Goal: Task Accomplishment & Management: Use online tool/utility

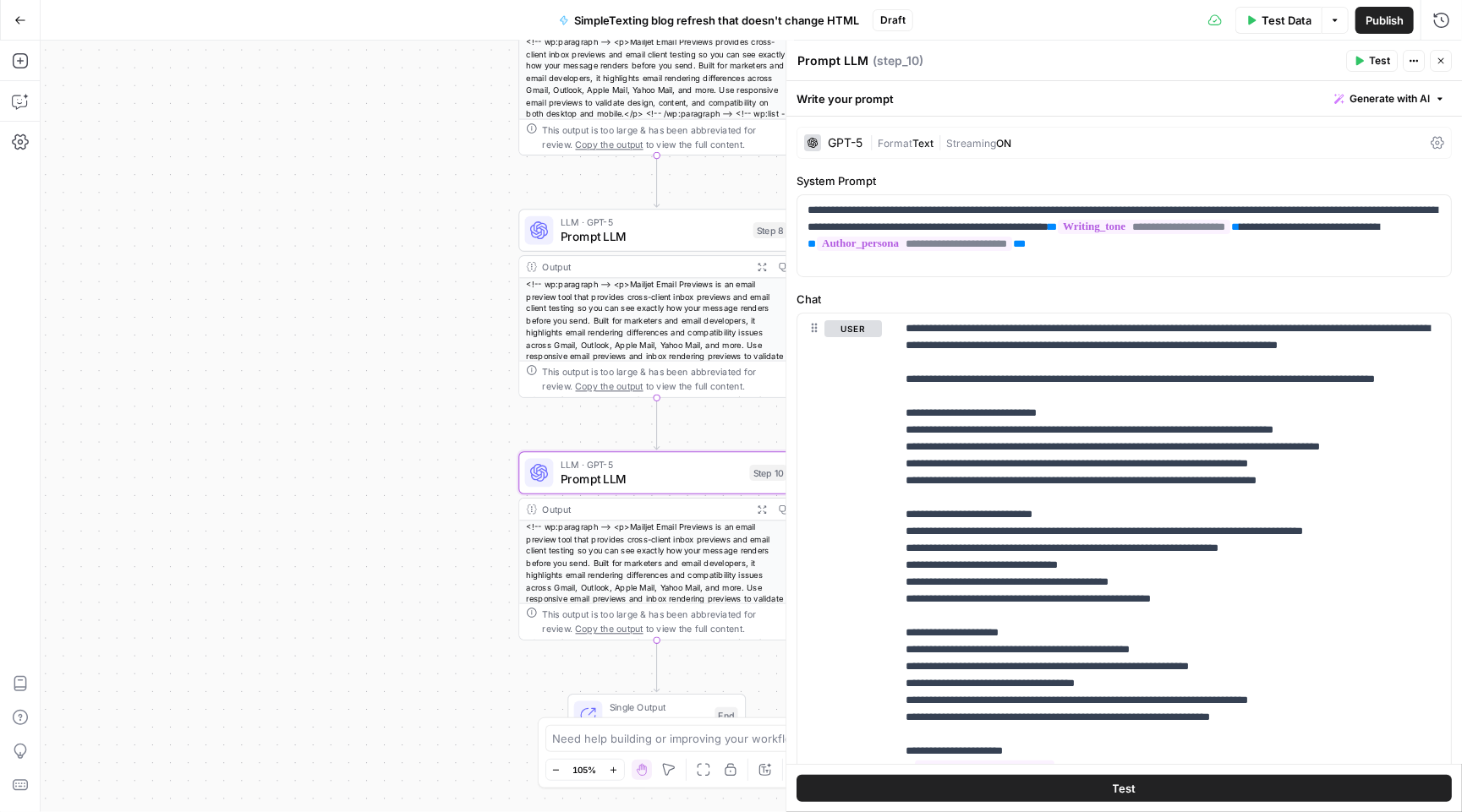
scroll to position [329, 0]
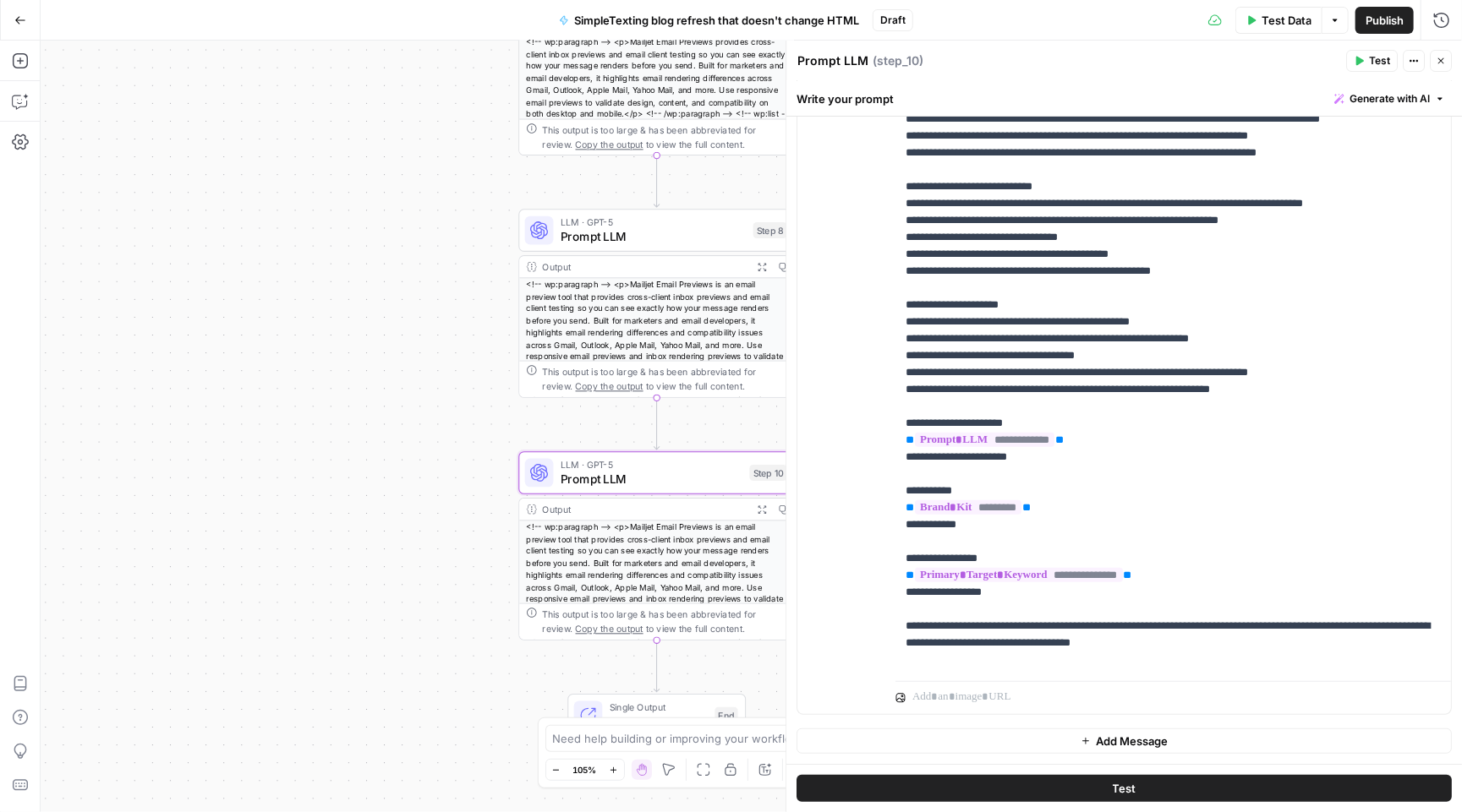
click at [18, 30] on button "Go Back" at bounding box center [20, 20] width 30 height 30
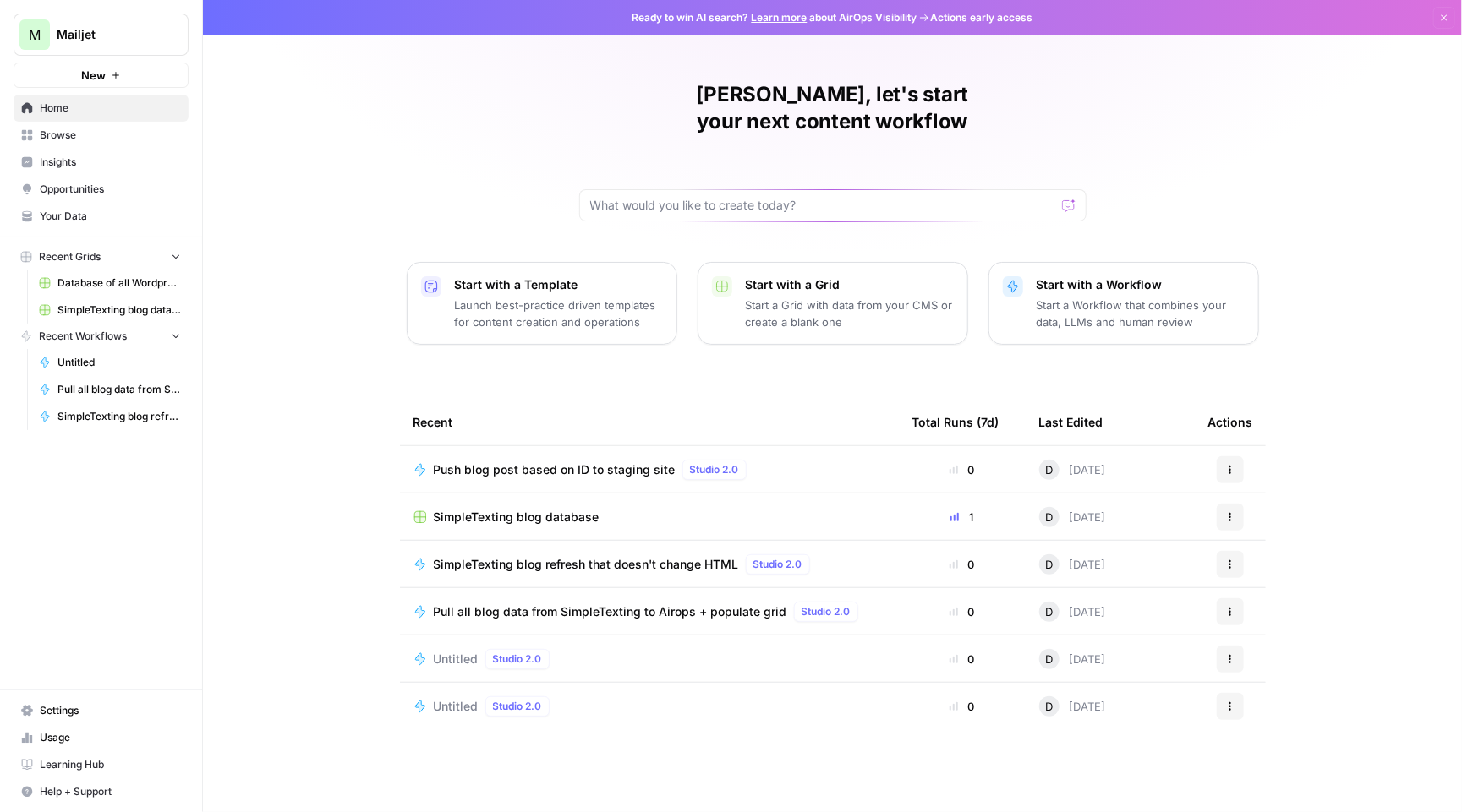
click at [523, 509] on span "SimpleTexting blog database" at bounding box center [516, 517] width 166 height 17
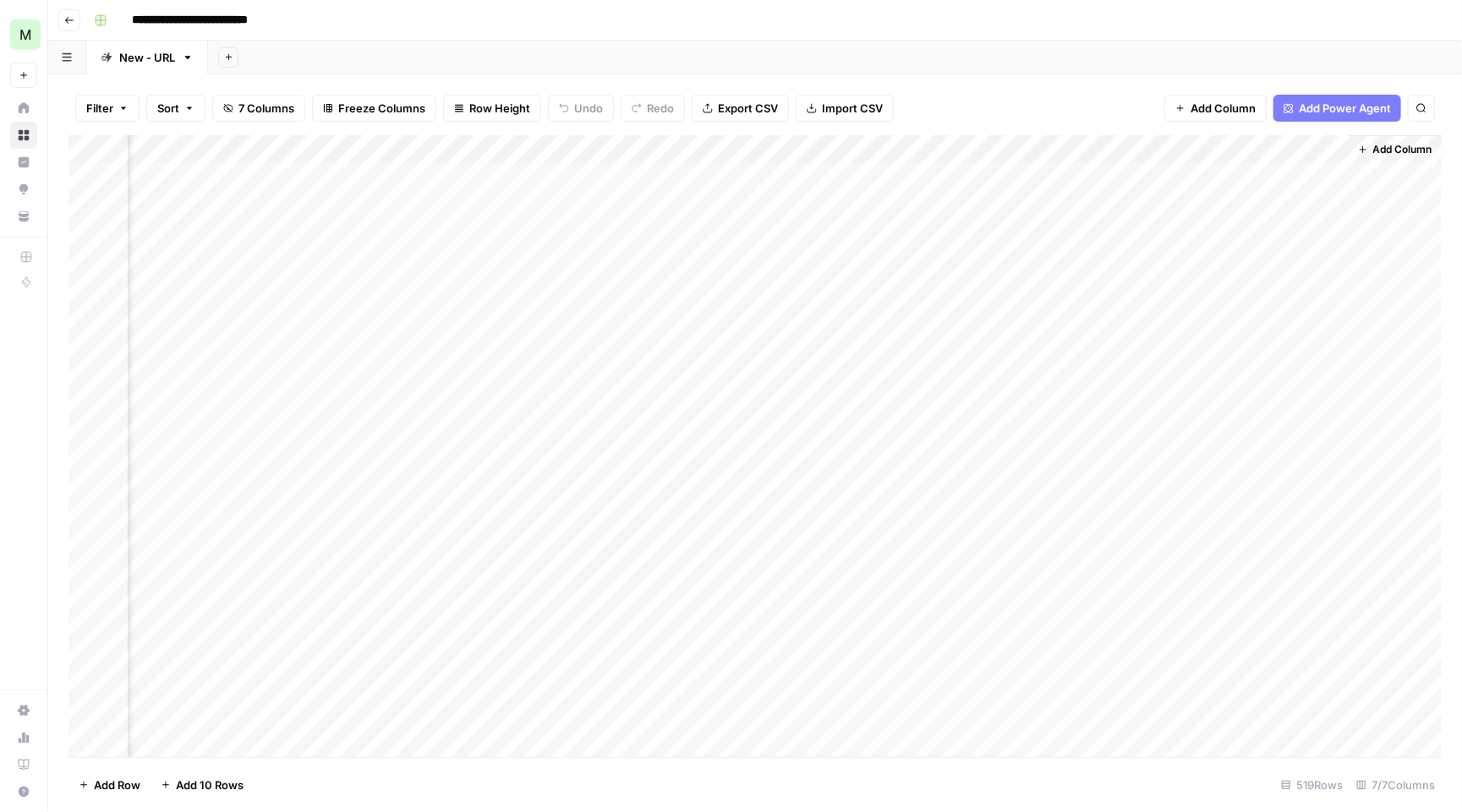
click at [1294, 175] on div "Add Column" at bounding box center [754, 448] width 1373 height 625
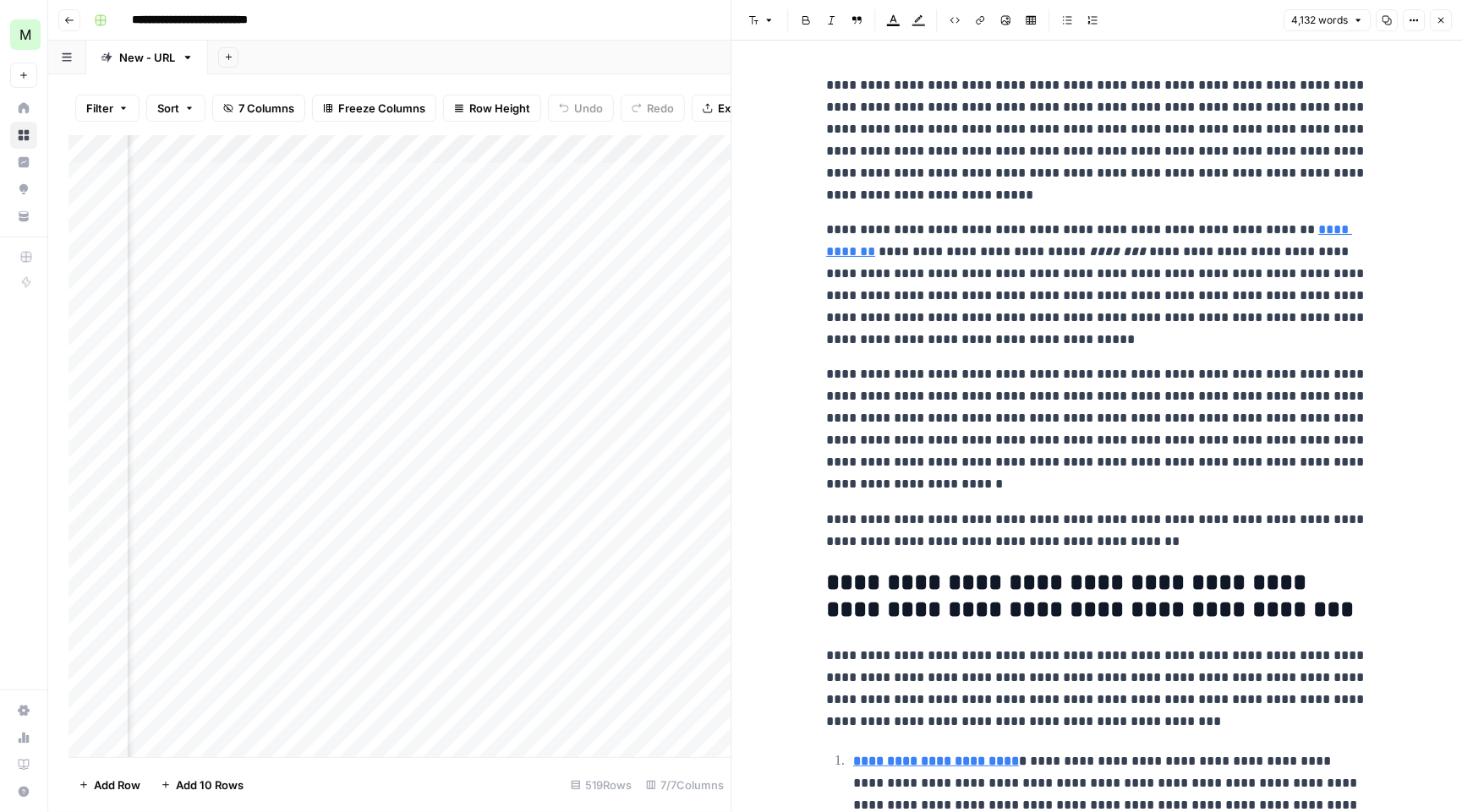
click at [1446, 19] on button "Close" at bounding box center [1440, 20] width 22 height 22
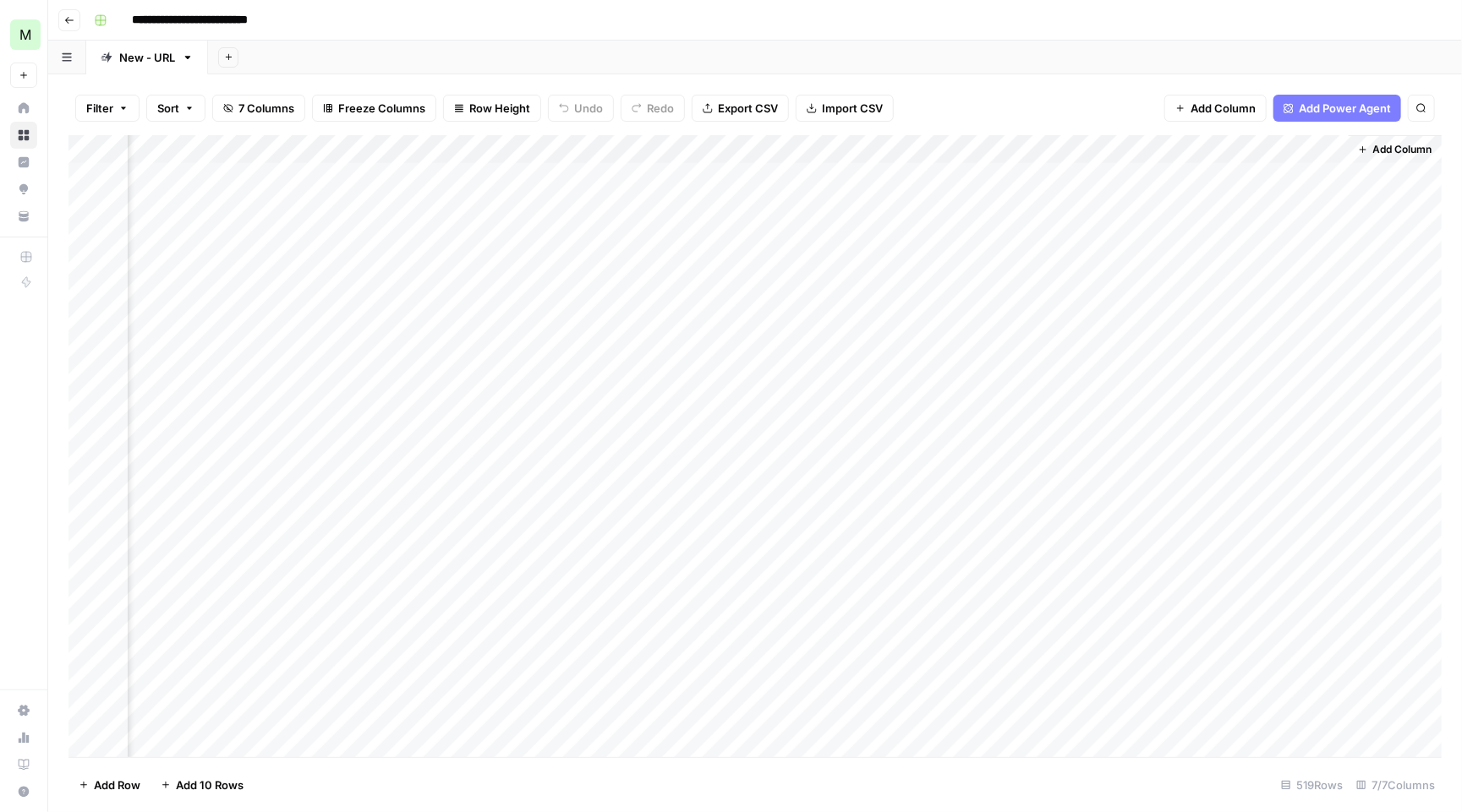
scroll to position [0, 453]
click at [1356, 141] on div "Add Column" at bounding box center [754, 448] width 1373 height 625
click at [1434, 153] on span "Add Column" at bounding box center [1422, 150] width 59 height 15
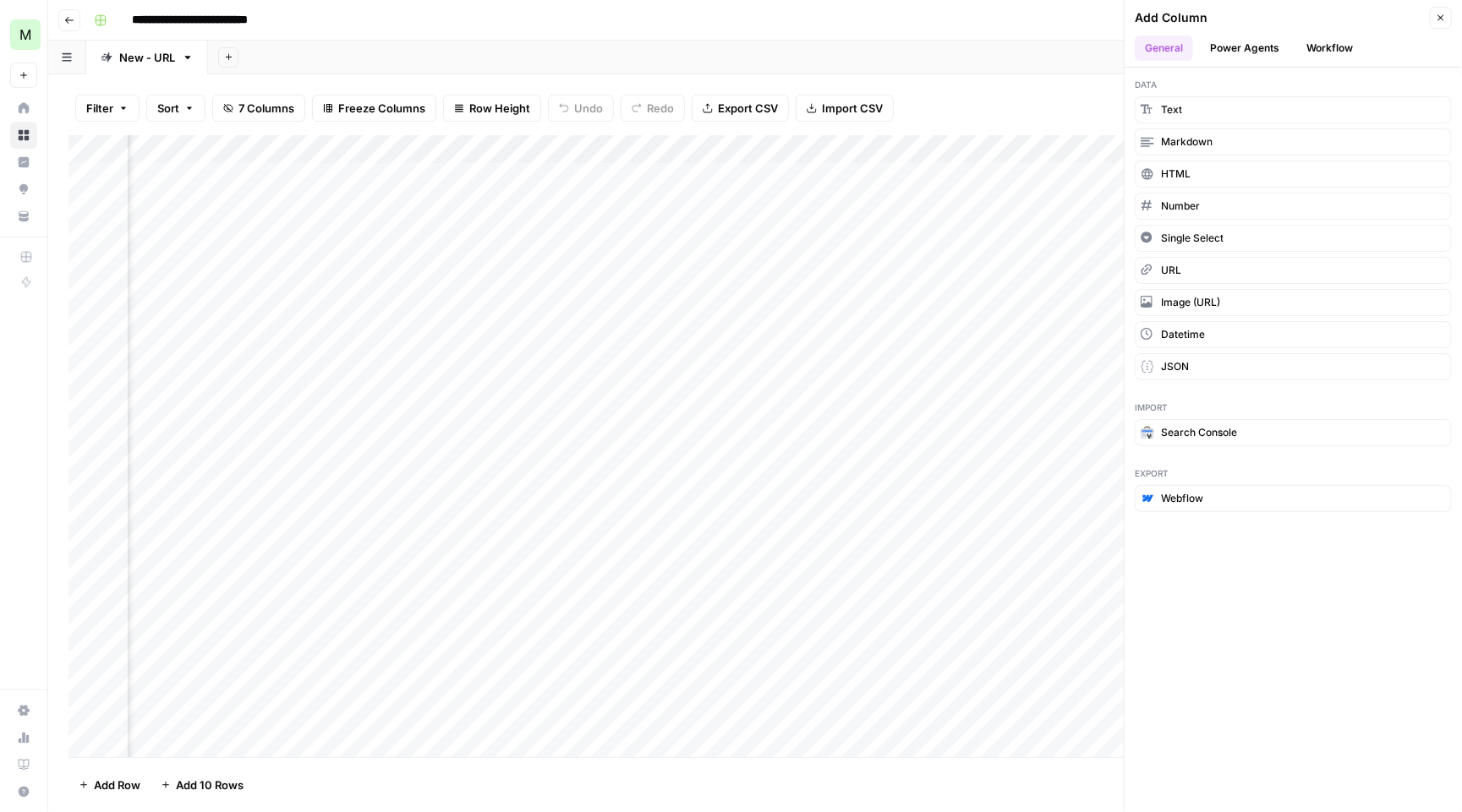
click at [1337, 47] on button "Workflow" at bounding box center [1329, 47] width 66 height 26
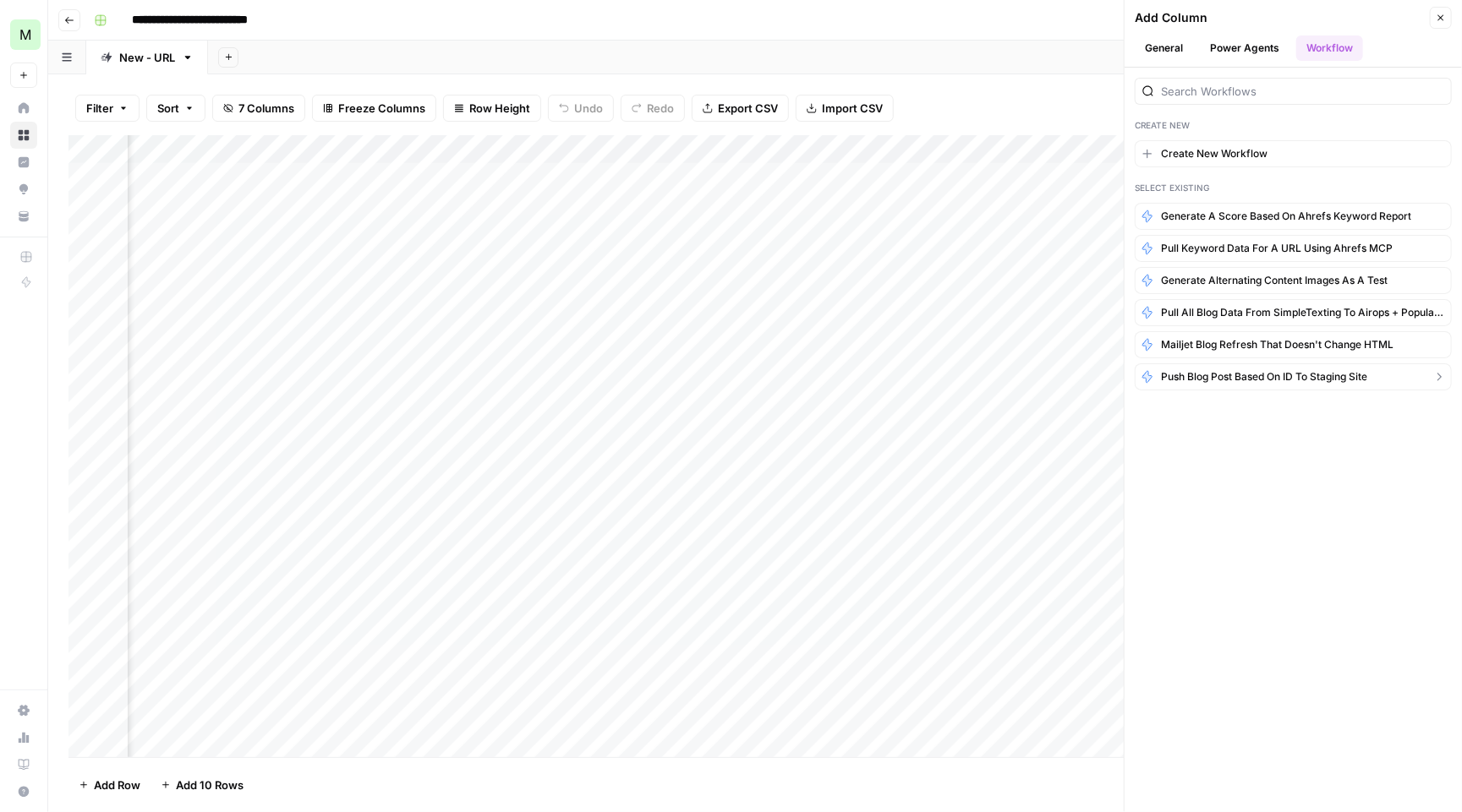
click at [1315, 371] on span "Push blog post based on ID to staging site" at bounding box center [1264, 377] width 207 height 15
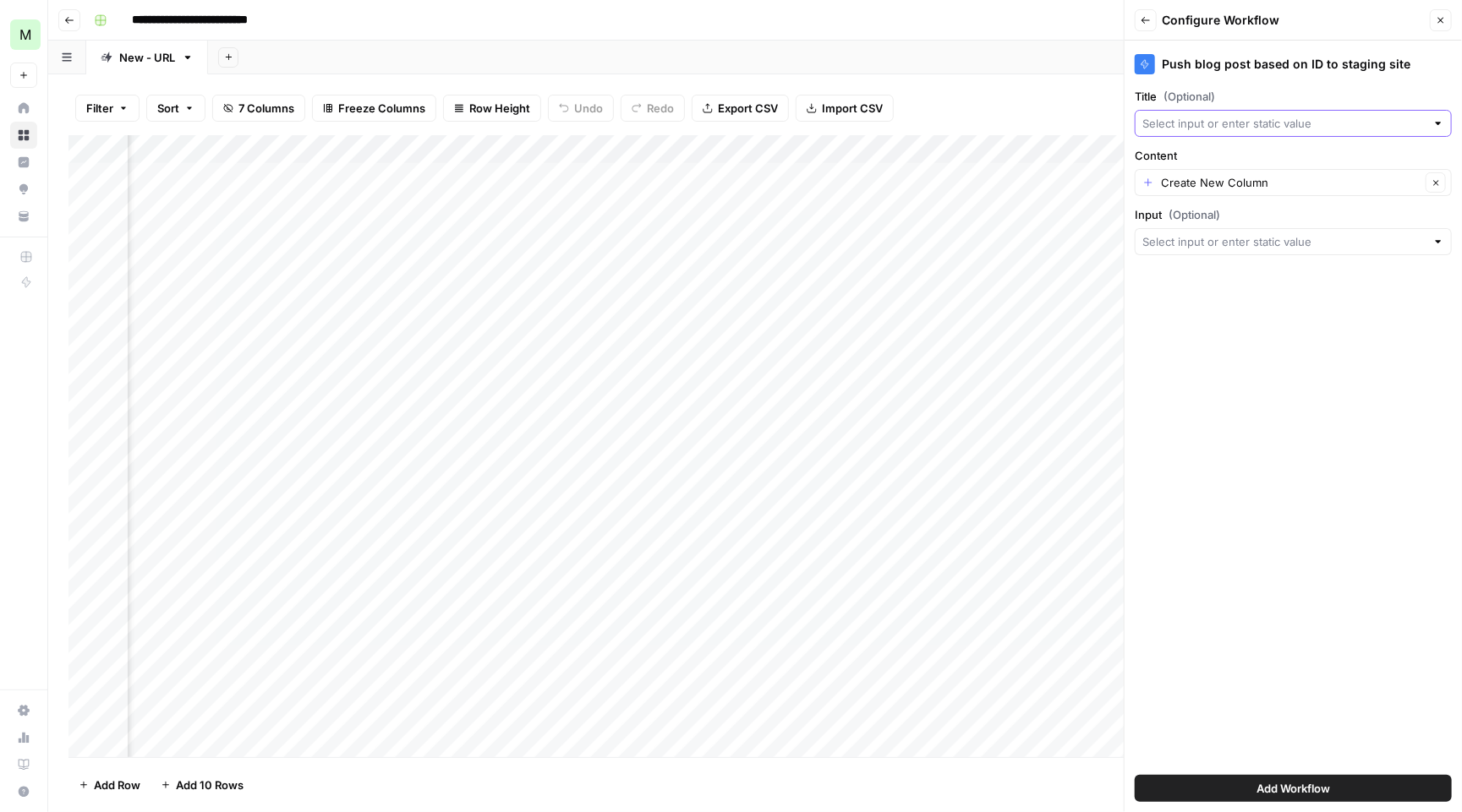
click at [1266, 124] on input "Title (Optional)" at bounding box center [1283, 123] width 283 height 17
click at [1234, 217] on span "post_title" at bounding box center [1281, 219] width 262 height 17
type input "post_title"
click at [1232, 244] on input "Input (Optional)" at bounding box center [1283, 242] width 283 height 17
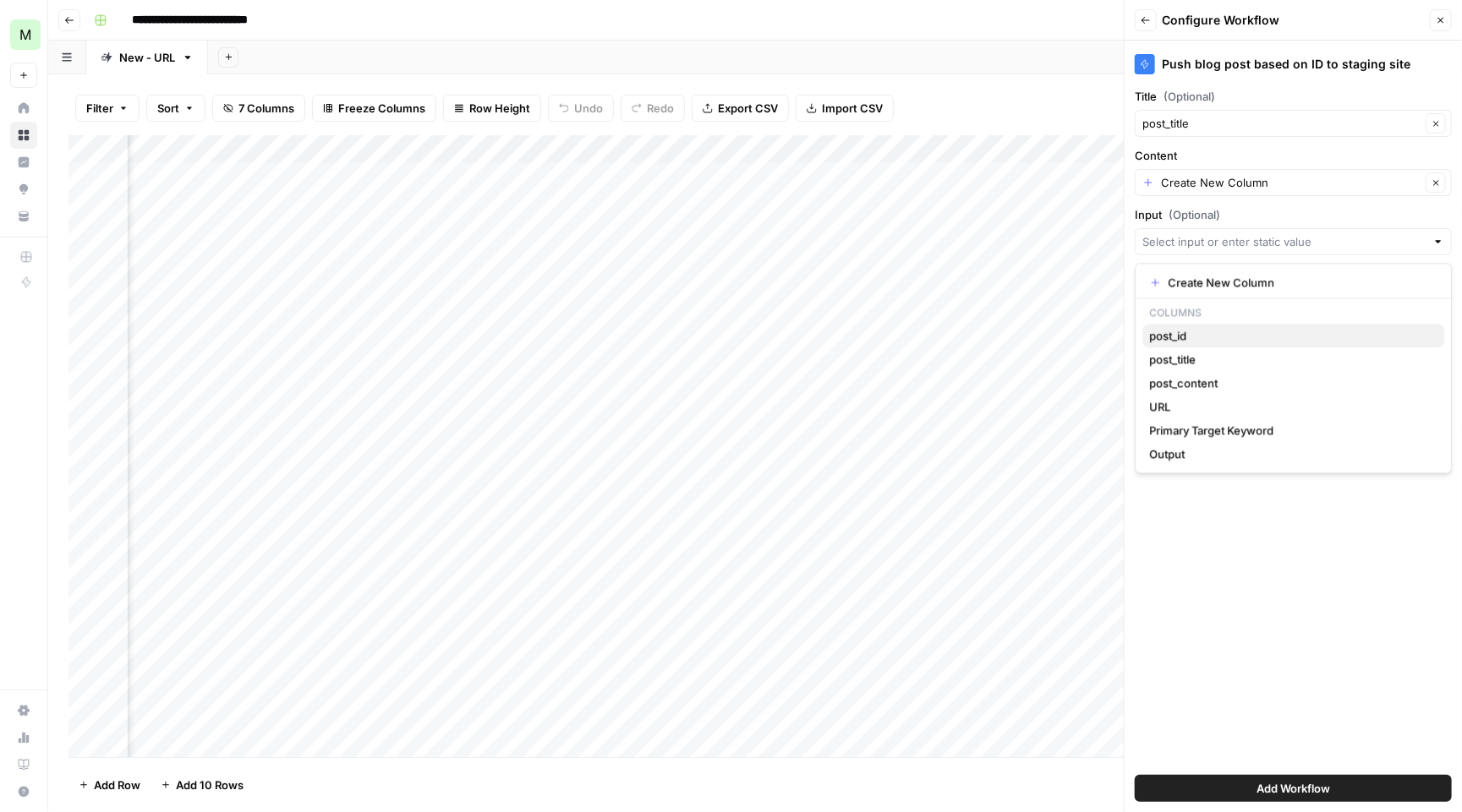
click at [1220, 337] on span "post_id" at bounding box center [1291, 336] width 281 height 17
type input "post_id"
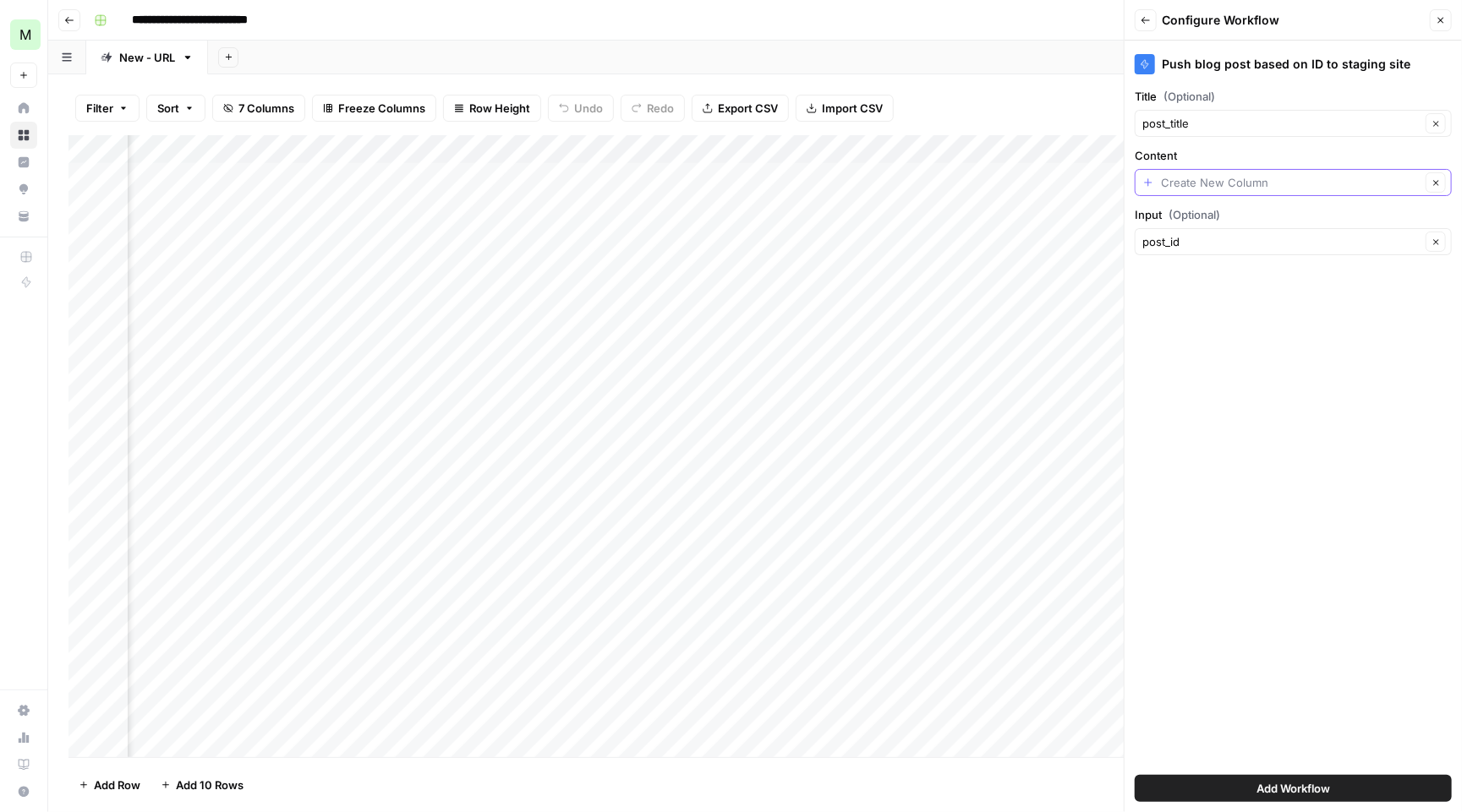
click at [1232, 185] on input "Content" at bounding box center [1291, 183] width 260 height 17
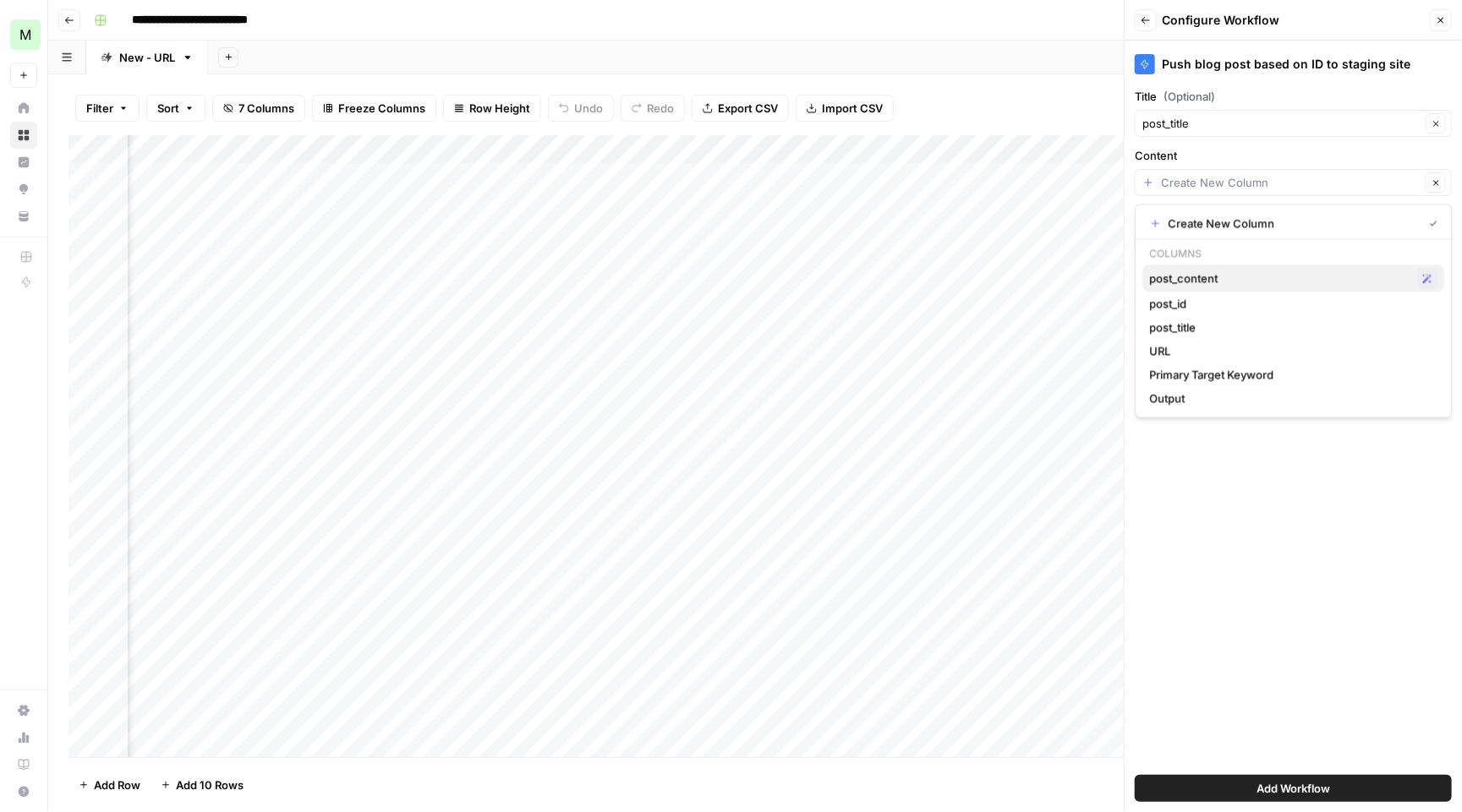
click at [1226, 278] on span "post_content" at bounding box center [1281, 280] width 262 height 17
type input "post_content"
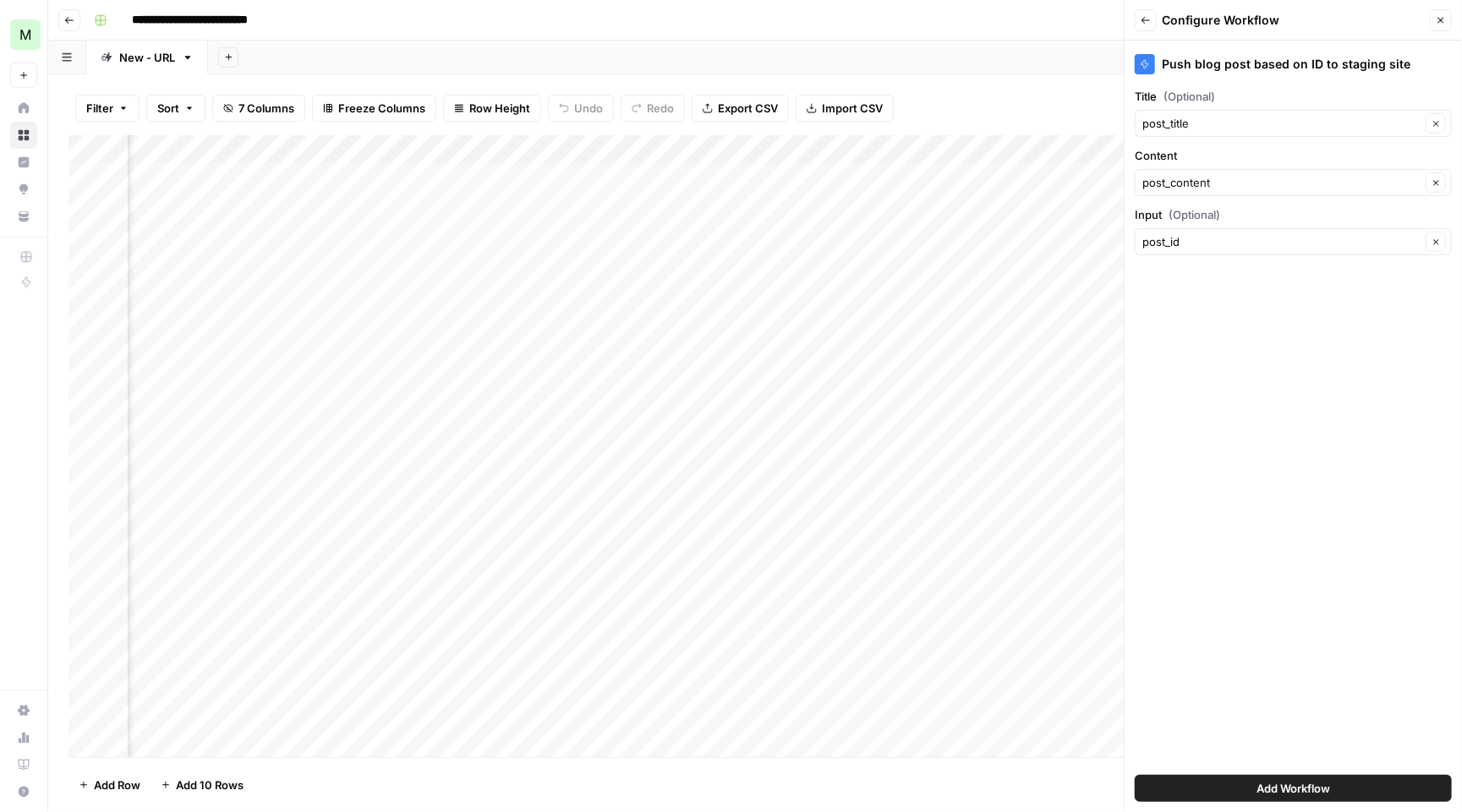
click at [1284, 802] on button "Add Workflow" at bounding box center [1292, 788] width 317 height 27
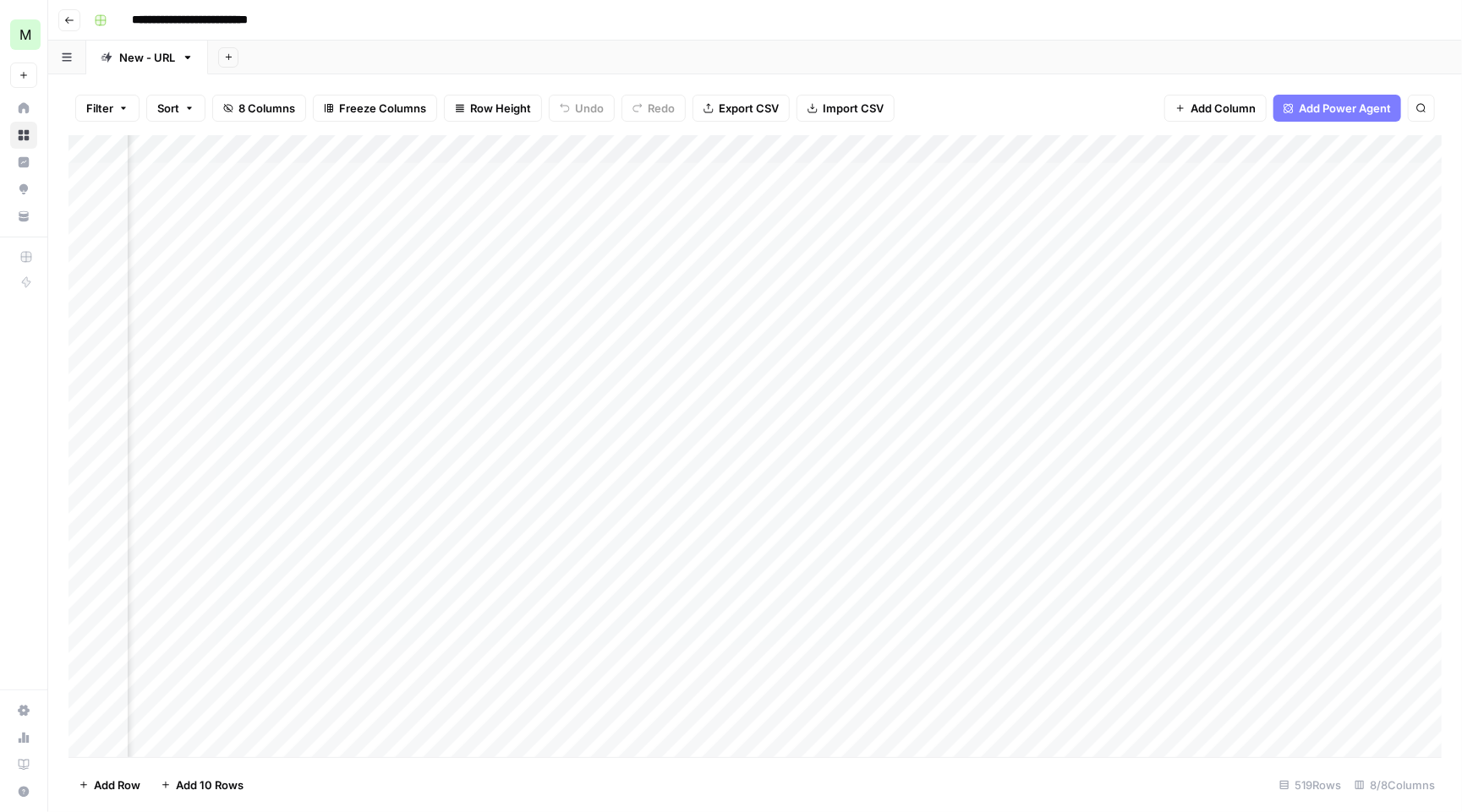
scroll to position [0, 773]
click at [1199, 171] on div "Add Column" at bounding box center [754, 448] width 1373 height 625
click at [1306, 176] on div "Add Column" at bounding box center [754, 448] width 1373 height 625
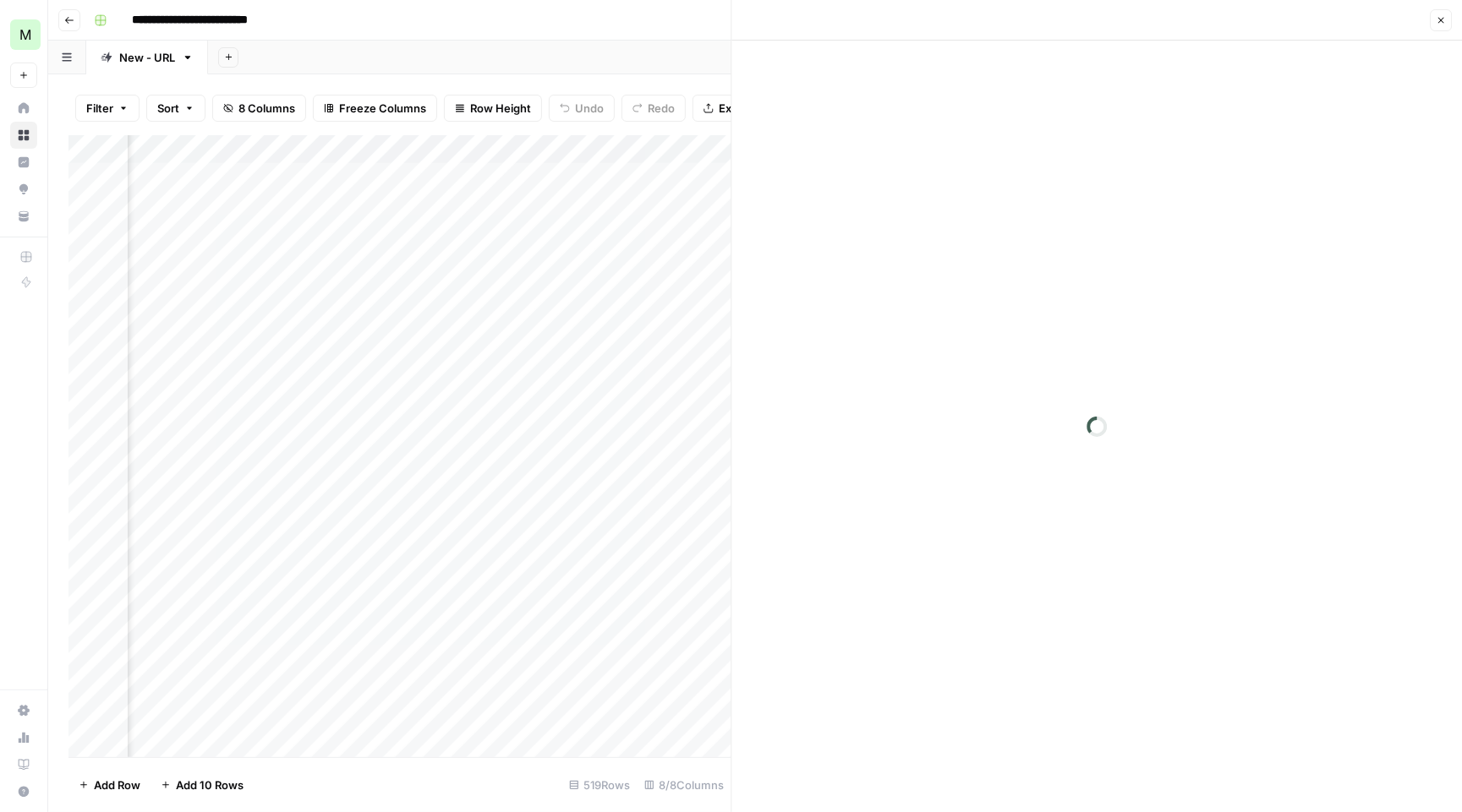
click at [1438, 16] on icon "button" at bounding box center [1440, 20] width 10 height 10
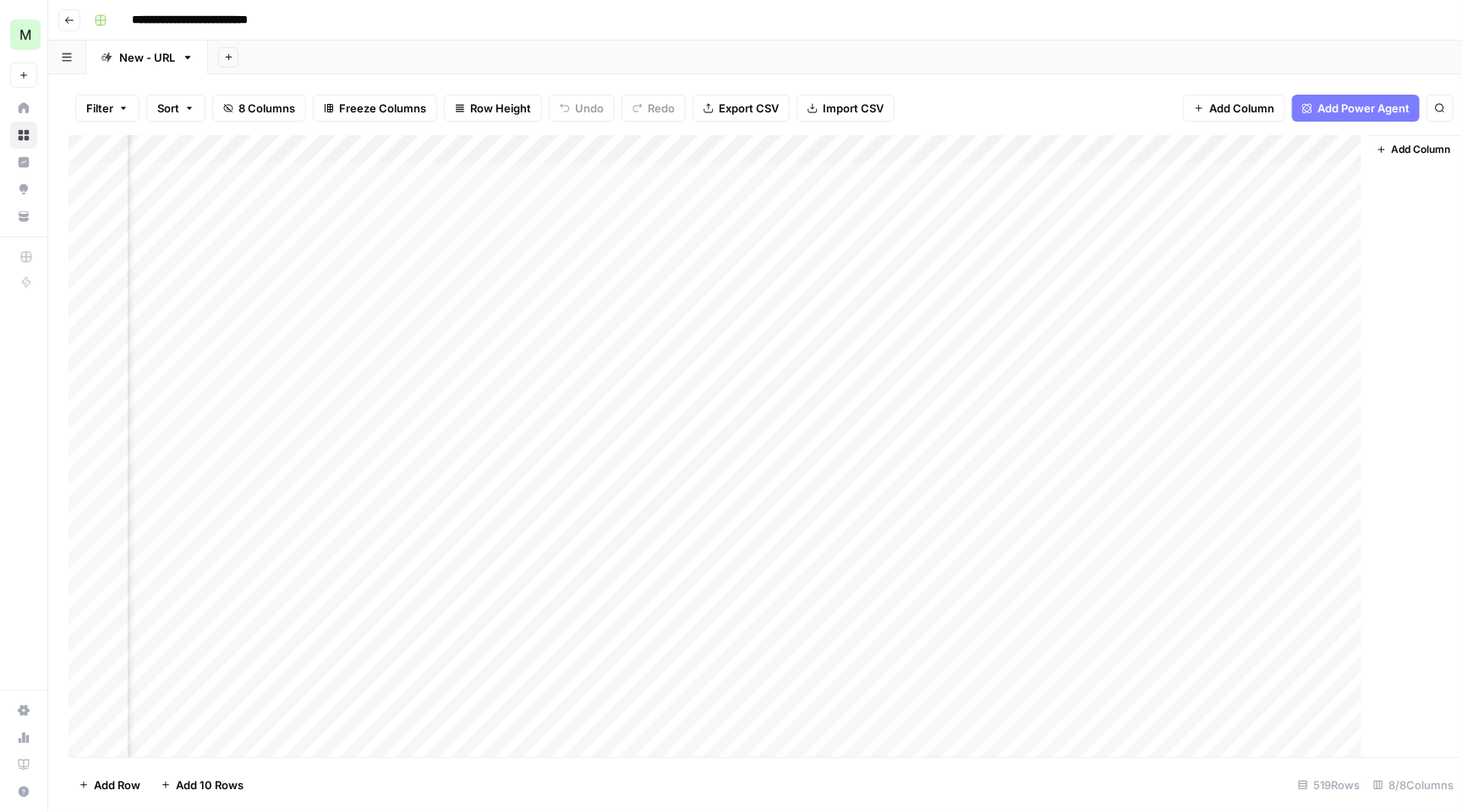
scroll to position [0, 752]
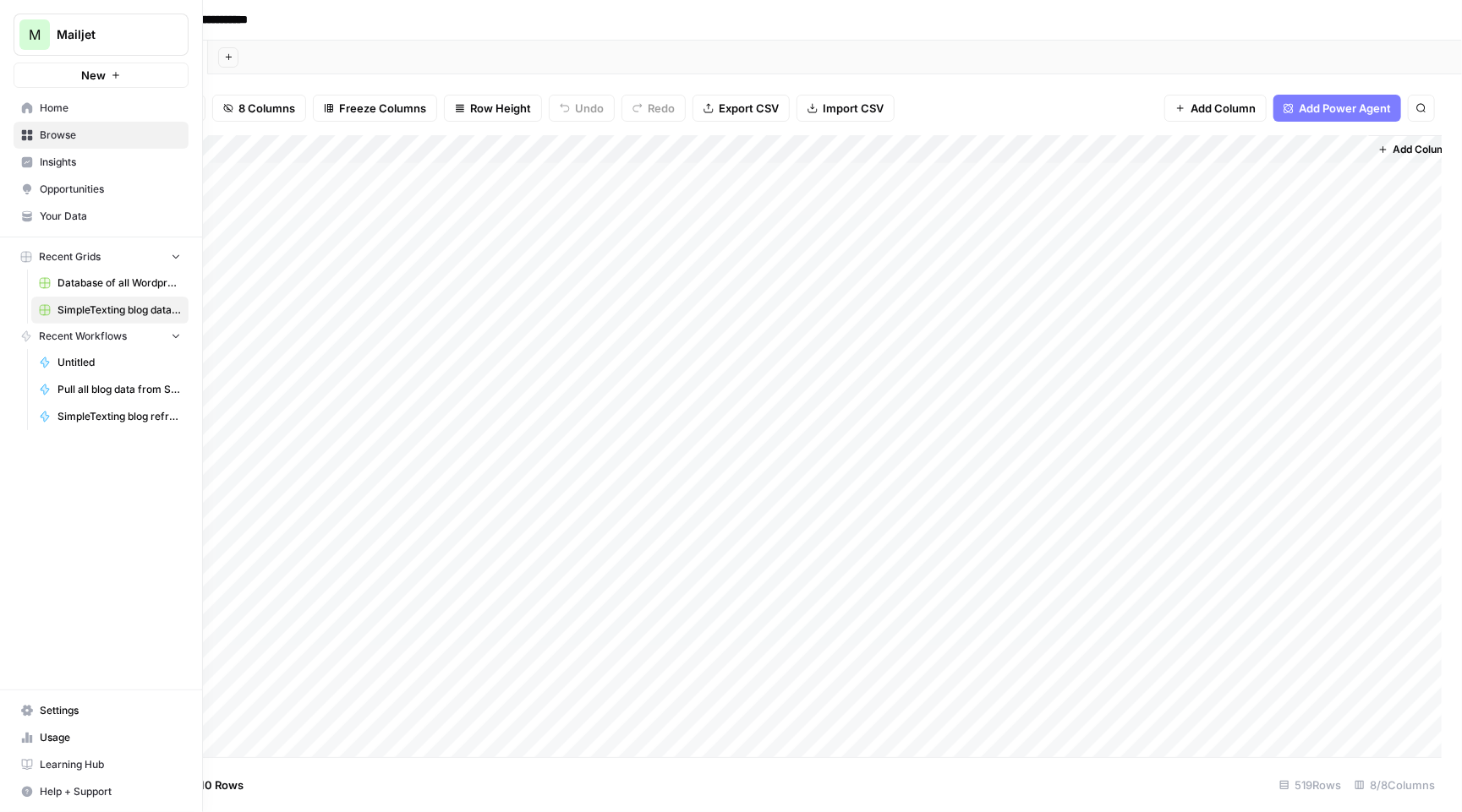
click at [75, 102] on span "Home" at bounding box center [110, 108] width 141 height 15
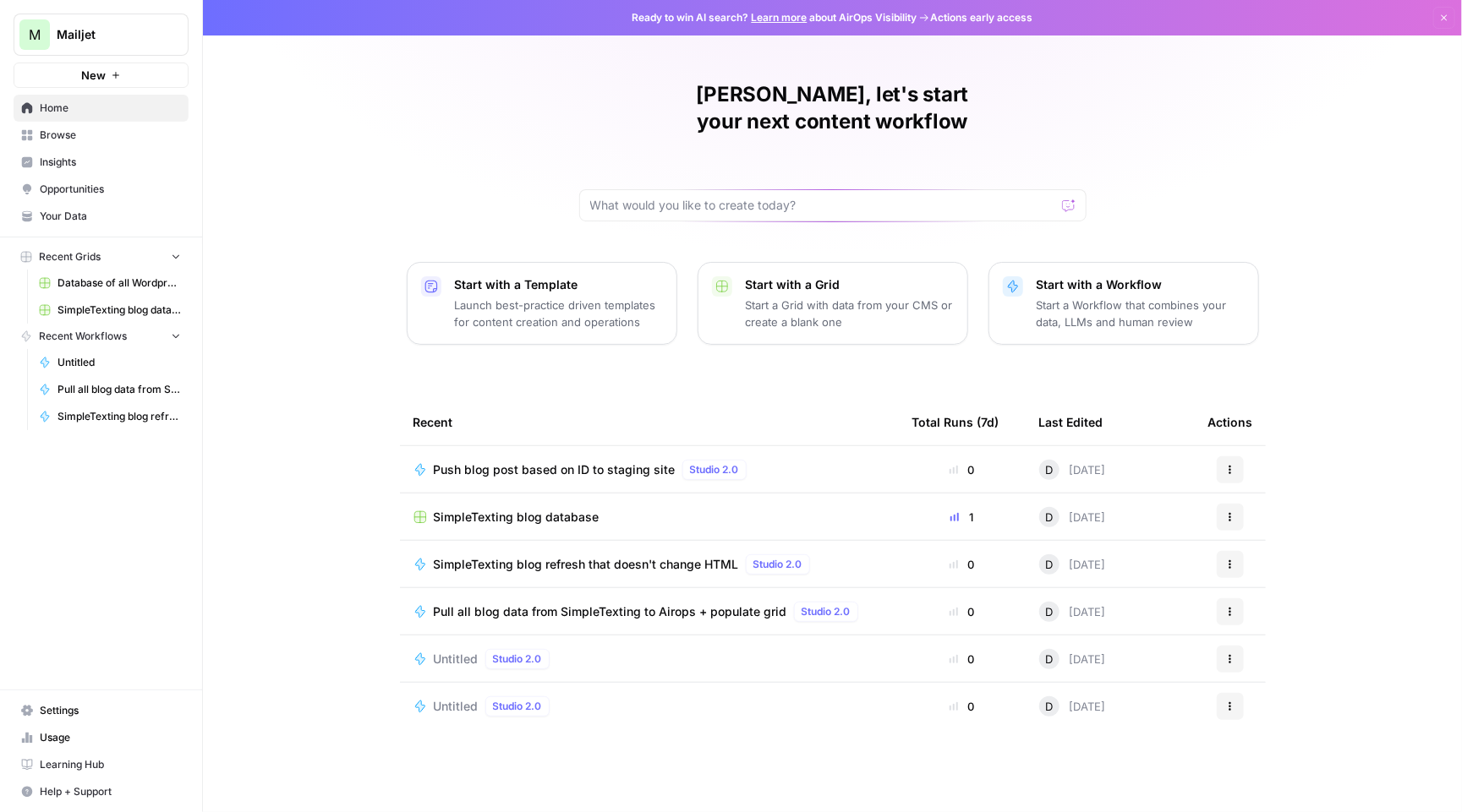
click at [630, 461] on span "Push blog post based on ID to staging site" at bounding box center [554, 470] width 242 height 17
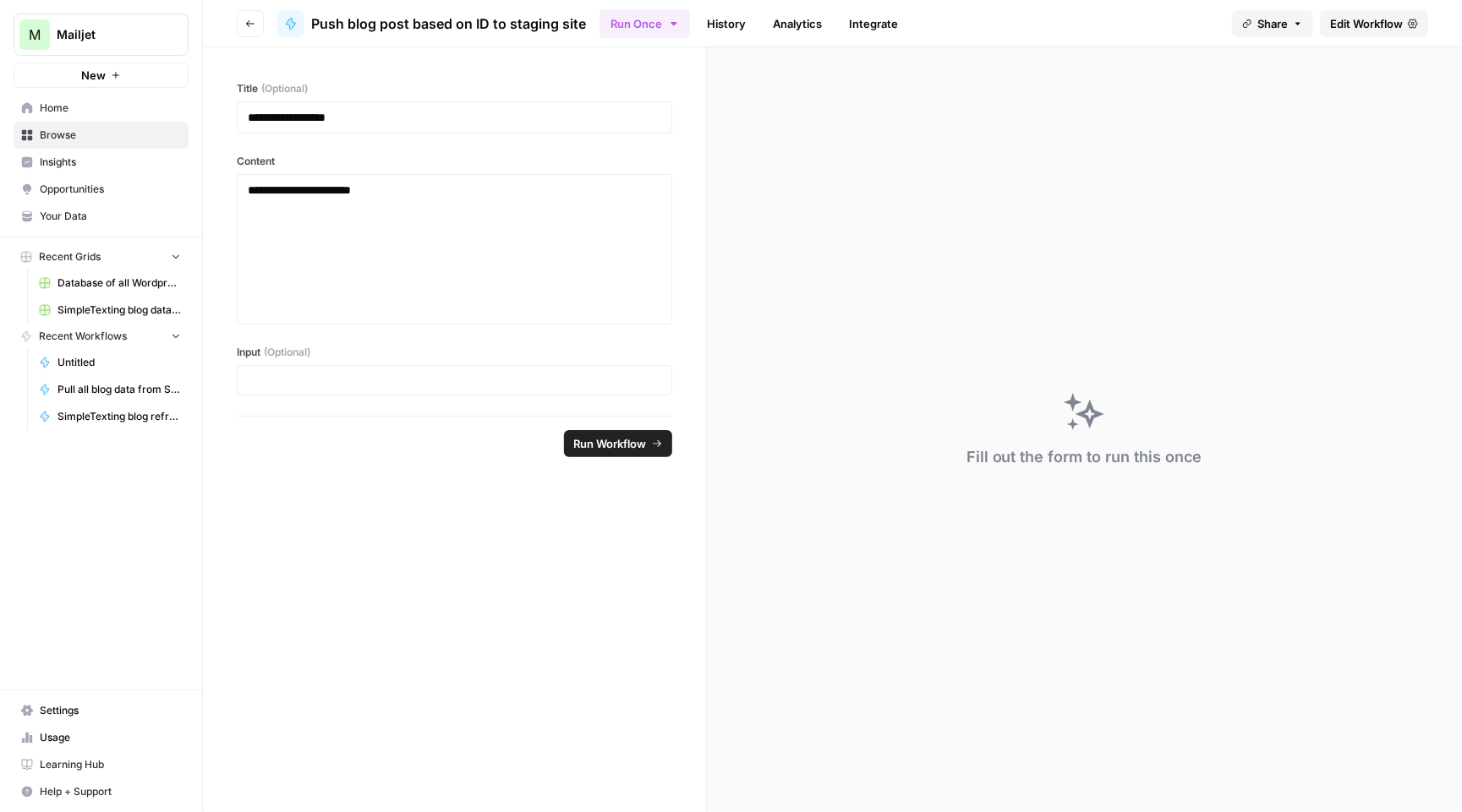
click at [1350, 16] on span "Edit Workflow" at bounding box center [1366, 24] width 73 height 17
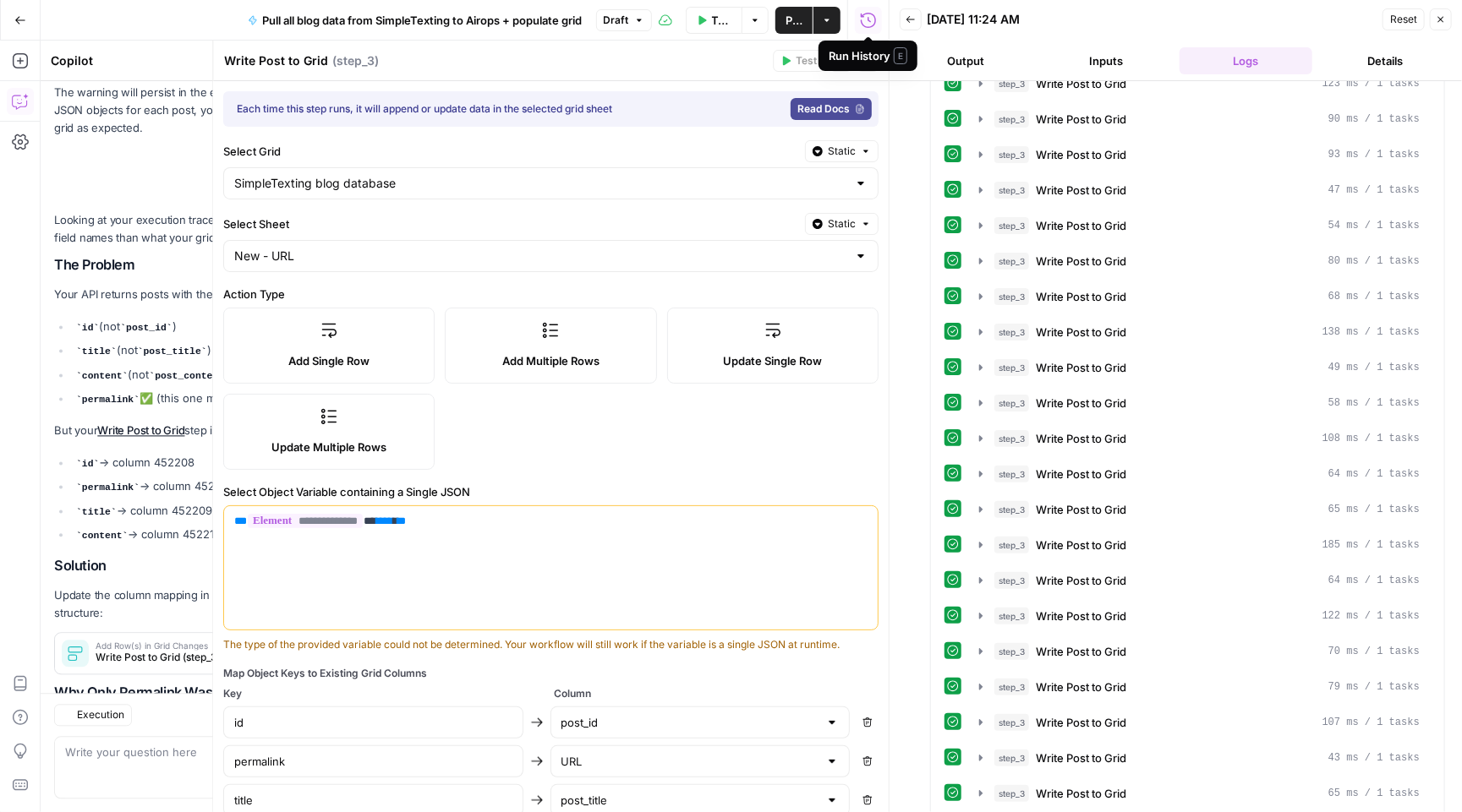
scroll to position [1906, 0]
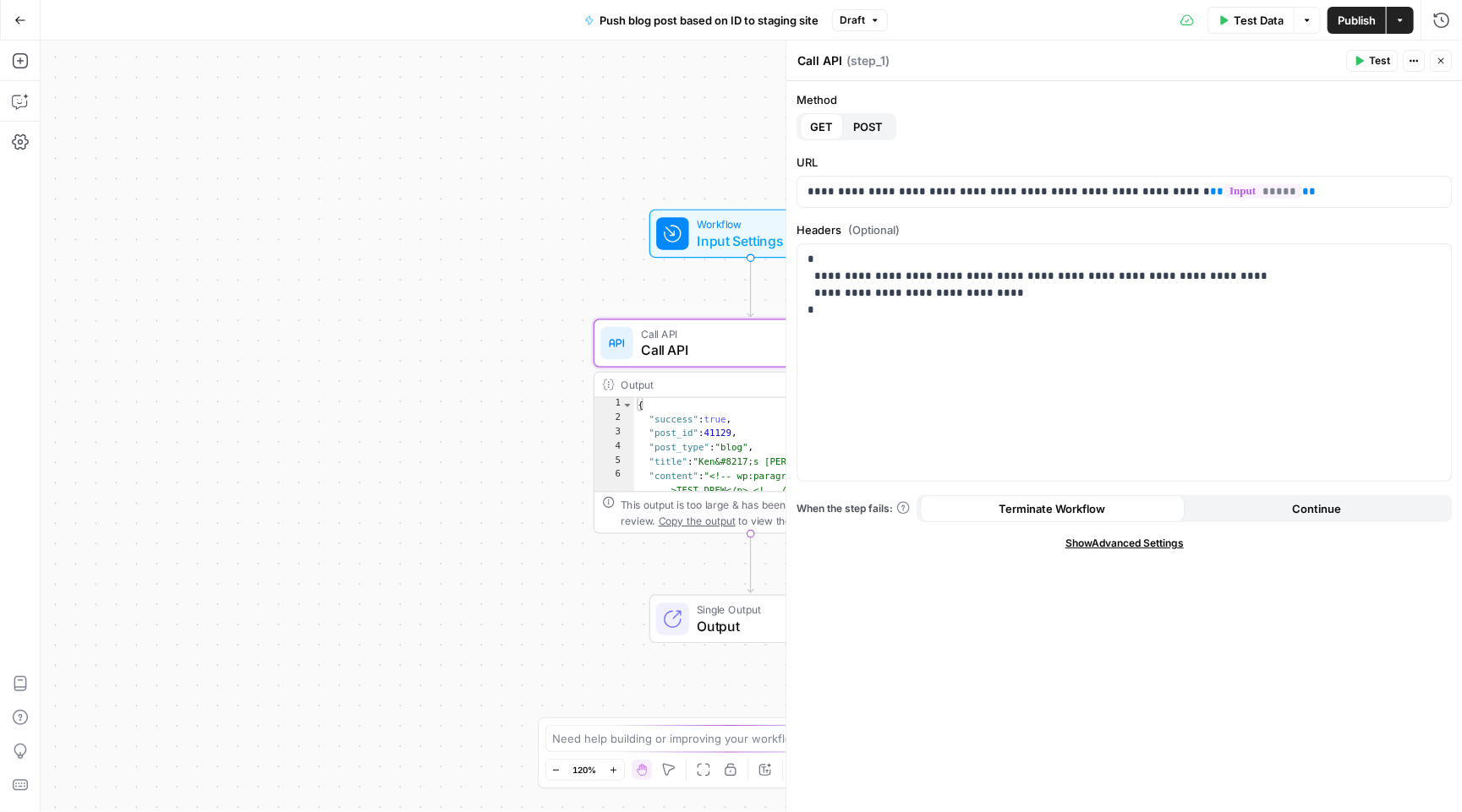
click at [861, 131] on span "POST" at bounding box center [867, 127] width 29 height 17
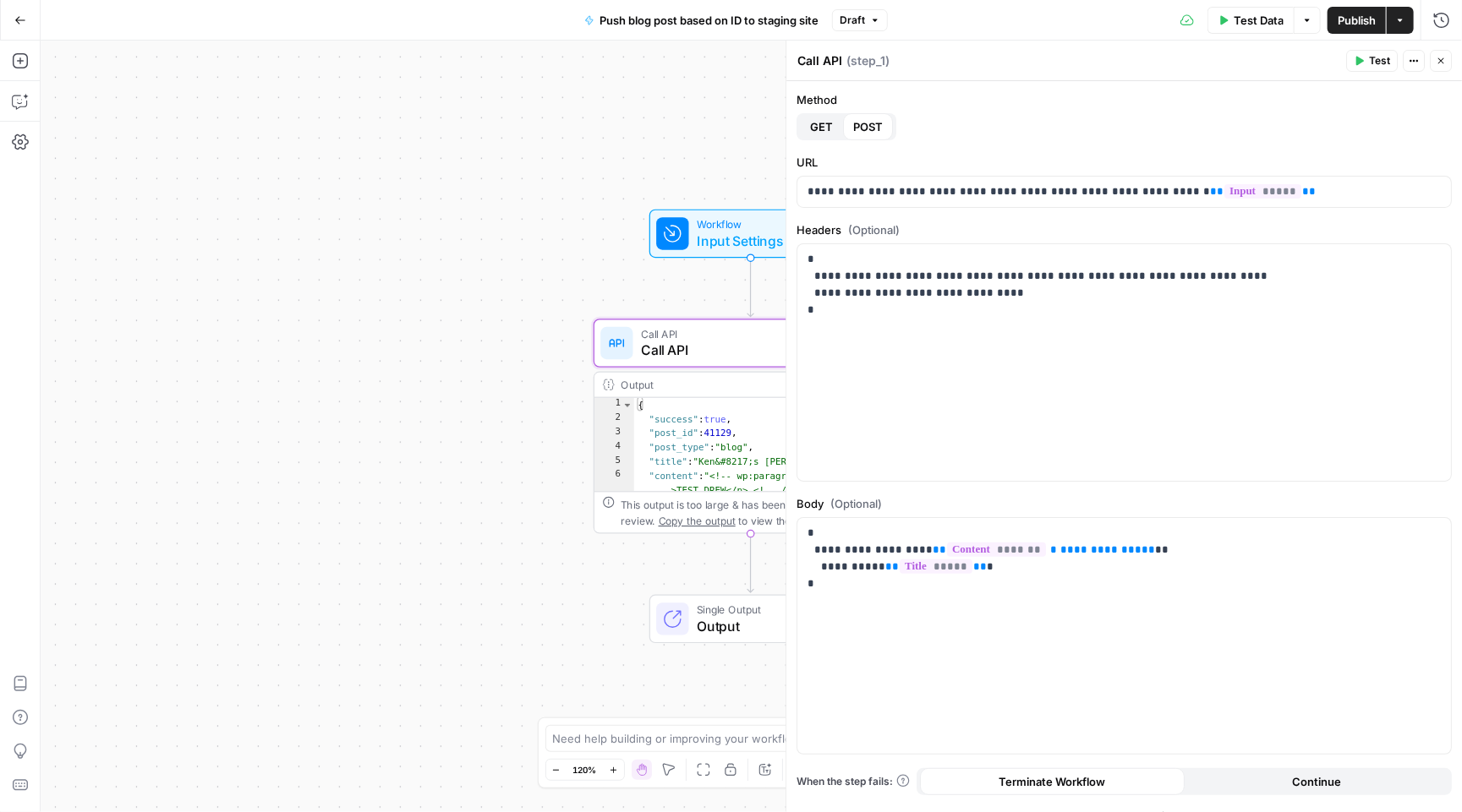
click at [1347, 24] on span "Publish" at bounding box center [1357, 20] width 38 height 17
click at [1440, 51] on button "Close" at bounding box center [1440, 61] width 22 height 22
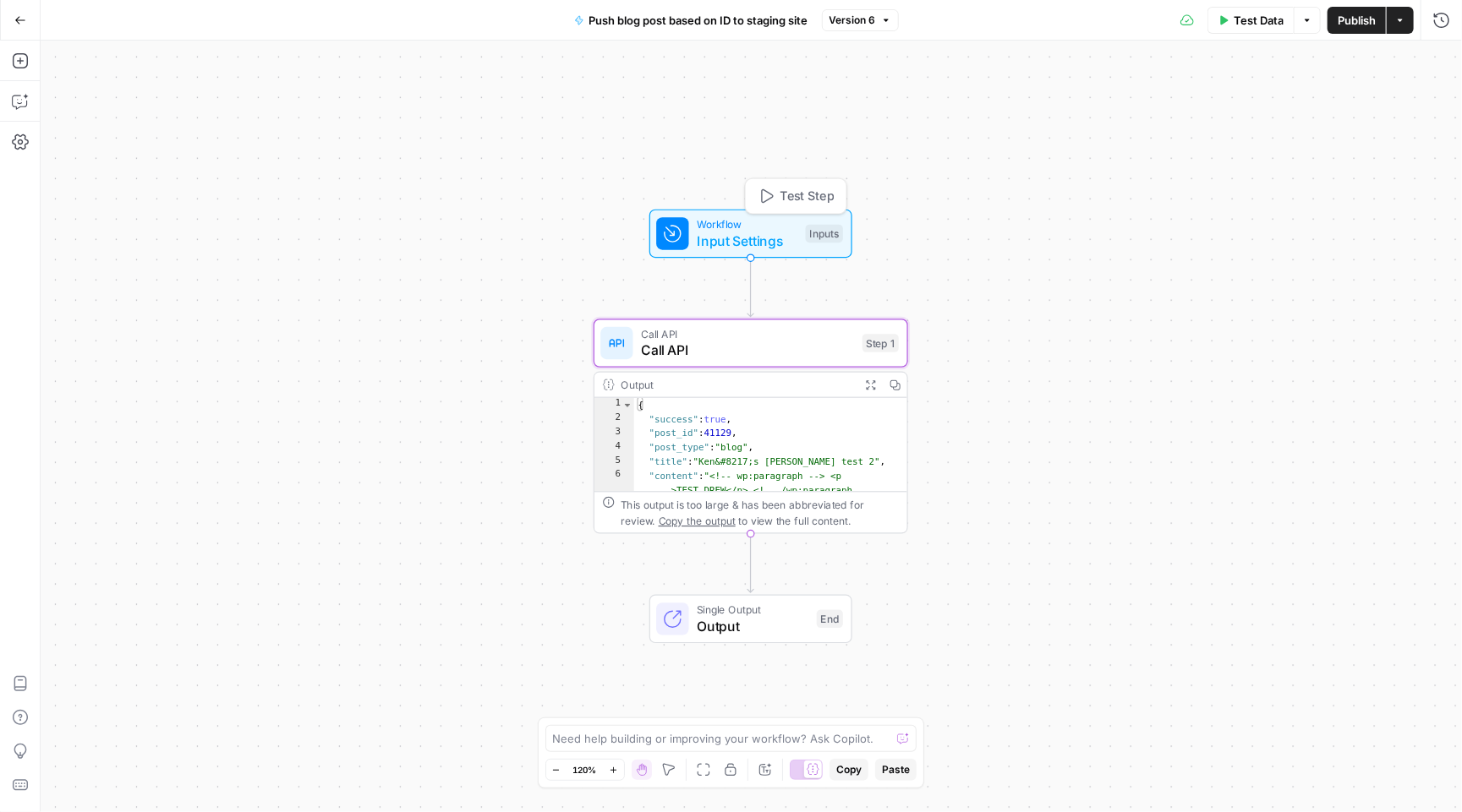
click at [728, 246] on span "Input Settings" at bounding box center [747, 241] width 100 height 20
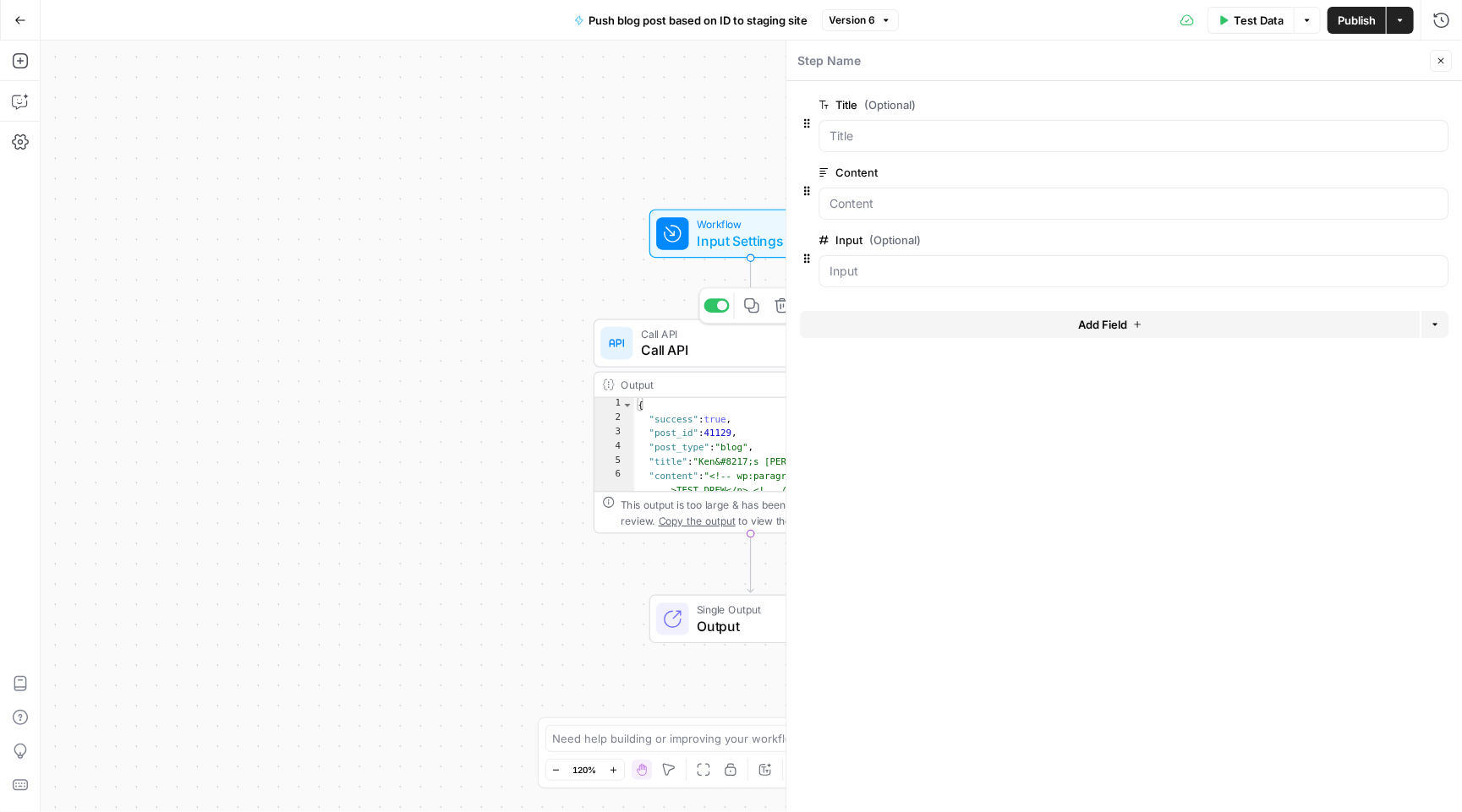
click at [710, 352] on span "Call API" at bounding box center [747, 351] width 213 height 20
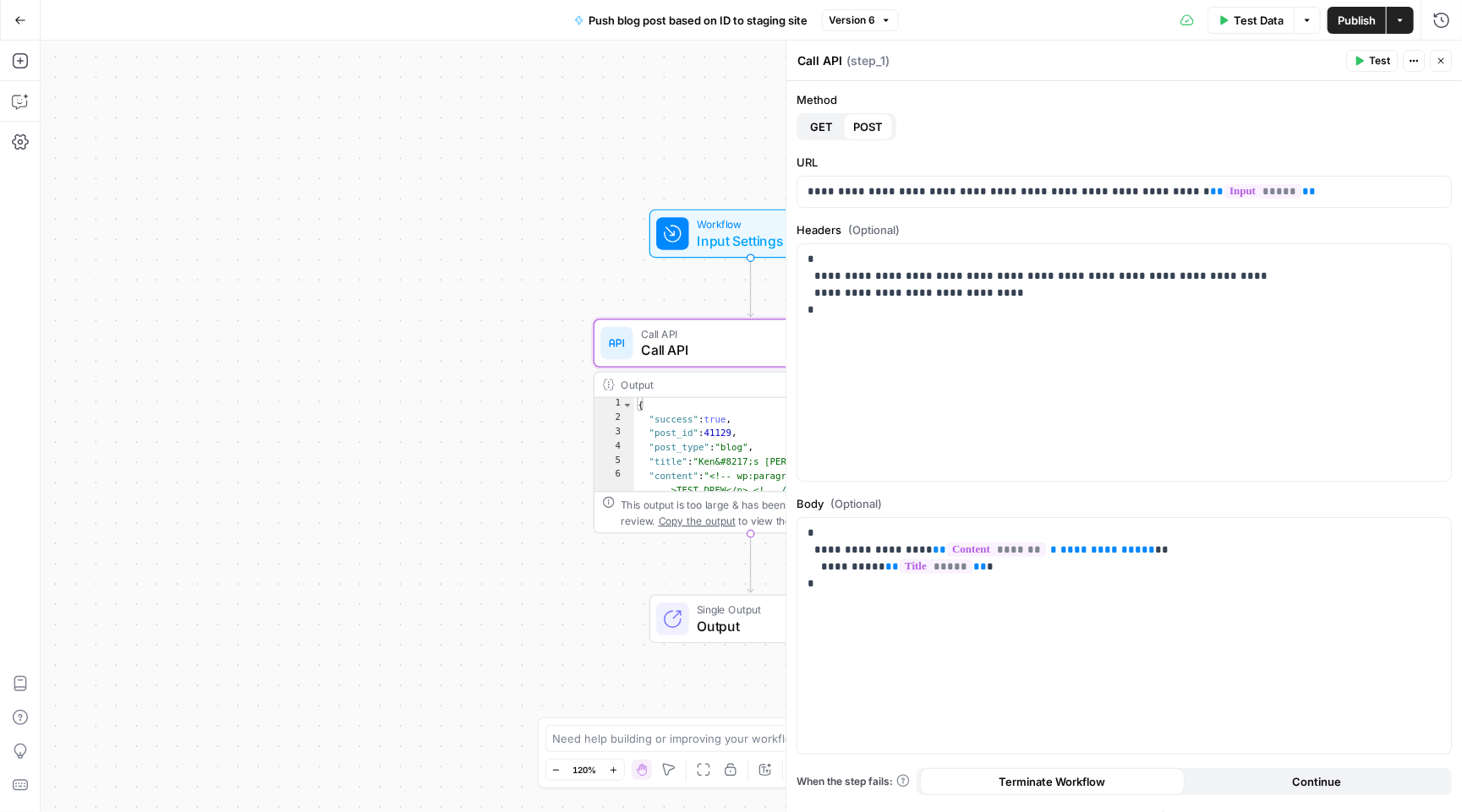
click at [1374, 57] on span "Test" at bounding box center [1380, 61] width 21 height 15
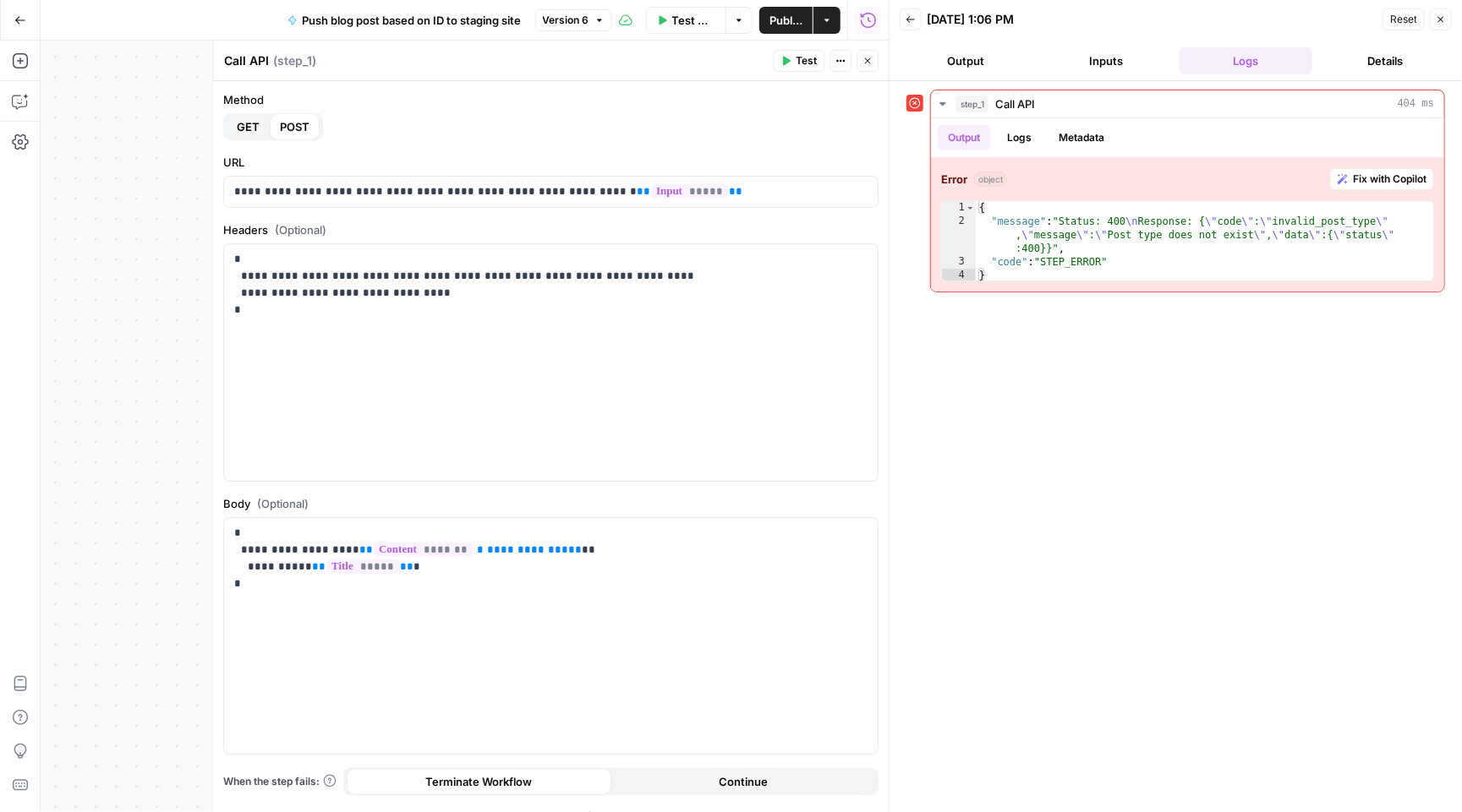
click at [680, 29] on button "Test Data" at bounding box center [686, 20] width 81 height 27
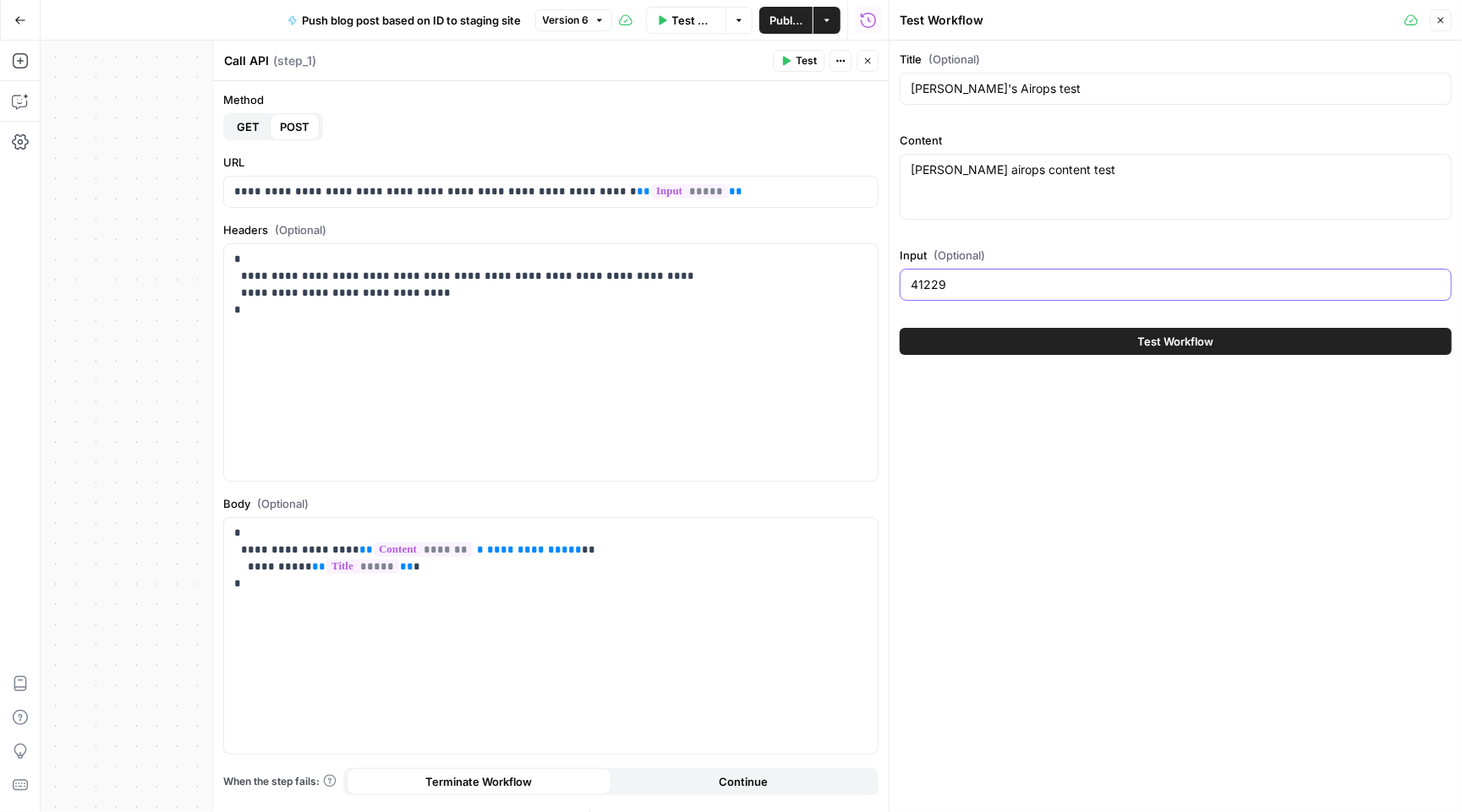
click at [951, 284] on input "41229" at bounding box center [1175, 285] width 530 height 17
paste input "29813"
type input "29813"
click at [1448, 20] on button "Close" at bounding box center [1440, 20] width 22 height 22
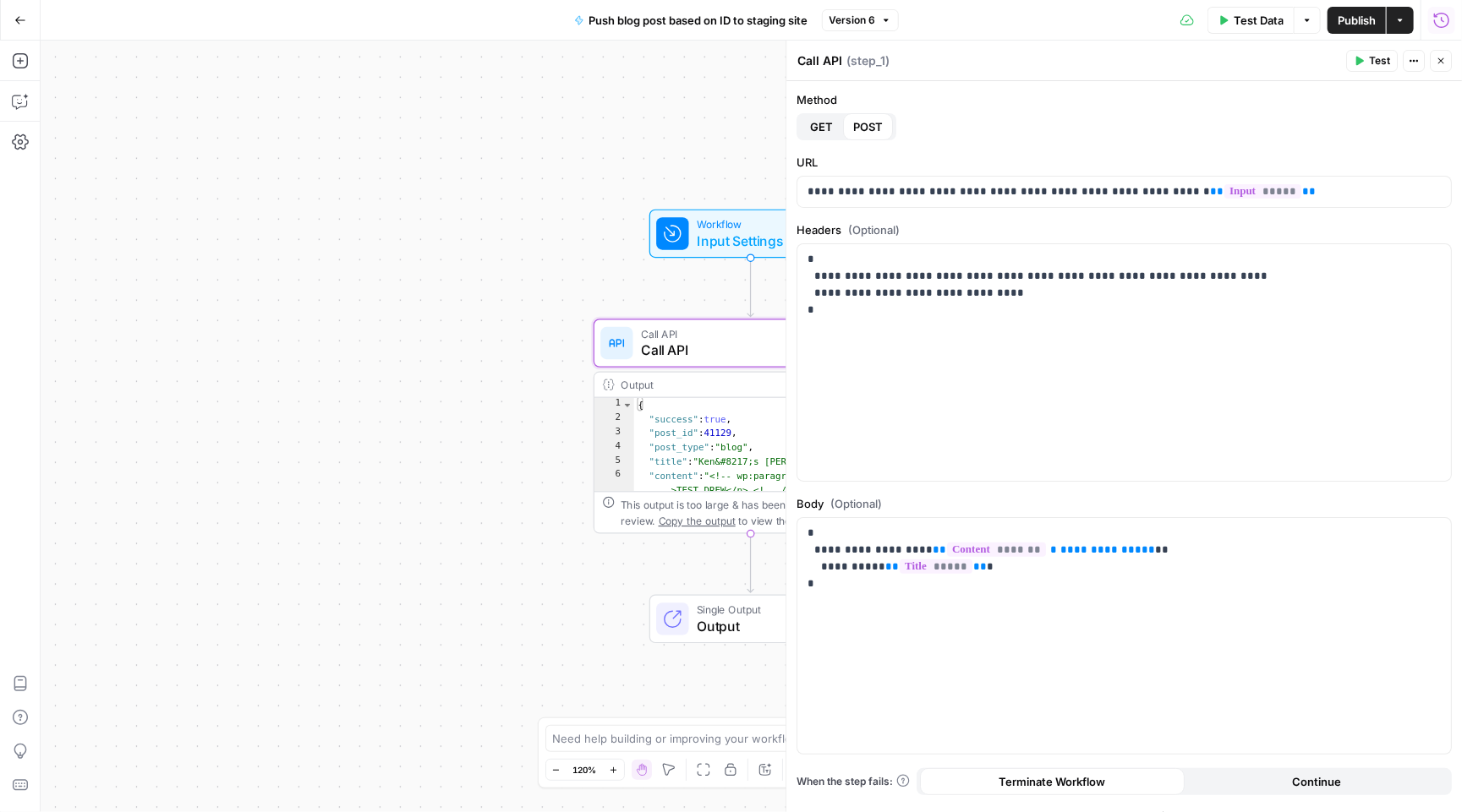
click at [1433, 20] on button "Run History" at bounding box center [1441, 20] width 27 height 27
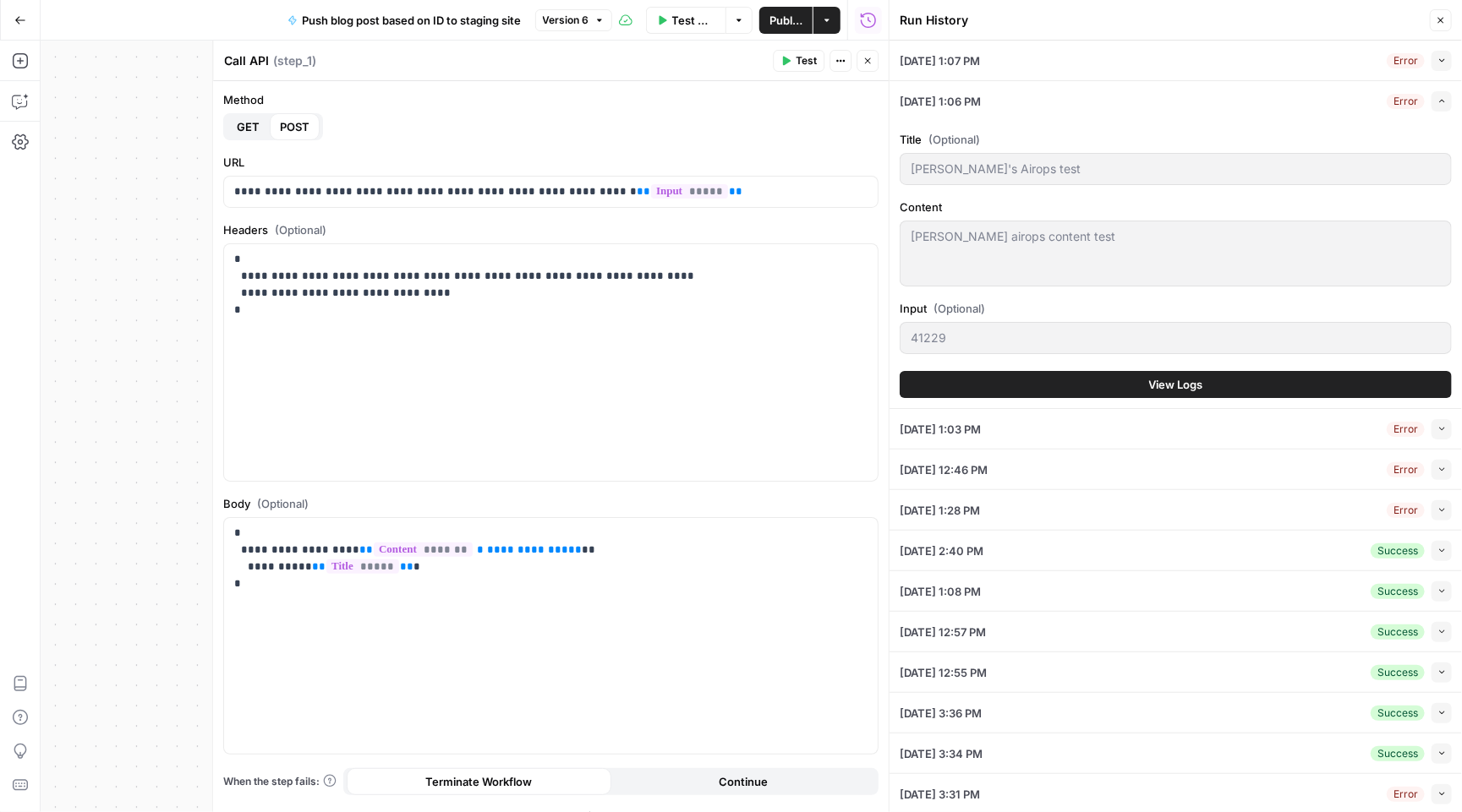
click at [1450, 60] on button "Collapse" at bounding box center [1441, 61] width 20 height 20
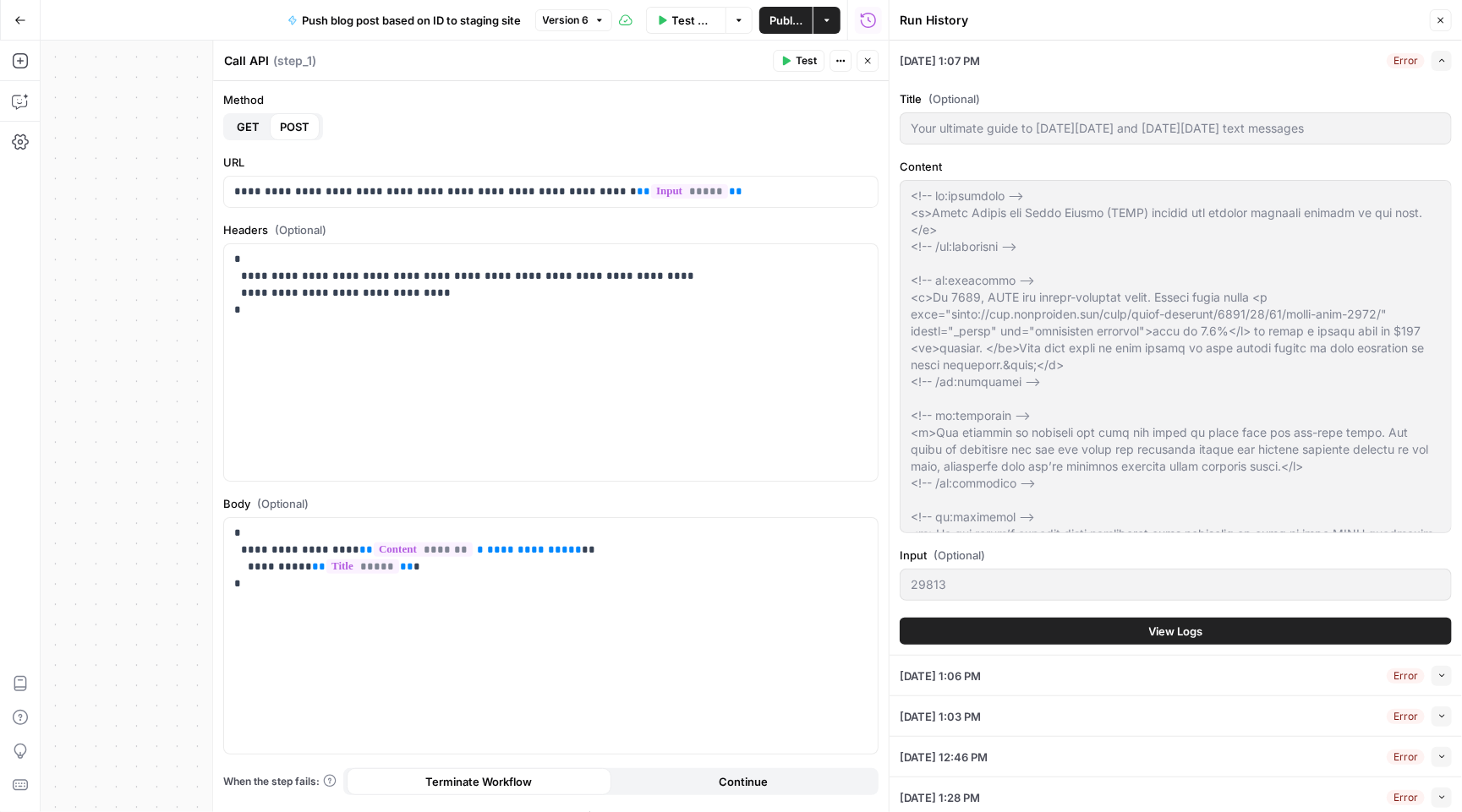
click at [1444, 53] on button "Expand" at bounding box center [1441, 61] width 20 height 20
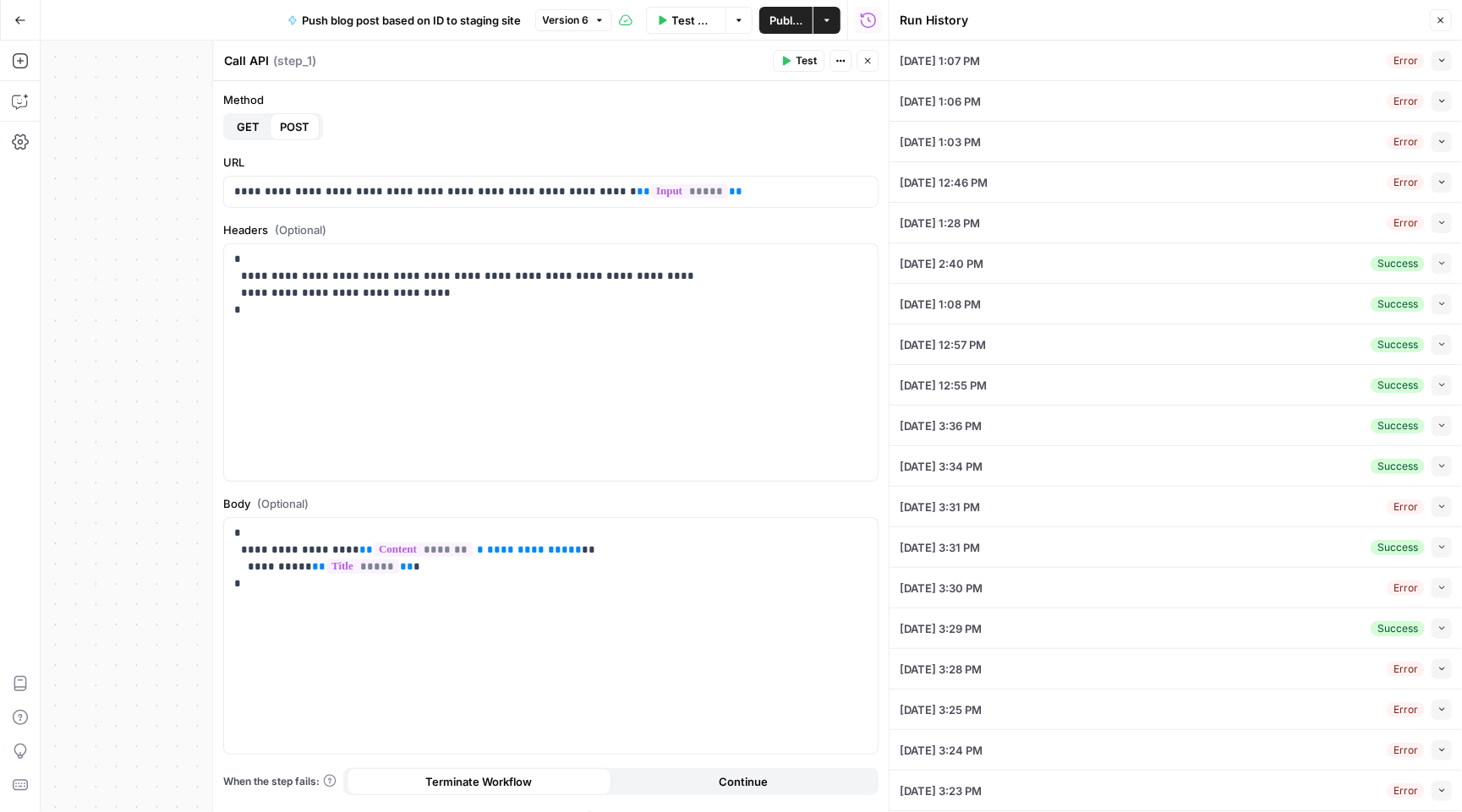
click at [1444, 53] on button "Collapse" at bounding box center [1441, 61] width 20 height 20
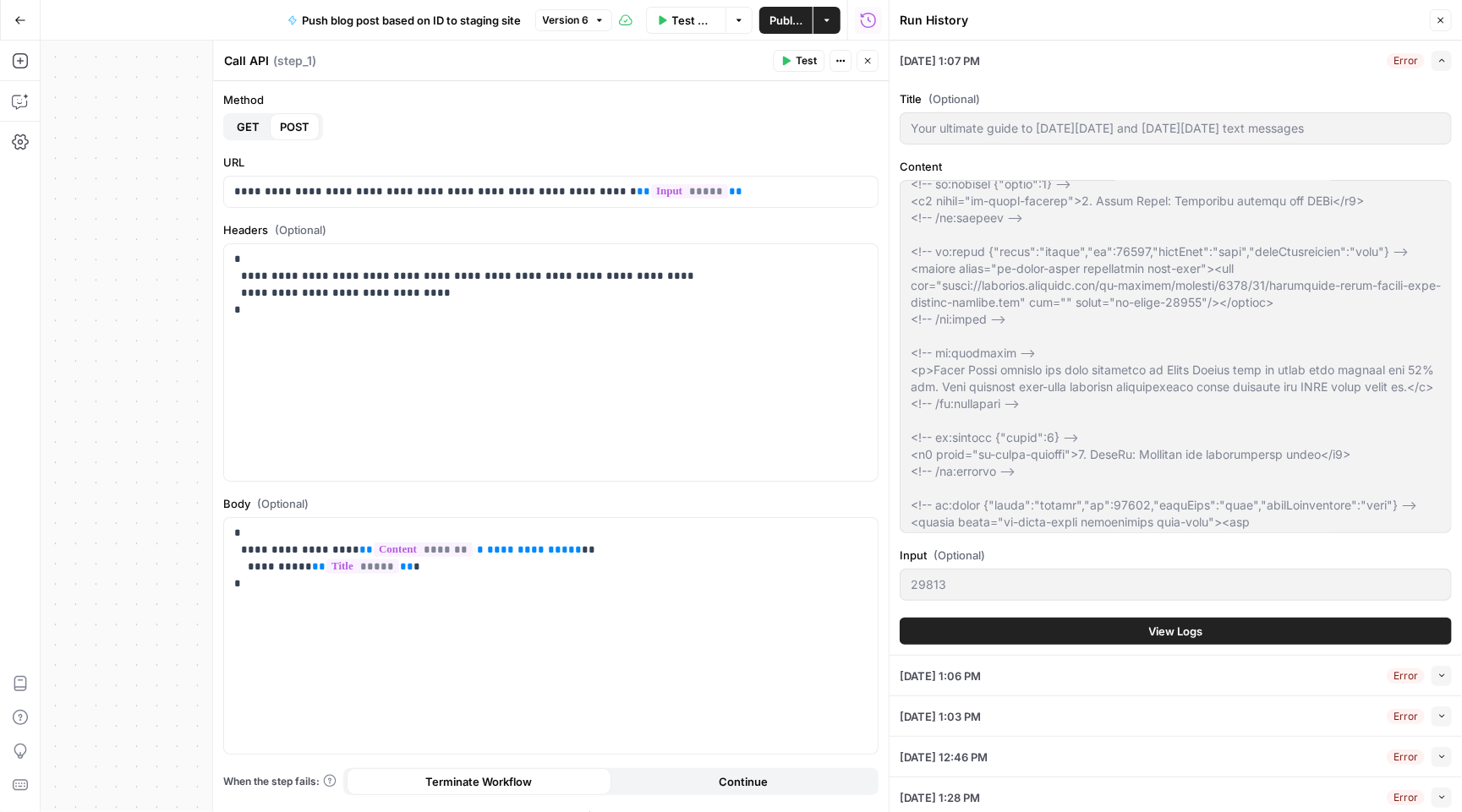
scroll to position [2752, 0]
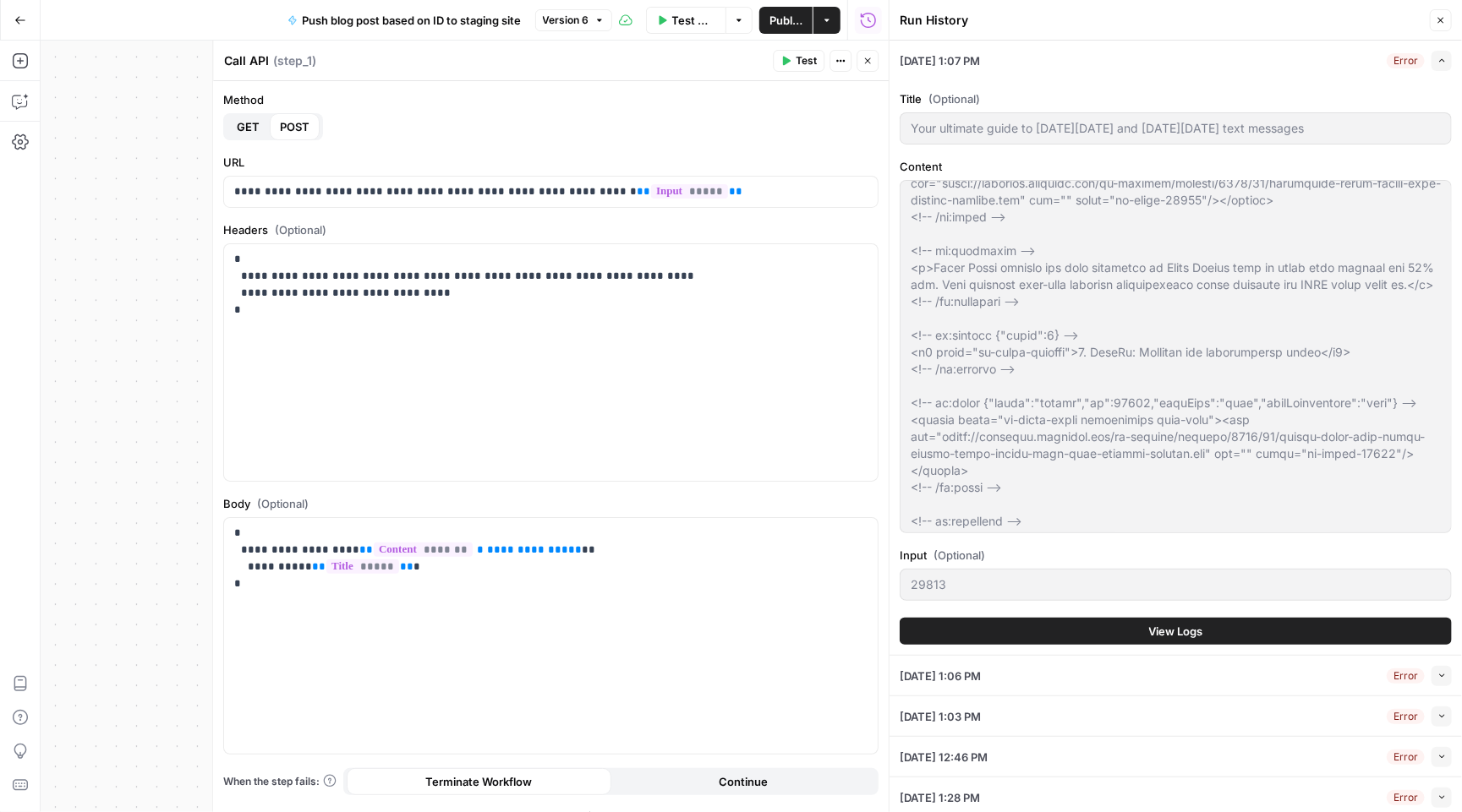
click at [1132, 636] on button "View Logs" at bounding box center [1175, 631] width 552 height 27
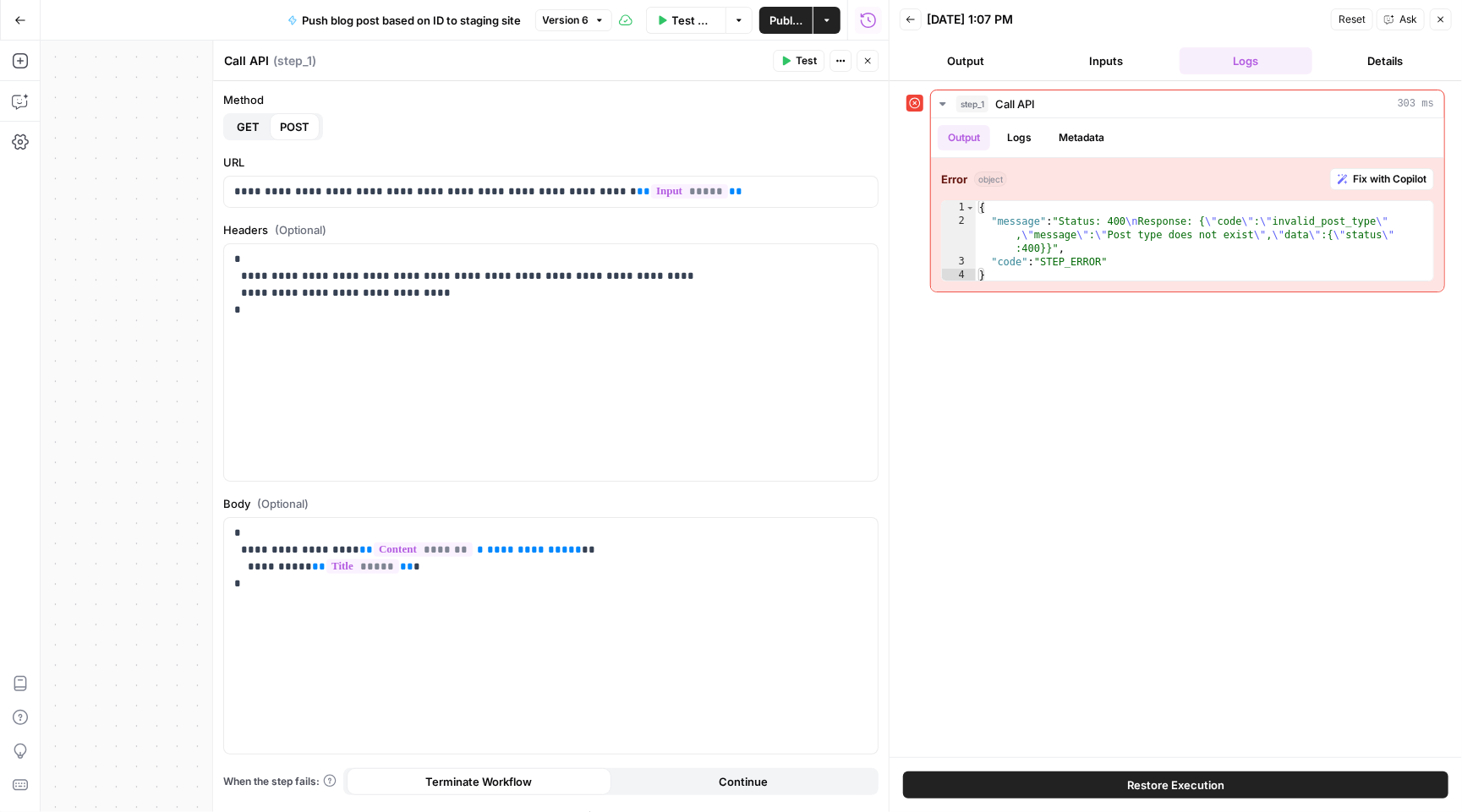
click at [1118, 54] on button "Inputs" at bounding box center [1106, 61] width 133 height 27
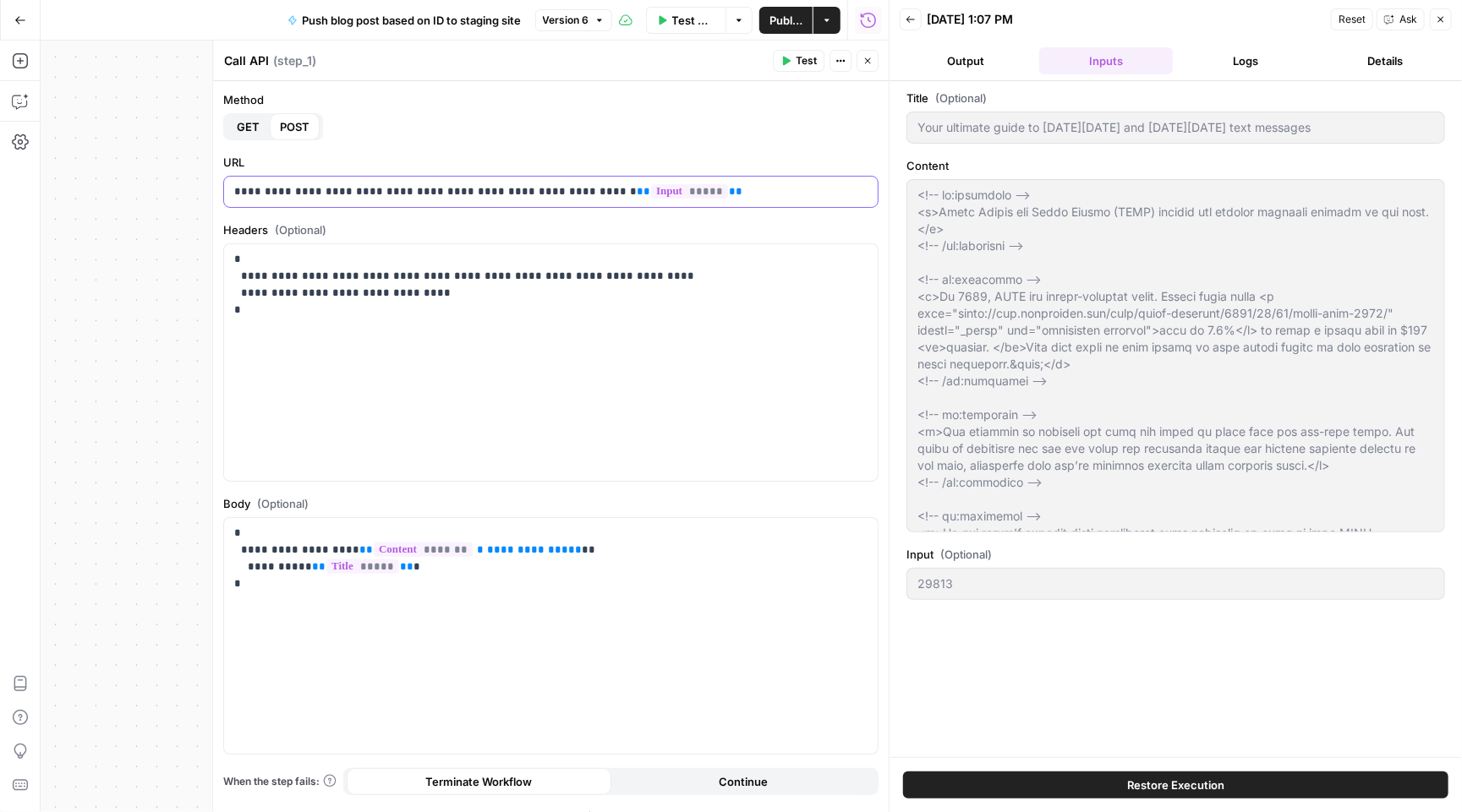
click at [565, 192] on p "**********" at bounding box center [551, 192] width 633 height 17
click at [1064, 781] on button "Restore Execution" at bounding box center [1176, 785] width 546 height 27
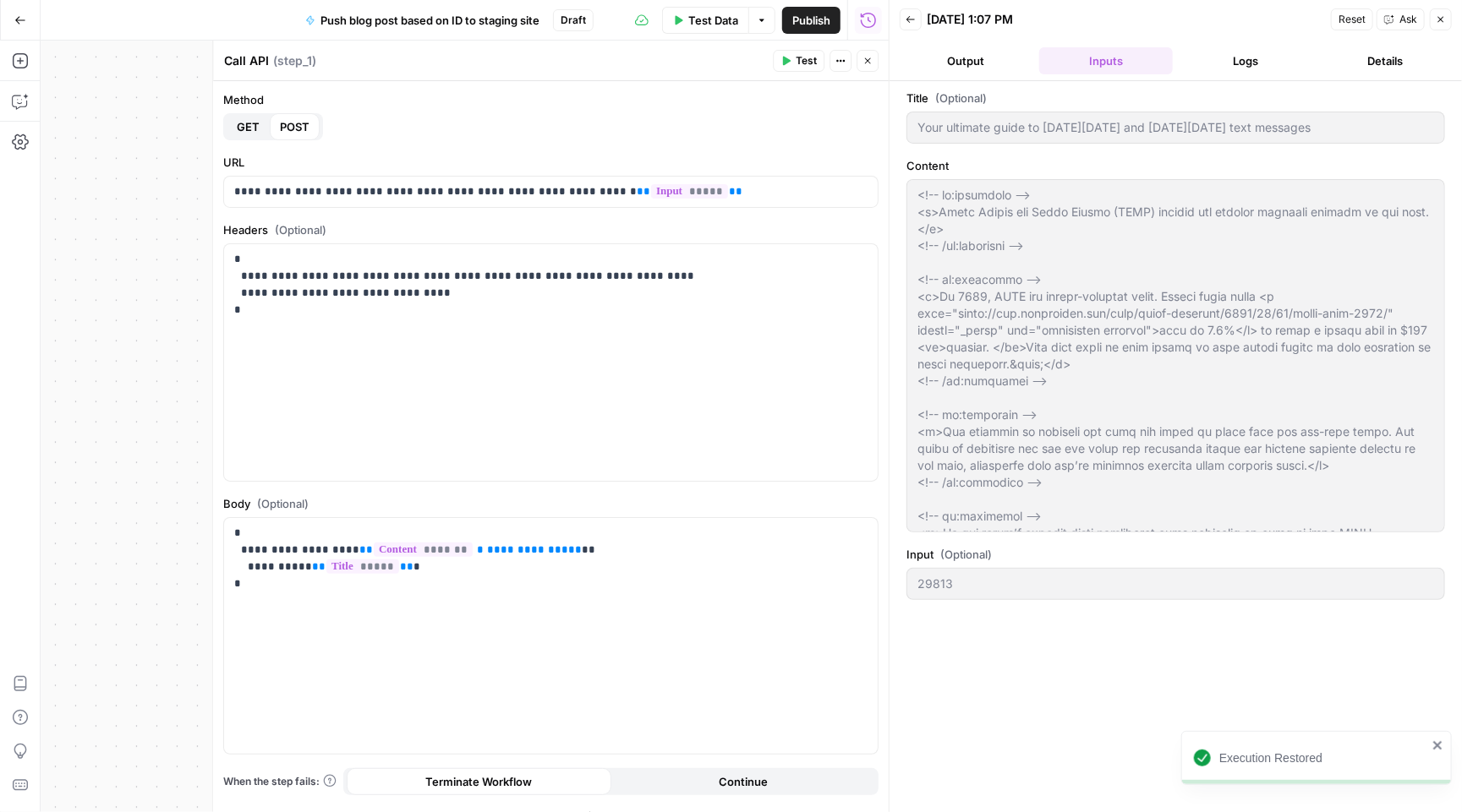
click at [807, 18] on span "Publish" at bounding box center [811, 20] width 38 height 17
click at [0, 20] on aside "M Mailjet New Home Browse Insights Opportunities Your Data Recent Grids Databas…" at bounding box center [0, 406] width 1 height 812
click at [27, 20] on button "Go Back" at bounding box center [20, 20] width 30 height 30
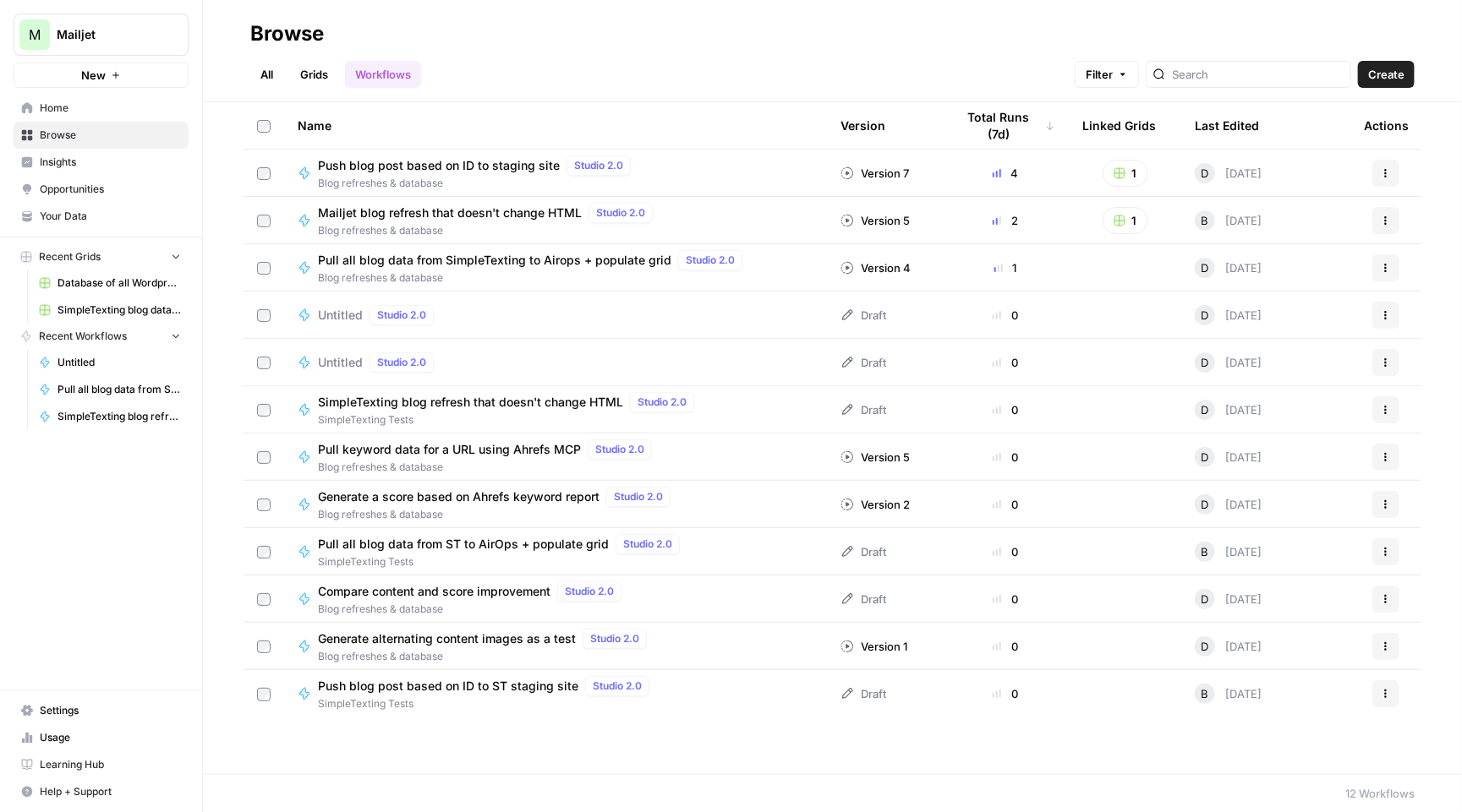
click at [470, 591] on span "Compare content and score improvement" at bounding box center [434, 592] width 232 height 17
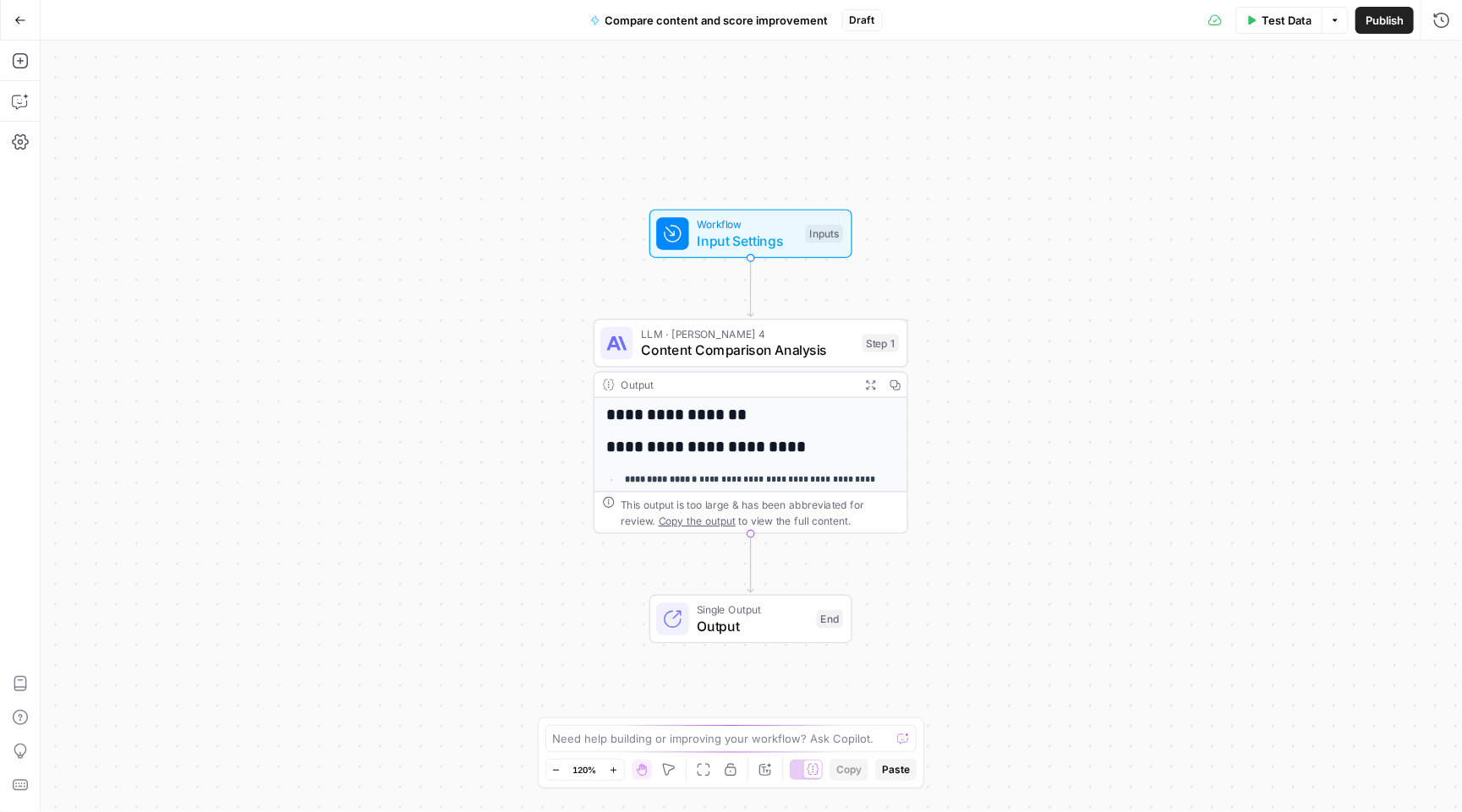
click at [729, 249] on span "Input Settings" at bounding box center [747, 241] width 100 height 20
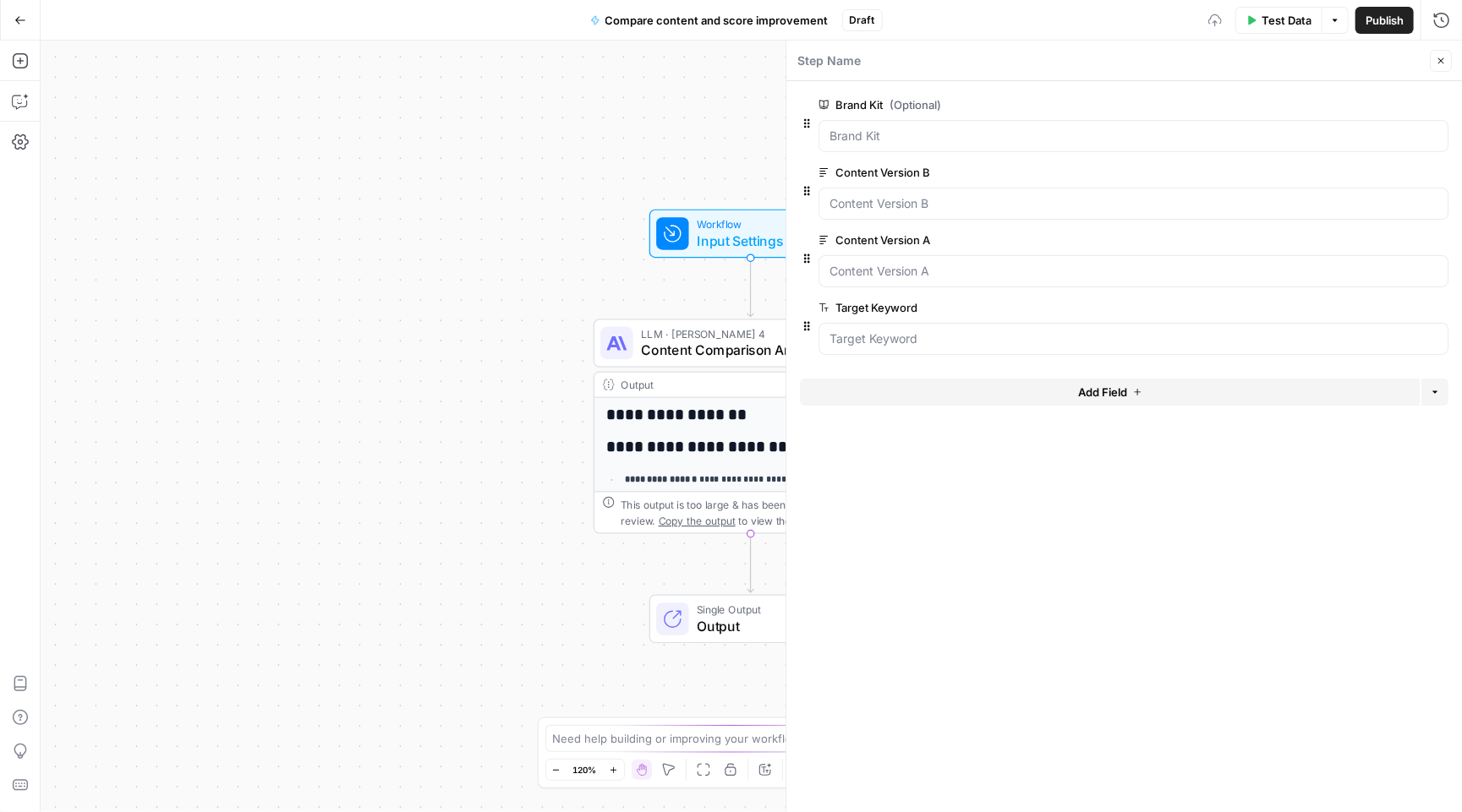
click at [1267, 14] on span "Test Data" at bounding box center [1286, 20] width 50 height 17
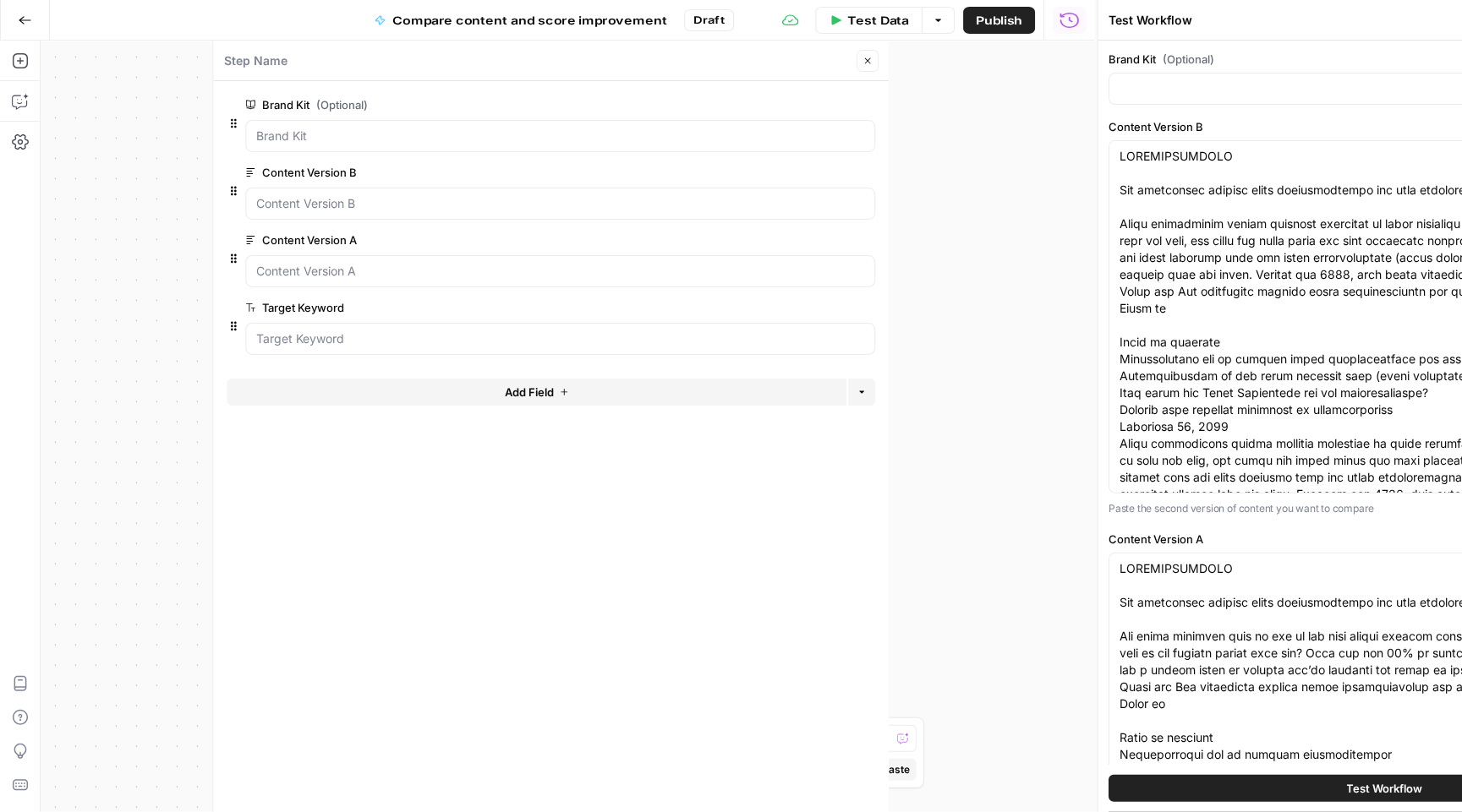
type input "SimpleTexting"
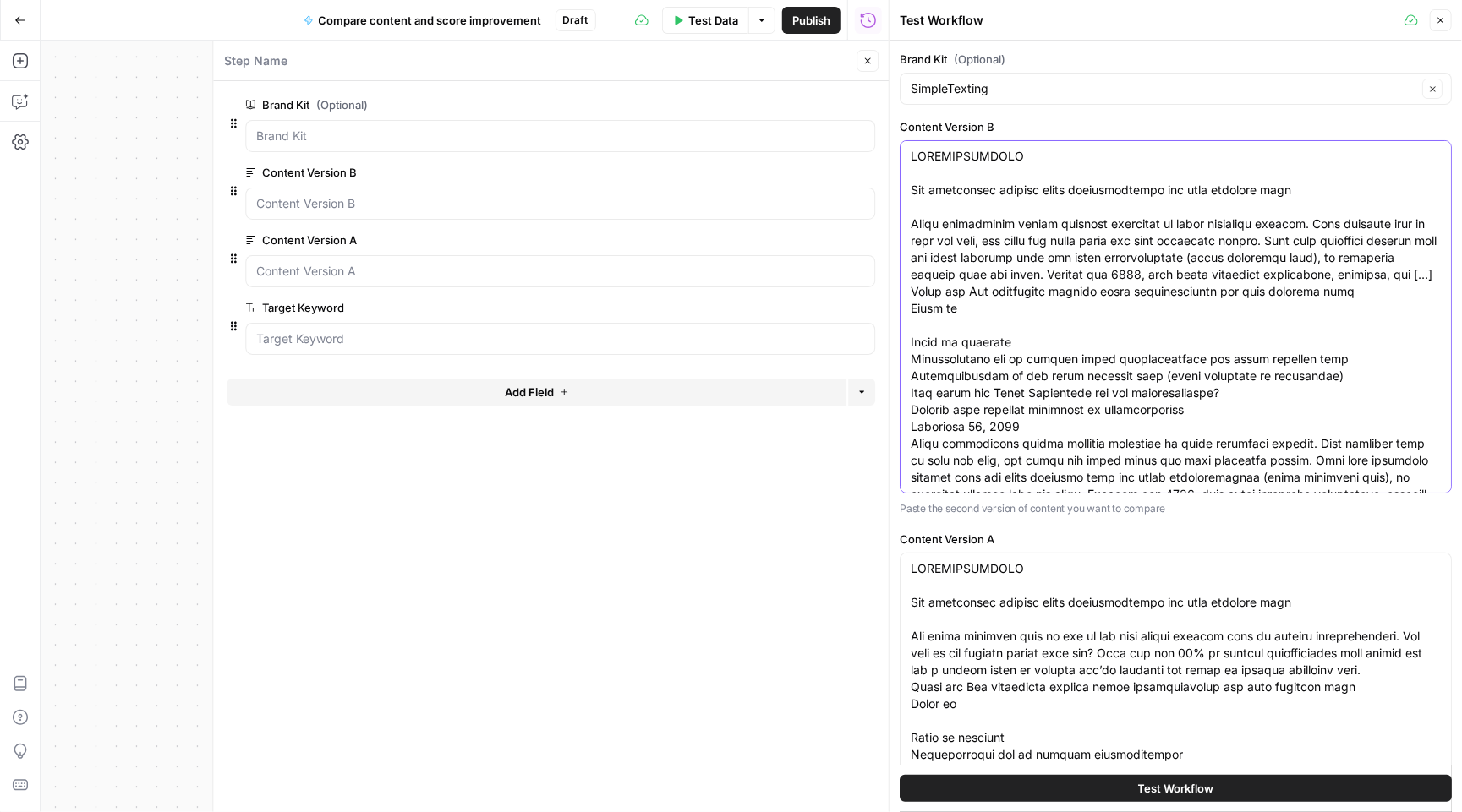
drag, startPoint x: 1428, startPoint y: 455, endPoint x: 663, endPoint y: -40, distance: 911.2
click at [663, 0] on html "**********" at bounding box center [731, 406] width 1462 height 812
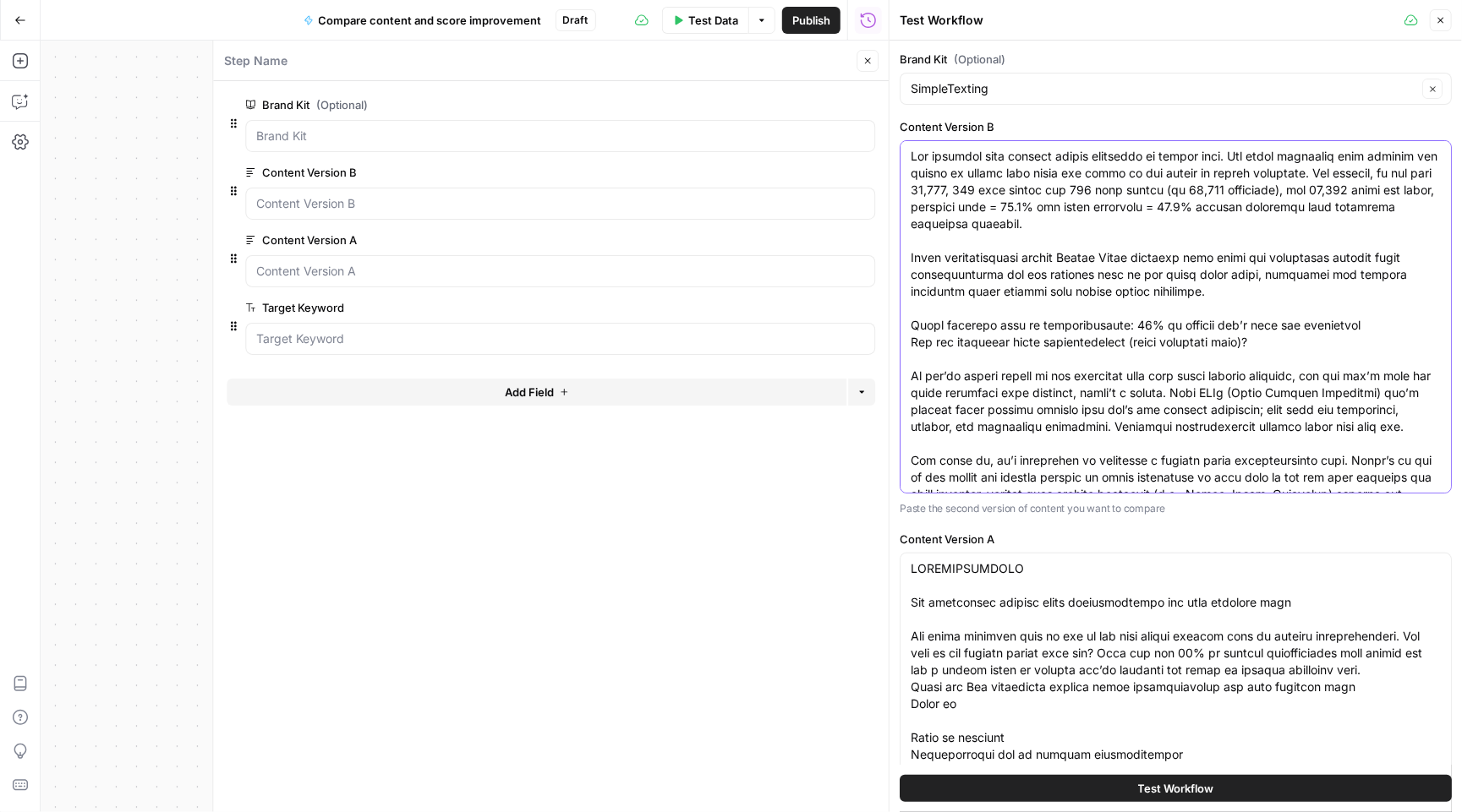
paste textarea "Your ultimate guide to Black Friday and Cyber Monday text messages Two of the b…"
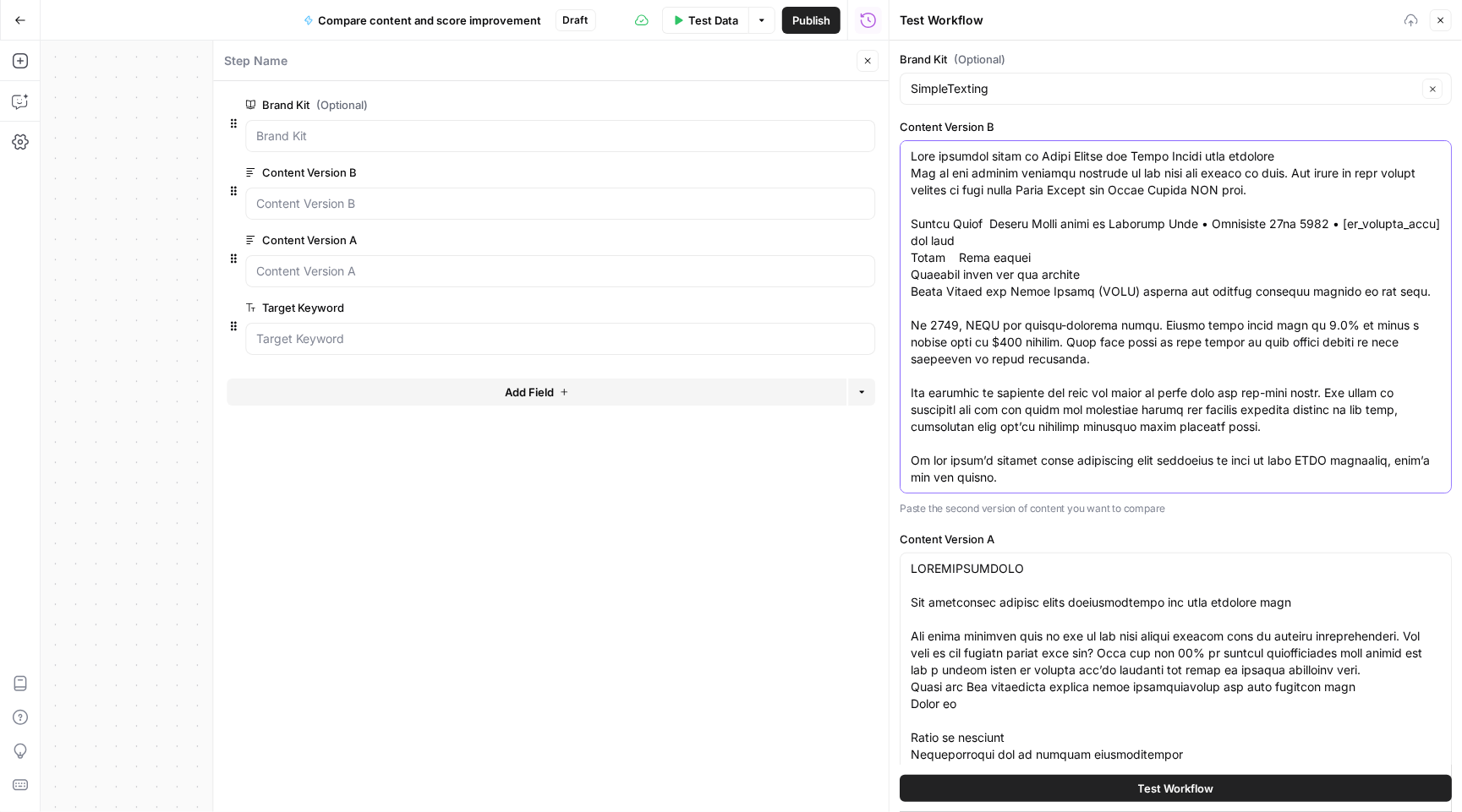
scroll to position [5486, 0]
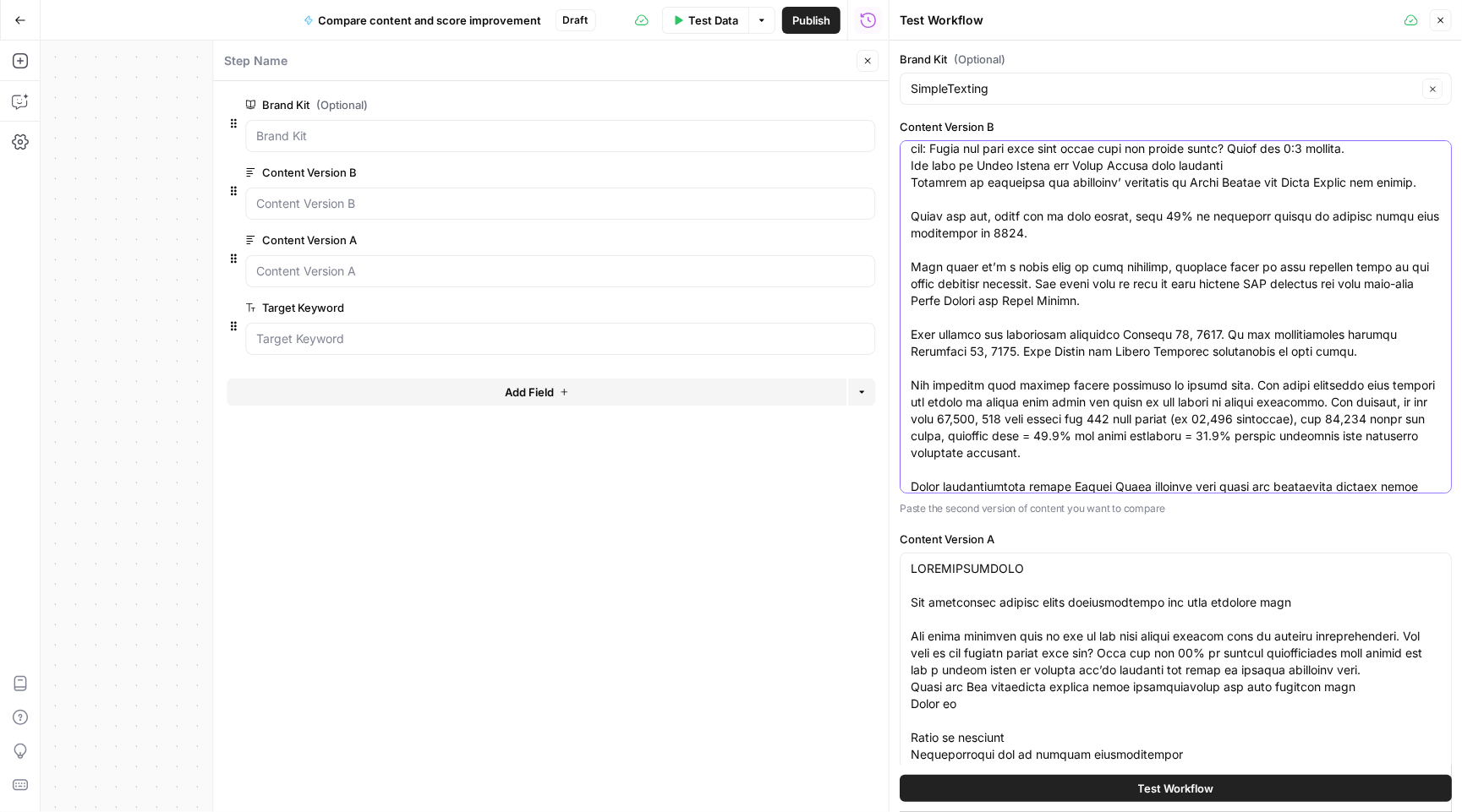
type textarea "Your ultimate guide to Black Friday and Cyber Monday text messages Two of the b…"
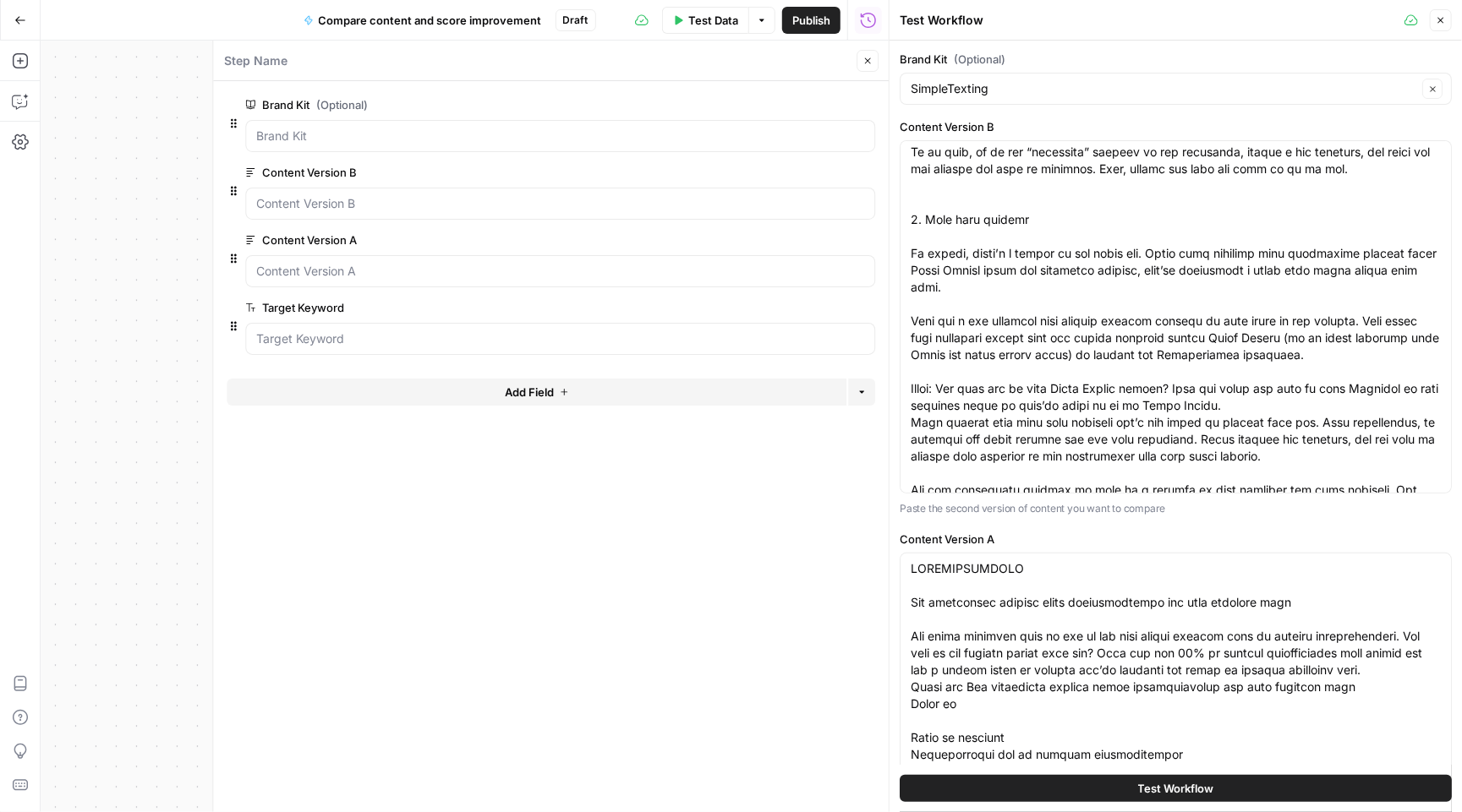
scroll to position [4468, 0]
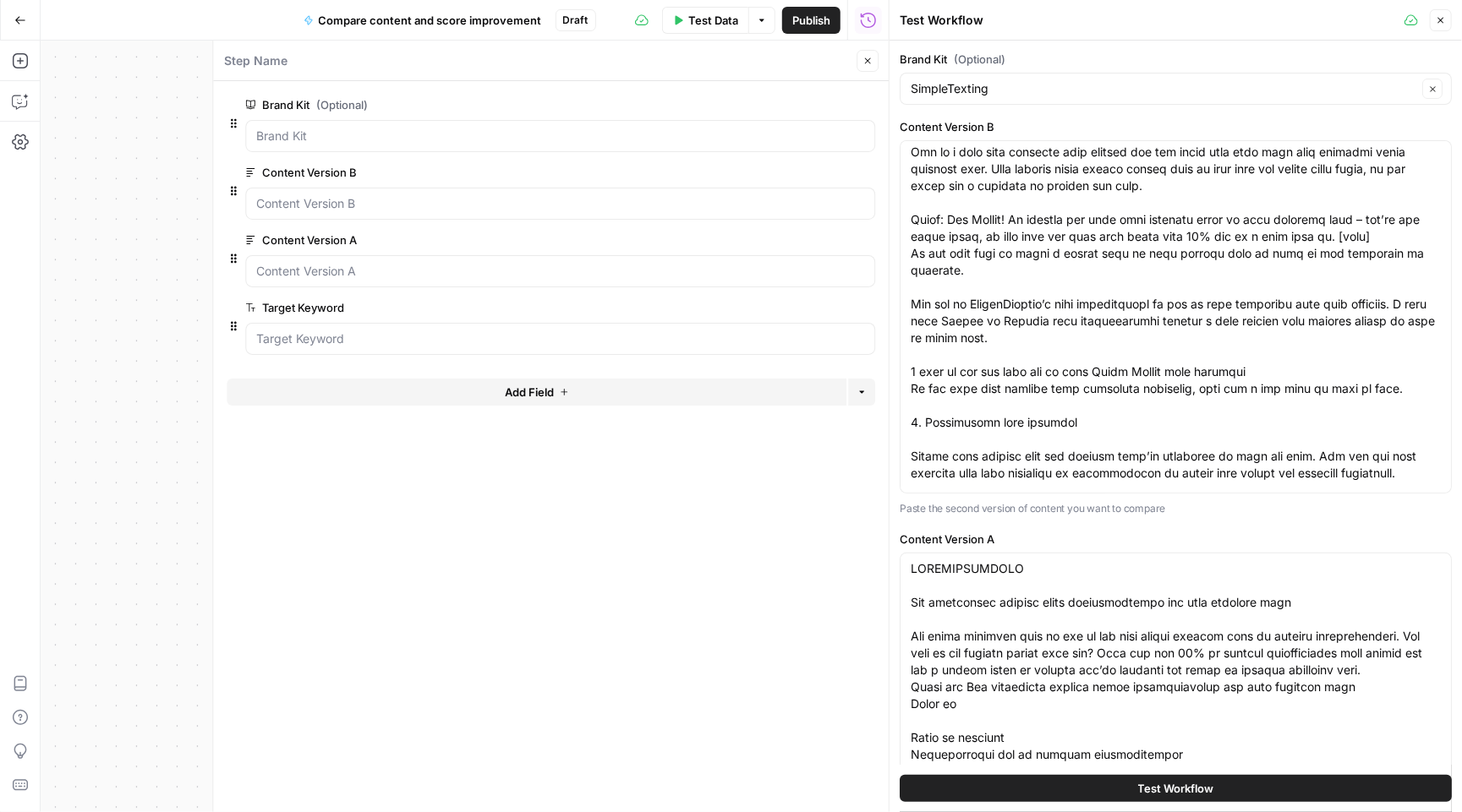
drag, startPoint x: 910, startPoint y: 345, endPoint x: 1311, endPoint y: 756, distance: 574.2
click at [1327, 780] on div "Brand Kit (Optional) SimpleTexting Clear Content Version B Paste the second ver…" at bounding box center [1176, 426] width 572 height 772
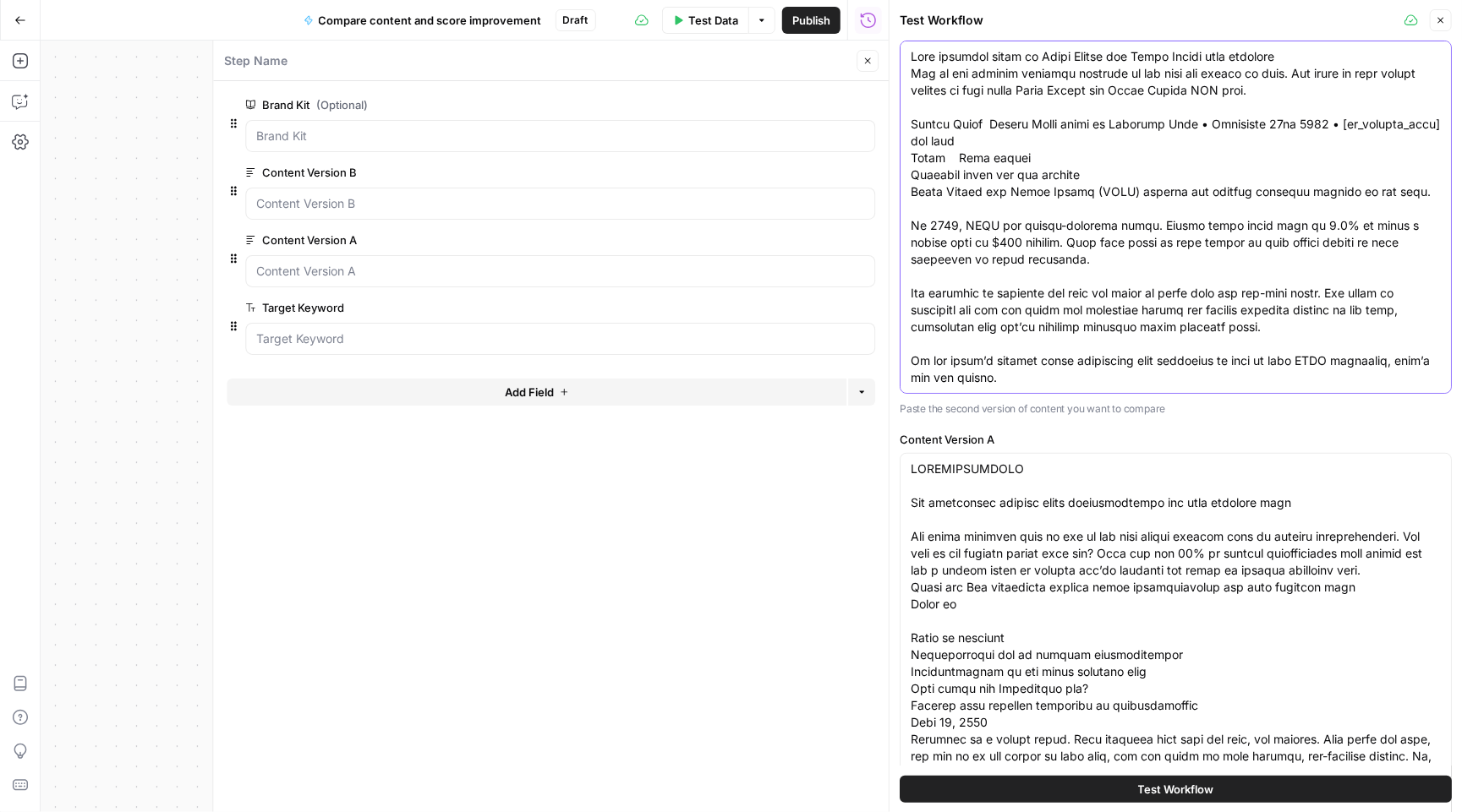
scroll to position [0, 0]
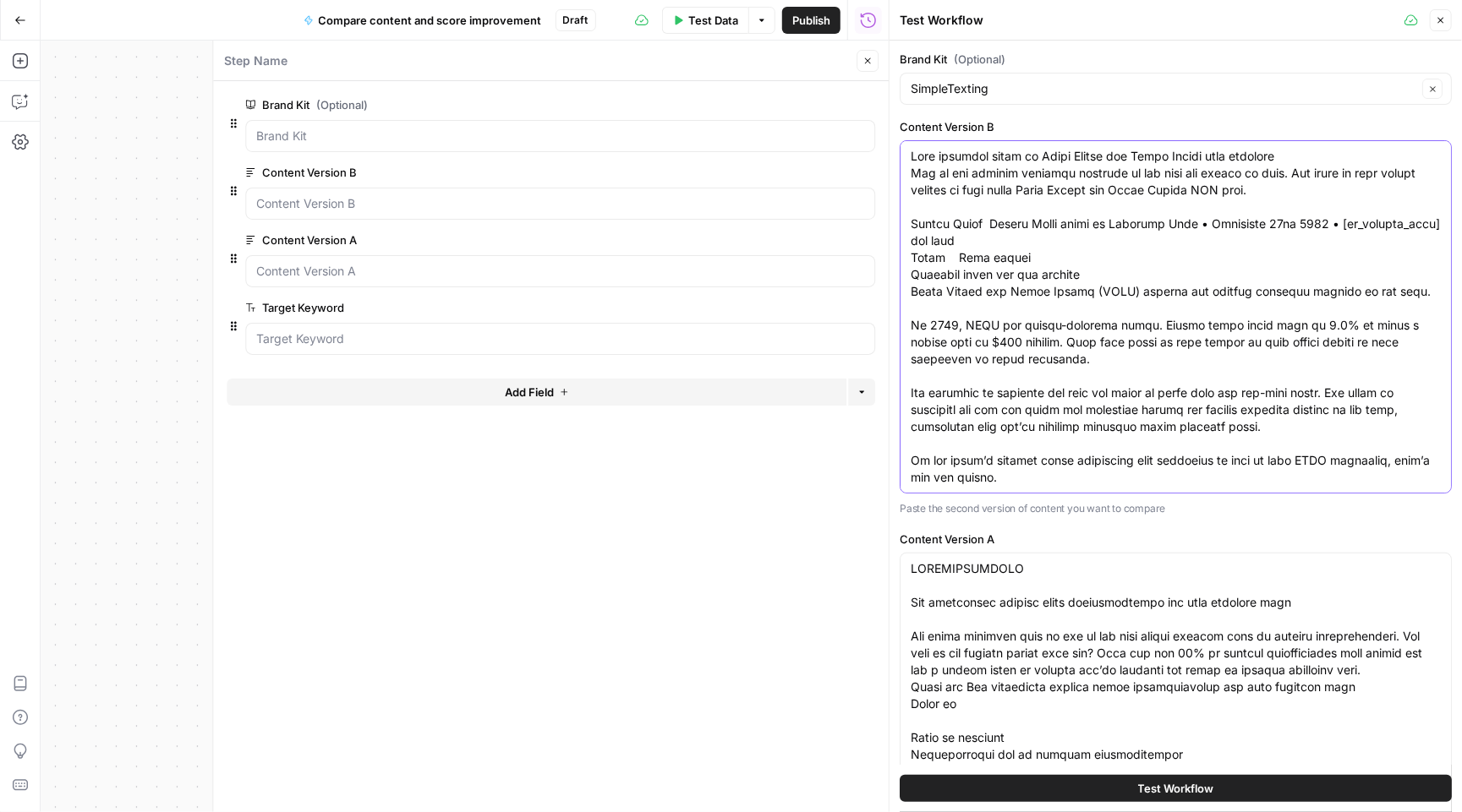
drag, startPoint x: 1402, startPoint y: 216, endPoint x: 687, endPoint y: -137, distance: 797.4
click at [687, 0] on html "**********" at bounding box center [731, 406] width 1462 height 812
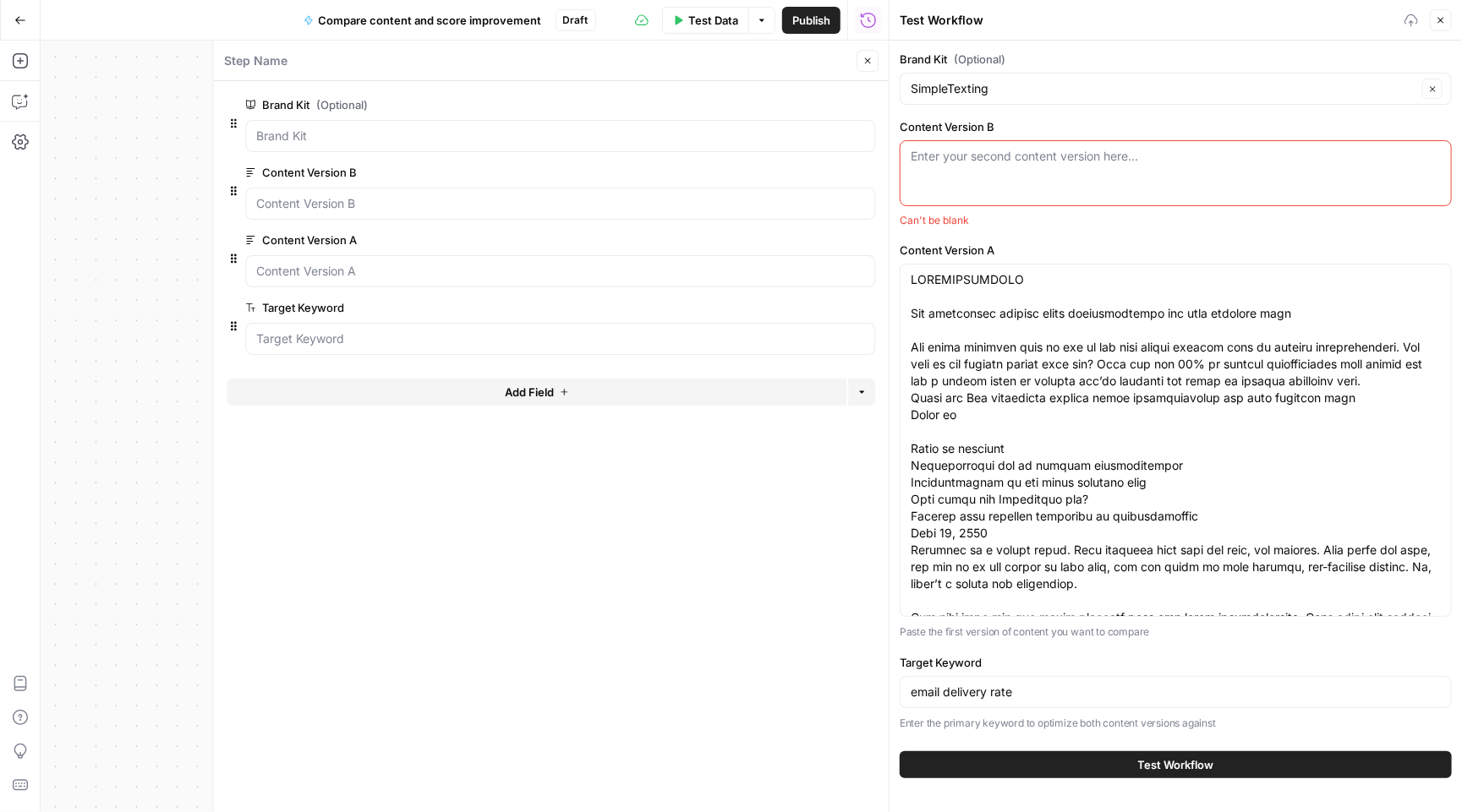
paste textarea "Your ultimate guide to Black Friday and Cyber Monday text messages Two of the b…"
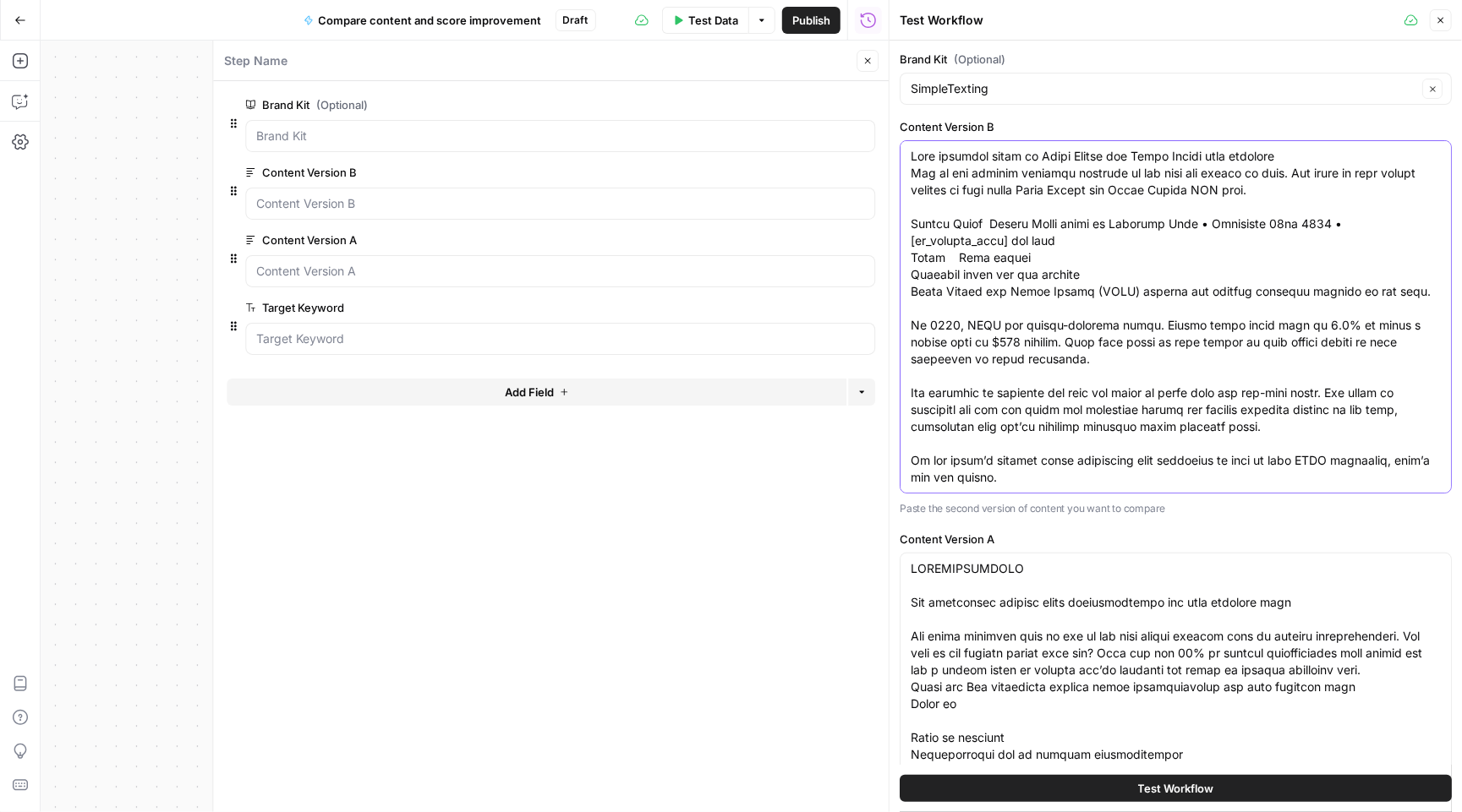
scroll to position [5327, 0]
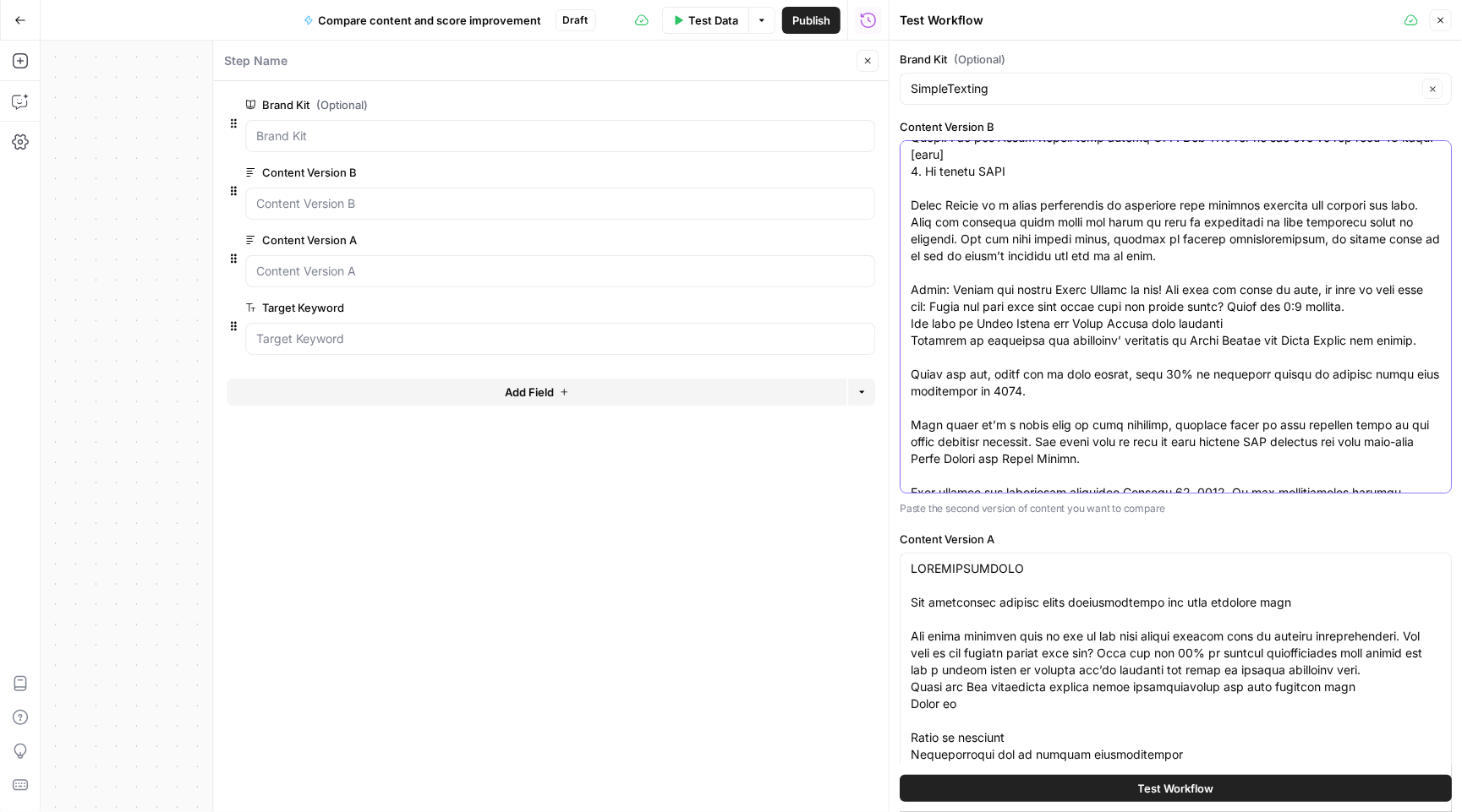
type textarea "Your ultimate guide to Black Friday and Cyber Monday text messages Two of the b…"
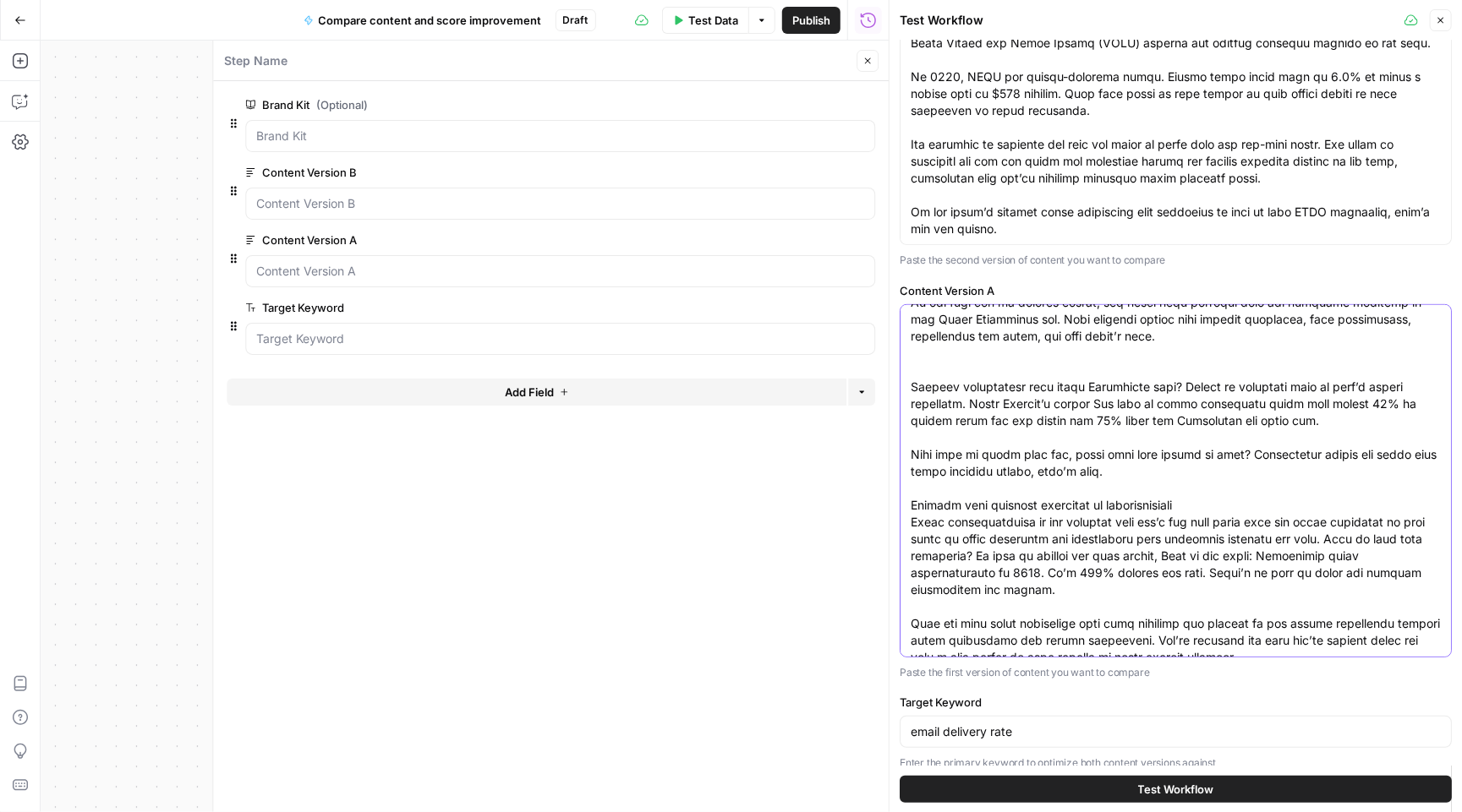
scroll to position [263, 0]
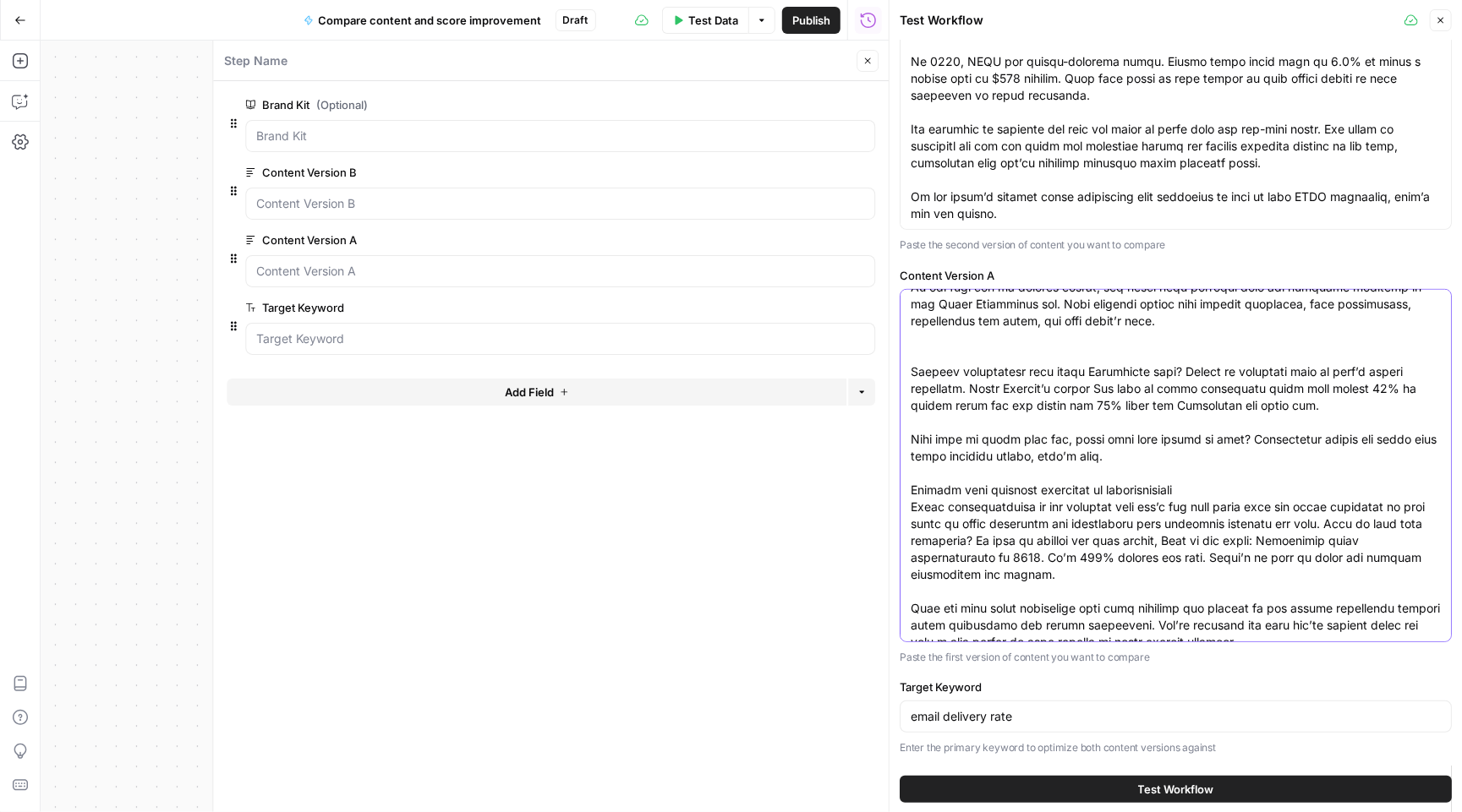
drag, startPoint x: 938, startPoint y: 583, endPoint x: 1251, endPoint y: 811, distance: 387.2
click at [1251, 811] on div "Brand Kit (Optional) SimpleTexting Clear Content Version B Paste the second ver…" at bounding box center [1176, 426] width 572 height 772
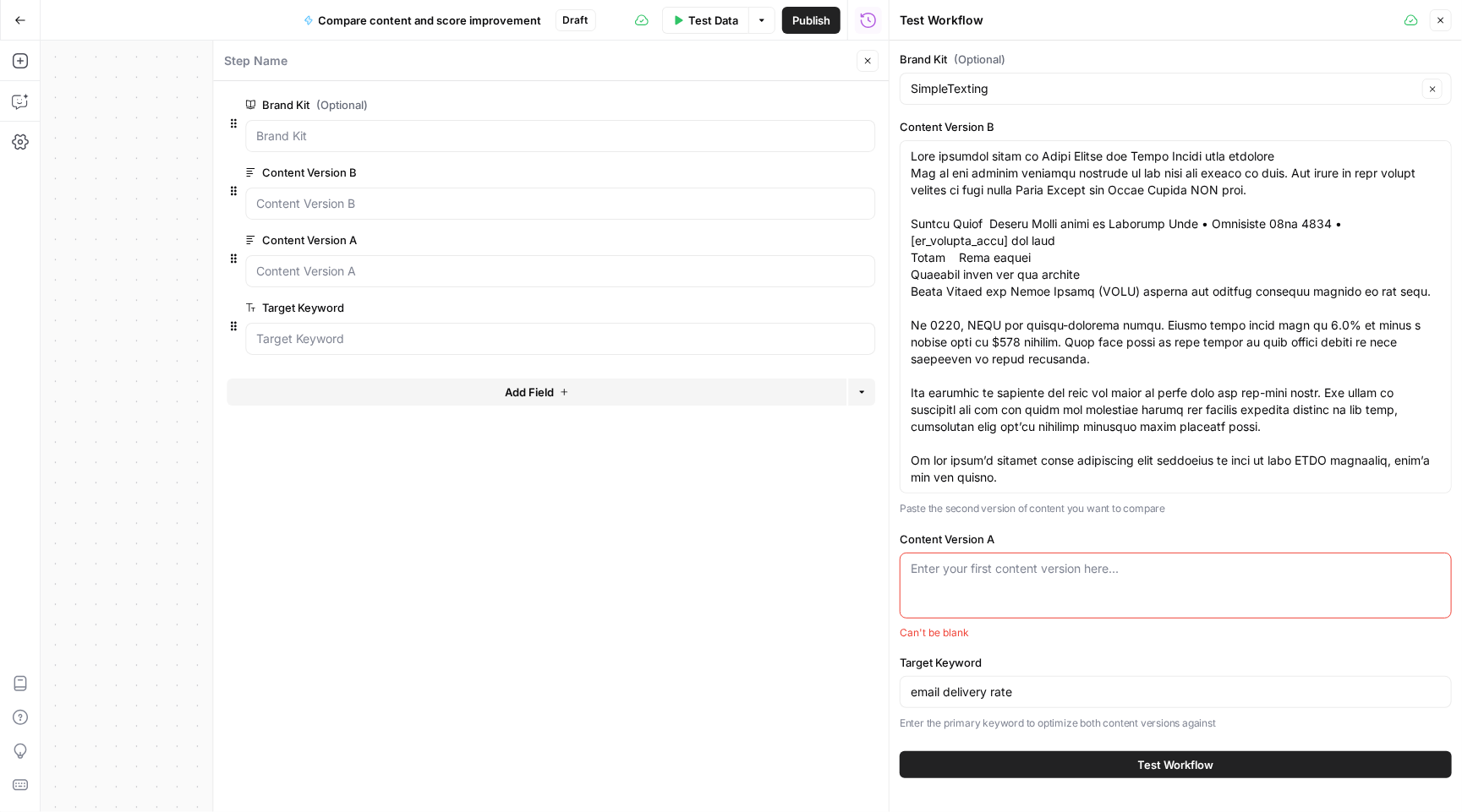
scroll to position [0, 0]
paste textarea "<!-- wp:paragraph --> <p>Black Friday and Cyber Monday (BFCM) bookend the bigge…"
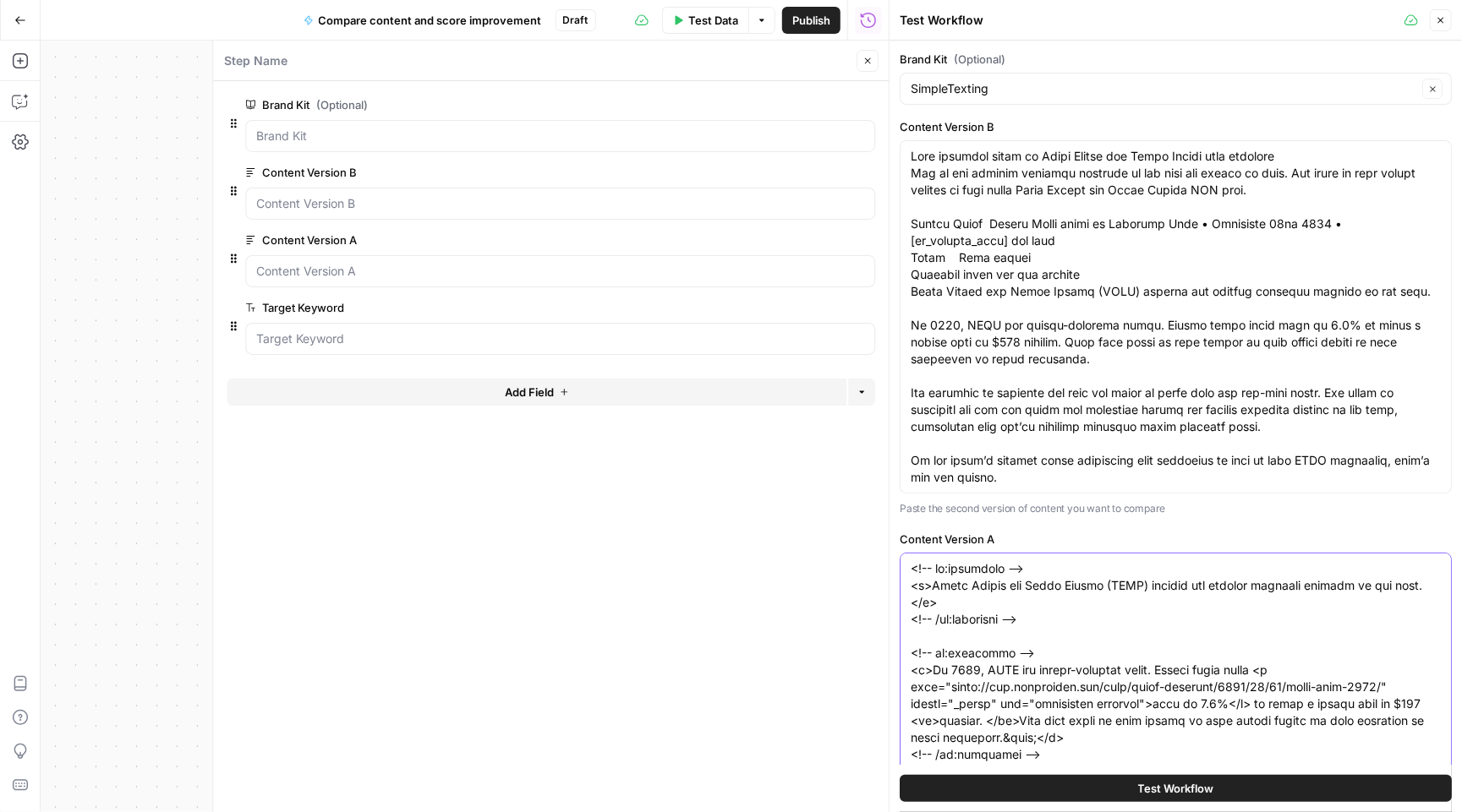
scroll to position [263, 0]
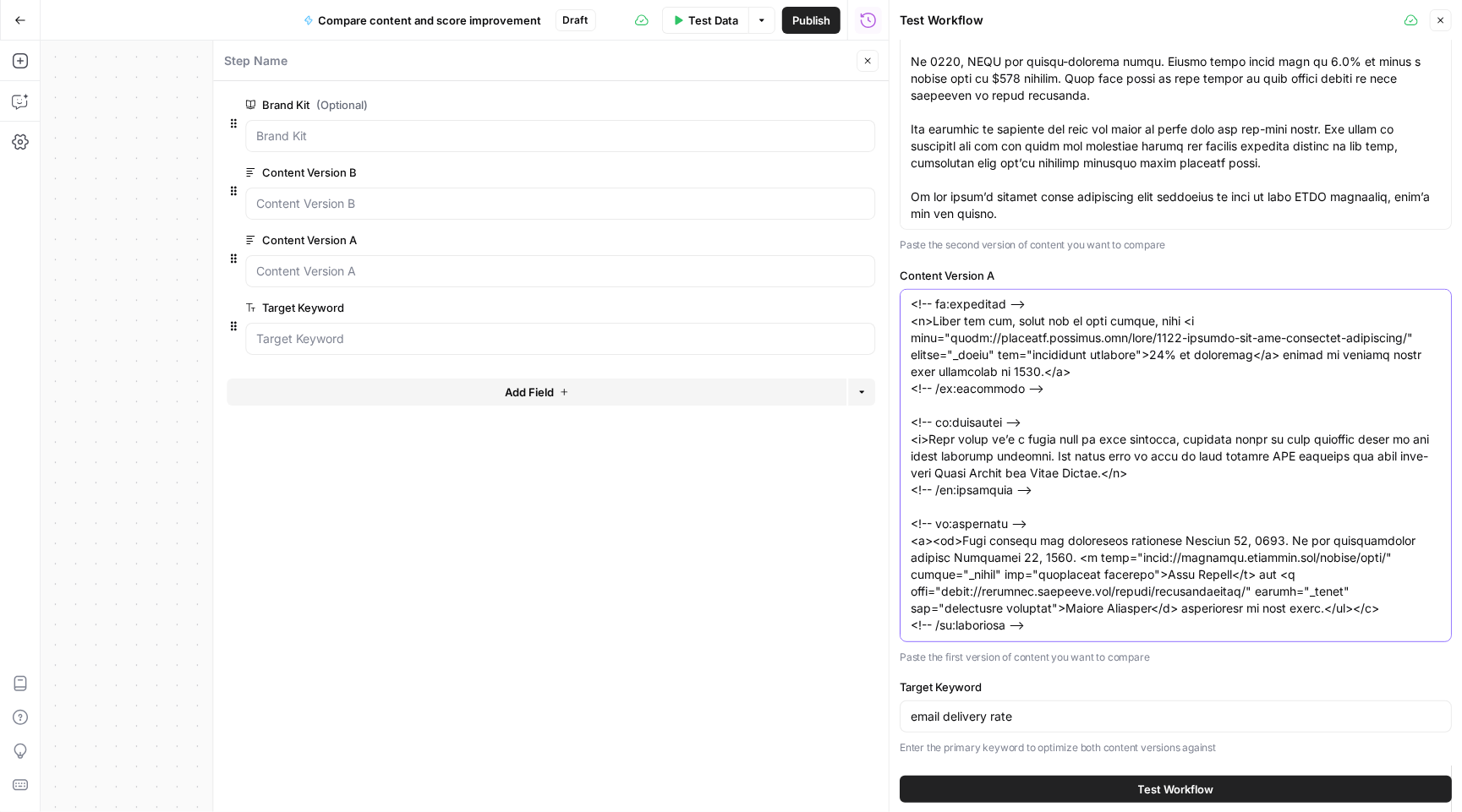
type textarea "<!-- wp:paragraph --> <p>Black Friday and Cyber Monday (BFCM) bookend the bigge…"
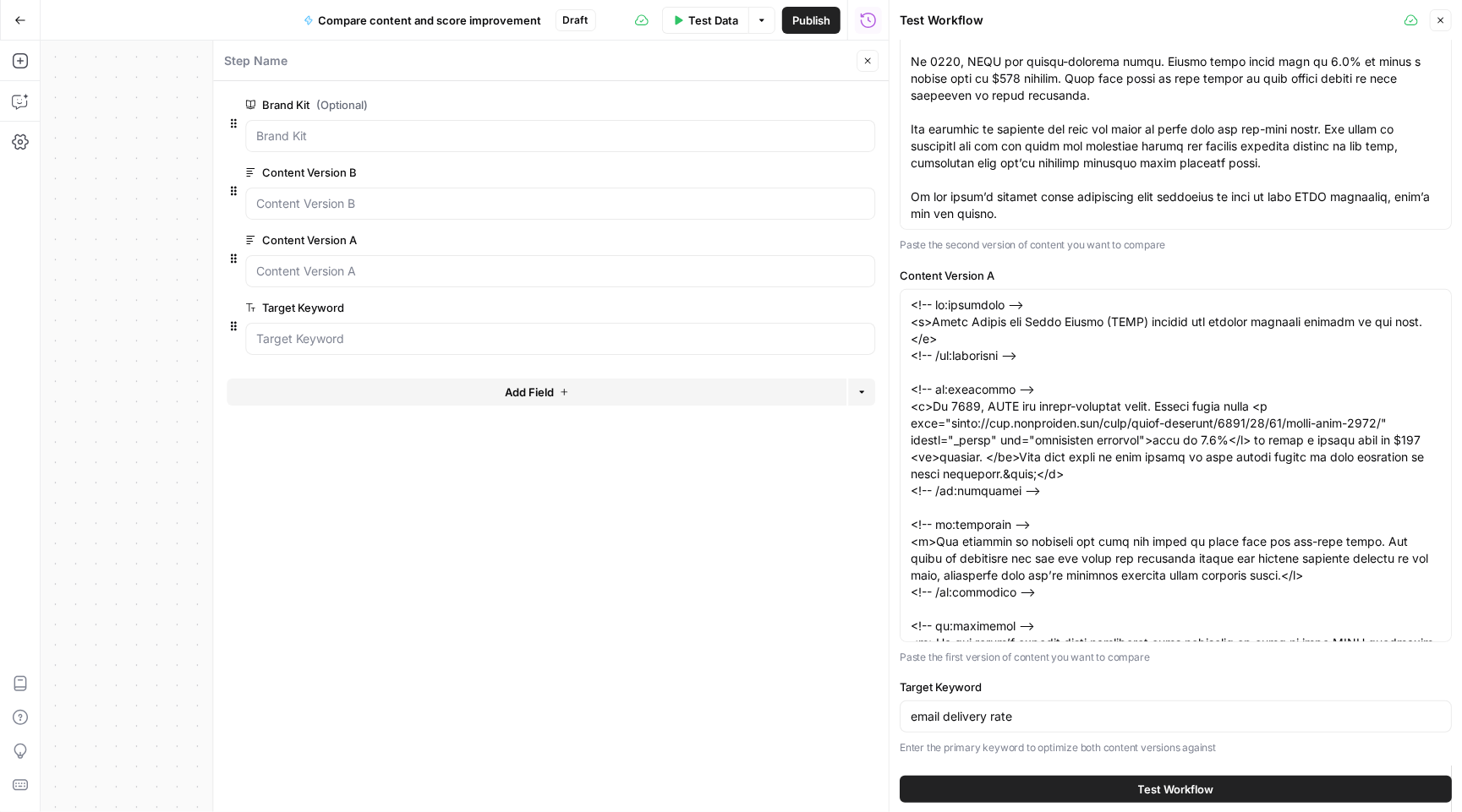
click at [1233, 782] on button "Test Workflow" at bounding box center [1175, 788] width 552 height 27
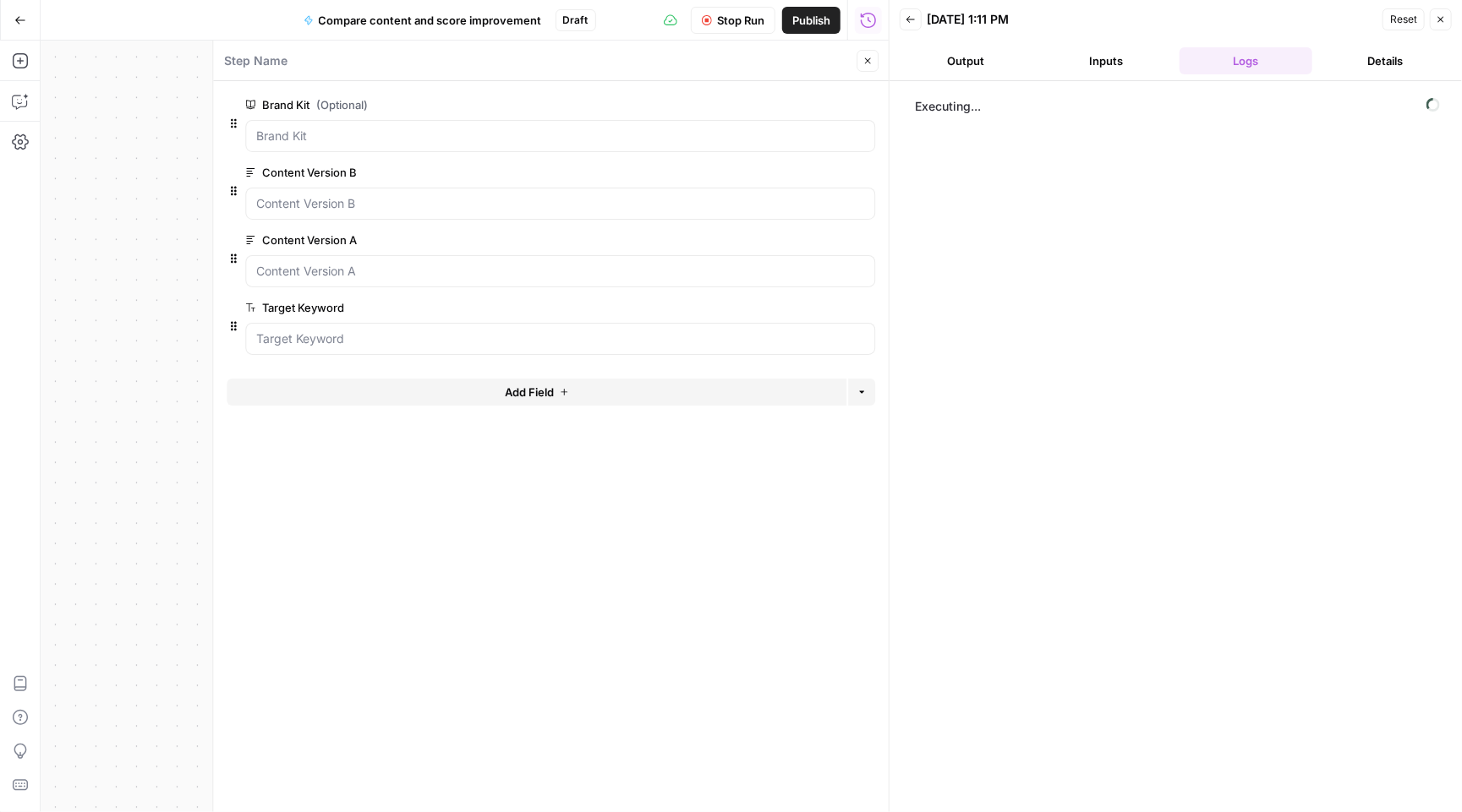
click at [728, 12] on span "Stop Run" at bounding box center [741, 20] width 47 height 17
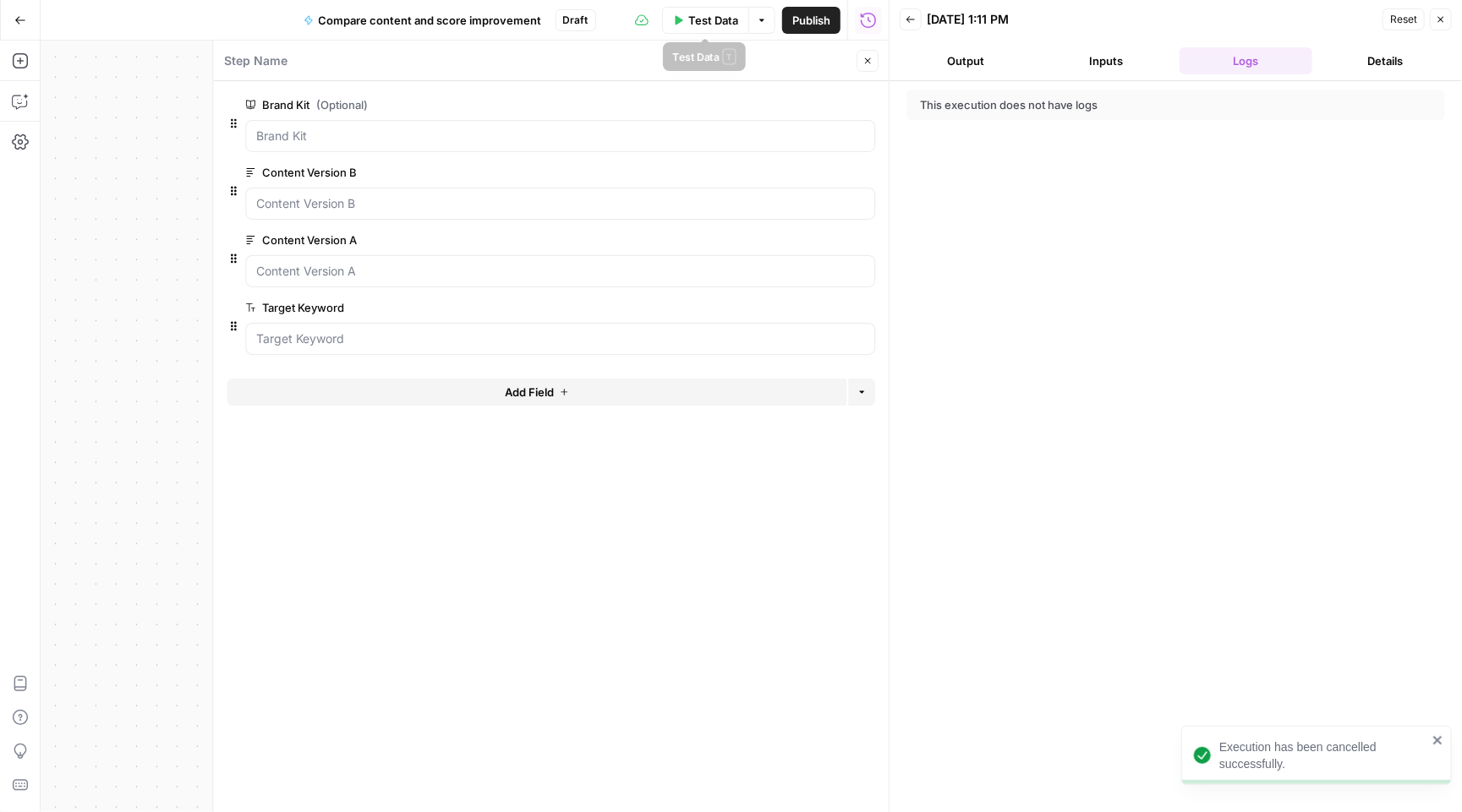
click at [688, 15] on span "Test Data" at bounding box center [713, 20] width 50 height 17
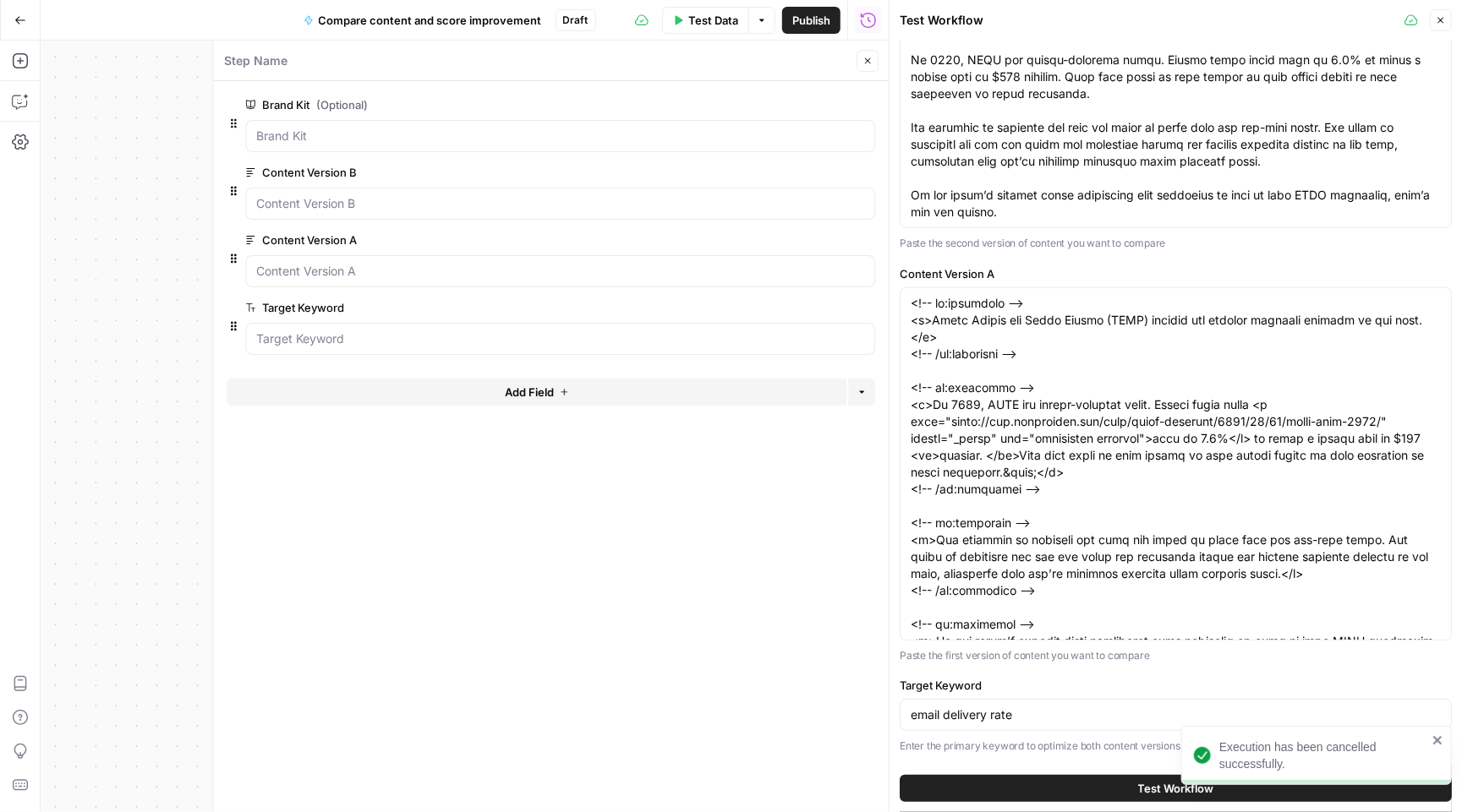
scroll to position [263, 0]
click at [993, 725] on div "email delivery rate" at bounding box center [1175, 717] width 552 height 32
click at [985, 720] on input "email delivery rate" at bounding box center [1175, 717] width 530 height 17
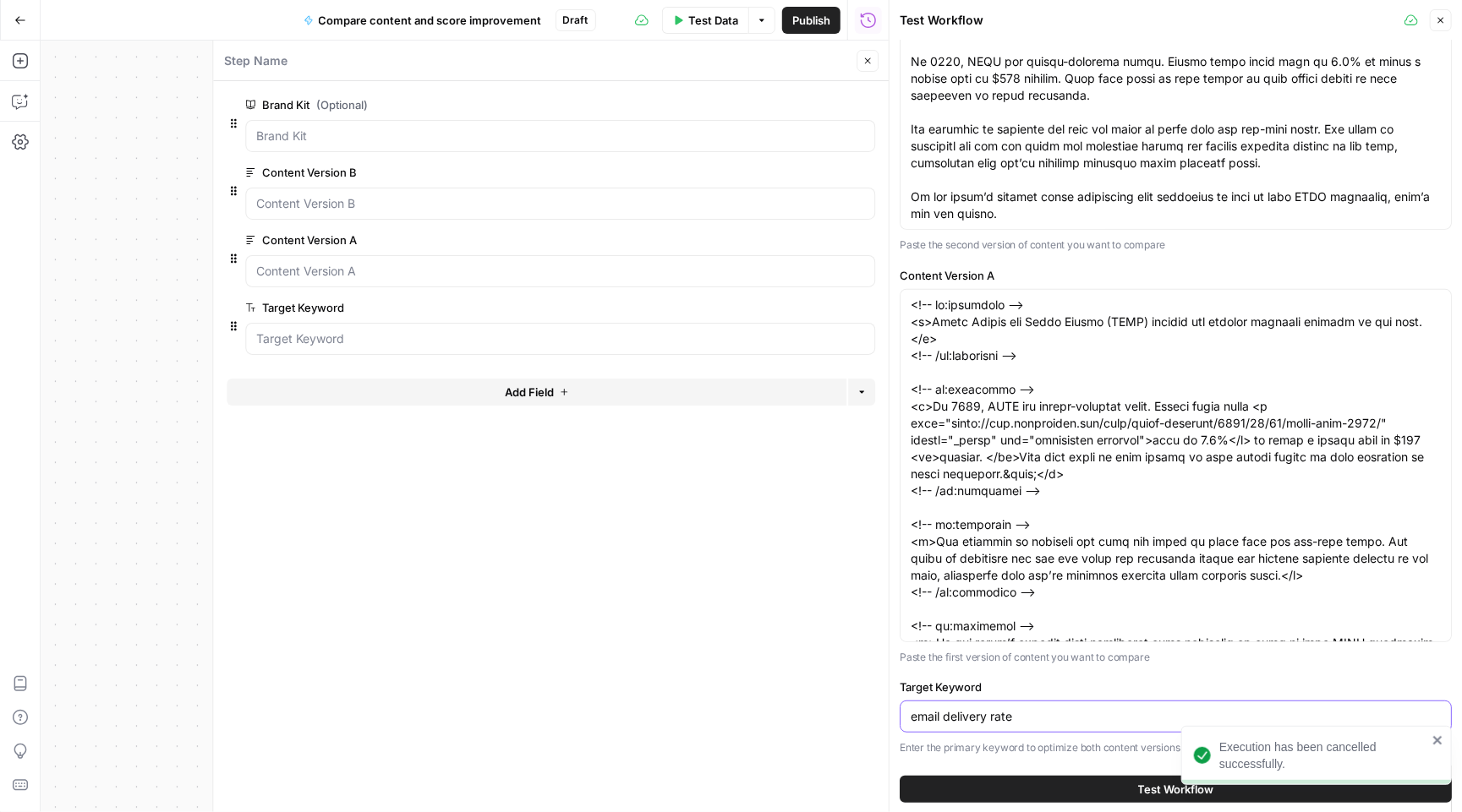
click at [985, 720] on input "email delivery rate" at bounding box center [1175, 717] width 530 height 17
type input "Black Friday text messages"
click at [1056, 785] on button "Test Workflow" at bounding box center [1175, 788] width 552 height 27
click at [1085, 788] on button "Test Workflow" at bounding box center [1175, 788] width 552 height 27
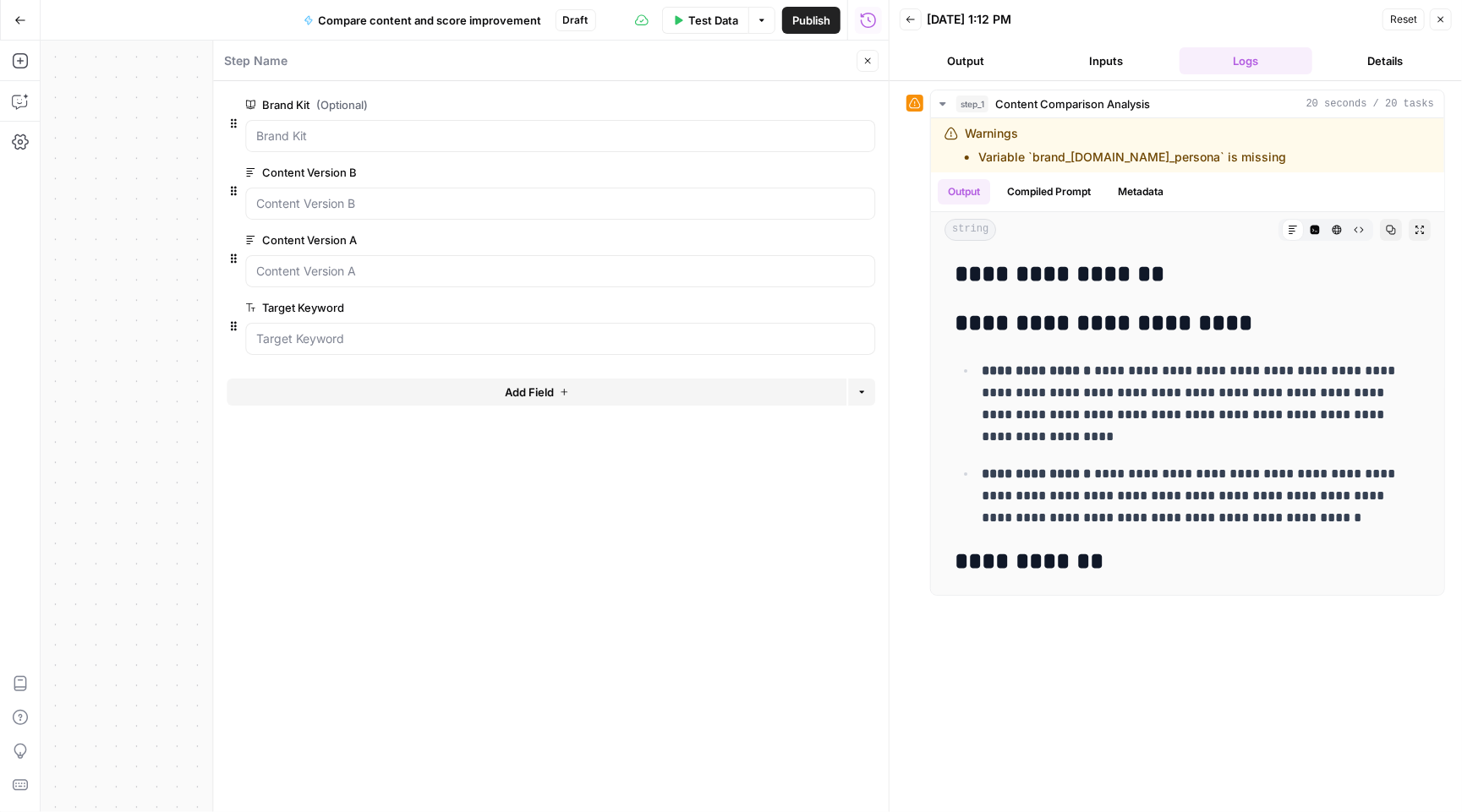
click at [1092, 63] on button "Inputs" at bounding box center [1106, 61] width 133 height 27
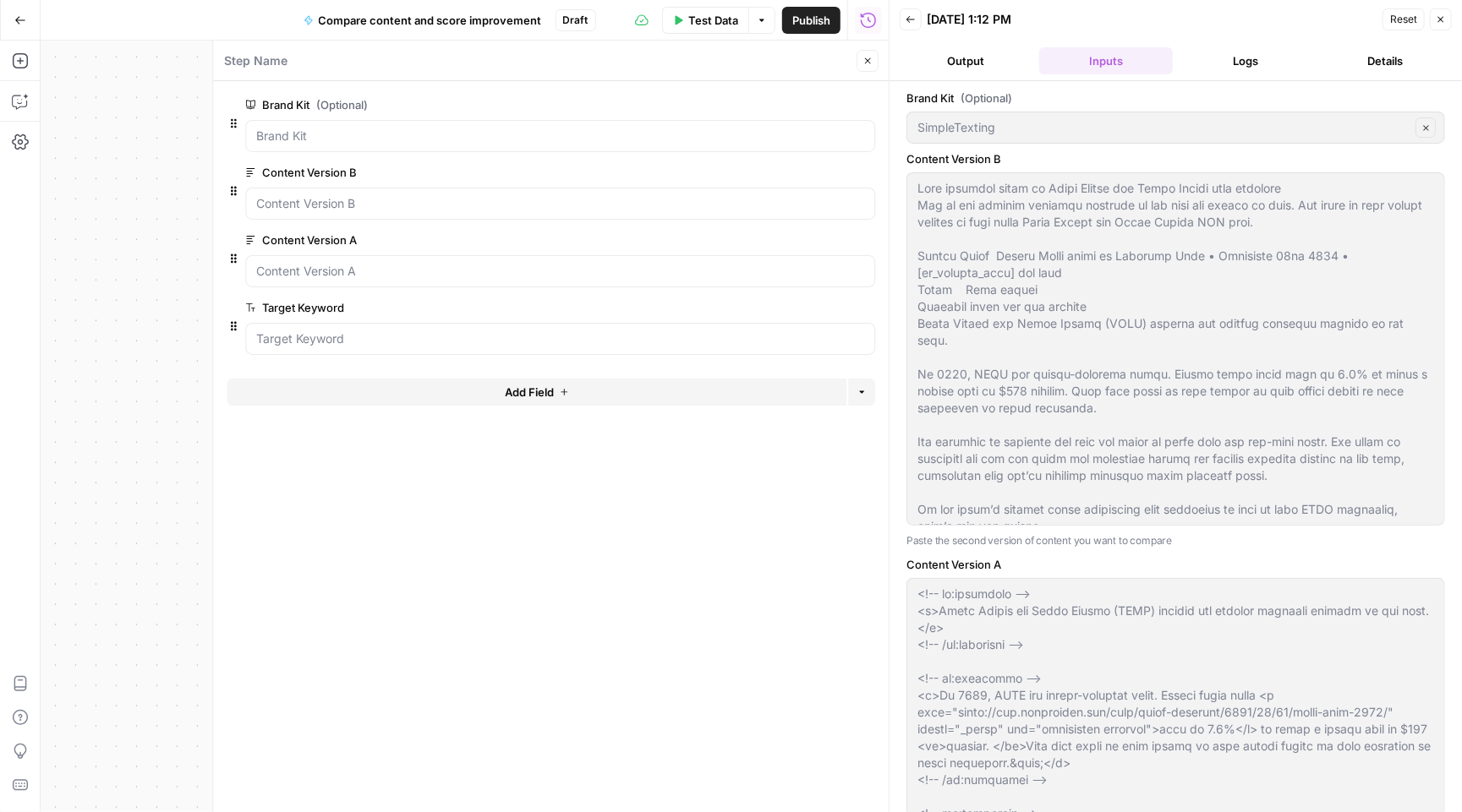
click at [1199, 59] on button "Logs" at bounding box center [1246, 61] width 133 height 27
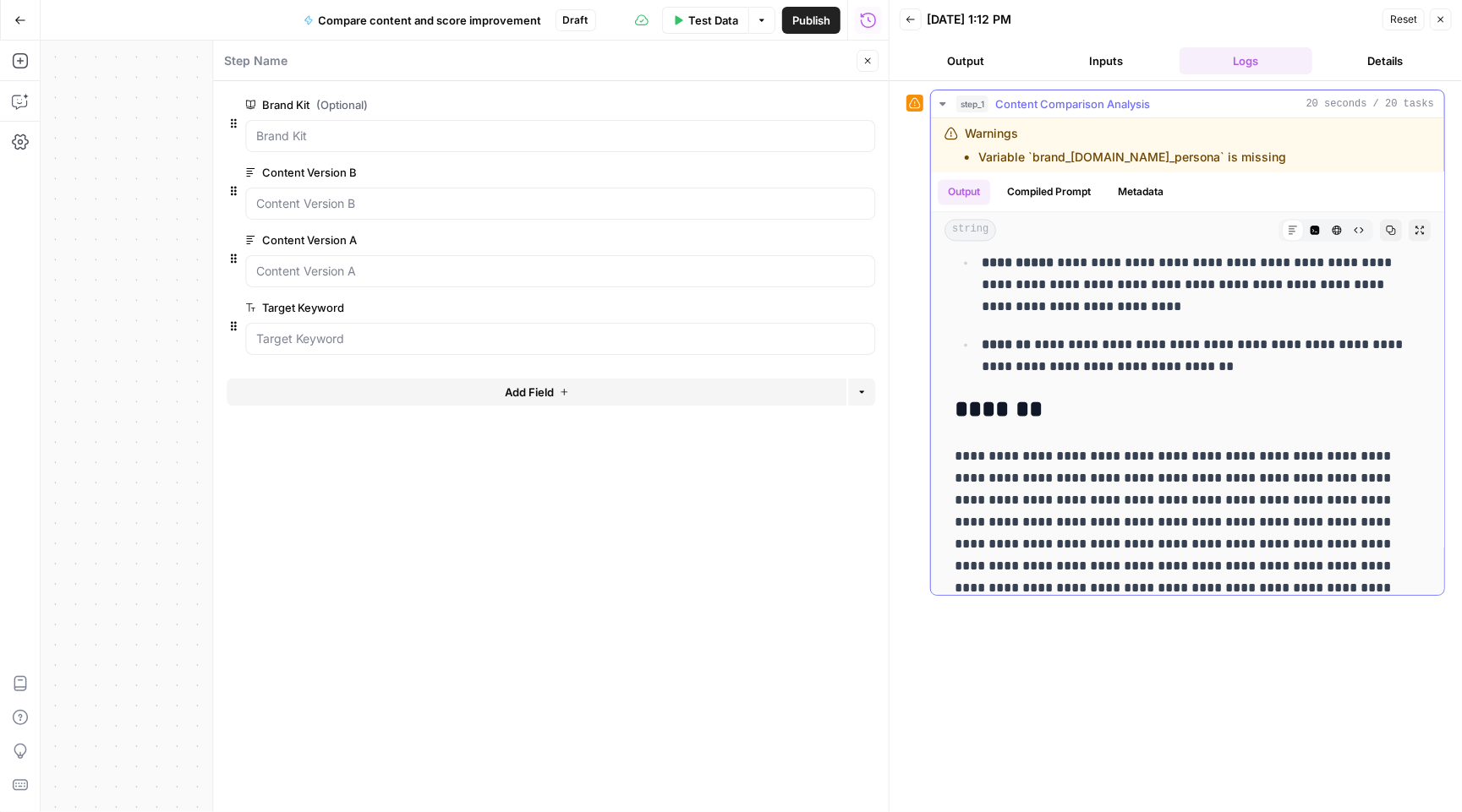
click at [1385, 226] on icon "button" at bounding box center [1390, 229] width 10 height 10
click at [1393, 229] on icon "button" at bounding box center [1390, 229] width 10 height 10
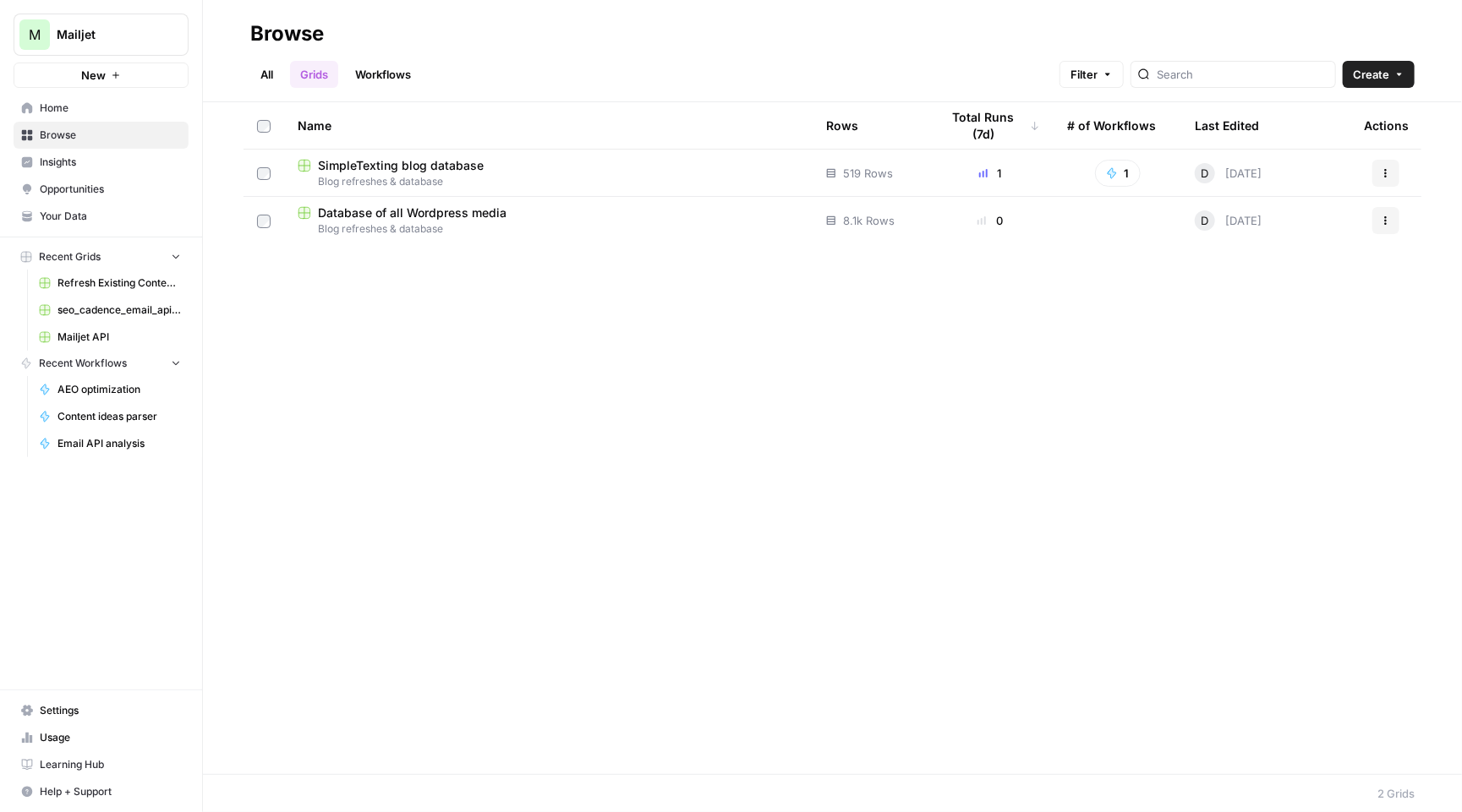
click at [407, 168] on span "SimpleTexting blog database" at bounding box center [401, 166] width 166 height 17
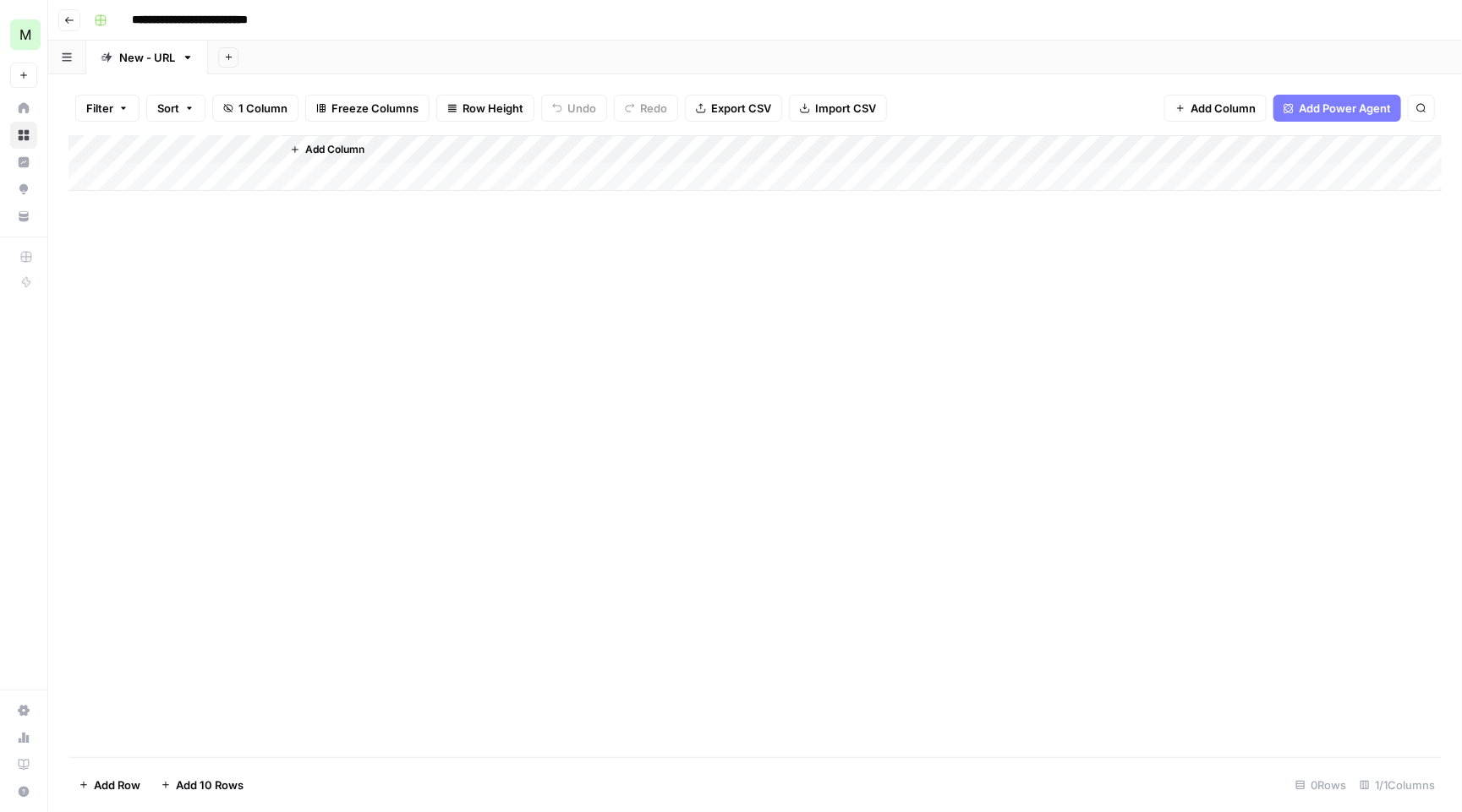
click at [80, 26] on button "Go back" at bounding box center [69, 20] width 22 height 22
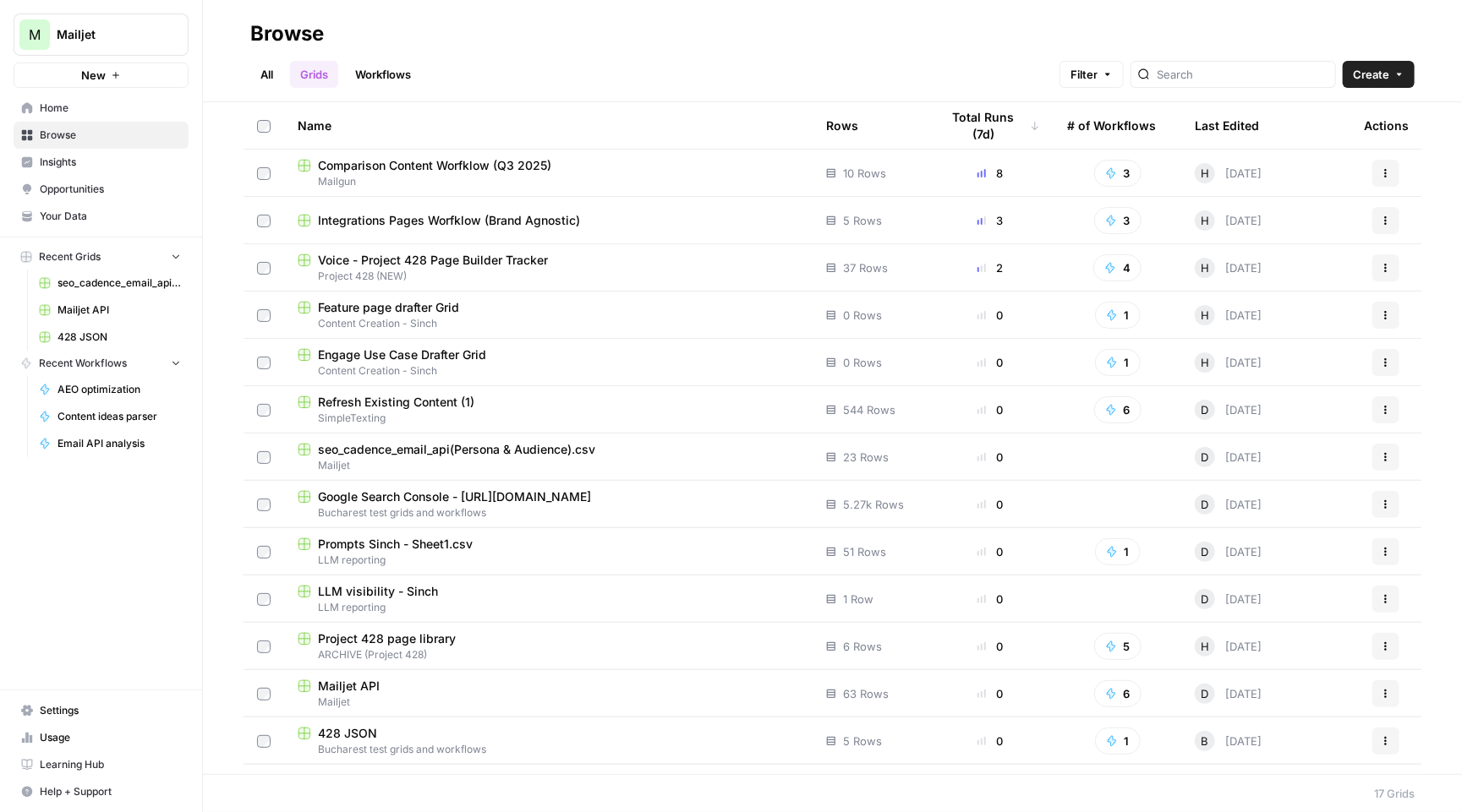
click at [399, 87] on link "Workflows" at bounding box center [383, 74] width 76 height 27
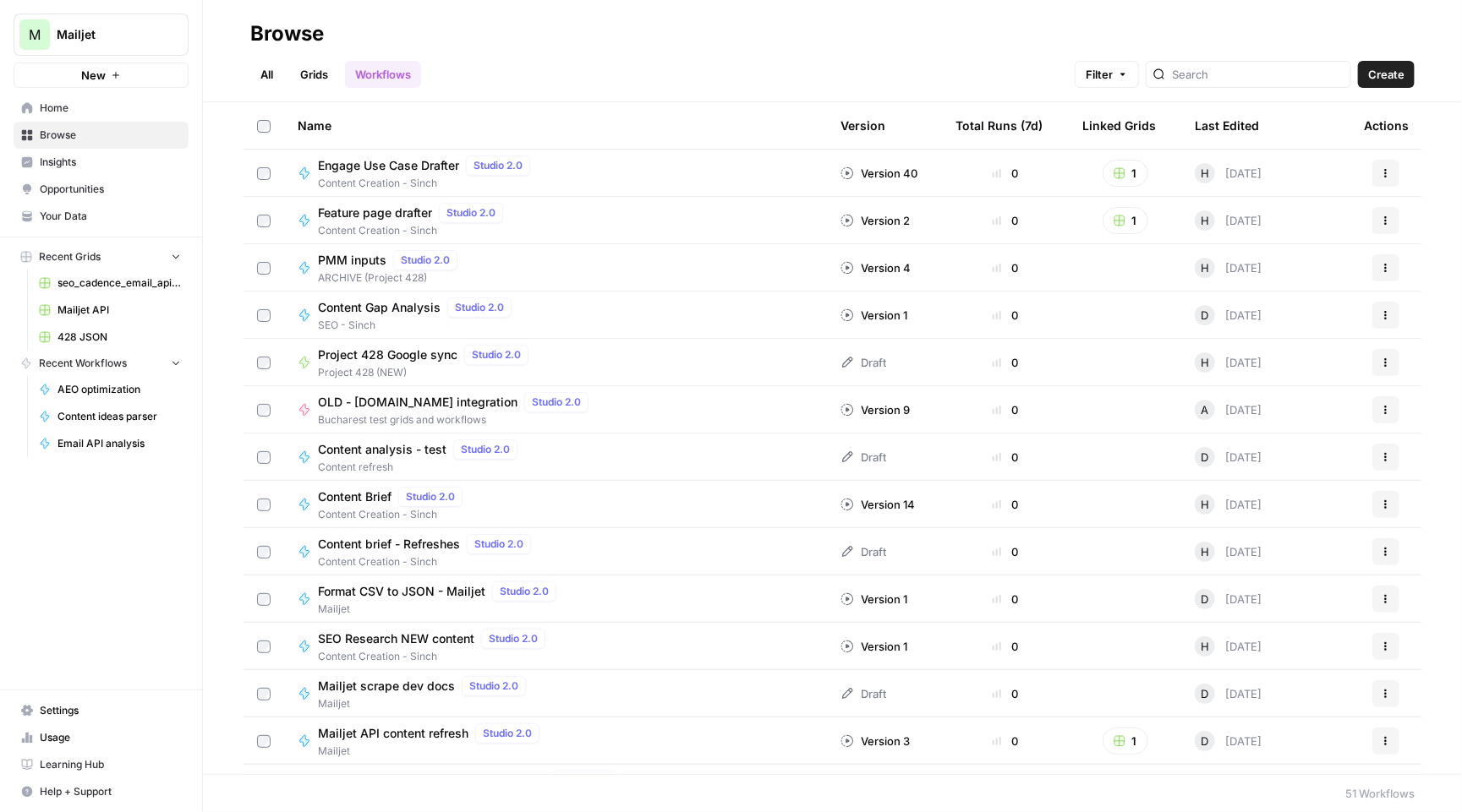
click at [294, 81] on link "Grids" at bounding box center [314, 74] width 48 height 27
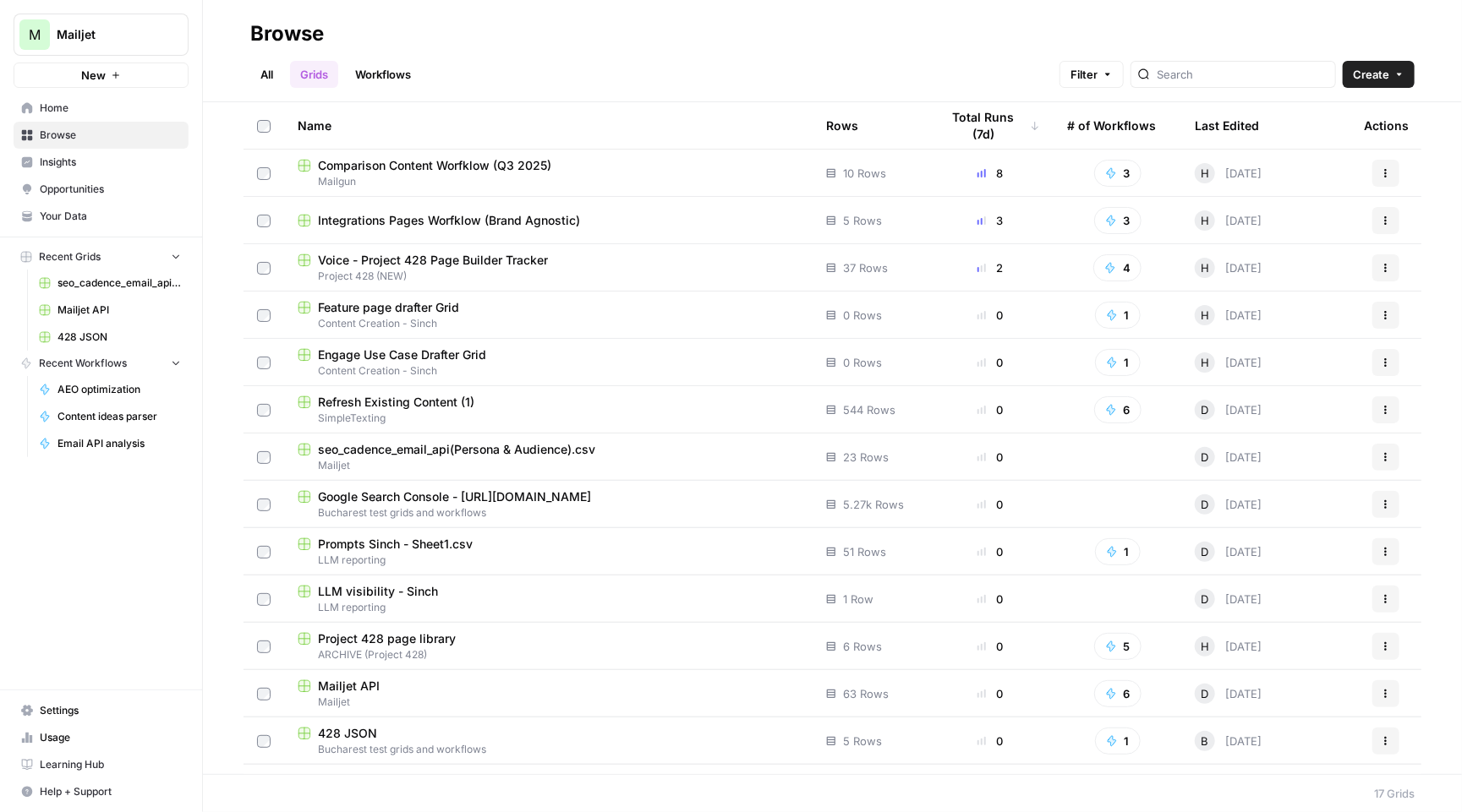
click at [99, 27] on span "Mailjet" at bounding box center [108, 35] width 102 height 17
click at [104, 127] on span "Mailjet" at bounding box center [155, 127] width 208 height 17
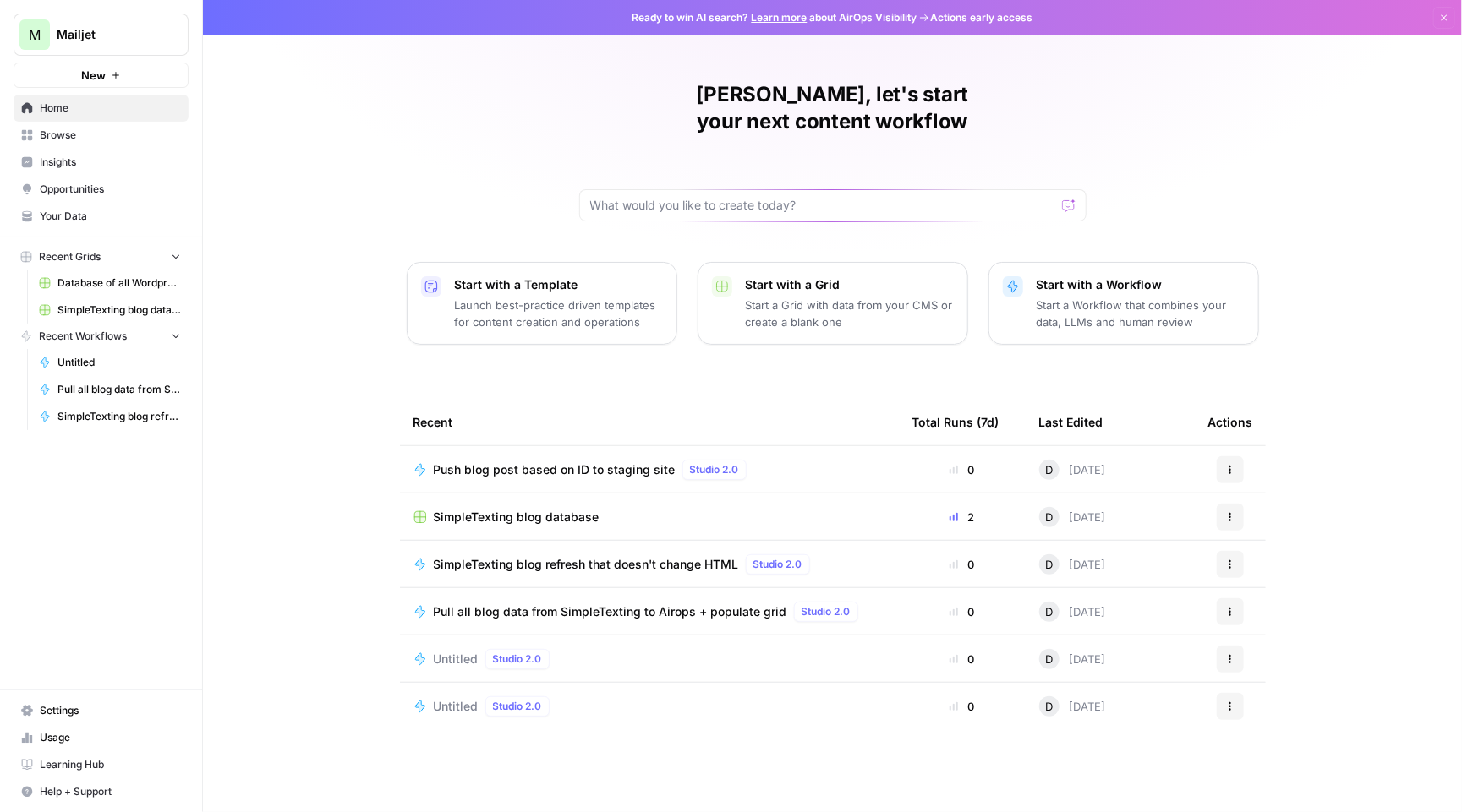
click at [553, 509] on span "SimpleTexting blog database" at bounding box center [516, 517] width 166 height 17
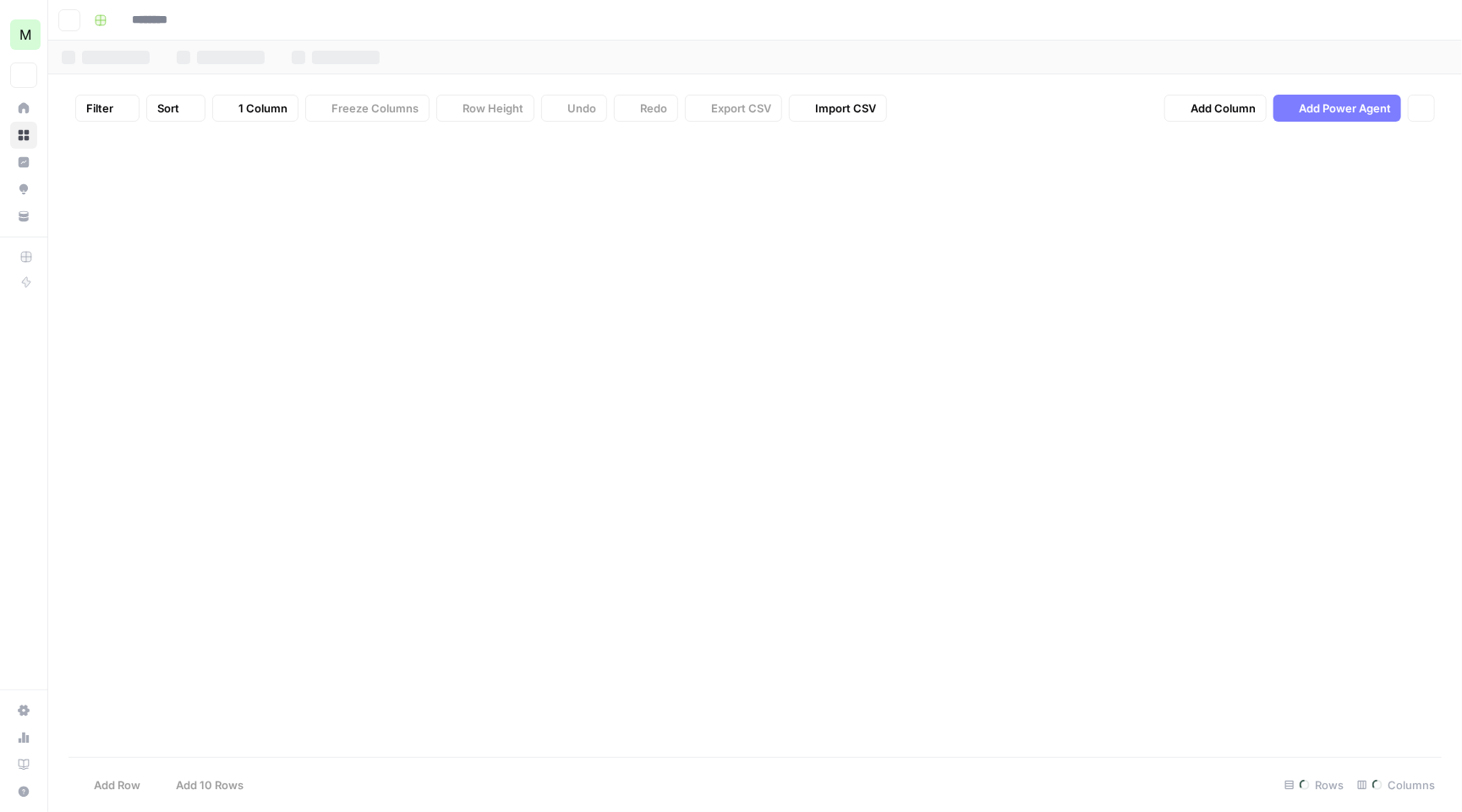
type input "**********"
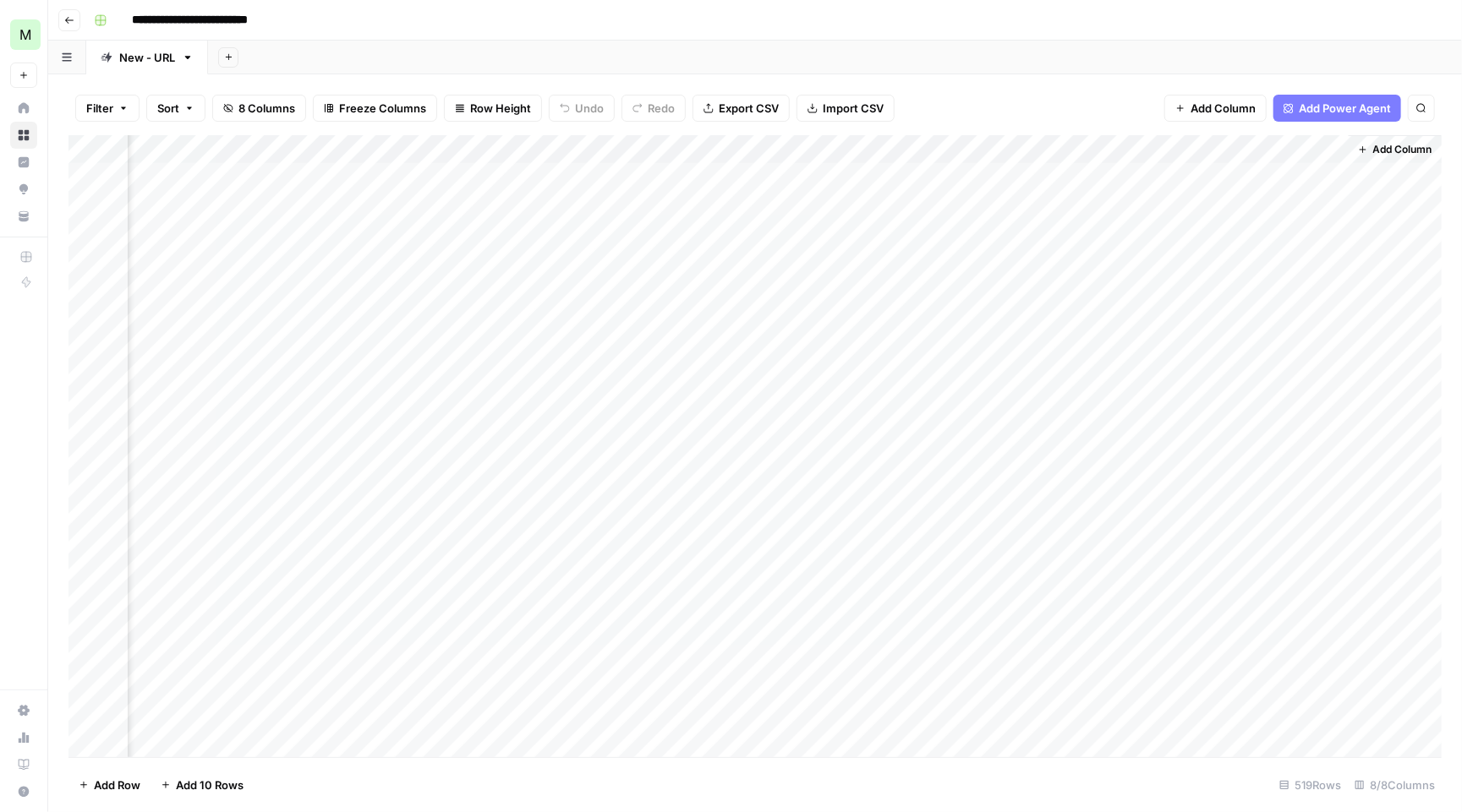
scroll to position [1, 773]
click at [1333, 175] on div "Add Column" at bounding box center [754, 448] width 1373 height 625
click at [1310, 176] on div "Add Column" at bounding box center [754, 448] width 1373 height 625
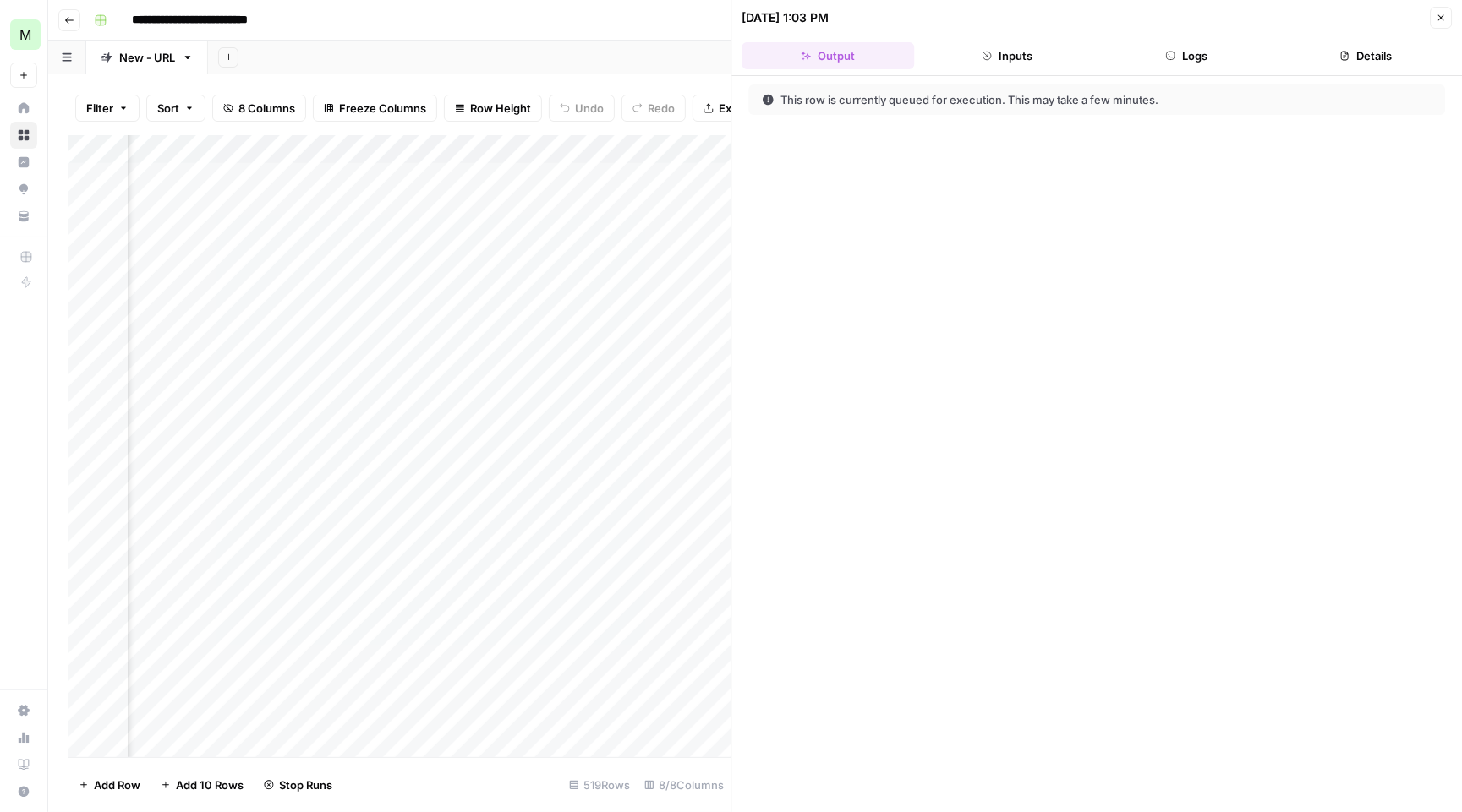
click at [1230, 47] on button "Logs" at bounding box center [1186, 56] width 172 height 27
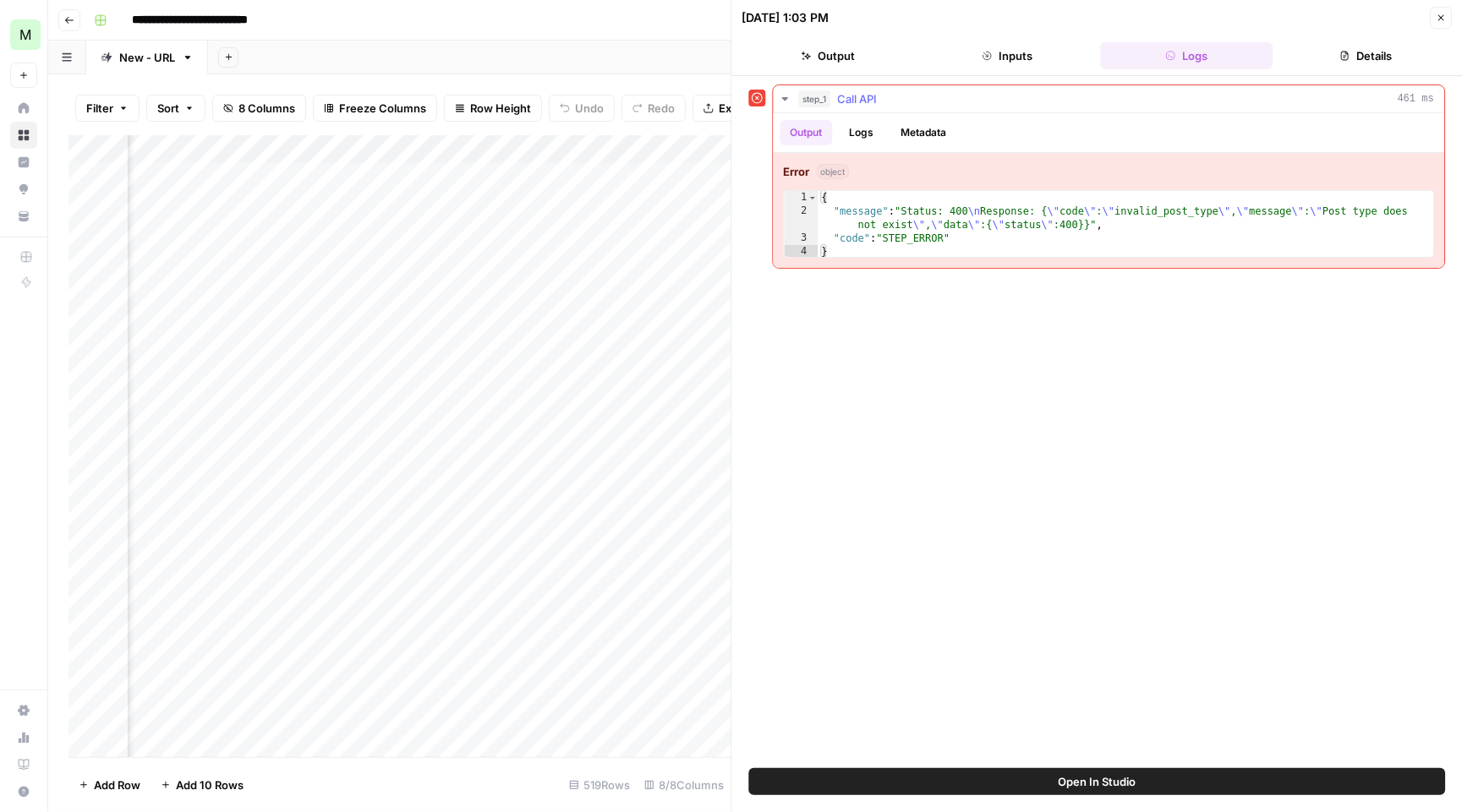
click at [781, 95] on icon "button" at bounding box center [785, 99] width 13 height 13
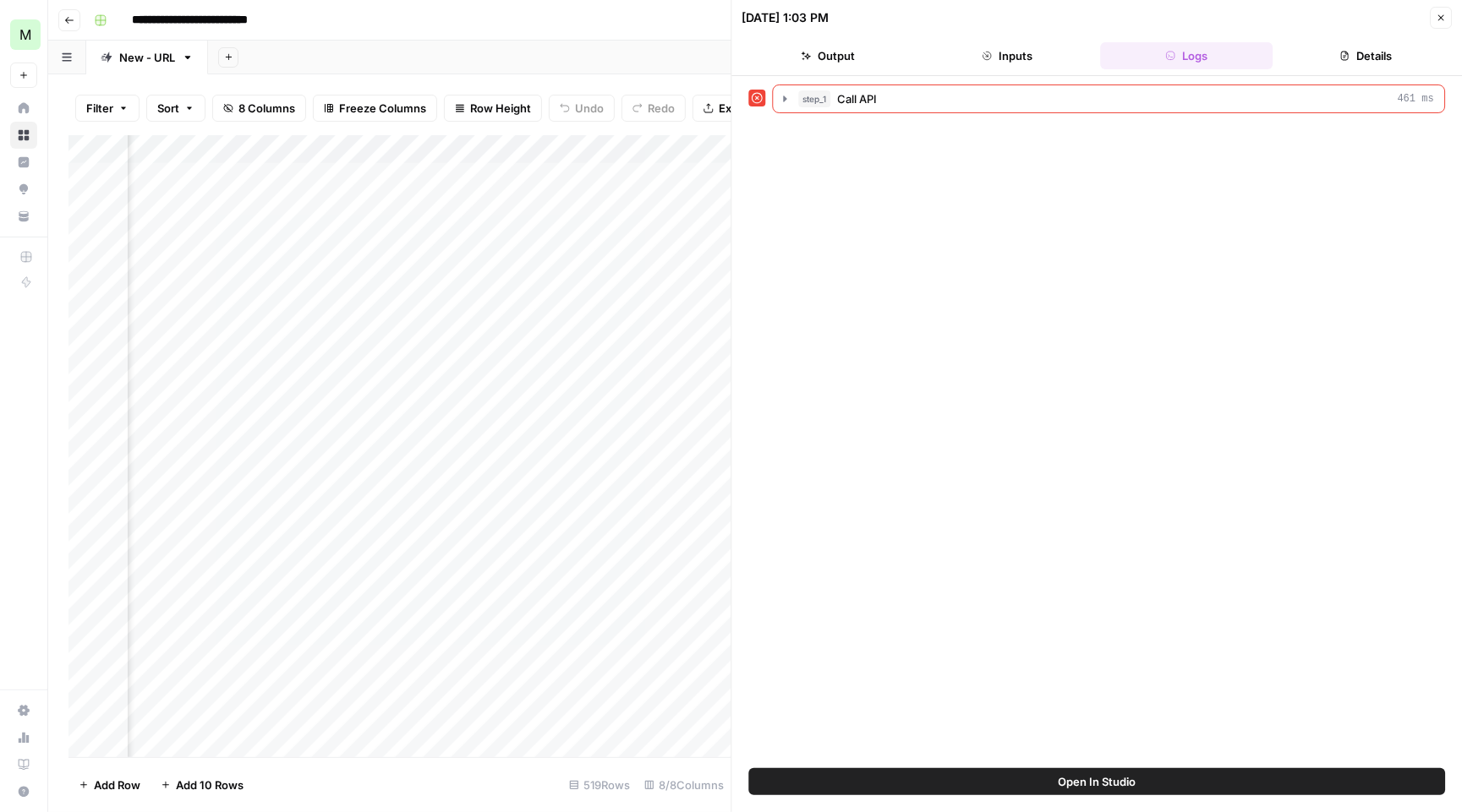
click at [1443, 23] on icon "button" at bounding box center [1440, 17] width 10 height 10
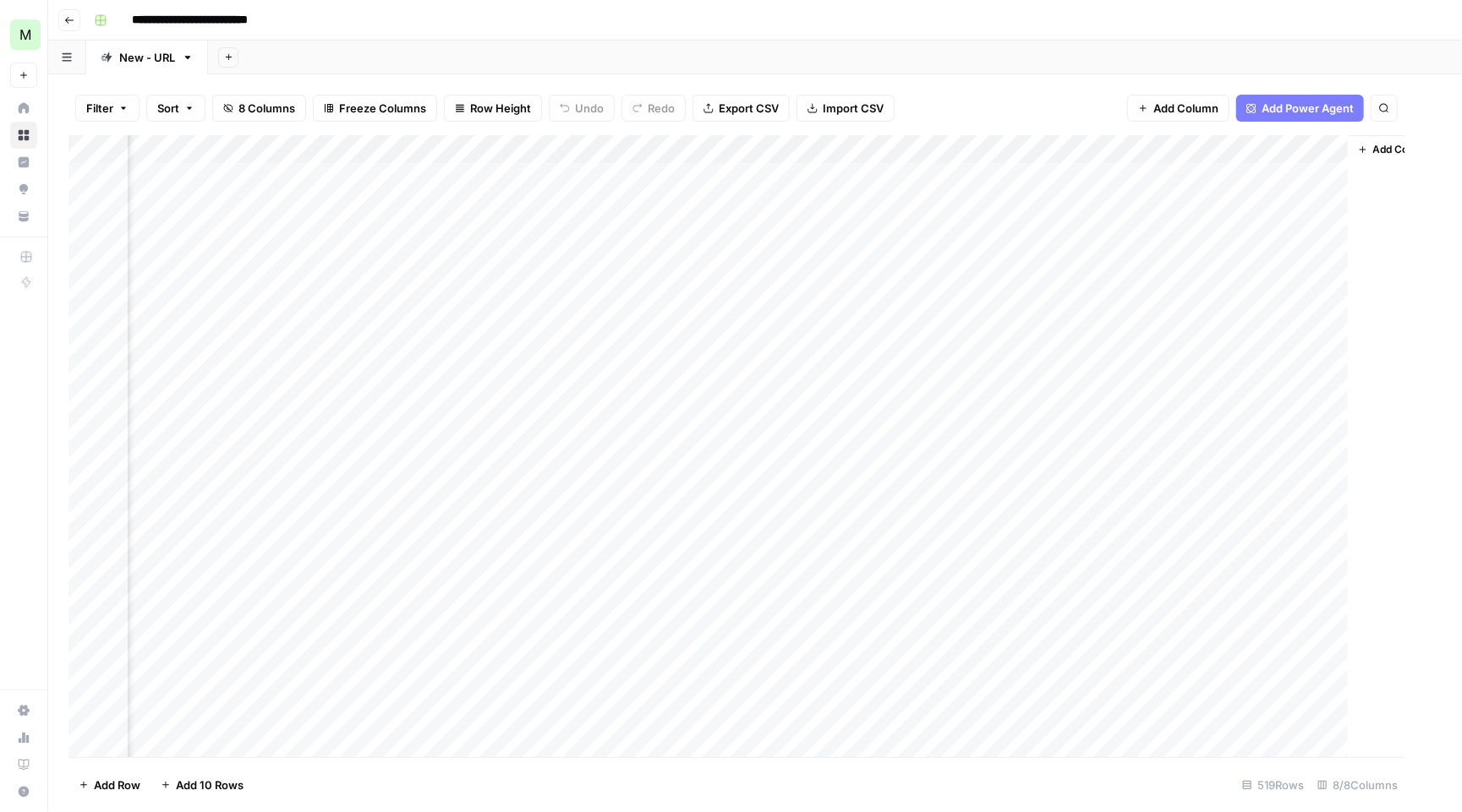
scroll to position [1, 752]
click at [1330, 171] on div "Add Column" at bounding box center [754, 448] width 1373 height 625
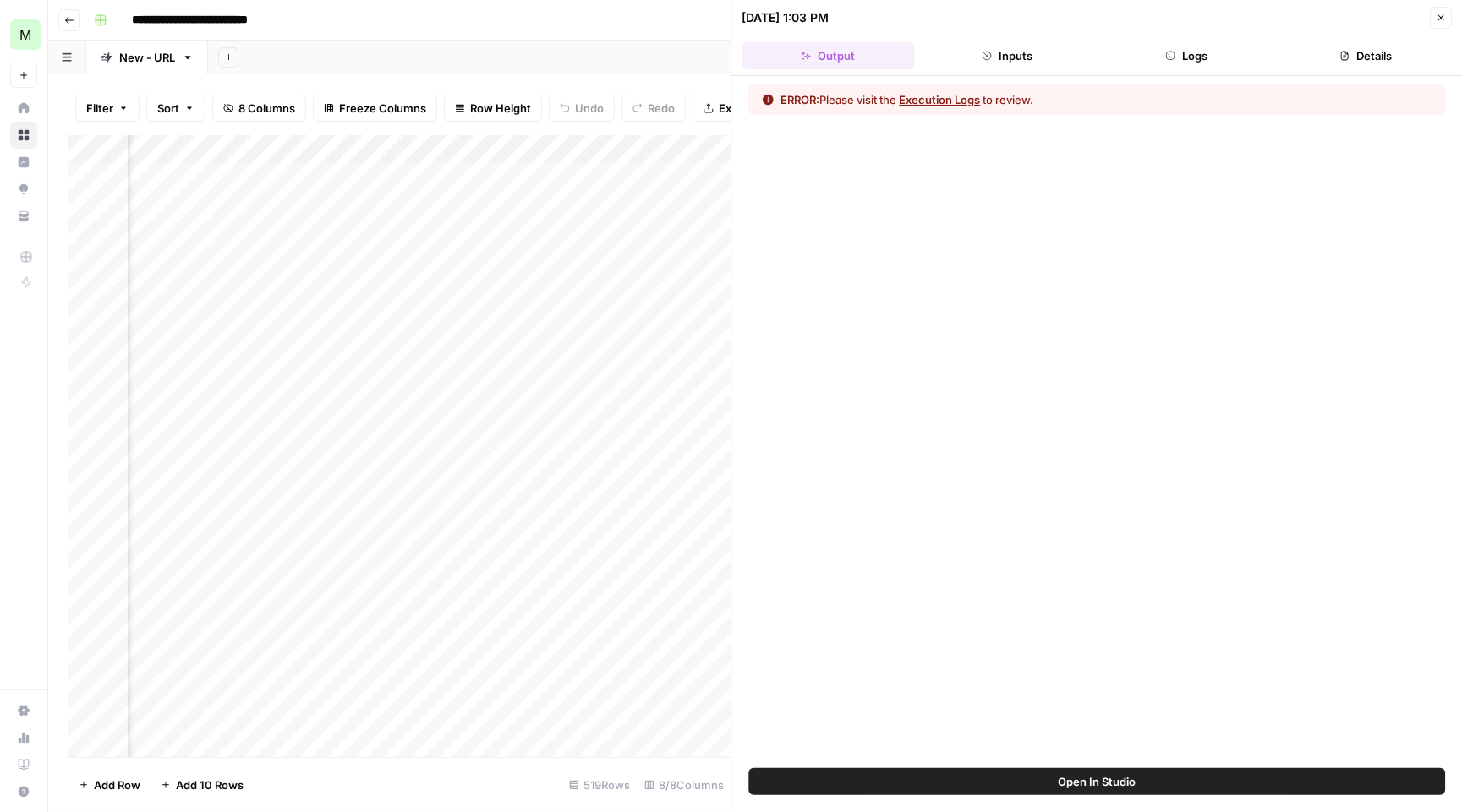
click at [1040, 55] on button "Inputs" at bounding box center [1007, 56] width 172 height 27
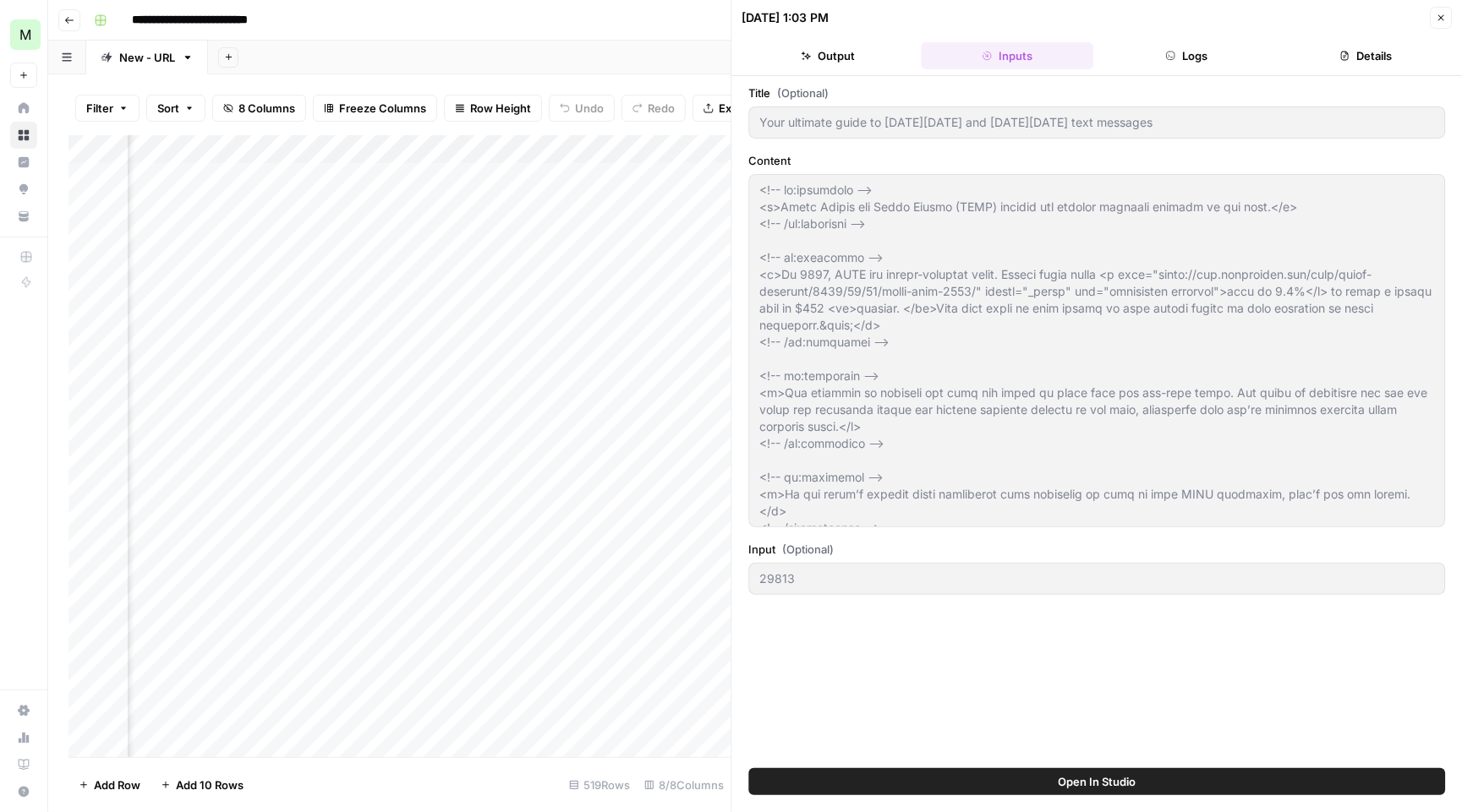
click at [1174, 51] on icon "button" at bounding box center [1170, 56] width 10 height 10
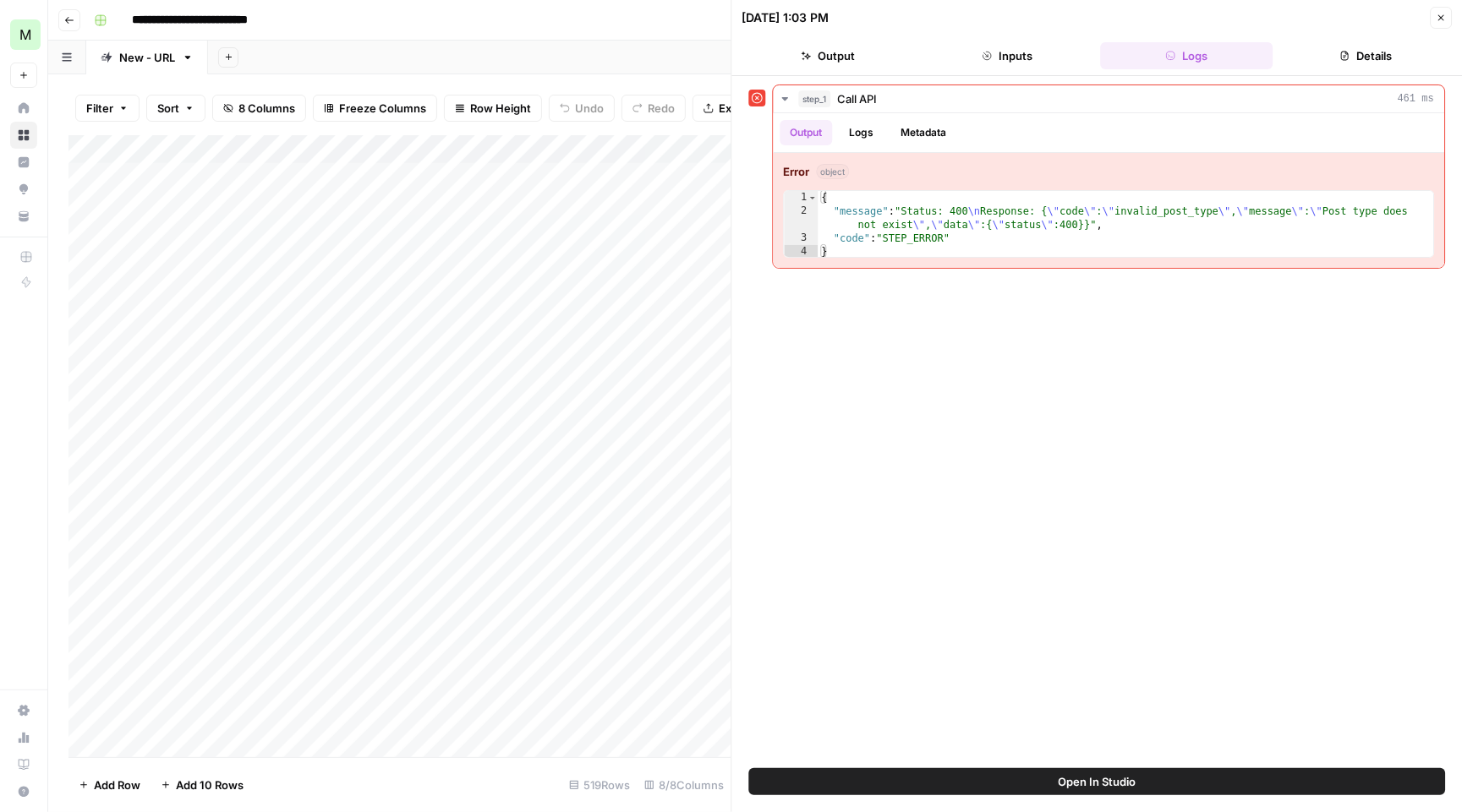
scroll to position [1, 0]
click at [172, 171] on div "Add Column" at bounding box center [400, 448] width 663 height 625
click at [145, 171] on textarea "*****" at bounding box center [262, 173] width 271 height 24
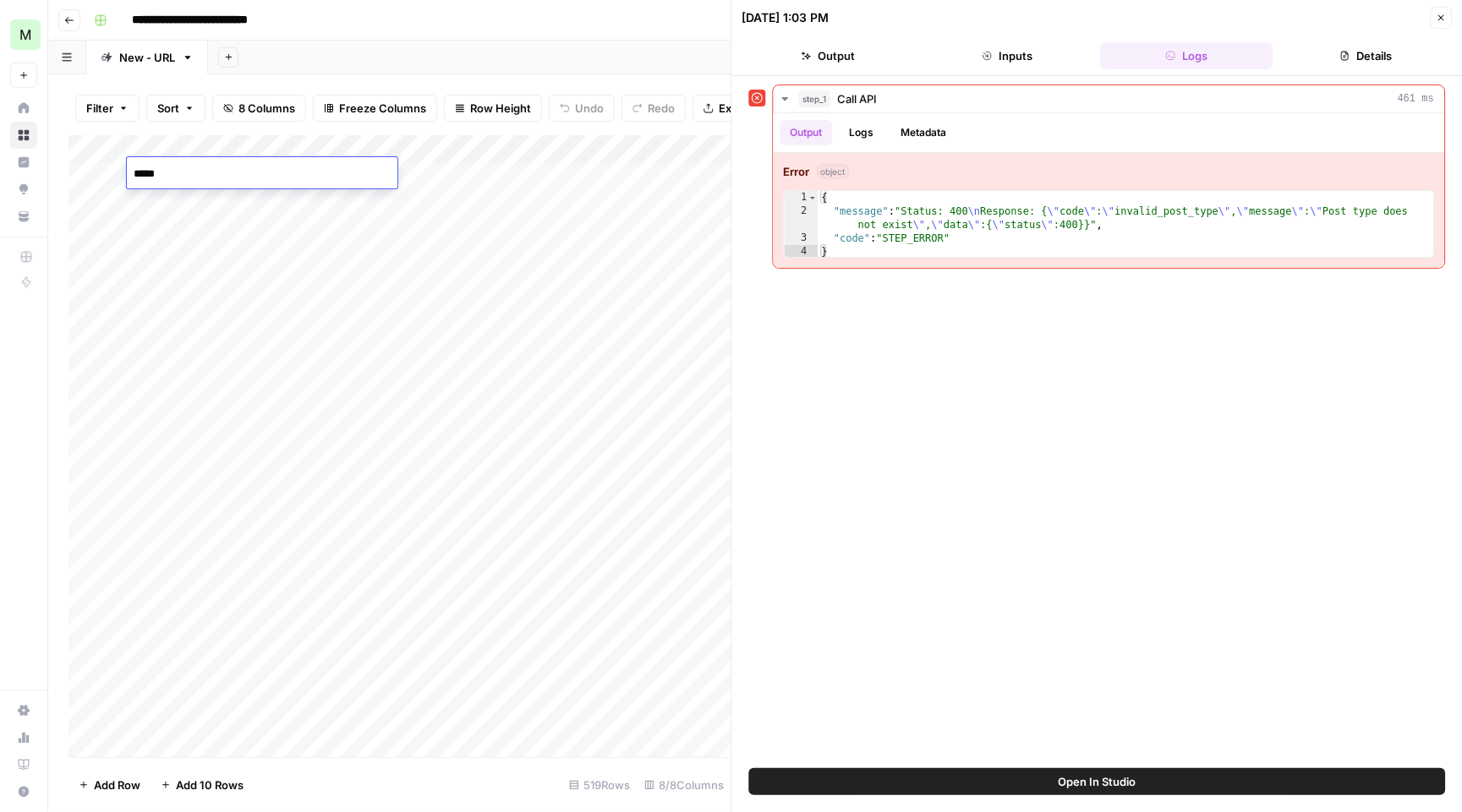
click at [1447, 11] on button "Close" at bounding box center [1440, 17] width 22 height 22
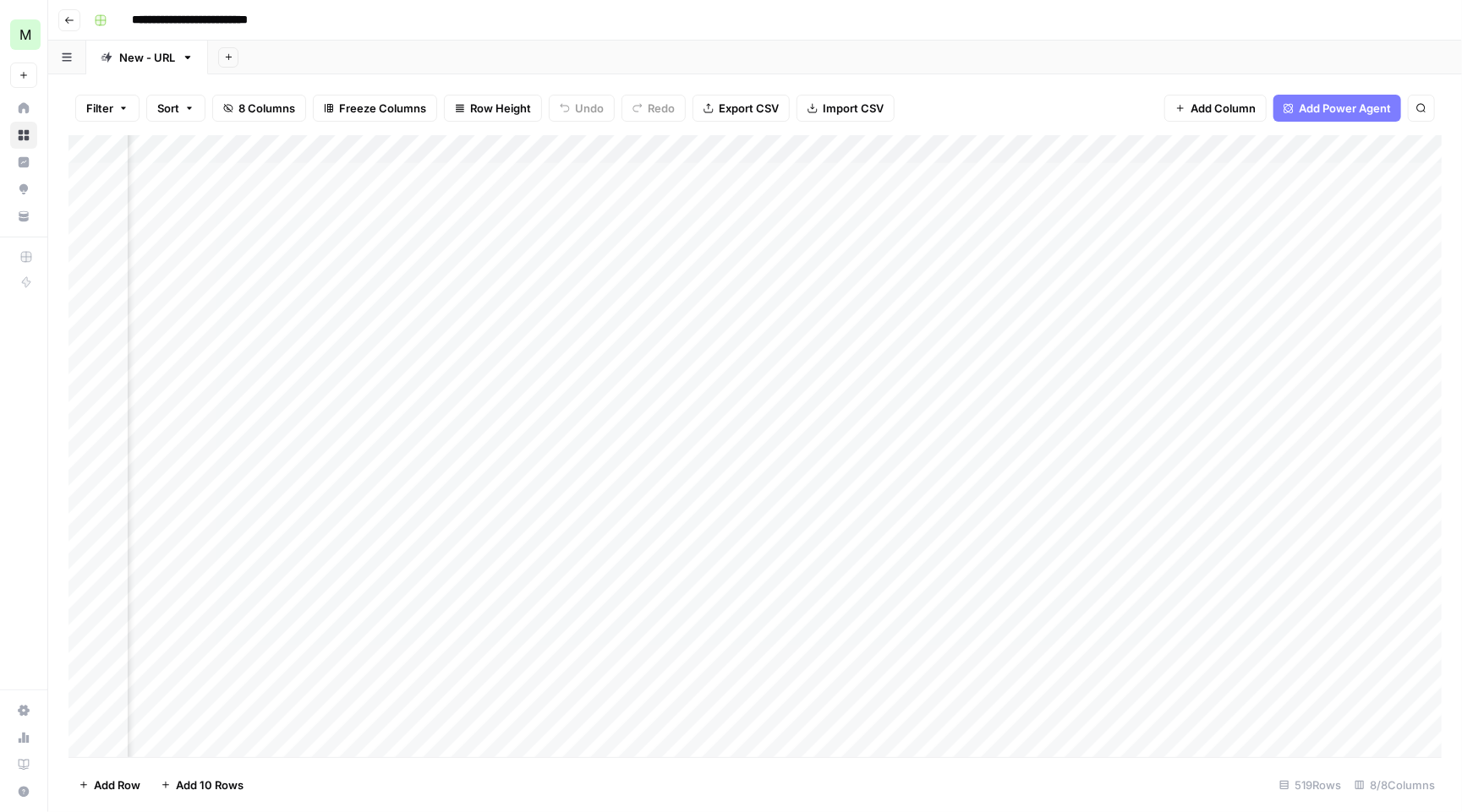
scroll to position [1, 765]
click at [1317, 145] on div "Add Column" at bounding box center [754, 448] width 1373 height 625
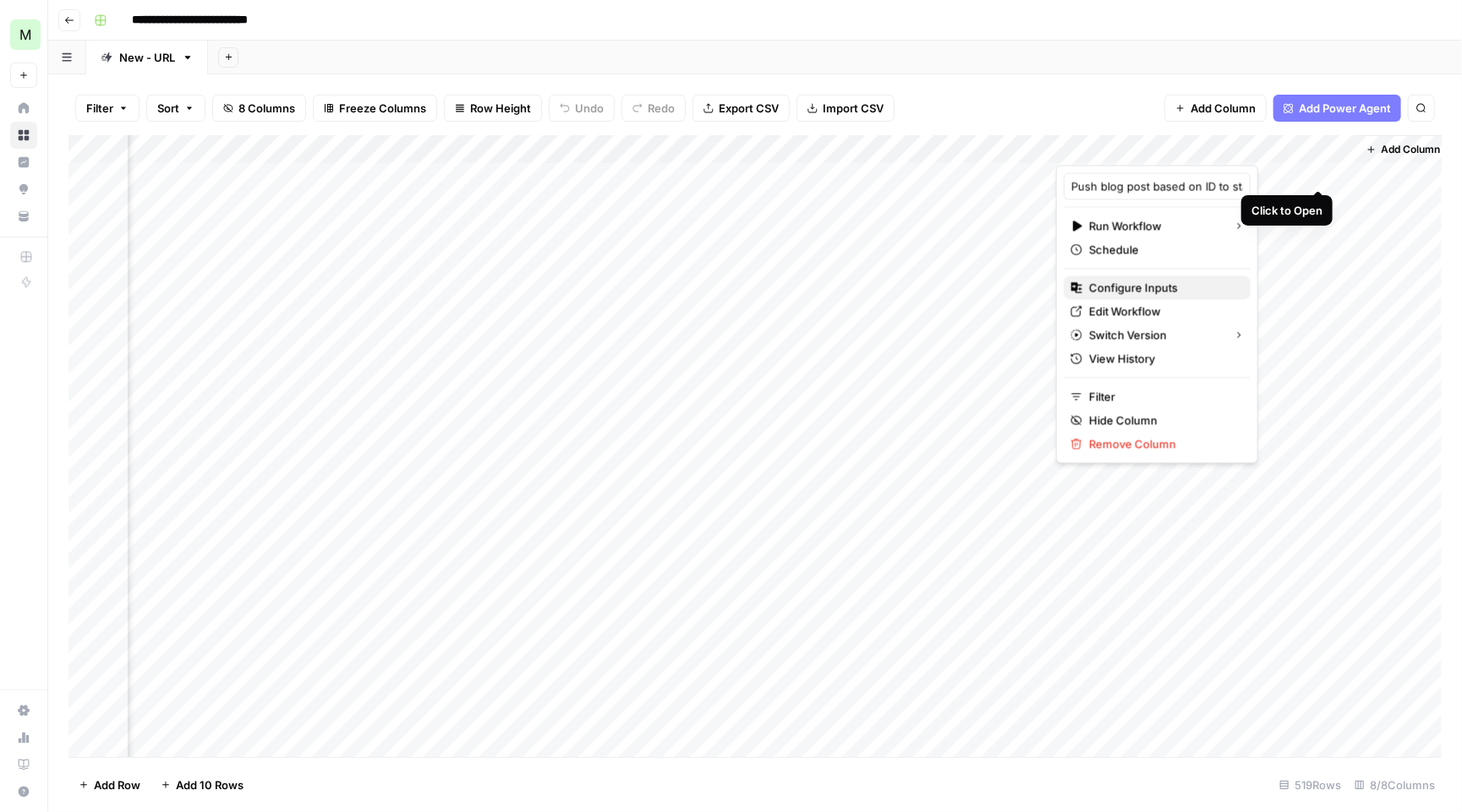
click at [1151, 283] on span "Configure Inputs" at bounding box center [1163, 288] width 148 height 17
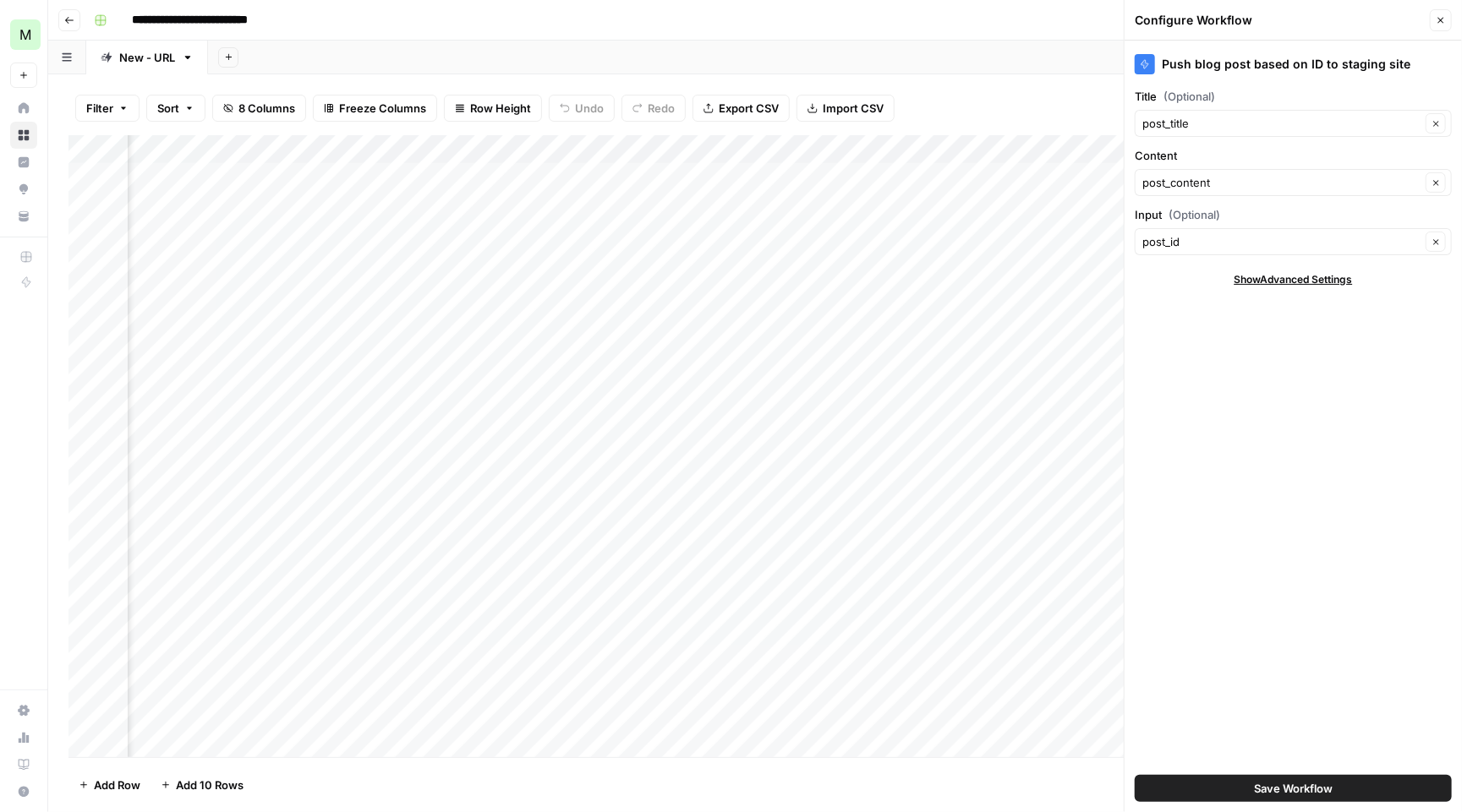
click at [1325, 286] on span "Show Advanced Settings" at bounding box center [1293, 280] width 118 height 15
click at [1314, 792] on span "Save Workflow" at bounding box center [1292, 789] width 79 height 17
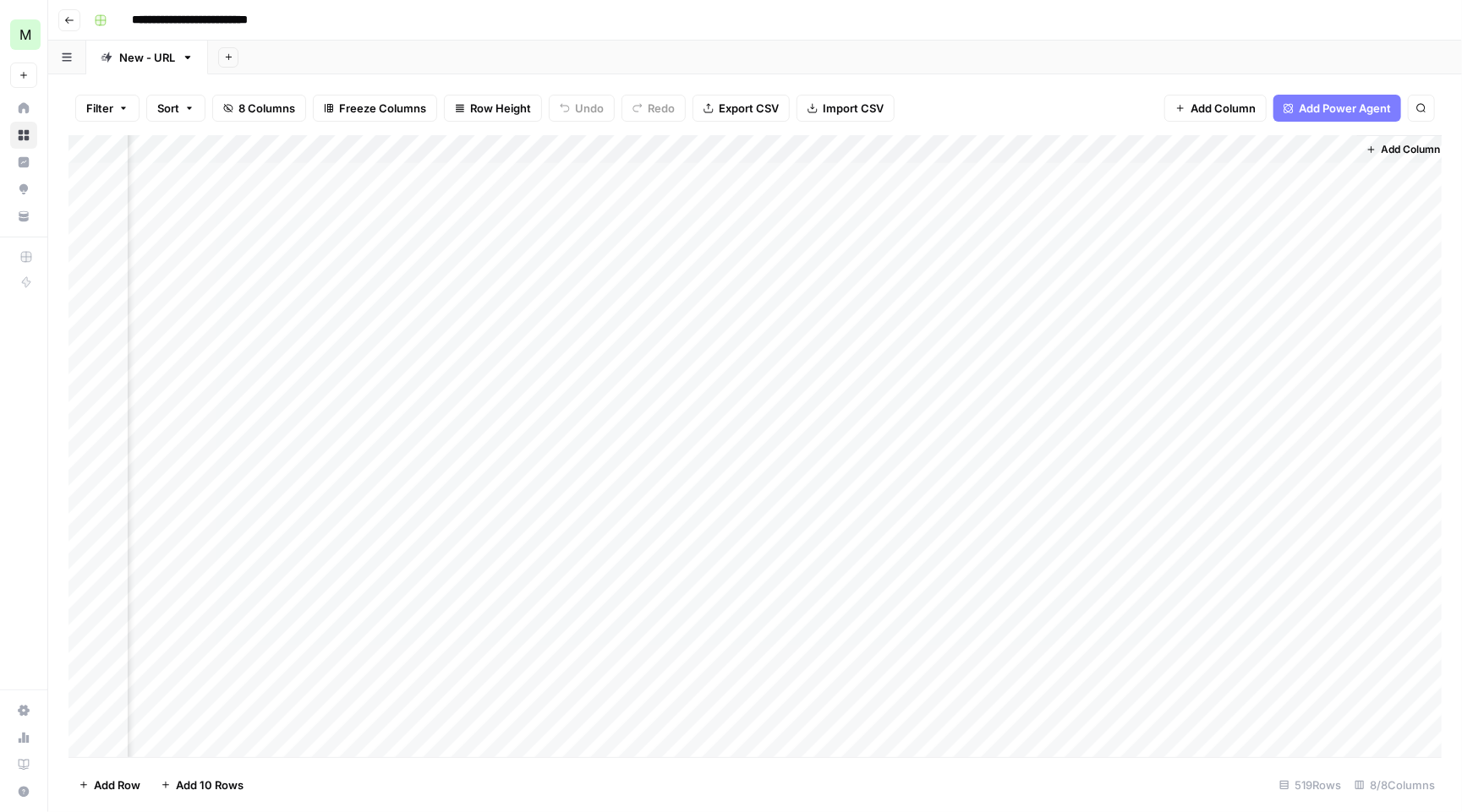
click at [1338, 171] on div "Add Column" at bounding box center [754, 448] width 1373 height 625
click at [1339, 172] on div "Add Column" at bounding box center [754, 448] width 1373 height 625
click at [1315, 170] on div "Add Column" at bounding box center [754, 448] width 1373 height 625
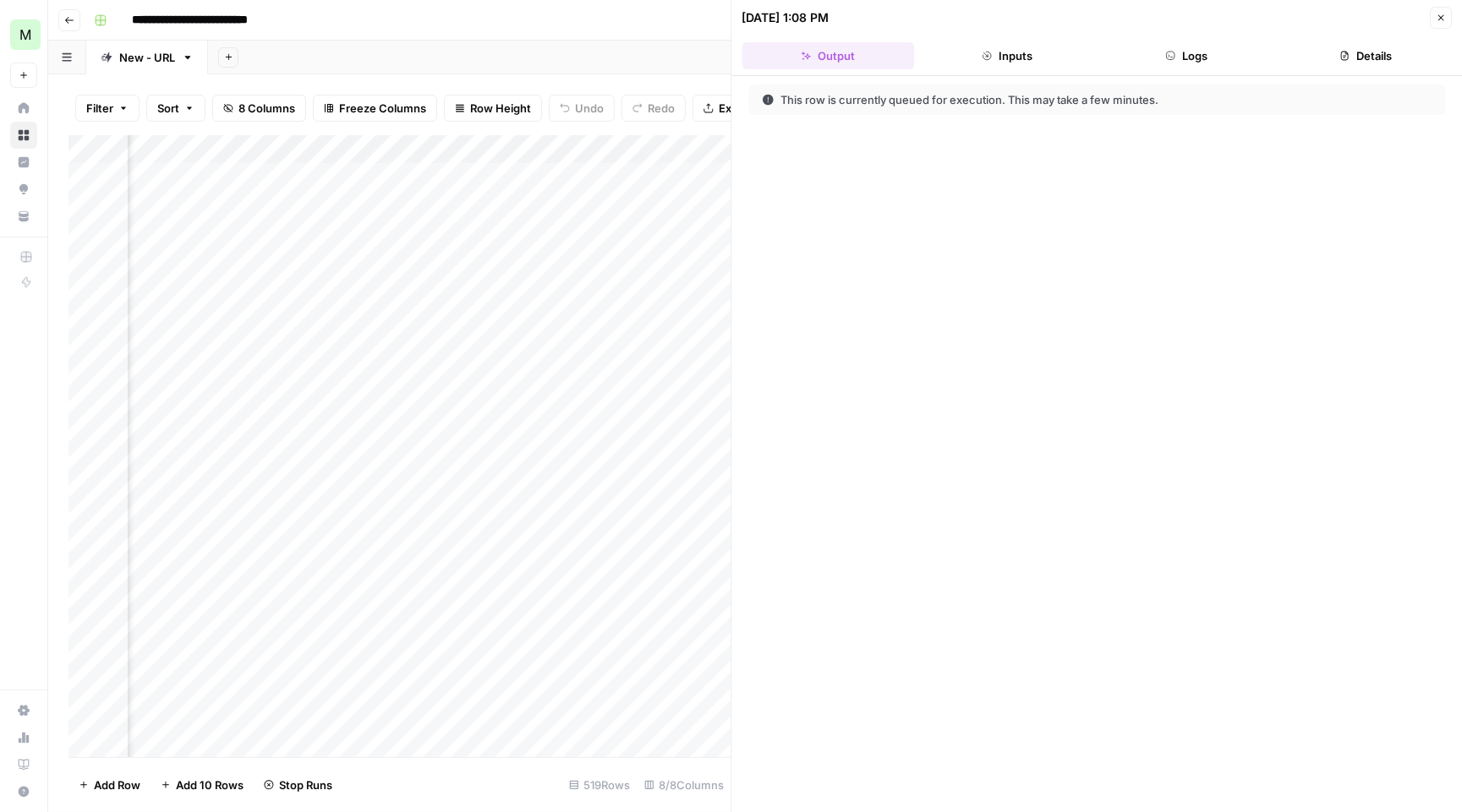
click at [1029, 59] on button "Inputs" at bounding box center [1007, 56] width 172 height 27
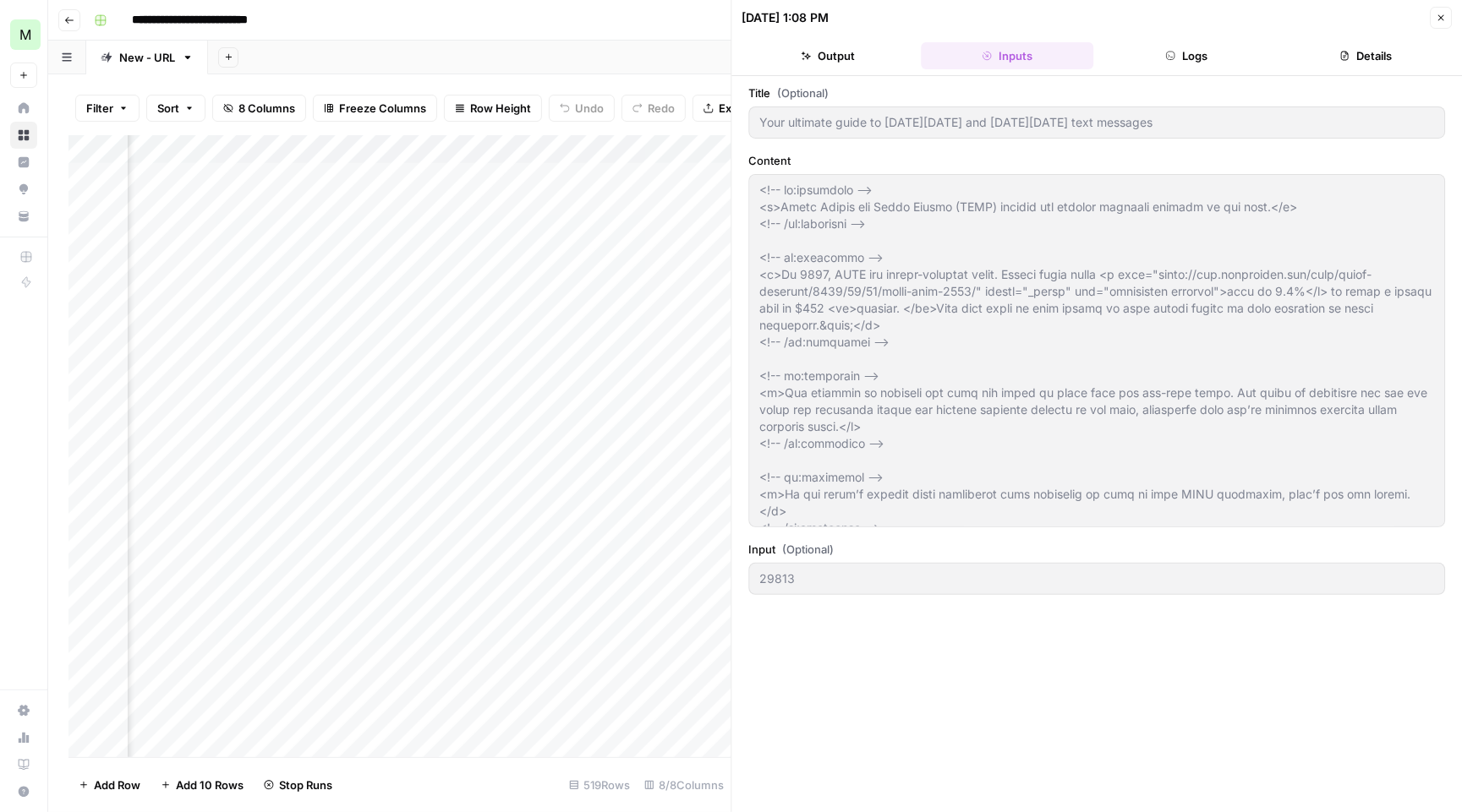
click at [1198, 63] on button "Logs" at bounding box center [1186, 56] width 172 height 27
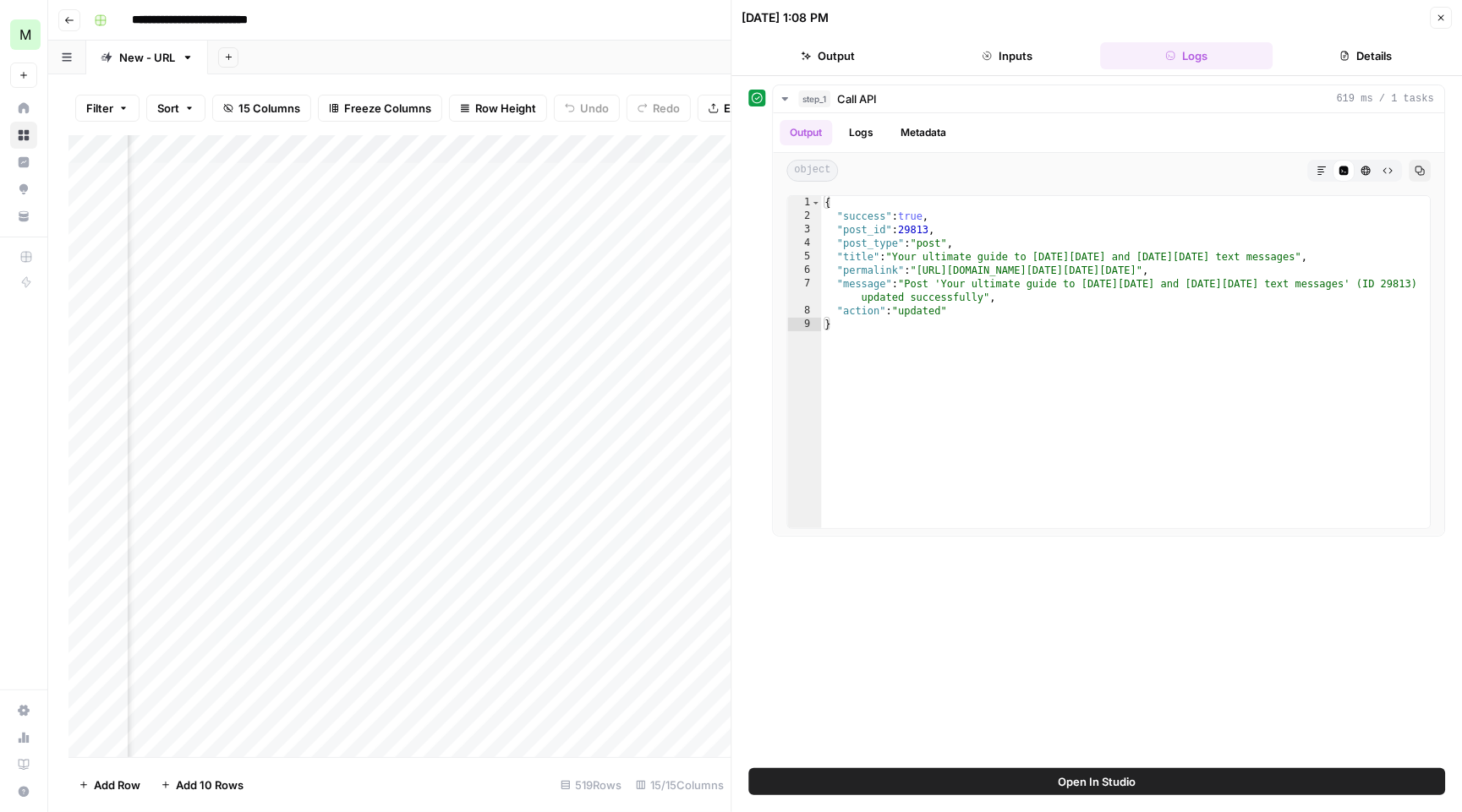
click at [986, 40] on header "10/09/25 at 1:08 PM Close Output Inputs Logs Details" at bounding box center [1097, 38] width 730 height 76
click at [994, 51] on button "Inputs" at bounding box center [1007, 56] width 172 height 27
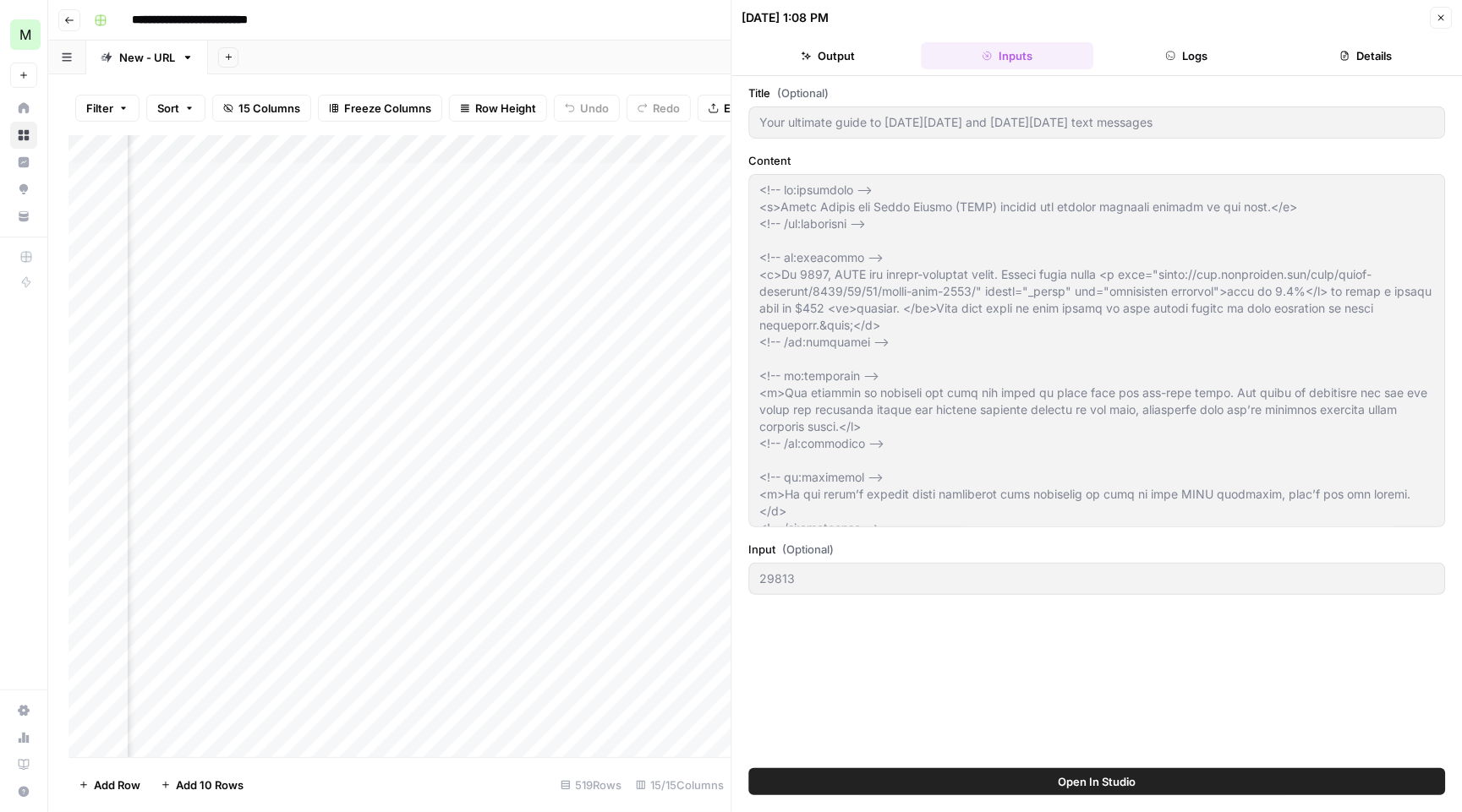
click at [841, 49] on button "Output" at bounding box center [828, 56] width 172 height 27
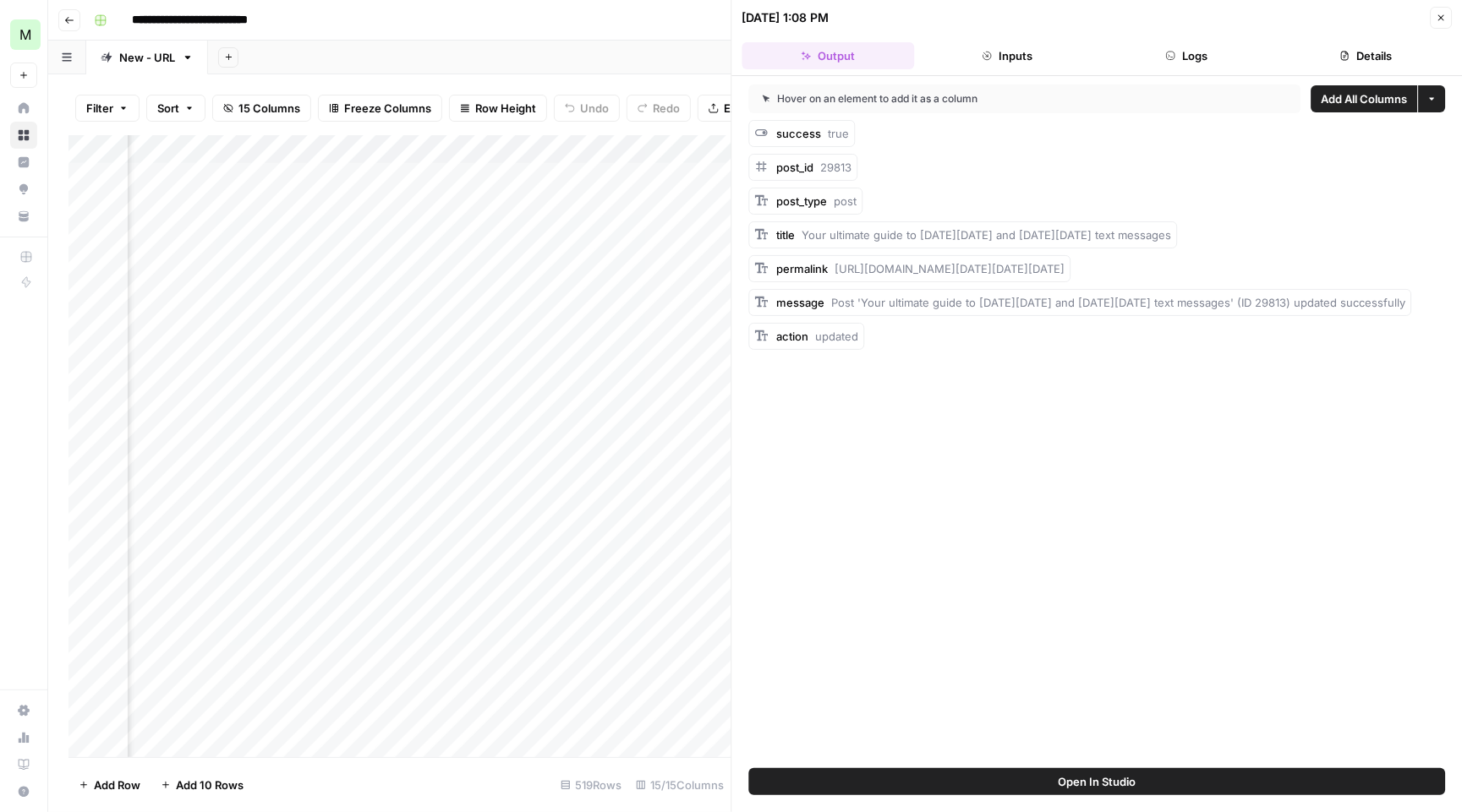
click at [1435, 13] on icon "button" at bounding box center [1440, 17] width 10 height 10
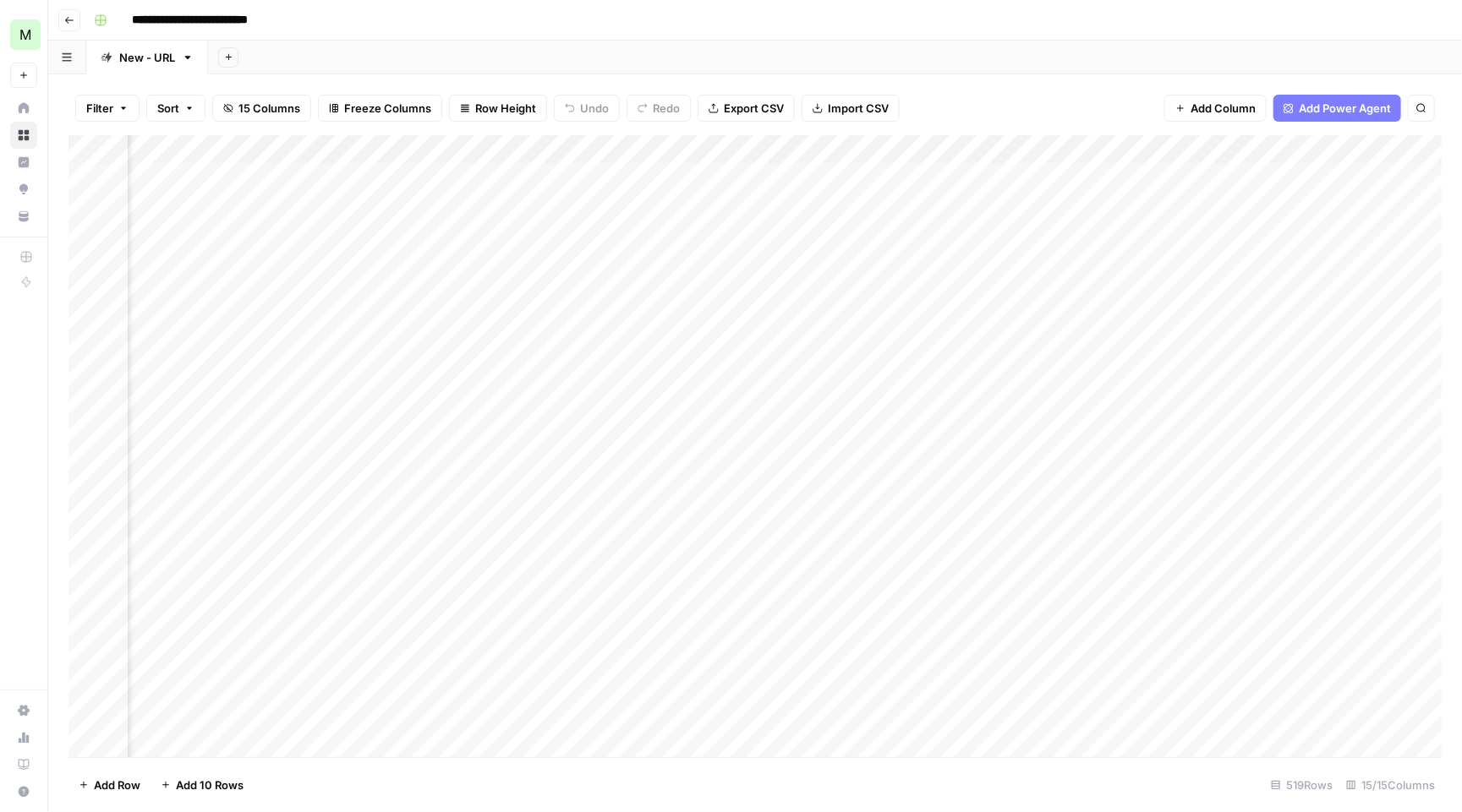
scroll to position [1, 1686]
click at [1094, 170] on div "Add Column" at bounding box center [754, 448] width 1373 height 625
click at [1182, 171] on div "Add Column" at bounding box center [754, 448] width 1373 height 625
click at [710, 161] on div "Add Column" at bounding box center [754, 448] width 1373 height 625
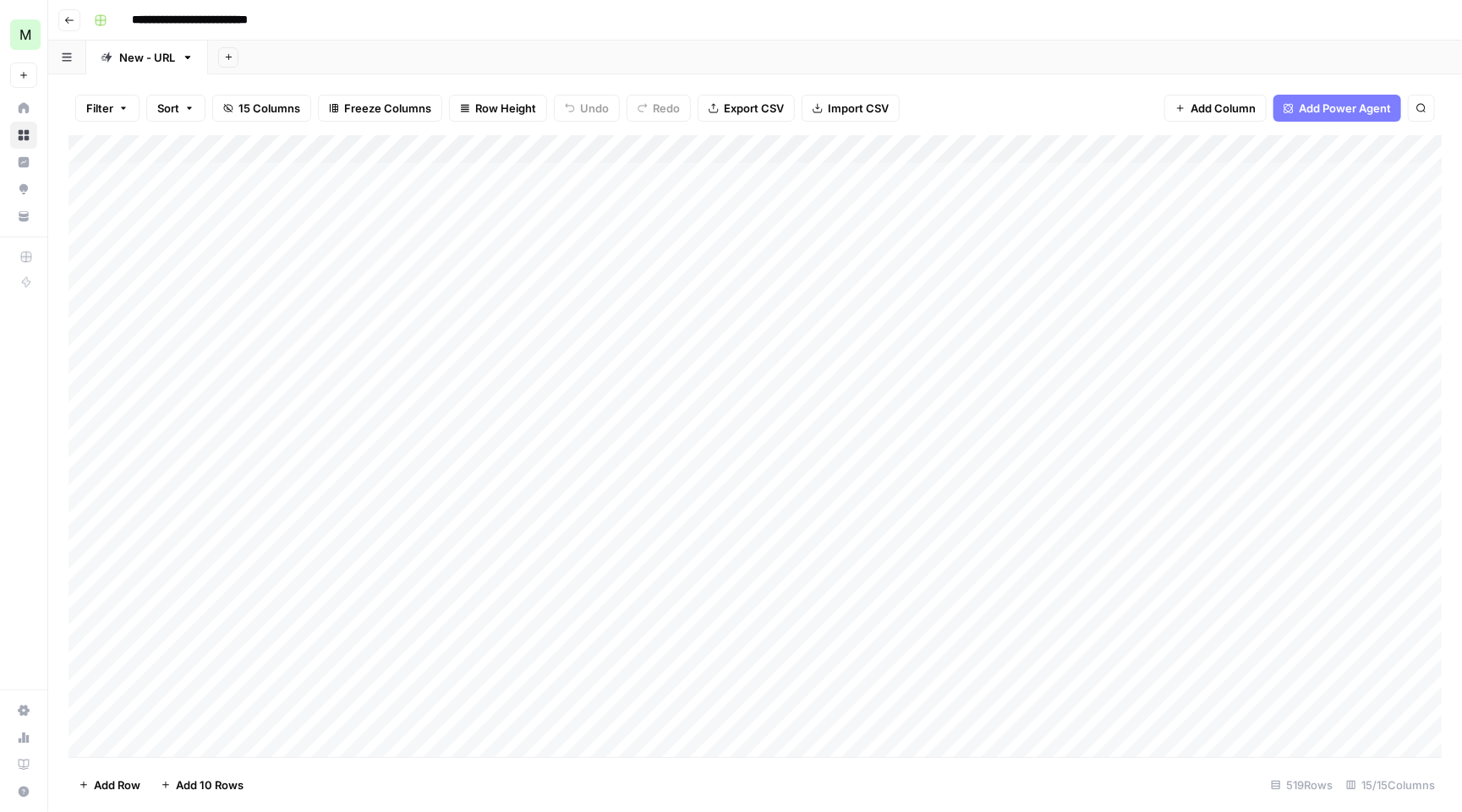
click at [710, 161] on div "Add Column" at bounding box center [754, 448] width 1373 height 625
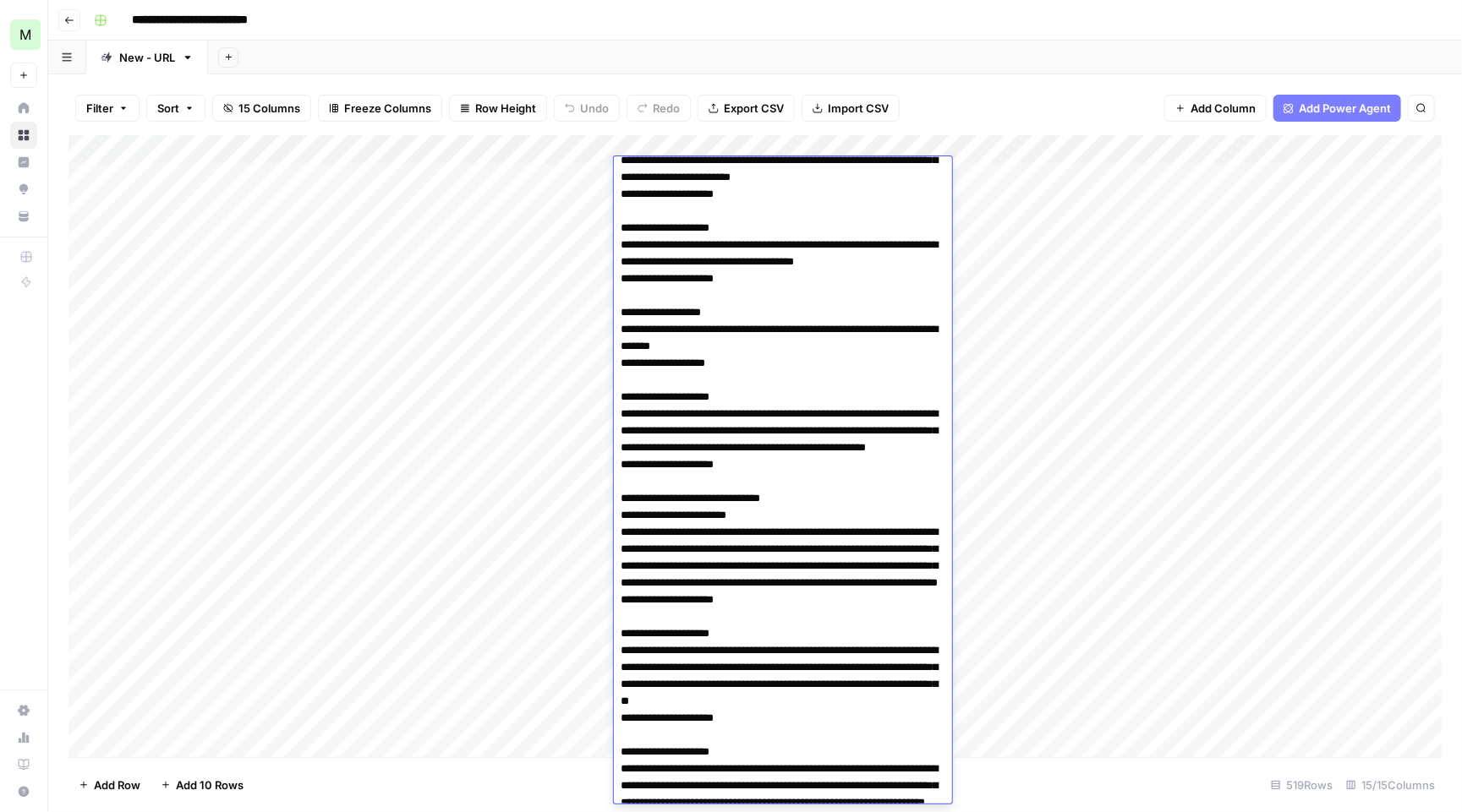
scroll to position [0, 0]
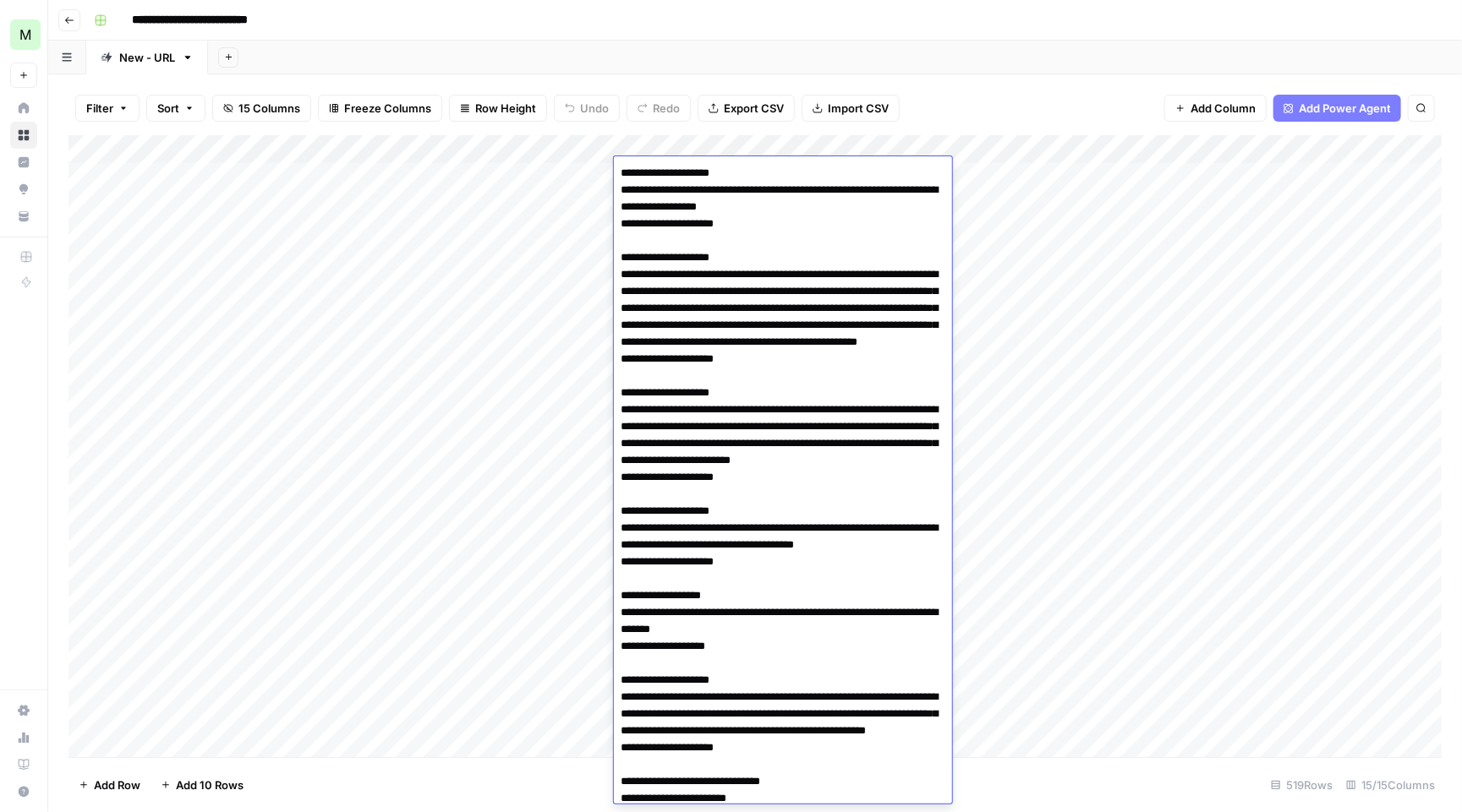
drag, startPoint x: 745, startPoint y: 788, endPoint x: 549, endPoint y: -137, distance: 945.5
click at [549, 0] on html "**********" at bounding box center [731, 406] width 1462 height 812
click at [1096, 76] on div "Filter Sort 15 Columns Freeze Columns Row Height Undo Redo Export CSV Import CS…" at bounding box center [755, 443] width 1414 height 738
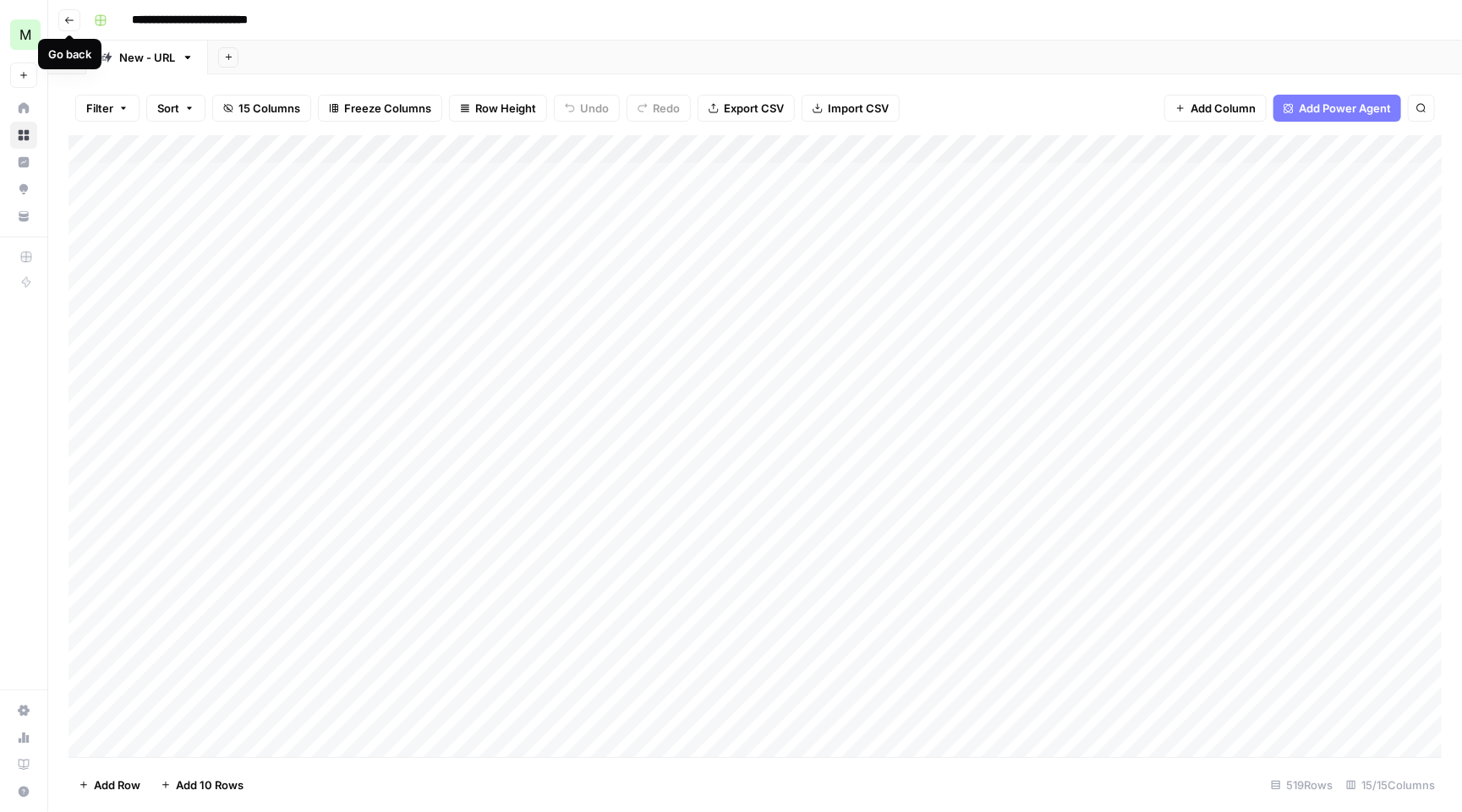
click at [74, 20] on span "Go back" at bounding box center [74, 20] width 1 height 1
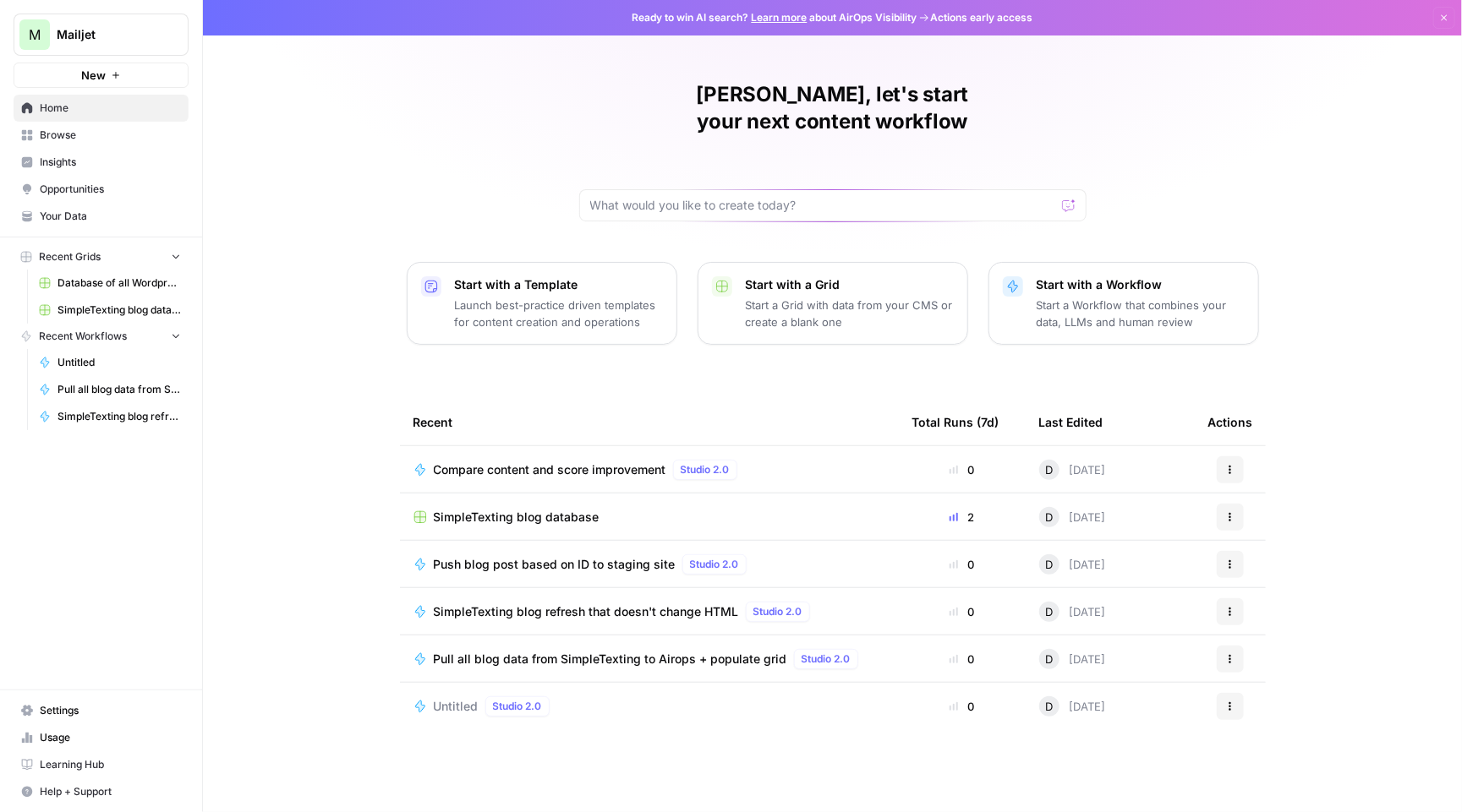
click at [577, 604] on span "SimpleTexting blog refresh that doesn't change HTML" at bounding box center [587, 612] width 305 height 17
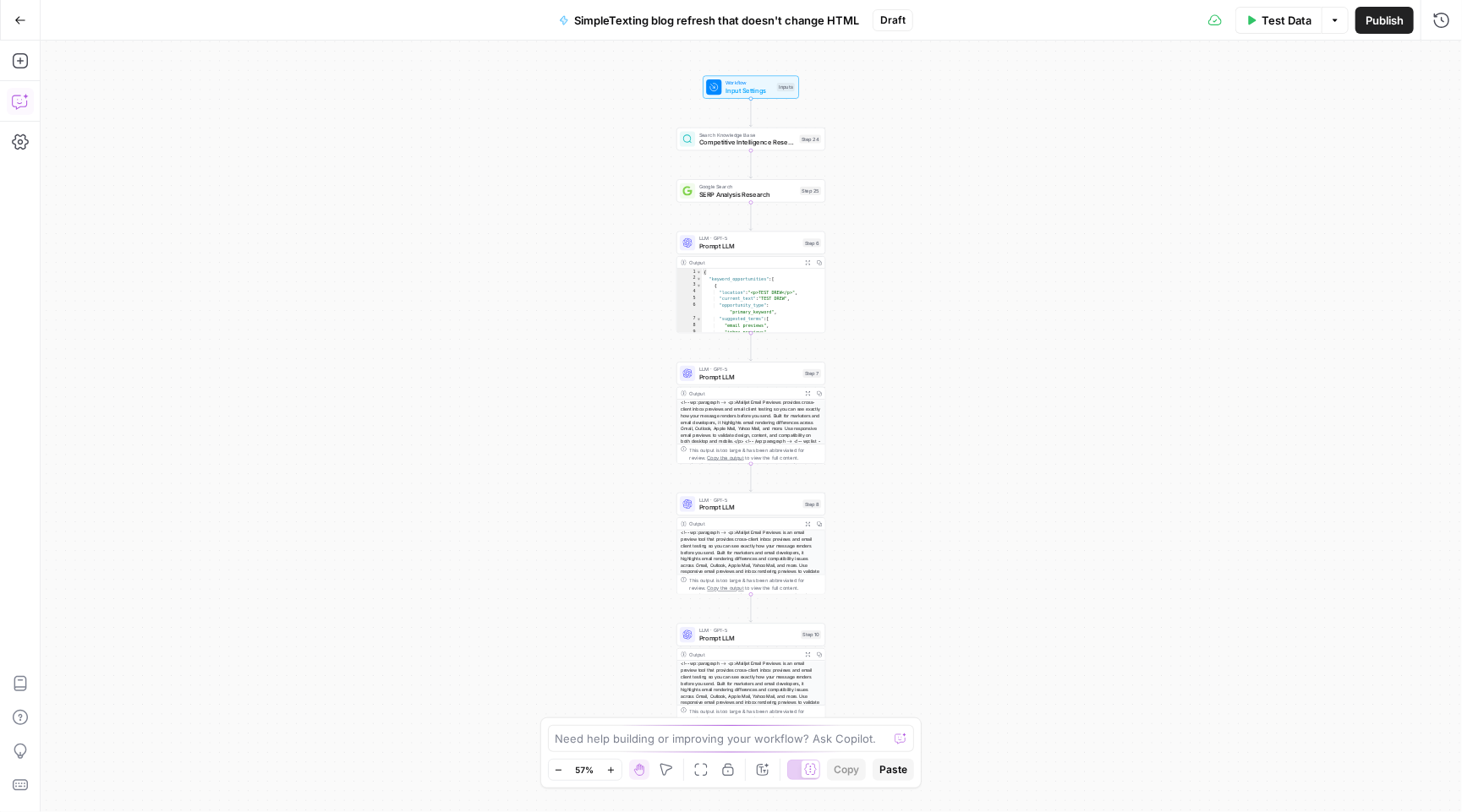
click at [28, 99] on icon "button" at bounding box center [20, 101] width 17 height 17
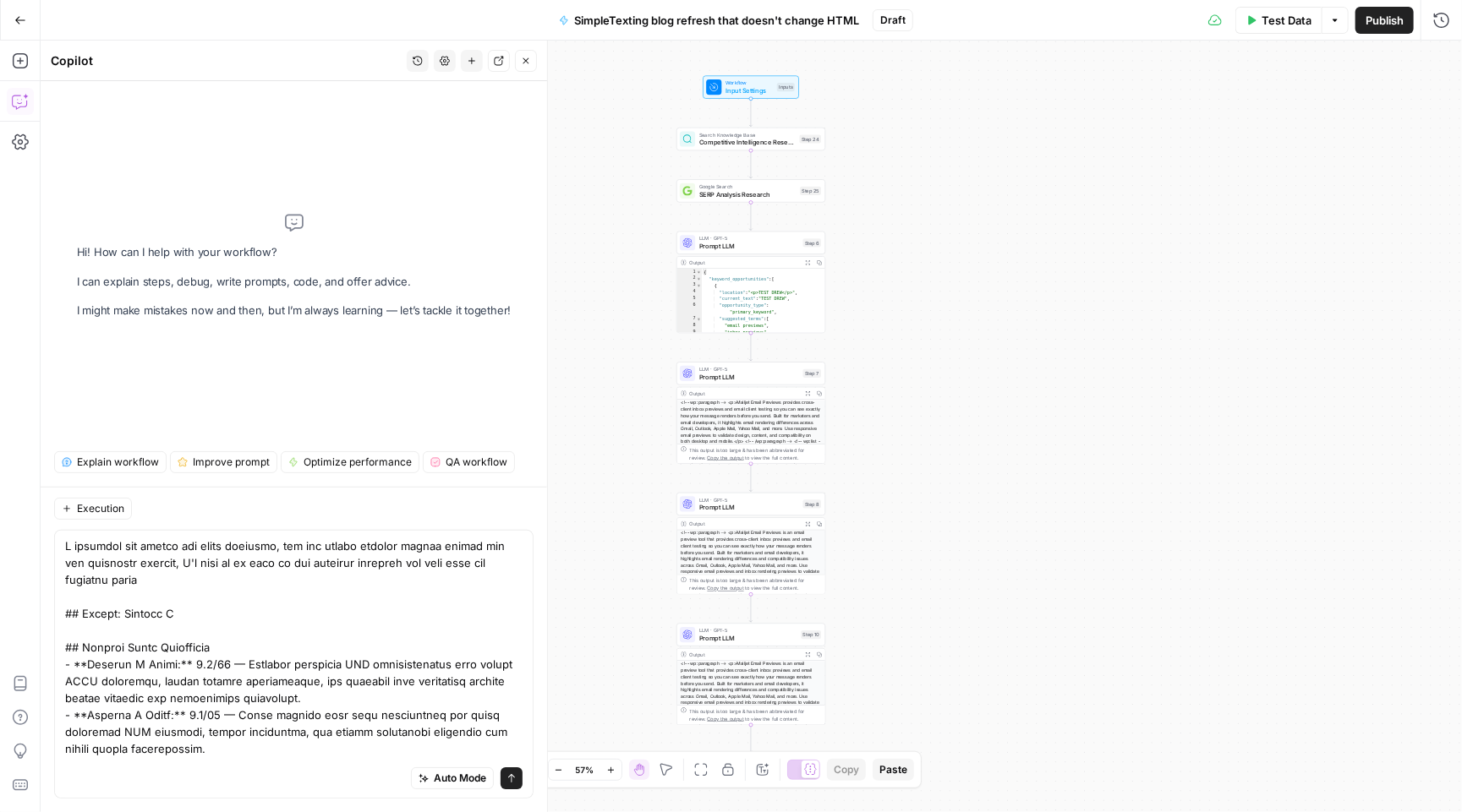
type textarea "I compared the before and after versions, and the before version scored better …"
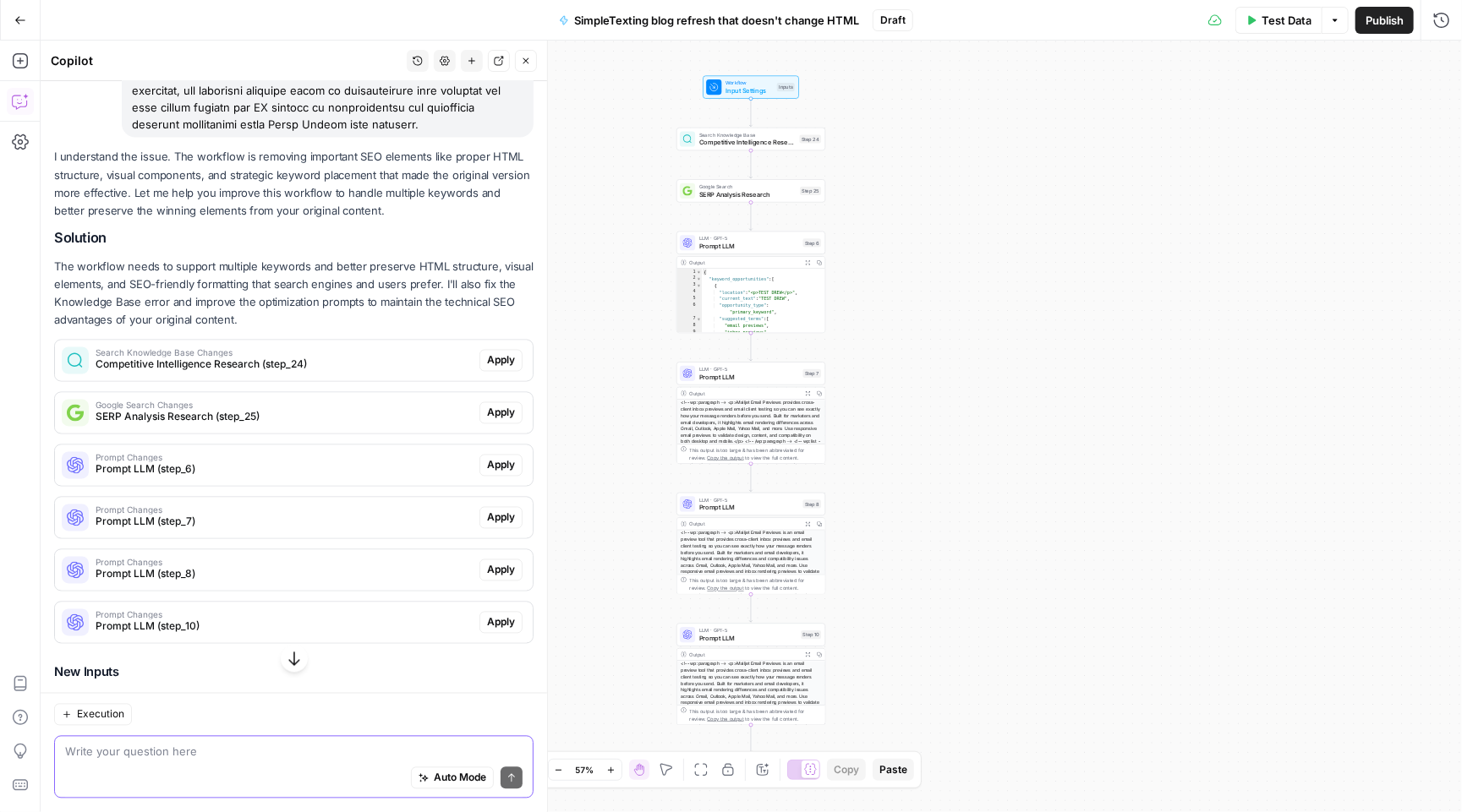
scroll to position [1582, 0]
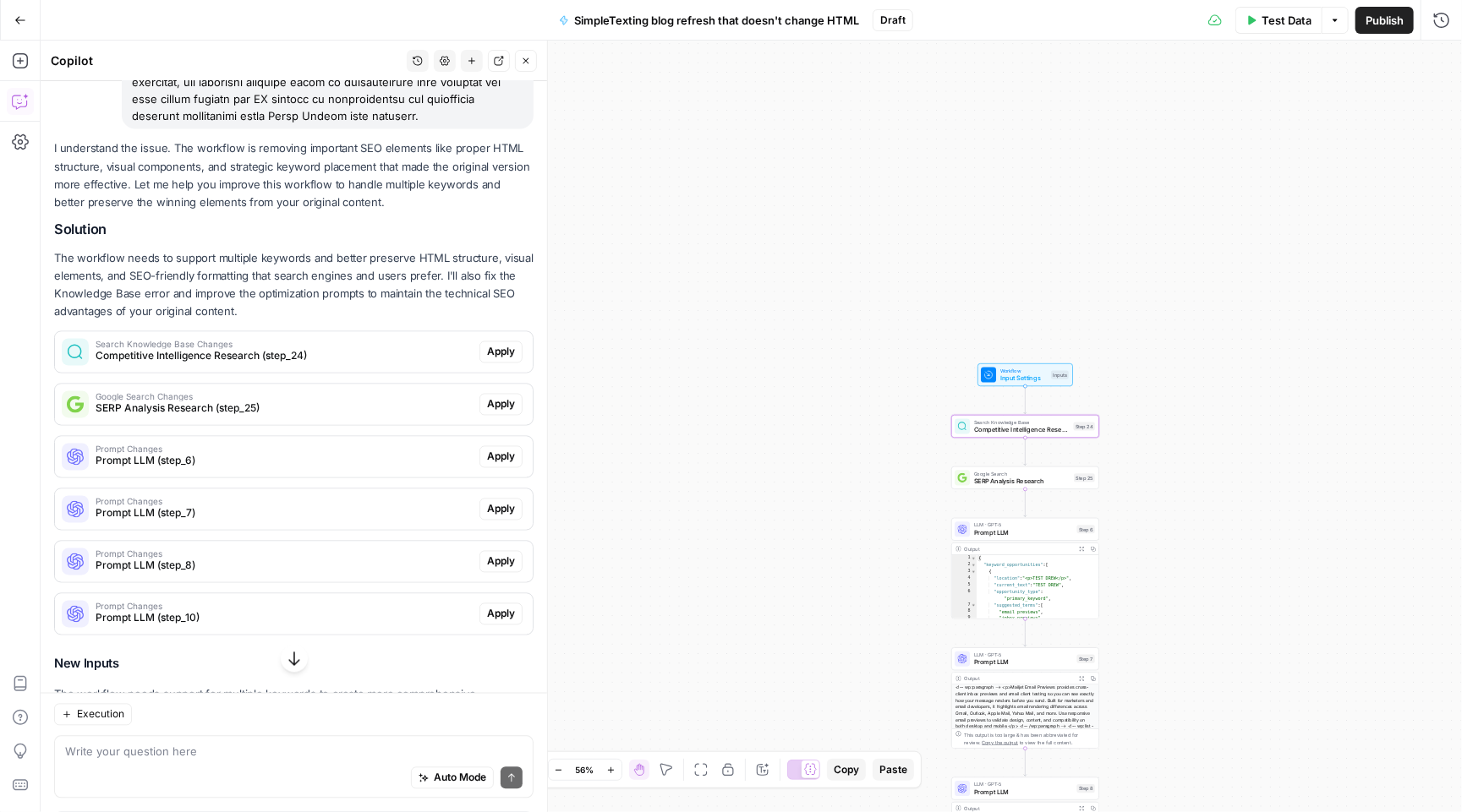
click at [508, 345] on span "Apply" at bounding box center [500, 352] width 27 height 15
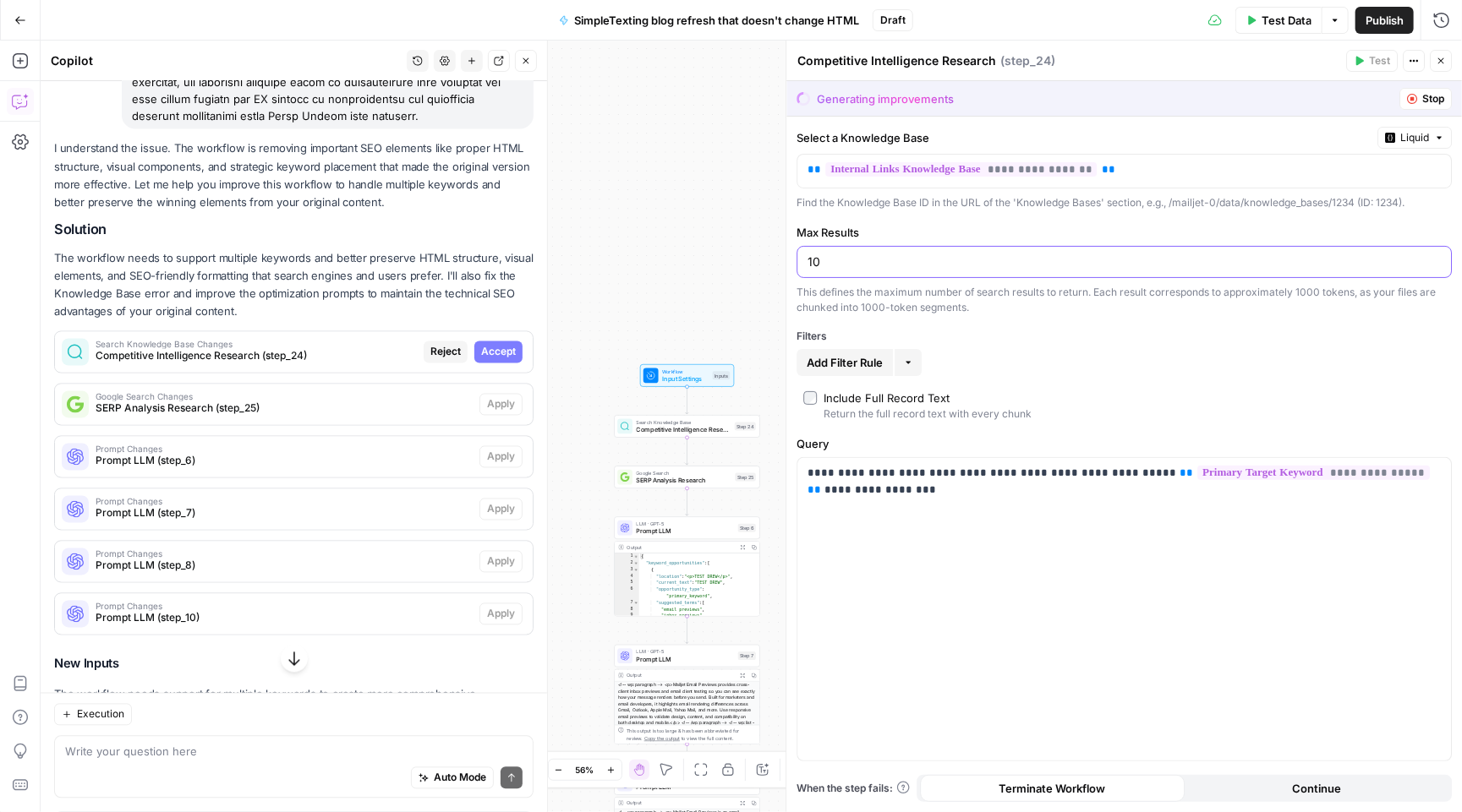
click at [919, 257] on input "10" at bounding box center [1124, 262] width 633 height 17
click at [495, 345] on span "Accept" at bounding box center [498, 352] width 35 height 15
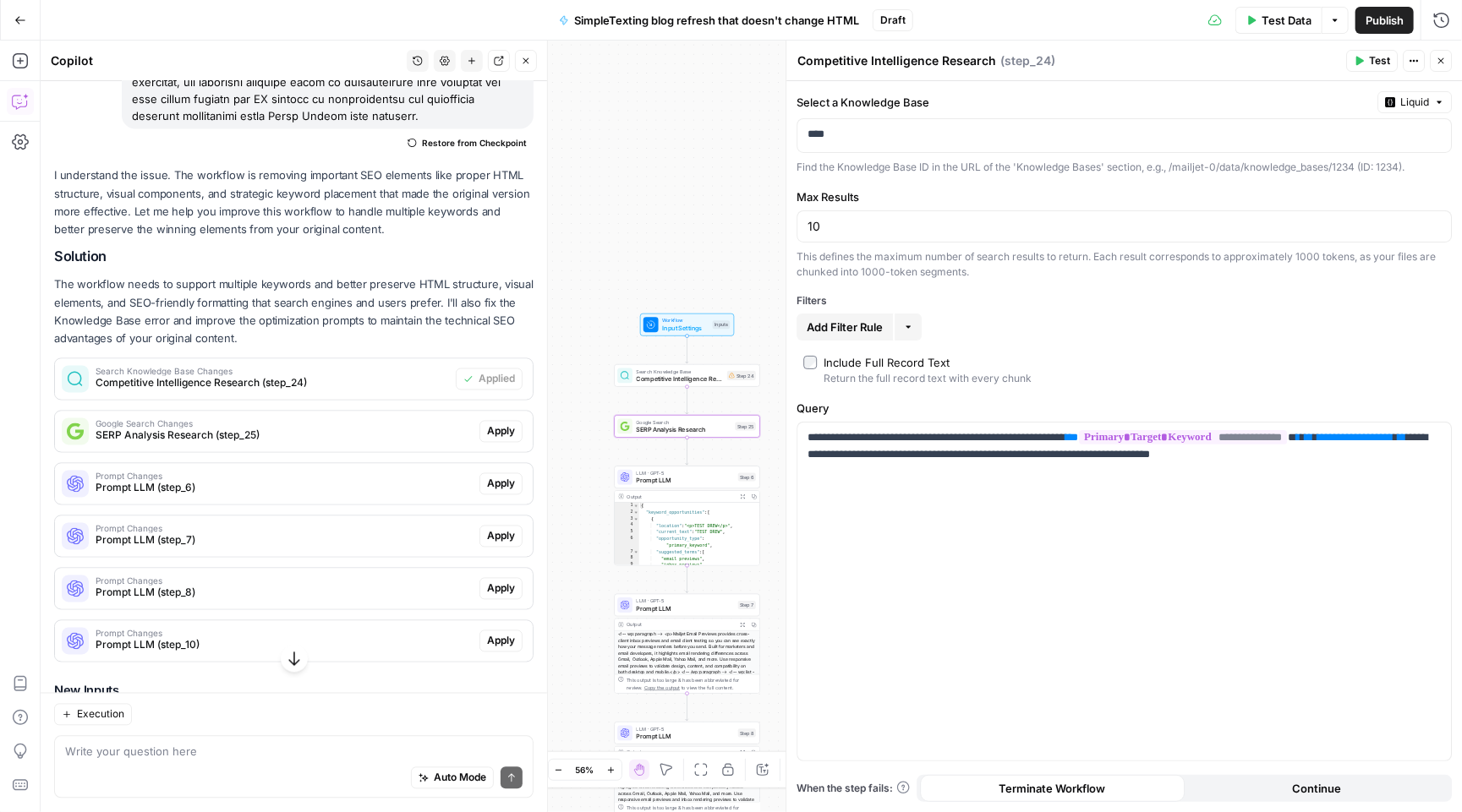
click at [509, 424] on span "Apply" at bounding box center [500, 432] width 27 height 15
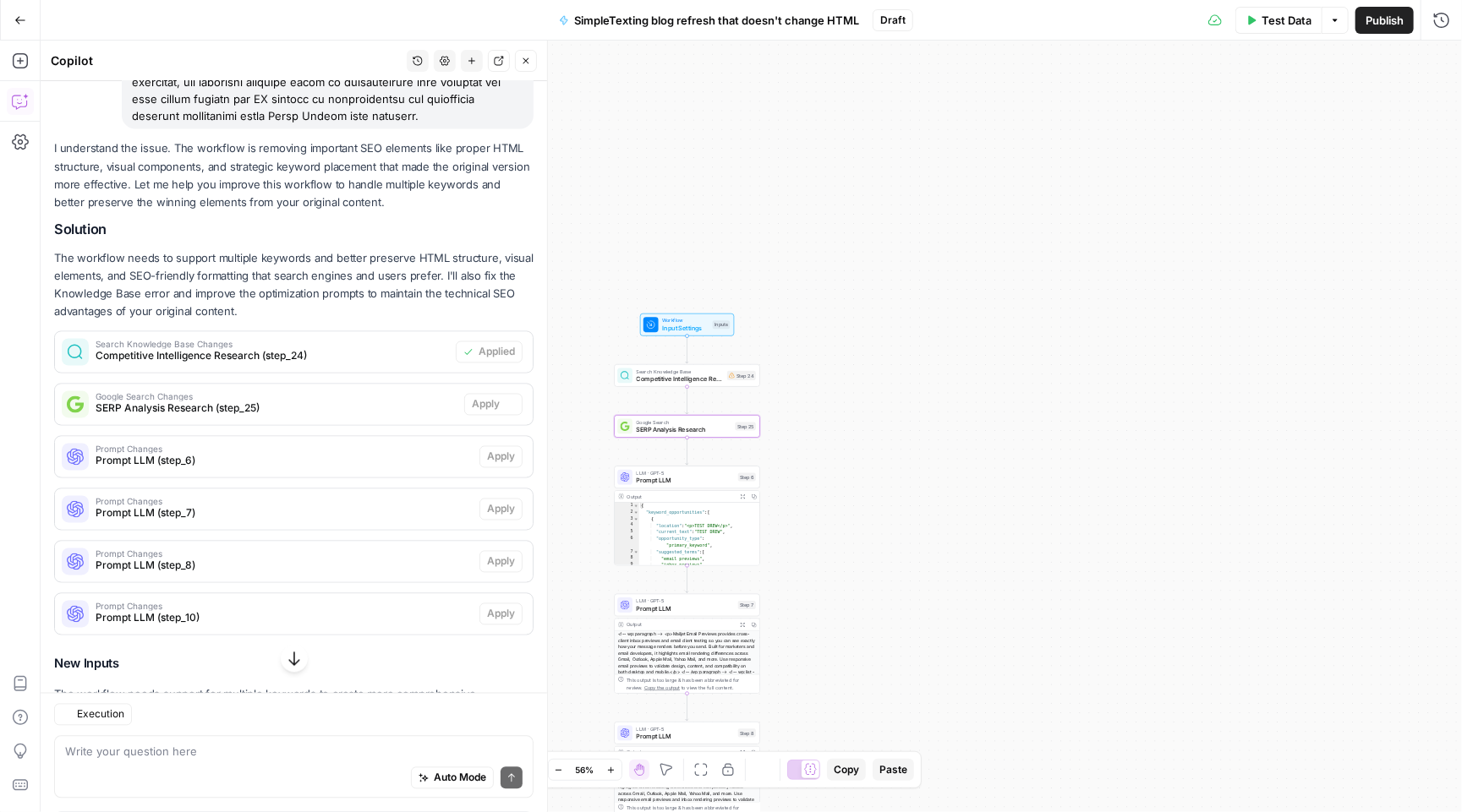
type textarea "SERP Analysis Research"
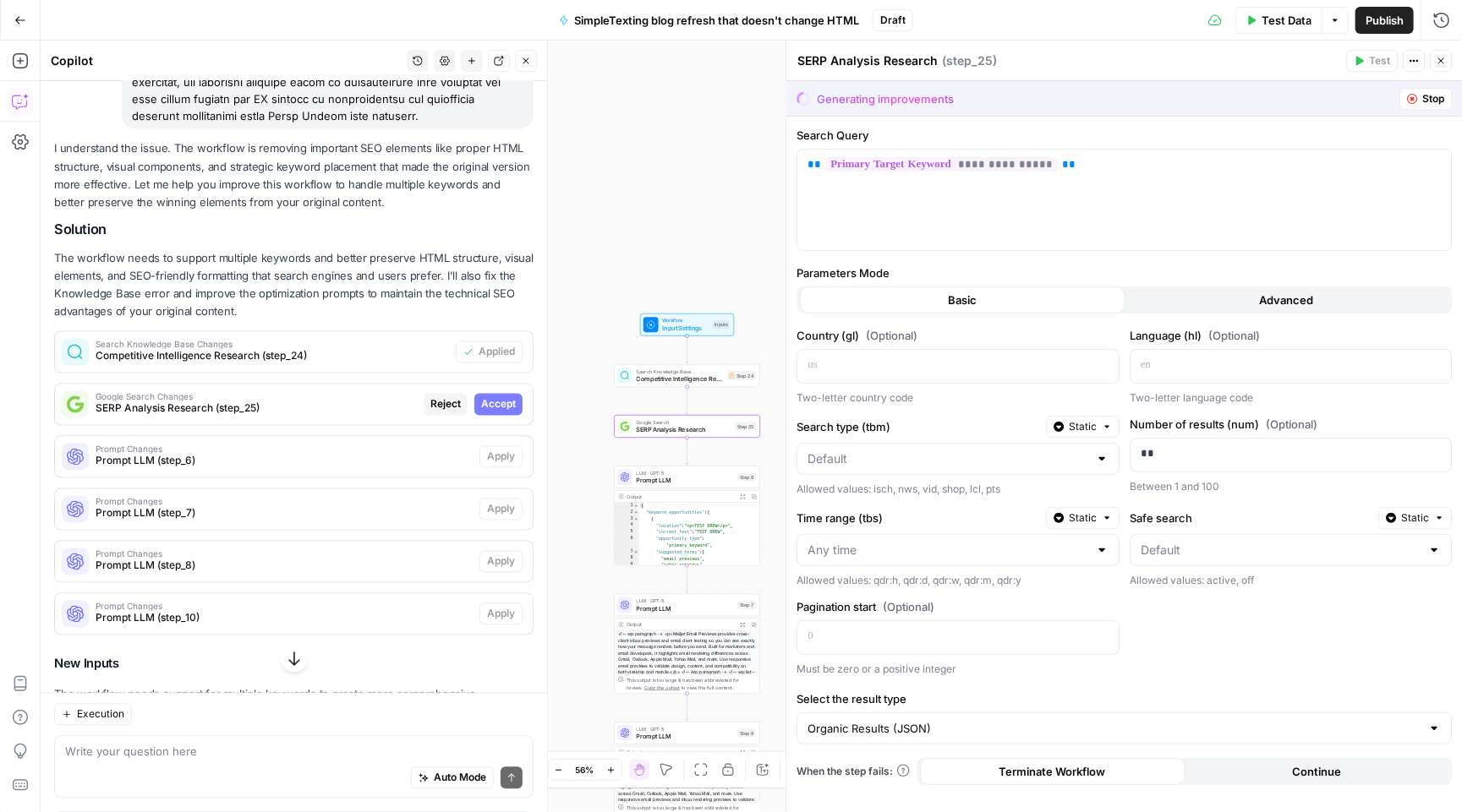
click at [491, 397] on span "Accept" at bounding box center [498, 405] width 35 height 15
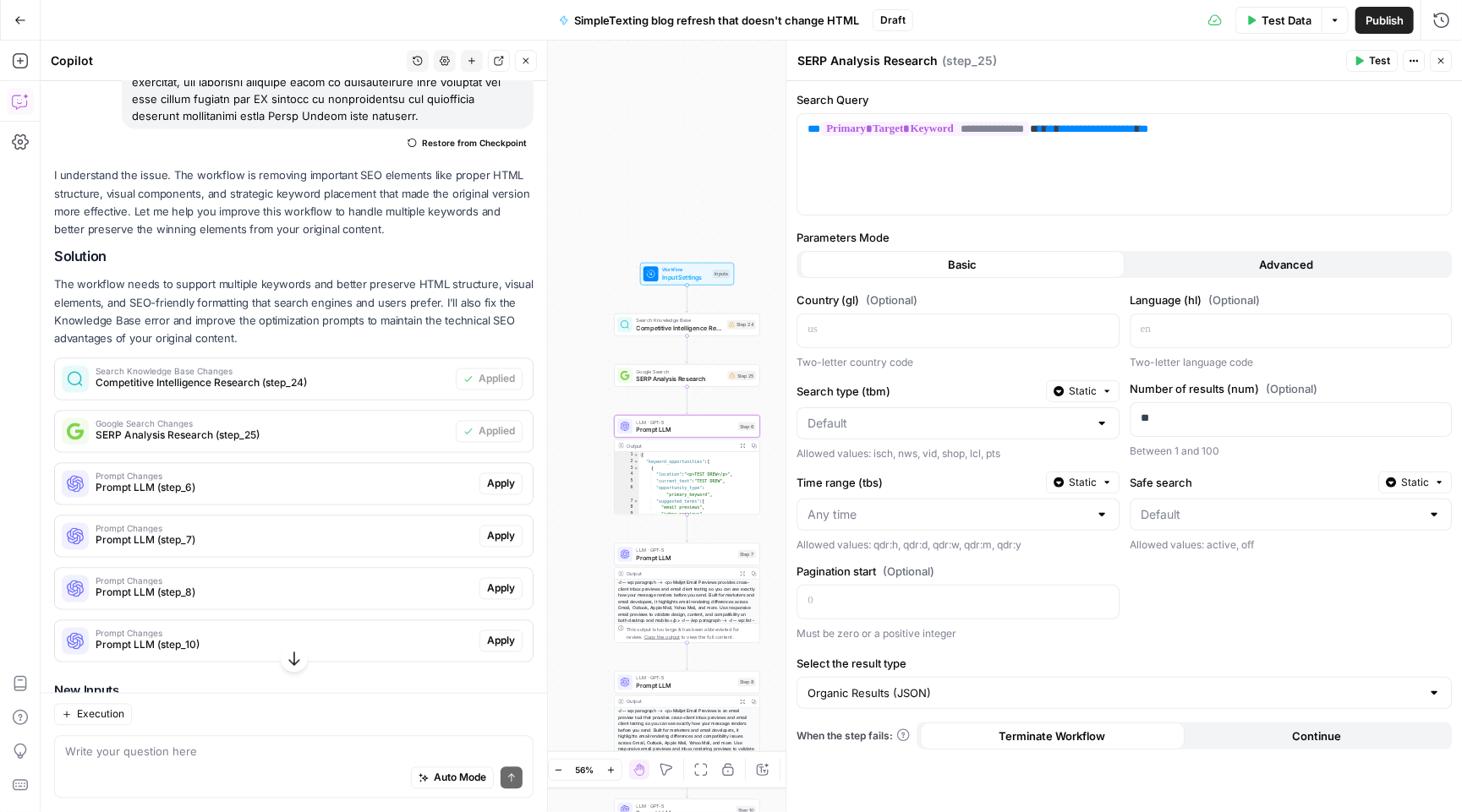
click at [508, 477] on span "Apply" at bounding box center [500, 484] width 27 height 15
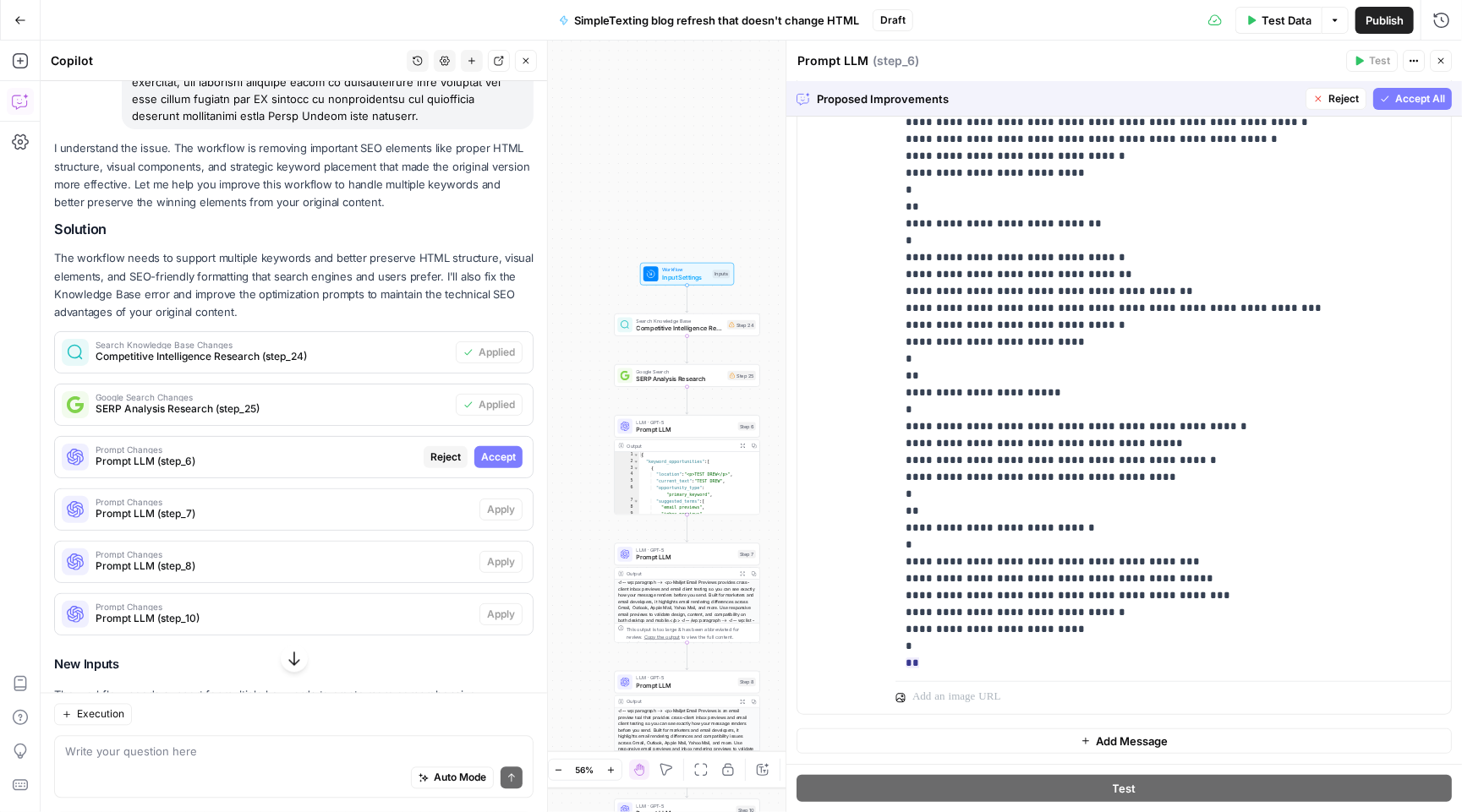
scroll to position [374, 0]
click at [495, 450] on span "Accept" at bounding box center [498, 458] width 35 height 15
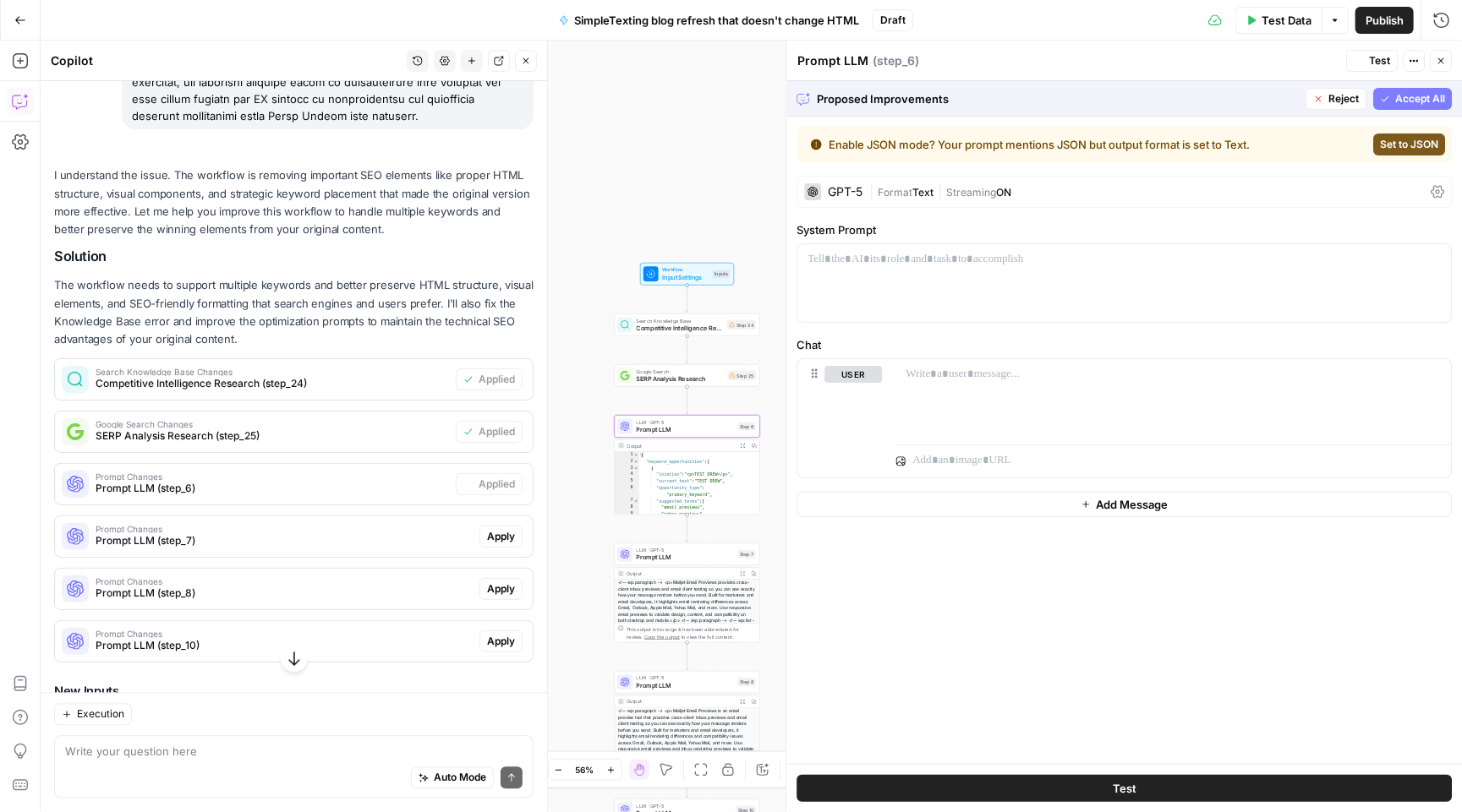
scroll to position [0, 0]
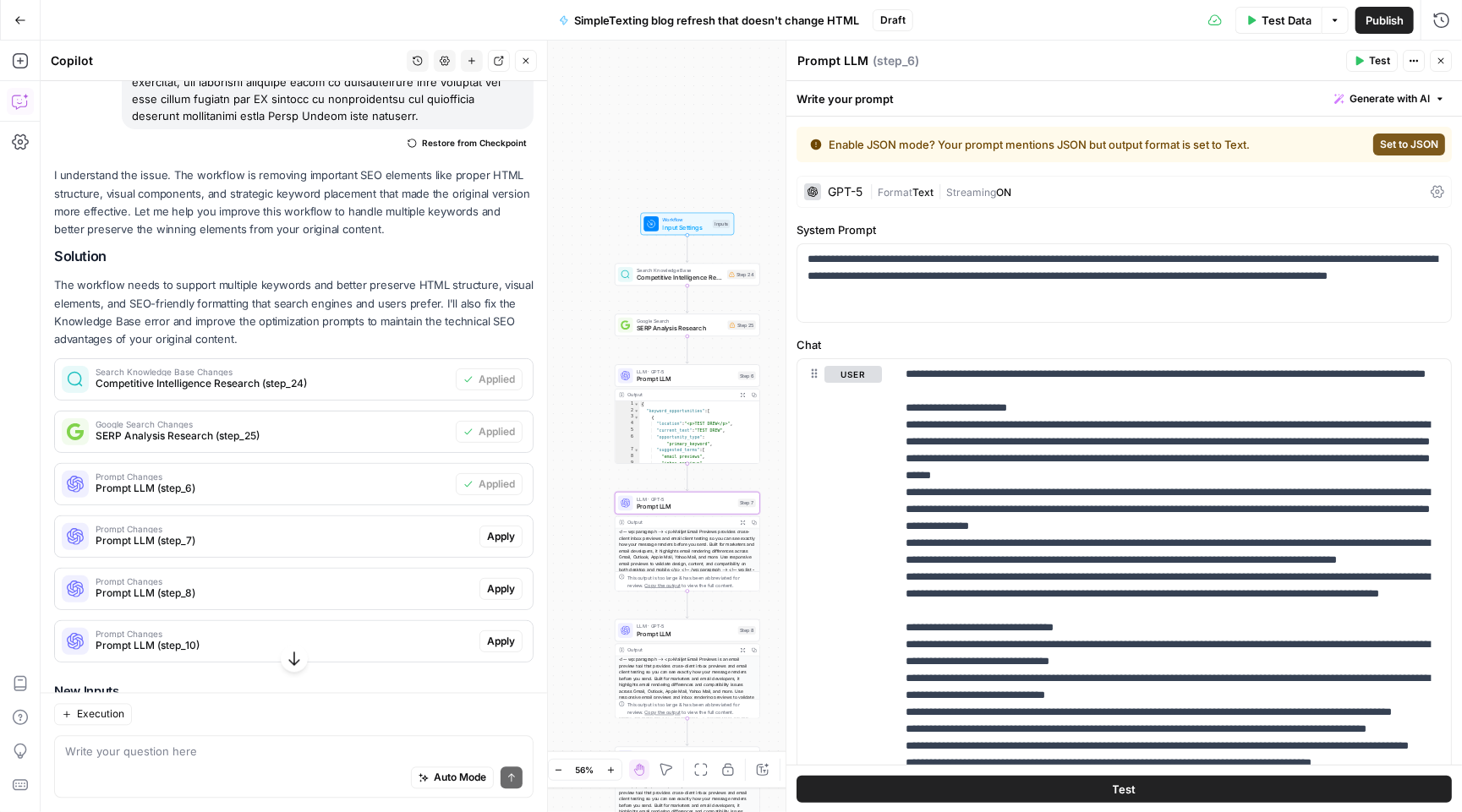
click at [499, 530] on span "Apply" at bounding box center [500, 537] width 27 height 15
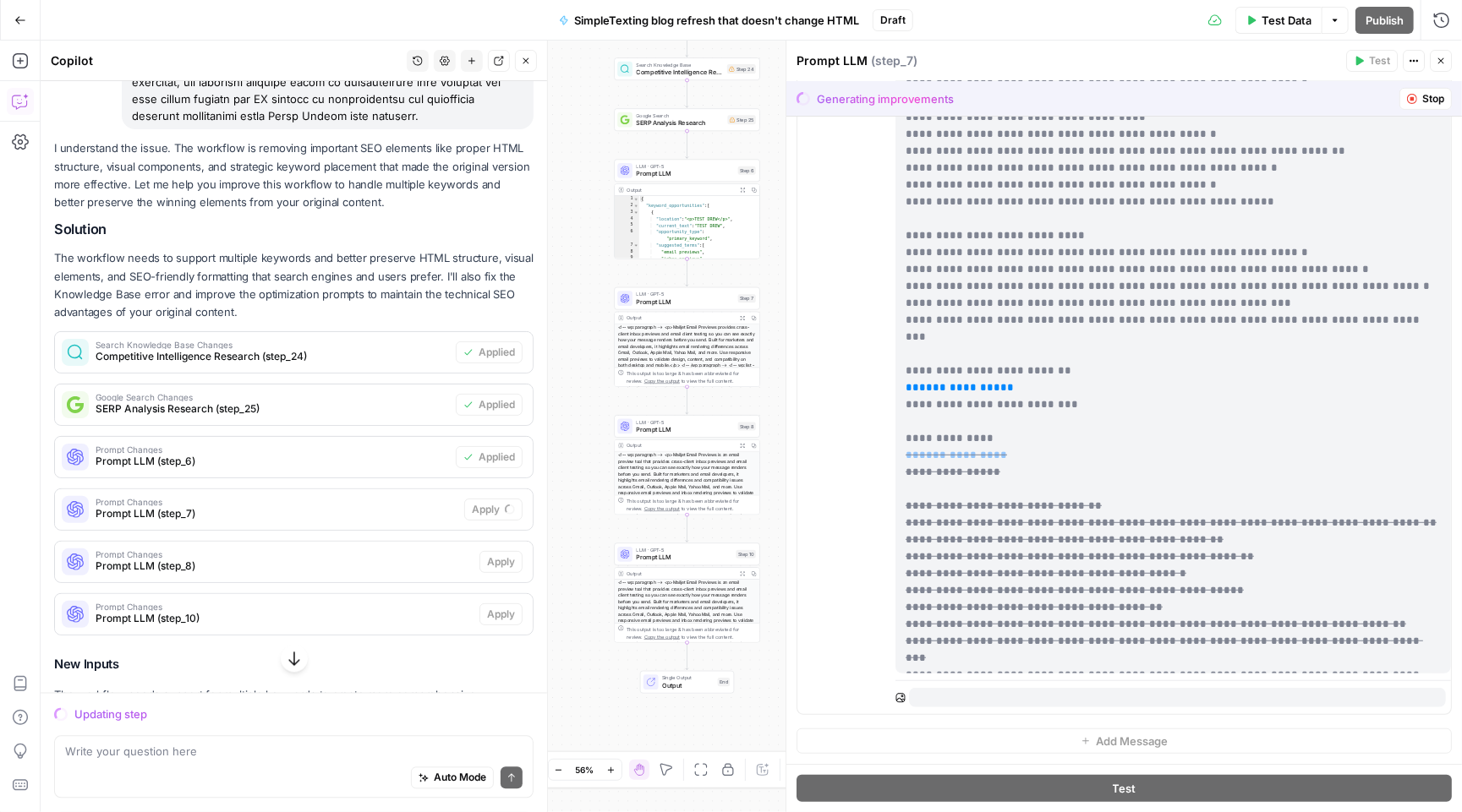
scroll to position [797, 0]
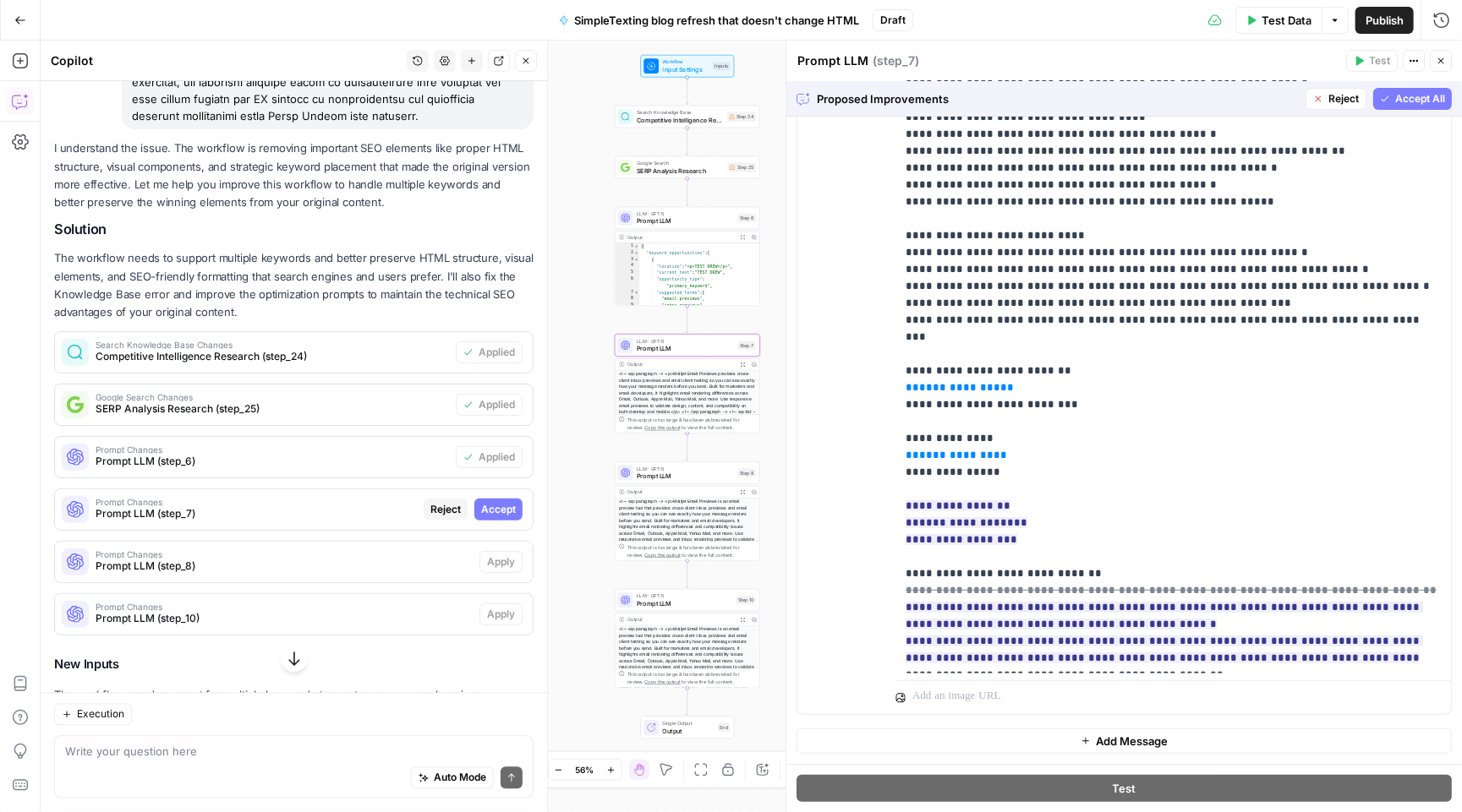
click at [494, 502] on span "Accept" at bounding box center [498, 510] width 35 height 15
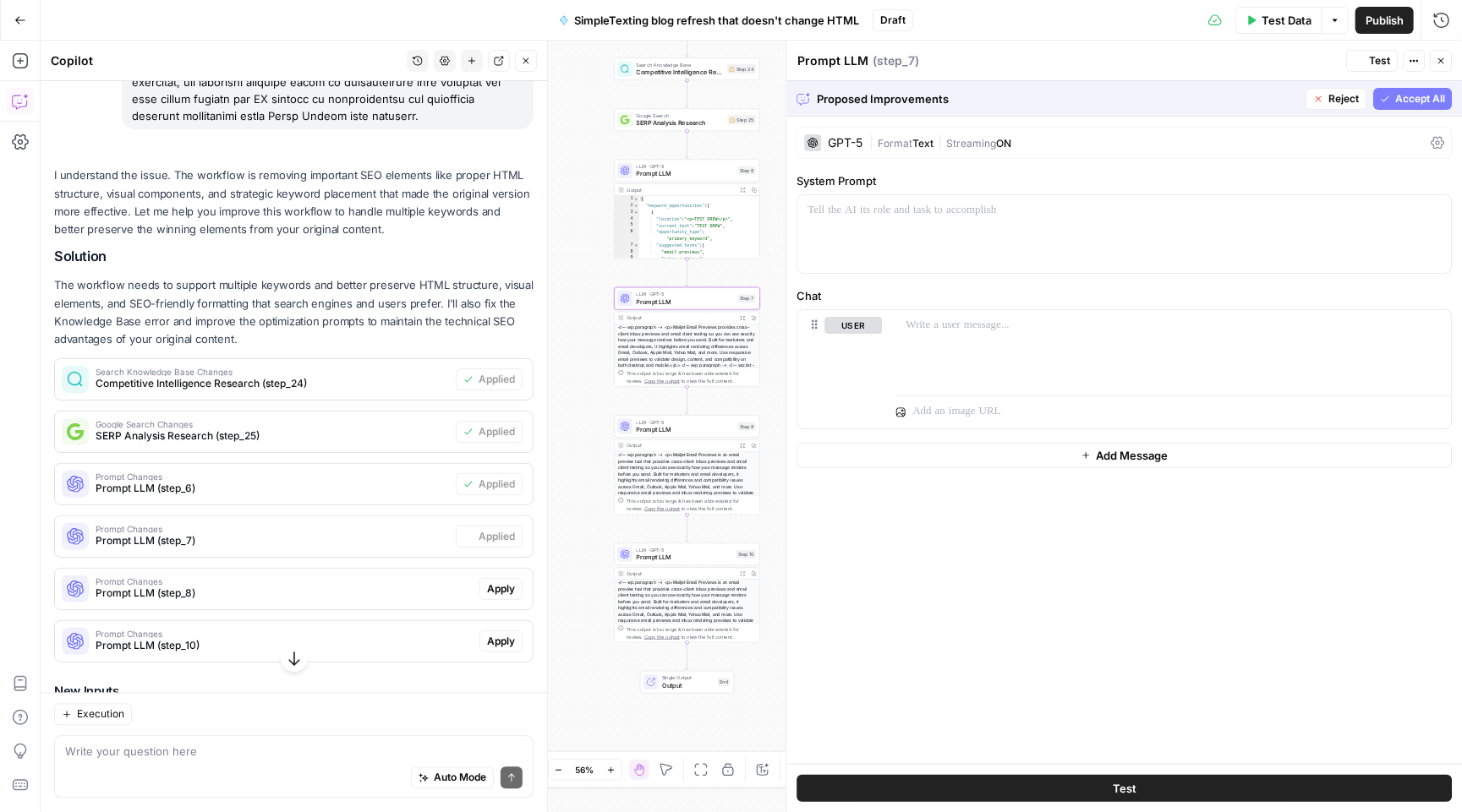
scroll to position [0, 0]
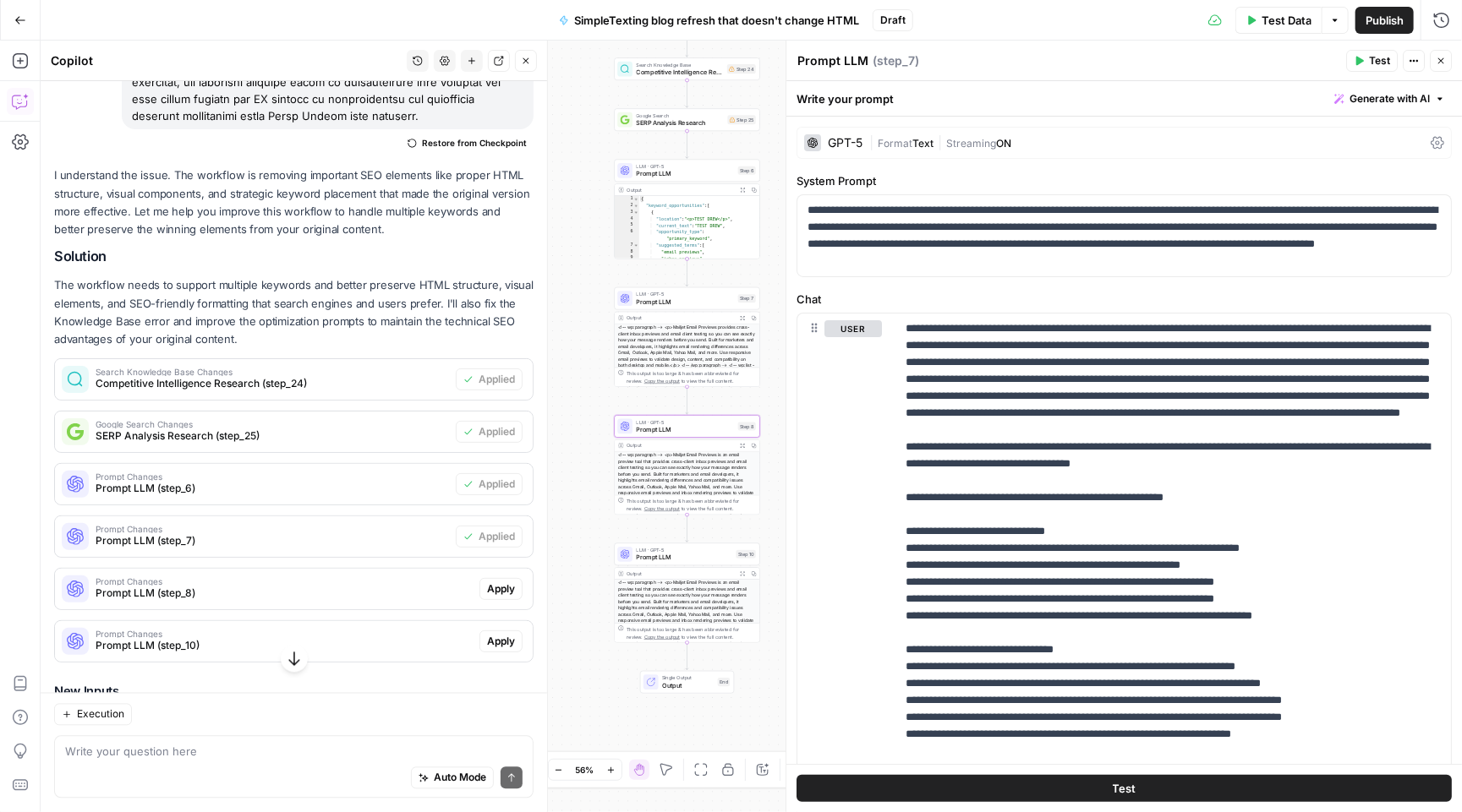
click at [500, 582] on span "Apply" at bounding box center [500, 589] width 27 height 15
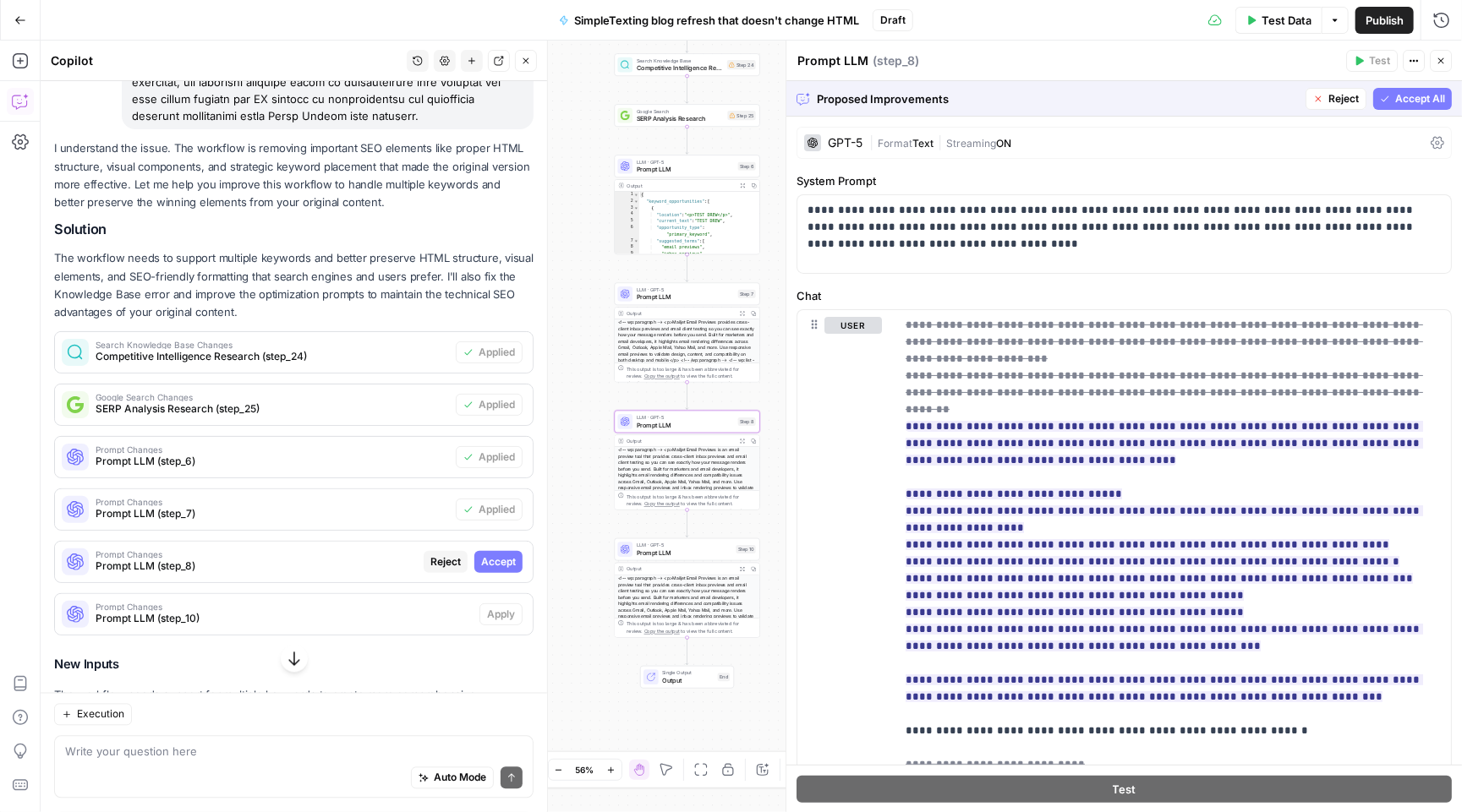
click at [520, 551] on button "Accept" at bounding box center [498, 562] width 48 height 22
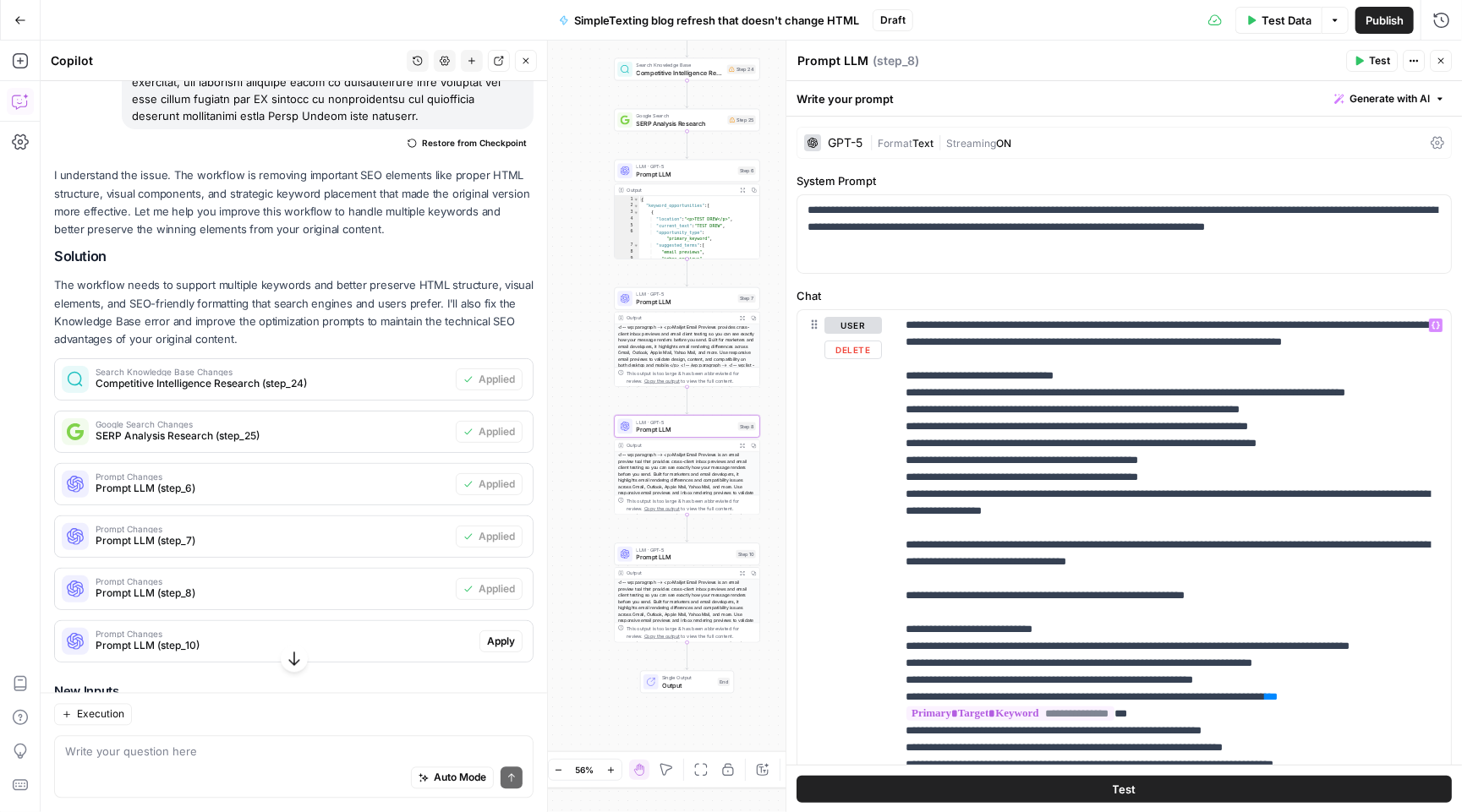
scroll to position [972, 0]
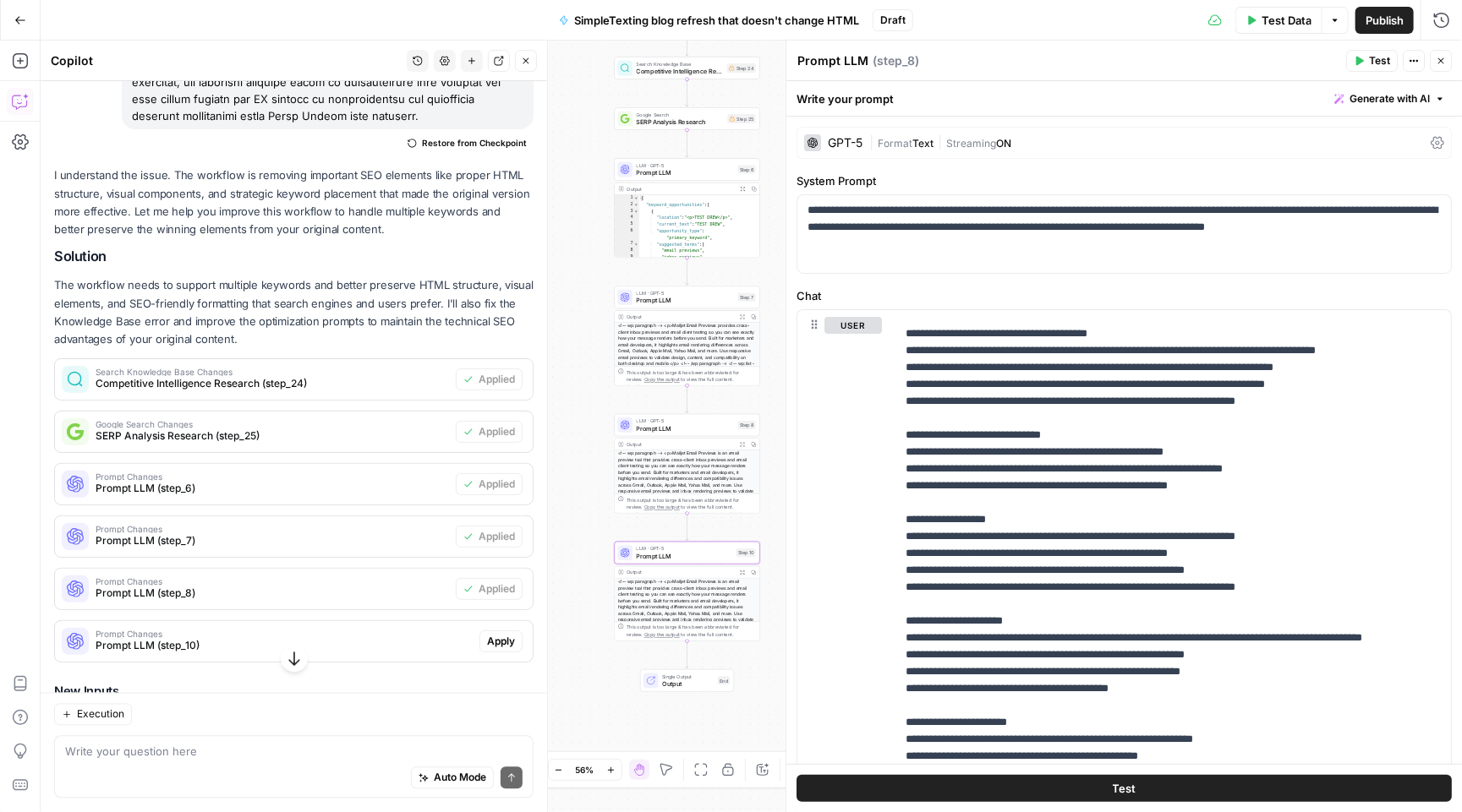
click at [496, 631] on button "Apply" at bounding box center [501, 641] width 44 height 22
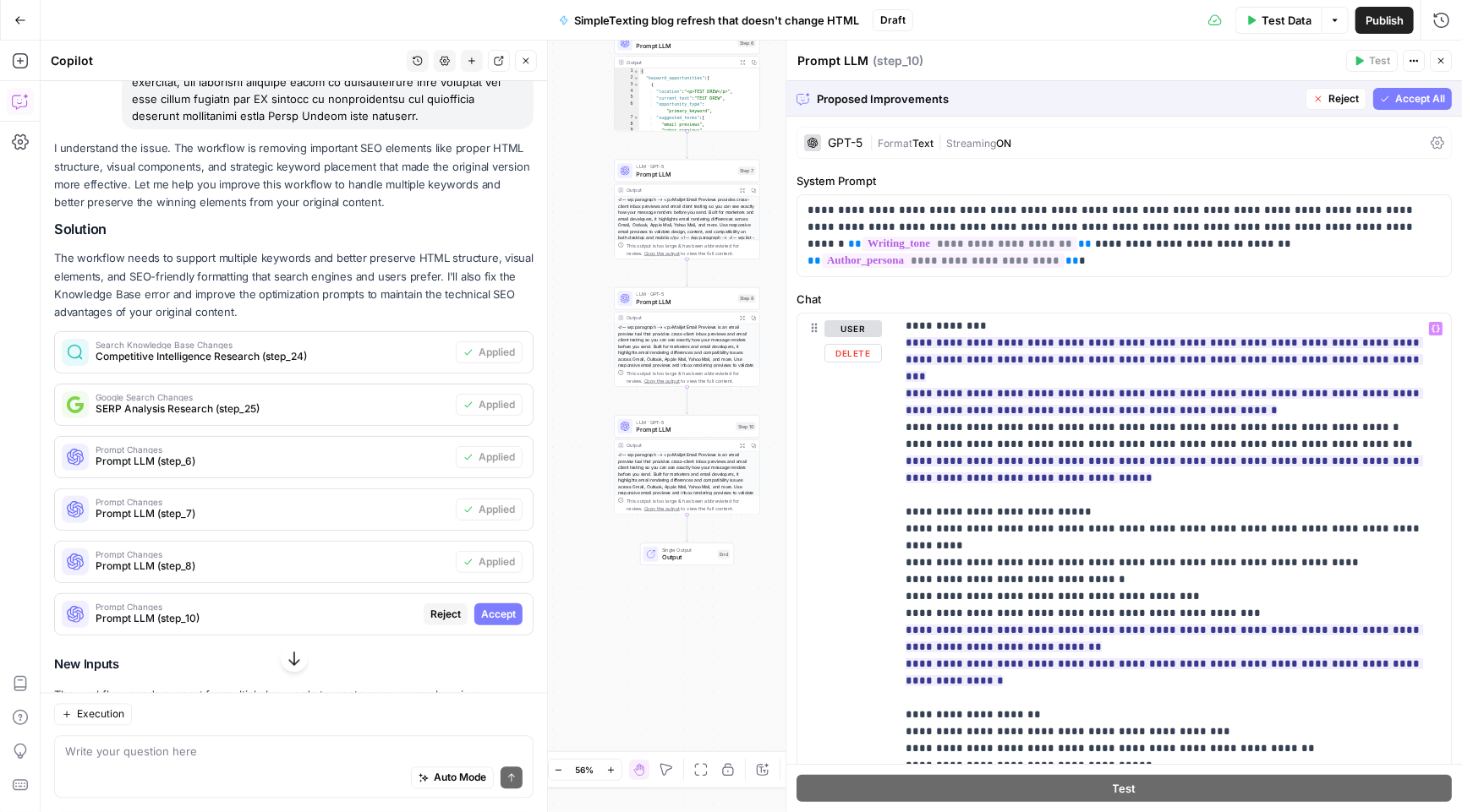
scroll to position [171, 0]
click at [498, 604] on button "Accept" at bounding box center [498, 614] width 48 height 22
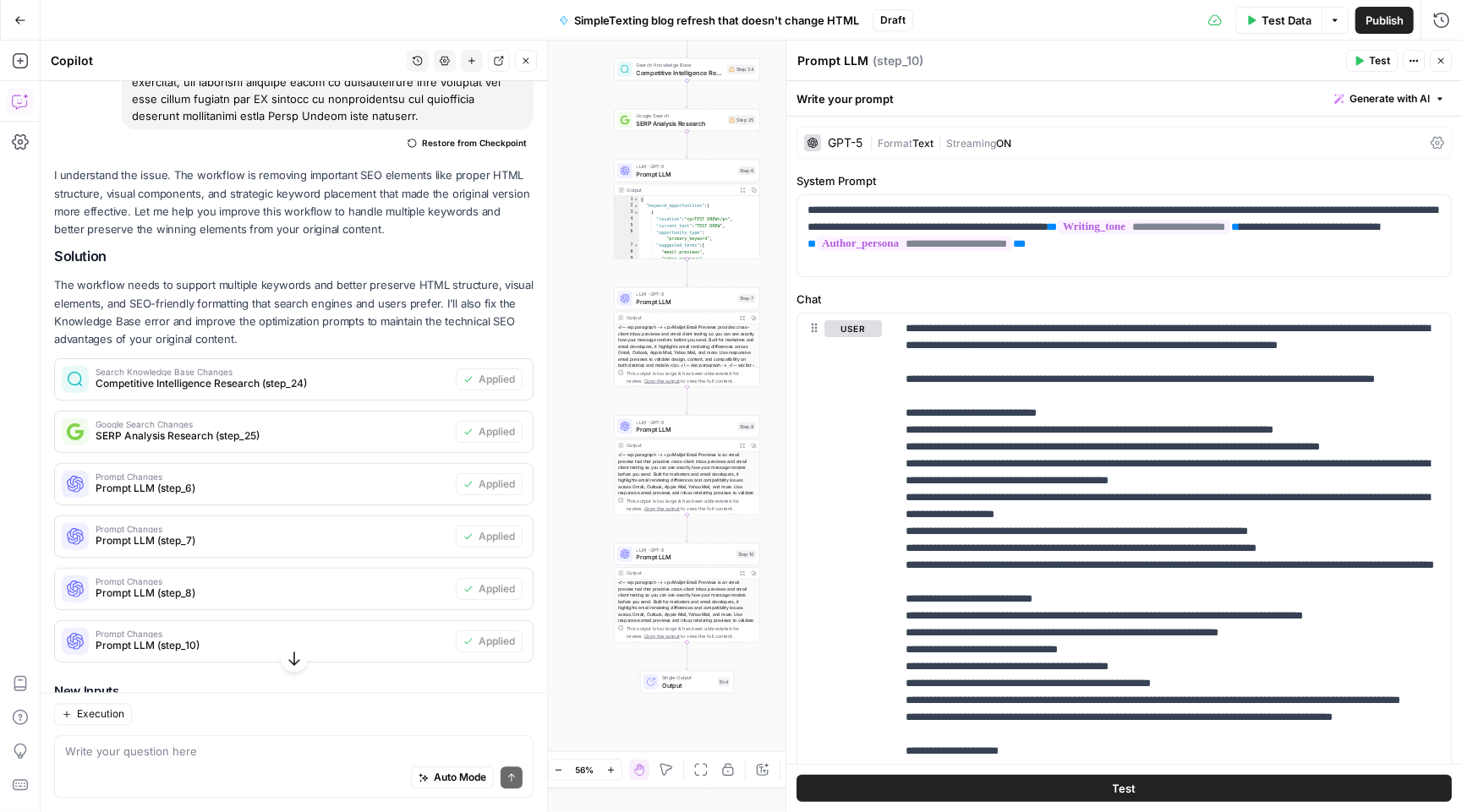
click at [1385, 27] on span "Publish" at bounding box center [1384, 20] width 38 height 17
click at [27, 9] on button "Go Back" at bounding box center [20, 20] width 30 height 30
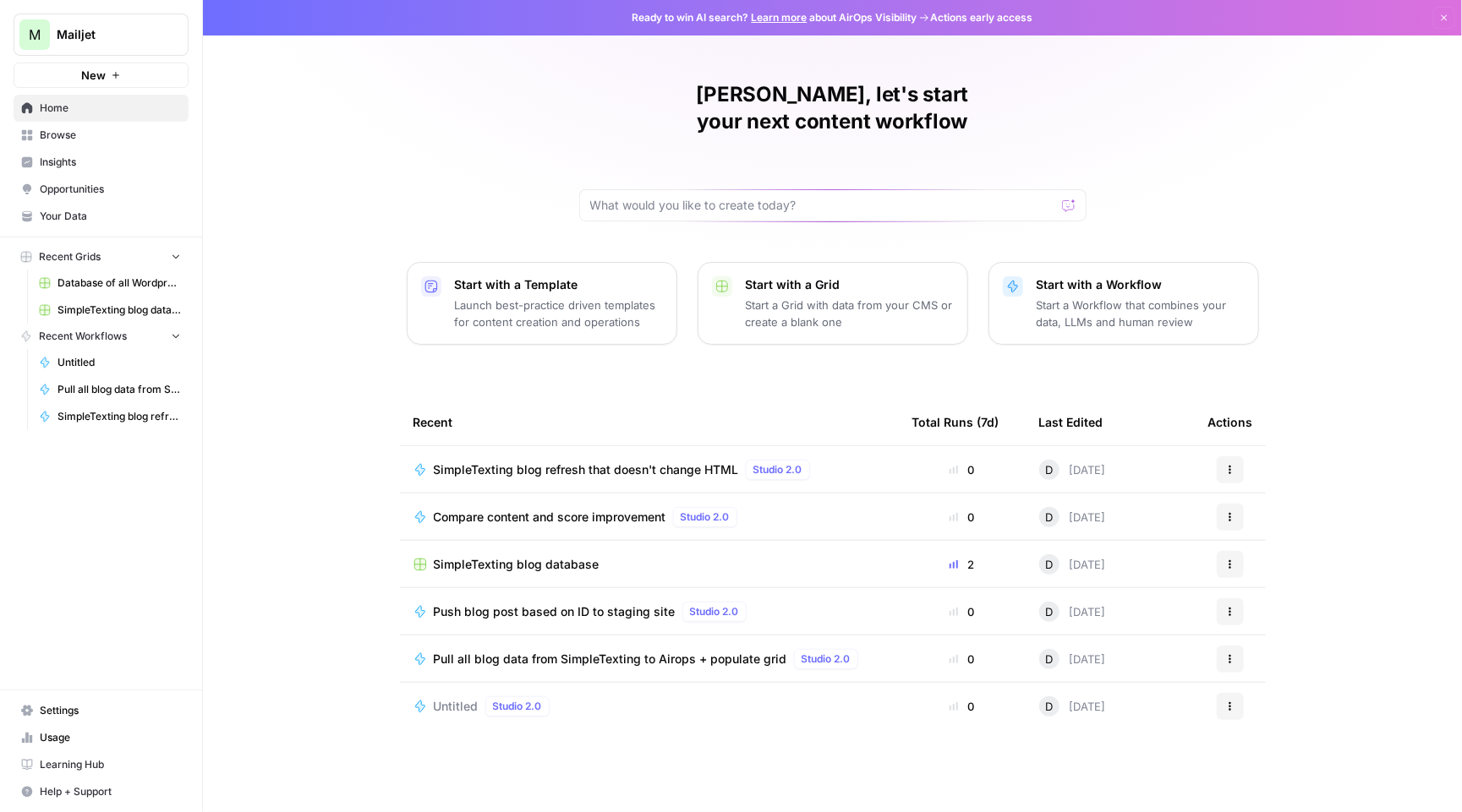
click at [560, 556] on span "SimpleTexting blog database" at bounding box center [516, 565] width 166 height 17
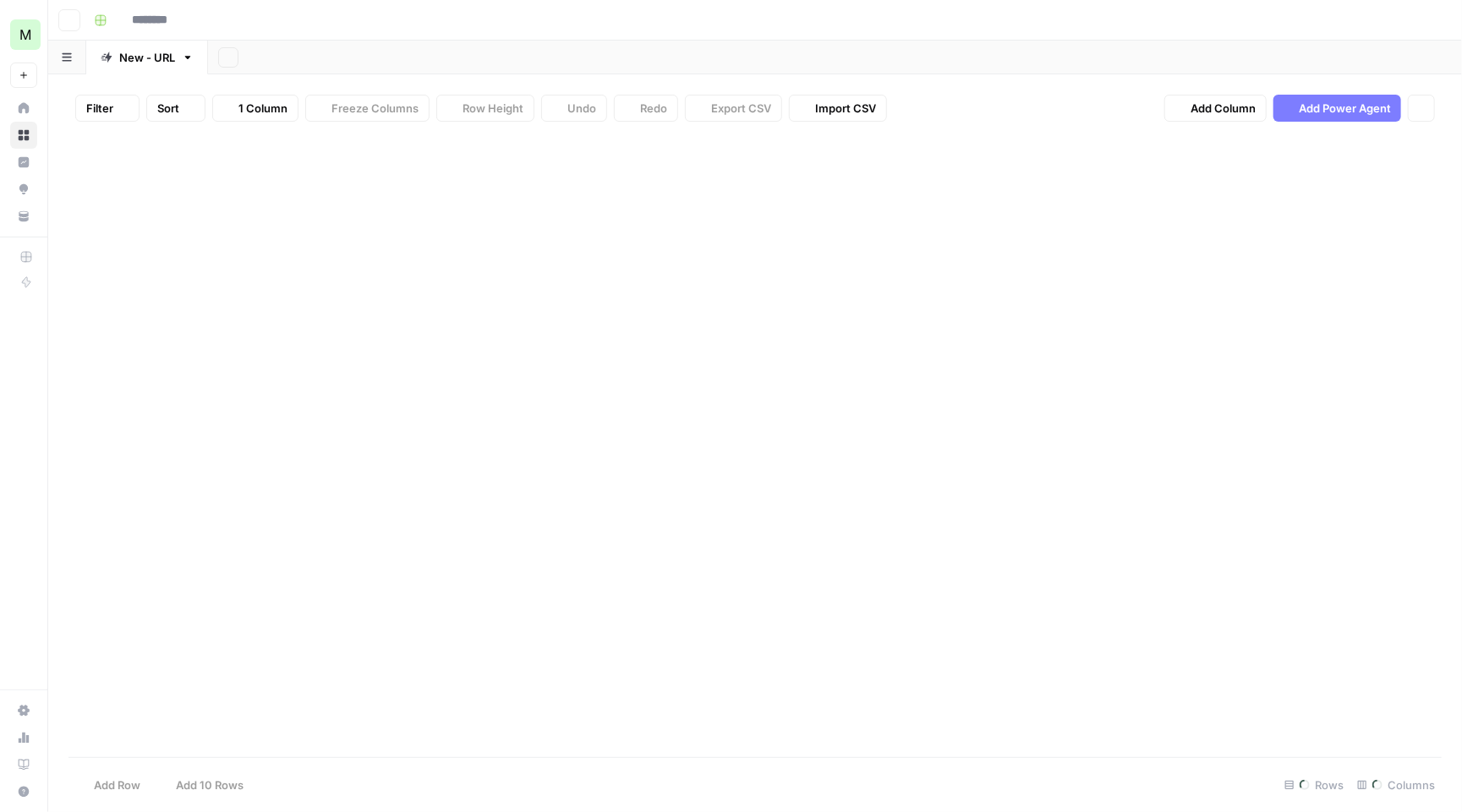
type input "**********"
click at [1246, 196] on div "Add Column" at bounding box center [754, 448] width 1373 height 625
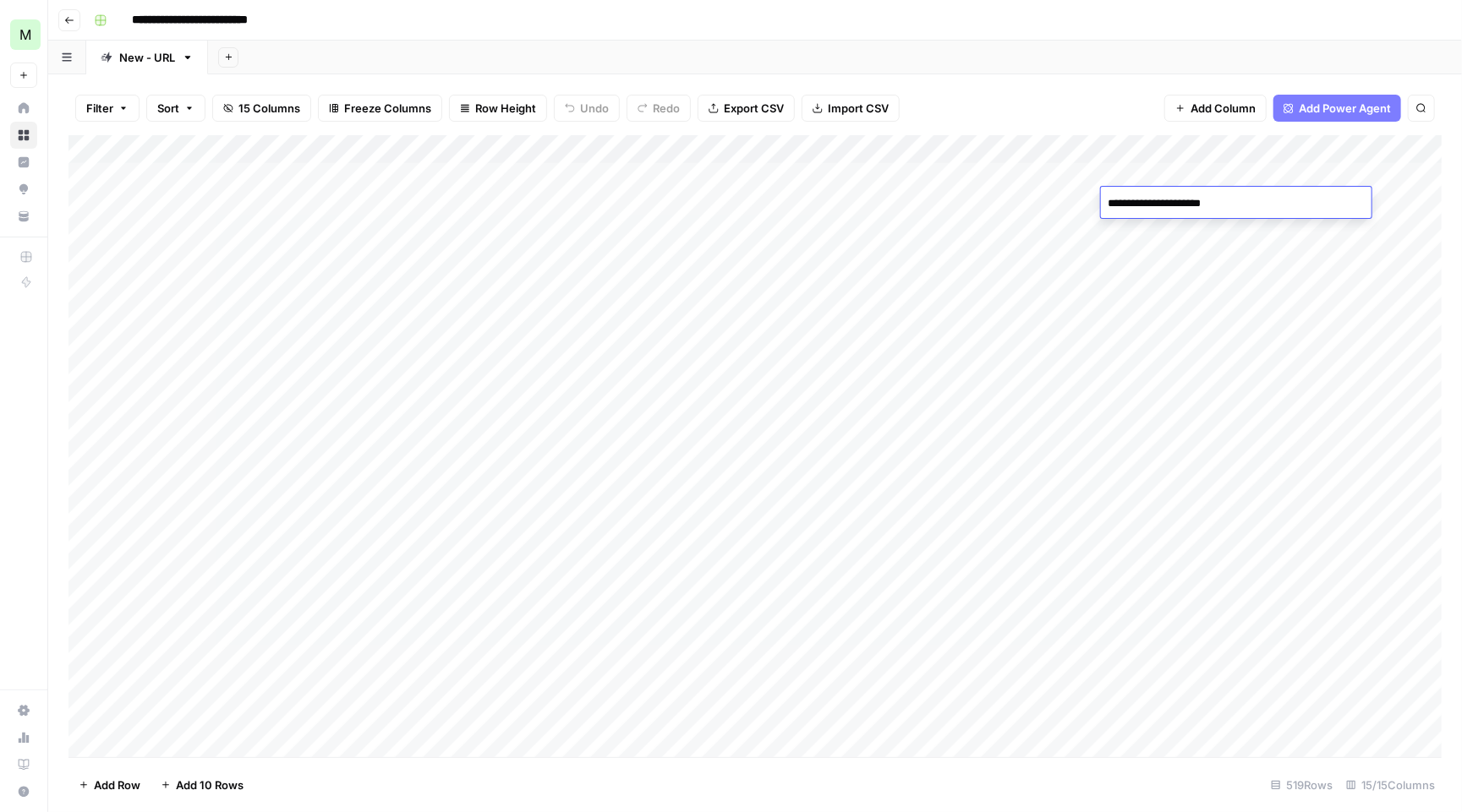
type textarea "**********"
click at [1188, 205] on div "Add Column" at bounding box center [754, 448] width 1373 height 625
